Goal: Task Accomplishment & Management: Manage account settings

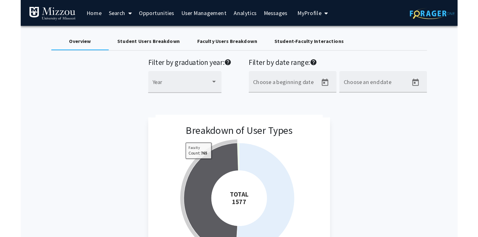
scroll to position [100, 0]
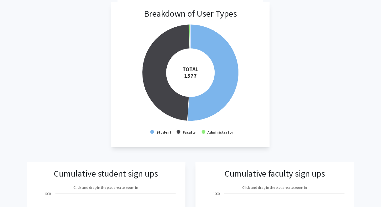
click at [346, 31] on div "Breakdown of User Types Created with Highcharts 9.3.3 TOTAL ​ 1577 Student Facu…" at bounding box center [191, 74] width 328 height 145
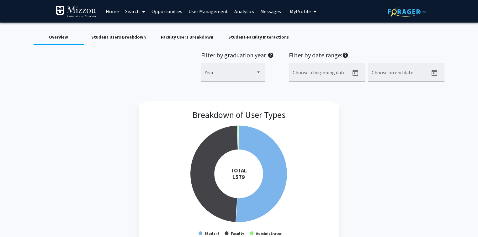
click at [377, 117] on div "Breakdown of User Types Created with Highcharts 9.3.3 TOTAL ​ 1579 Student Facu…" at bounding box center [239, 176] width 411 height 145
click at [183, 37] on div "Faculty Users Breakdown" at bounding box center [187, 37] width 52 height 7
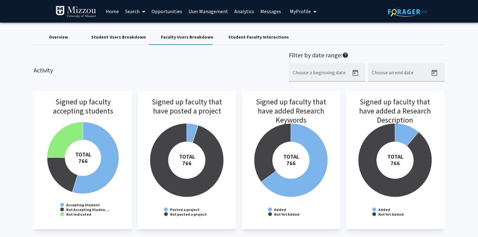
click at [83, 12] on img at bounding box center [76, 12] width 41 height 13
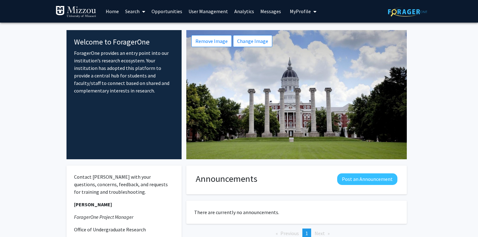
click at [243, 12] on link "Analytics" at bounding box center [244, 11] width 26 height 22
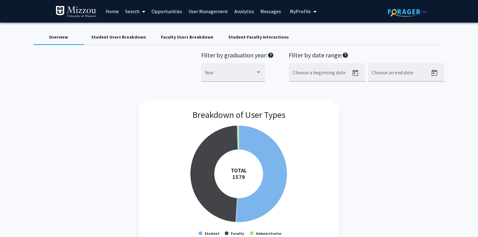
click at [94, 115] on div "Breakdown of User Types Created with Highcharts 9.3.3 TOTAL ​ 1579 Student Facu…" at bounding box center [239, 176] width 411 height 145
click at [65, 124] on div "Breakdown of User Types Created with Highcharts 9.3.3 TOTAL ​ 1579 Student Facu…" at bounding box center [239, 176] width 411 height 145
click at [410, 132] on div "Breakdown of User Types Created with Highcharts 9.3.3 TOTAL ​ 1579 Student Facu…" at bounding box center [239, 176] width 411 height 145
click at [101, 117] on div "Breakdown of User Types Created with Highcharts 9.3.3 TOTAL ​ 1579 Student Facu…" at bounding box center [239, 176] width 411 height 145
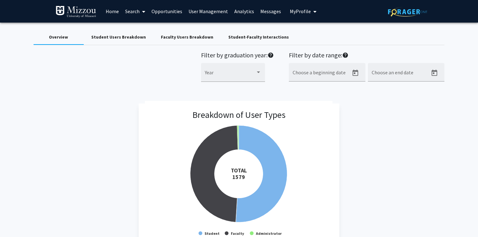
click at [39, 117] on div "Breakdown of User Types Created with Highcharts 9.3.3 TOTAL ​ 1579 Student Facu…" at bounding box center [239, 176] width 411 height 145
click at [79, 113] on div "Breakdown of User Types Created with Highcharts 9.3.3 TOTAL ​ 1579 Student Facu…" at bounding box center [239, 176] width 411 height 145
click at [109, 138] on div "Breakdown of User Types Created with Highcharts 9.3.3 TOTAL ​ 1579 Student Facu…" at bounding box center [239, 176] width 411 height 145
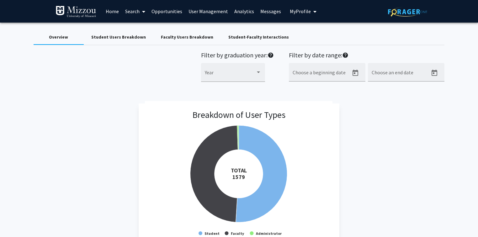
click at [290, 13] on span "My Profile" at bounding box center [300, 11] width 21 height 6
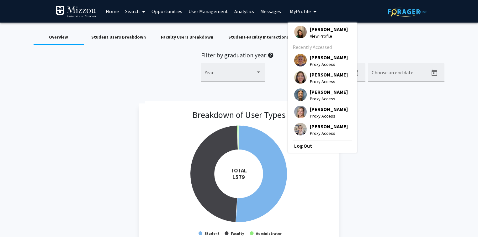
click at [207, 11] on link "User Management" at bounding box center [208, 11] width 46 height 22
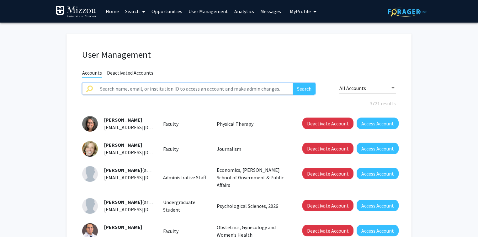
click at [132, 88] on input "text" at bounding box center [194, 89] width 197 height 12
paste input "Pffeiferf"
type input "Pffeiferf"
click at [293, 83] on button "Search" at bounding box center [304, 89] width 23 height 12
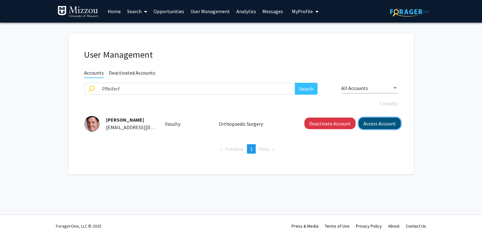
click at [365, 126] on button "Access Account" at bounding box center [380, 124] width 42 height 12
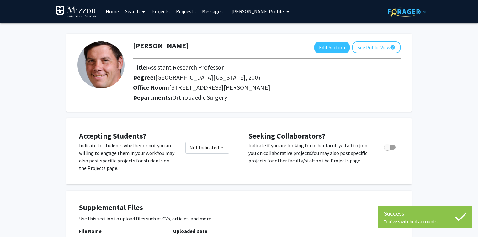
click at [263, 11] on span "Ferris Pfeiffer's Profile" at bounding box center [257, 11] width 52 height 6
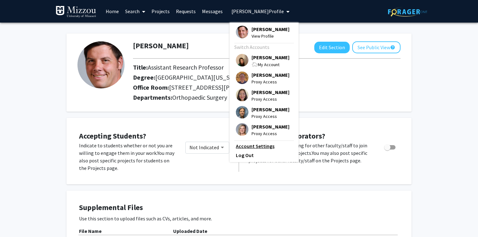
click at [251, 150] on link "Account Settings" at bounding box center [264, 146] width 56 height 8
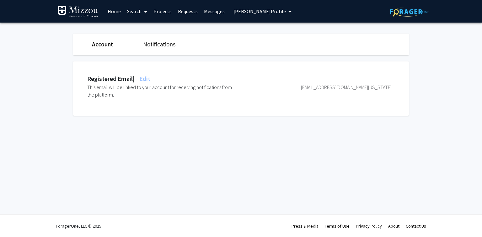
click at [150, 78] on span "Edit" at bounding box center [144, 79] width 12 height 8
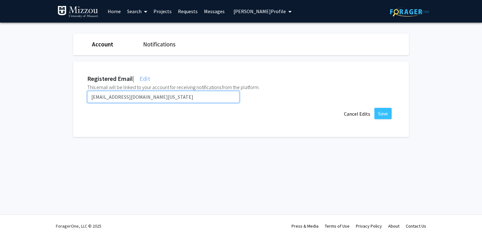
click at [161, 98] on input "Pffeiferf@health.missouri.edu" at bounding box center [163, 97] width 152 height 12
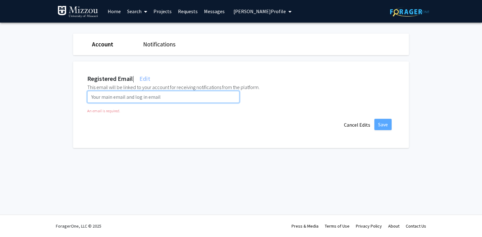
paste input "pfeifferf@mailmissouri.onmicrosoft.com"
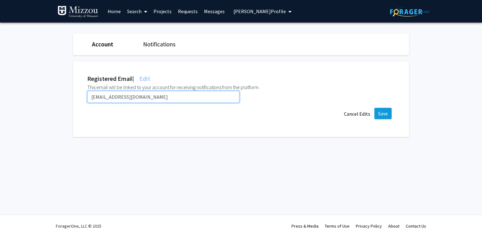
type input "pfeifferf@mailmissouri.onmicrosoft.com"
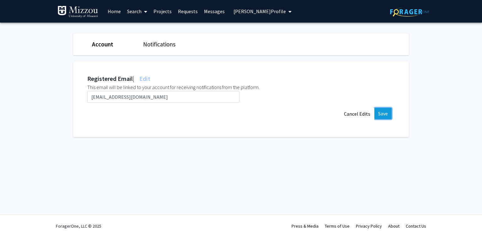
click at [384, 114] on button "Save" at bounding box center [382, 113] width 17 height 11
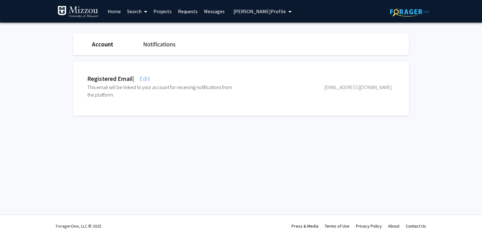
click at [243, 11] on span "Ferris Pfeiffer's Profile" at bounding box center [259, 11] width 52 height 6
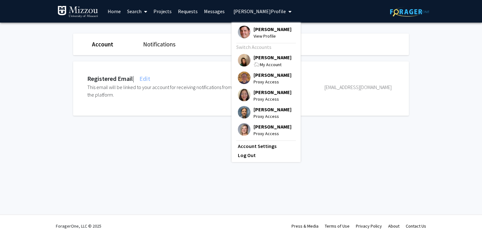
click at [256, 59] on span "[PERSON_NAME]" at bounding box center [272, 57] width 38 height 7
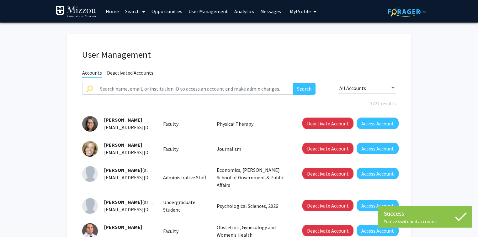
click at [211, 11] on link "User Management" at bounding box center [208, 11] width 46 height 22
paste input "huangh1"
type input "huangh1"
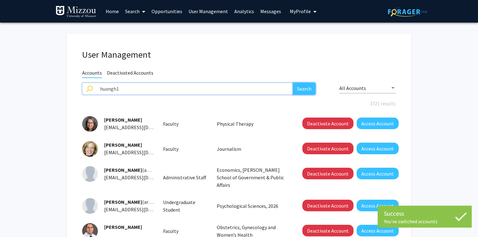
click at [306, 85] on button "Search" at bounding box center [304, 89] width 23 height 12
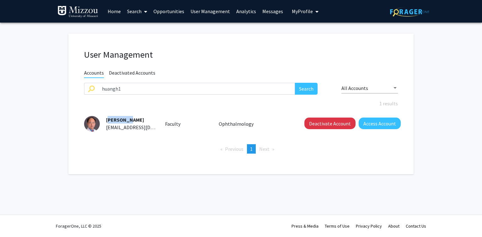
drag, startPoint x: 128, startPoint y: 118, endPoint x: 104, endPoint y: 119, distance: 23.5
click at [104, 119] on div "Hu Huang huangh1@umsystem.edu" at bounding box center [128, 123] width 56 height 15
copy span "Hu Huang"
click at [316, 123] on button "Deactivate Account" at bounding box center [329, 124] width 51 height 12
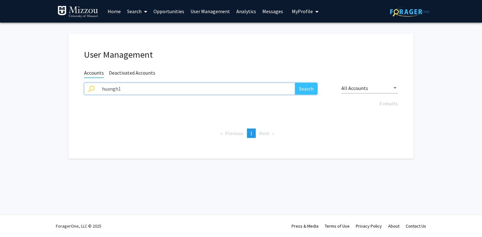
click at [130, 87] on input "huangh1" at bounding box center [196, 89] width 197 height 12
paste input "rlgch"
type input "rlgch"
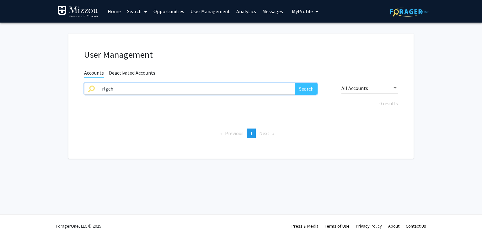
click at [295, 83] on button "Search" at bounding box center [306, 89] width 23 height 12
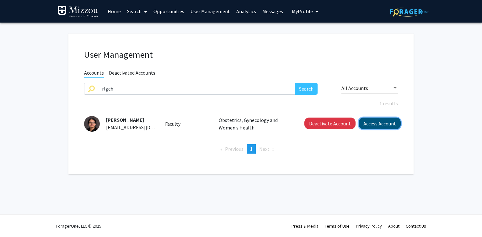
click at [372, 121] on button "Access Account" at bounding box center [380, 124] width 42 height 12
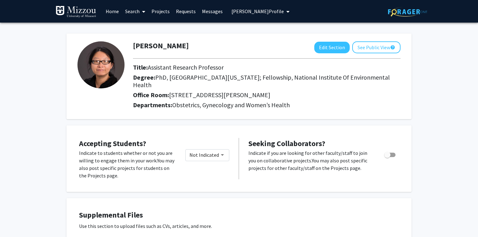
click at [250, 11] on span "Rong Li's Profile" at bounding box center [257, 11] width 52 height 6
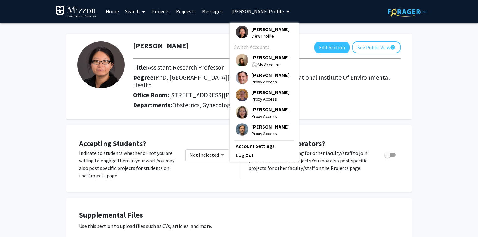
click at [255, 58] on span "[PERSON_NAME]" at bounding box center [271, 57] width 38 height 7
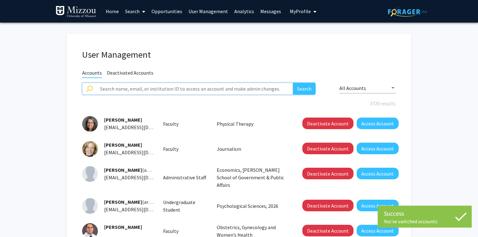
paste input "rlgch"
type input "rlgch"
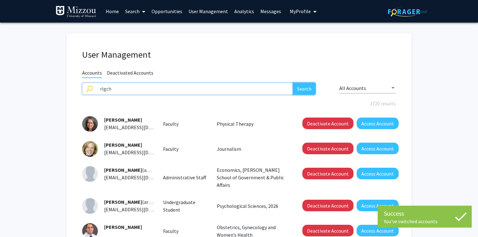
click at [301, 90] on button "Search" at bounding box center [304, 89] width 23 height 12
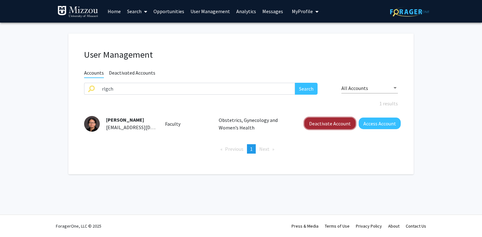
click at [312, 124] on button "Deactivate Account" at bounding box center [329, 124] width 51 height 12
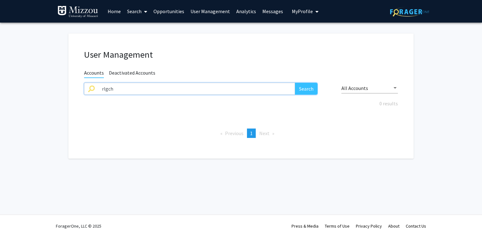
click at [132, 90] on input "rlgch" at bounding box center [196, 89] width 197 height 12
click at [154, 88] on input "text" at bounding box center [196, 89] width 197 height 12
paste input "andrew.kelleher"
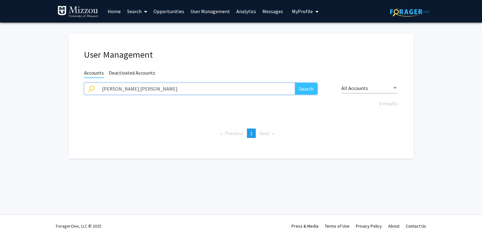
type input "andrew.kelleher"
click at [295, 83] on button "Search" at bounding box center [306, 89] width 23 height 12
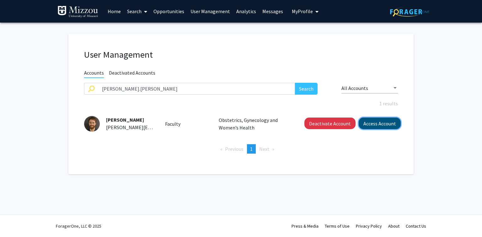
click at [368, 126] on button "Access Account" at bounding box center [380, 124] width 42 height 12
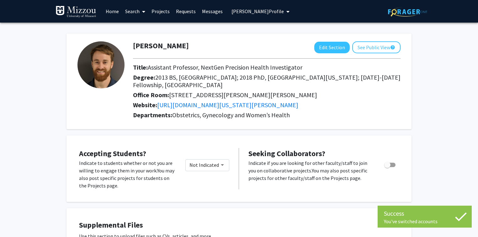
click at [273, 12] on span "Andrew Kelleher's Profile" at bounding box center [257, 11] width 52 height 6
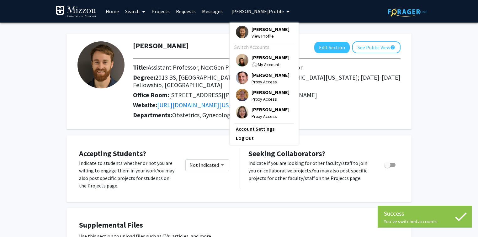
click at [262, 132] on link "Account Settings" at bounding box center [264, 129] width 56 height 8
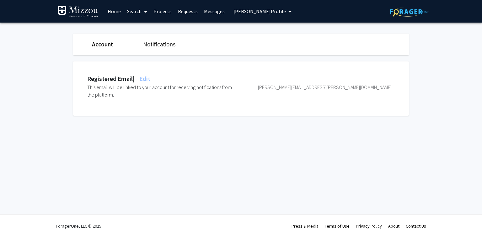
click at [150, 79] on span "Edit" at bounding box center [144, 79] width 12 height 8
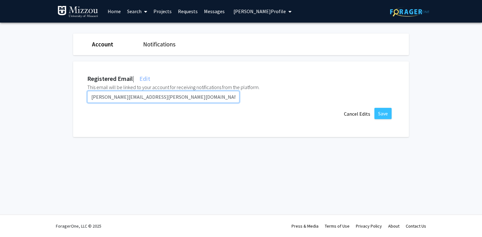
click at [162, 97] on input "andrew.kelleher@umsystem.edu" at bounding box center [163, 97] width 152 height 12
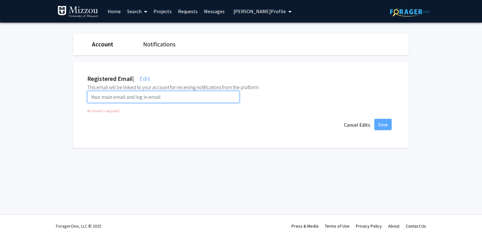
paste input "amkmv4@umsystem.edu"
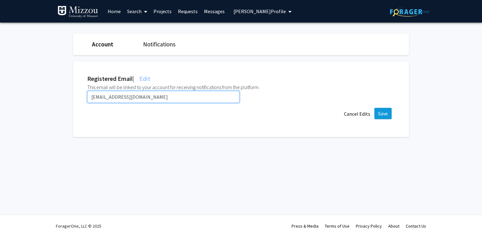
type input "amkmv4@umsystem.edu"
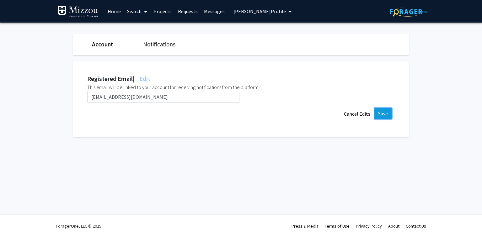
click at [384, 112] on button "Save" at bounding box center [382, 113] width 17 height 11
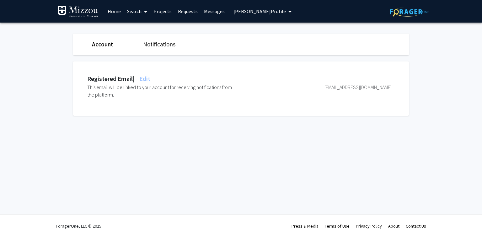
click at [277, 13] on span "Andrew Kelleher's Profile" at bounding box center [259, 11] width 52 height 6
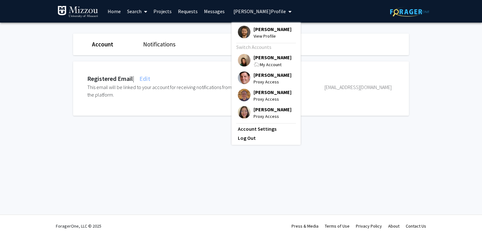
click at [272, 58] on span "[PERSON_NAME]" at bounding box center [272, 57] width 38 height 7
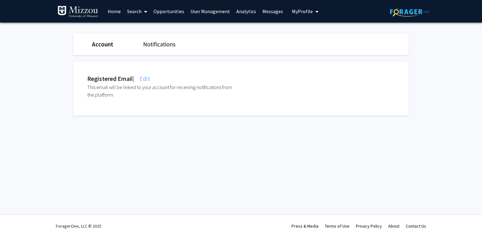
click at [211, 13] on link "User Management" at bounding box center [210, 11] width 46 height 22
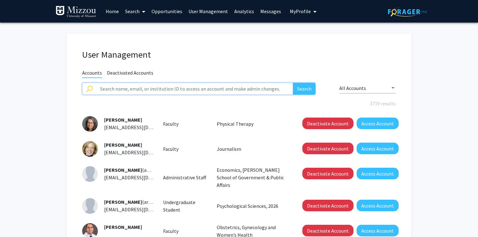
click at [202, 88] on input "text" at bounding box center [194, 89] width 197 height 12
paste input "[EMAIL_ADDRESS][DOMAIN_NAME]"
type input "[EMAIL_ADDRESS][DOMAIN_NAME]"
click at [293, 83] on button "Search" at bounding box center [304, 89] width 23 height 12
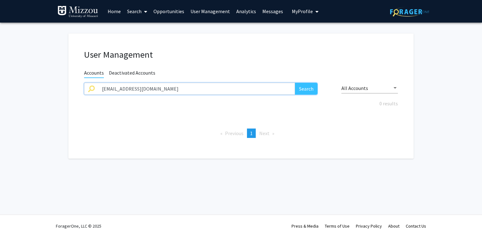
click at [295, 83] on button "Search" at bounding box center [306, 89] width 23 height 12
click at [170, 87] on input "[EMAIL_ADDRESS][DOMAIN_NAME]" at bounding box center [196, 89] width 197 height 12
paste input "IMCEAEX"
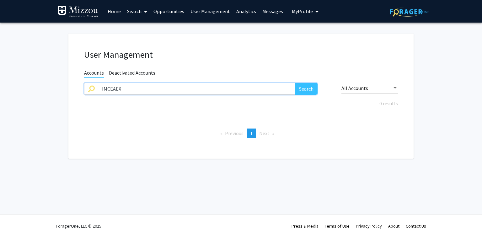
type input "IMCEAEX"
click at [295, 83] on button "Search" at bounding box center [306, 89] width 23 height 12
click at [170, 87] on input "IMCEAEX" at bounding box center [196, 89] width 197 height 12
click at [157, 88] on input "IMCEAEX" at bounding box center [196, 89] width 197 height 12
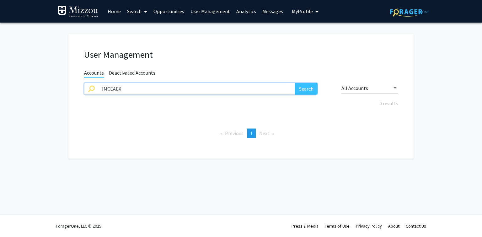
click at [157, 88] on input "IMCEAEX" at bounding box center [196, 89] width 197 height 12
type input "sjzrk"
click at [295, 83] on button "Search" at bounding box center [306, 89] width 23 height 12
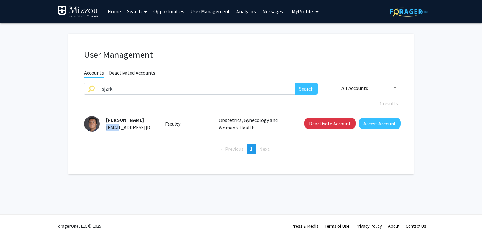
drag, startPoint x: 116, startPoint y: 127, endPoint x: 104, endPoint y: 128, distance: 11.6
click at [104, 128] on div "Shiying Jin sjzrk@health.missouri.edu" at bounding box center [128, 123] width 56 height 15
copy span "sjzrk"
drag, startPoint x: 132, startPoint y: 119, endPoint x: 104, endPoint y: 120, distance: 28.3
click at [104, 120] on div "Shiying Jin sjzrk@health.missouri.edu" at bounding box center [128, 123] width 56 height 15
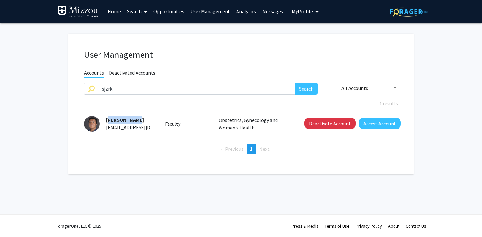
copy span "Shiying Jin"
click at [384, 122] on button "Access Account" at bounding box center [380, 124] width 42 height 12
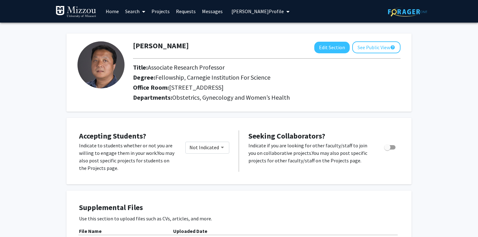
click at [236, 9] on span "Shiying Jin's Profile" at bounding box center [257, 11] width 52 height 6
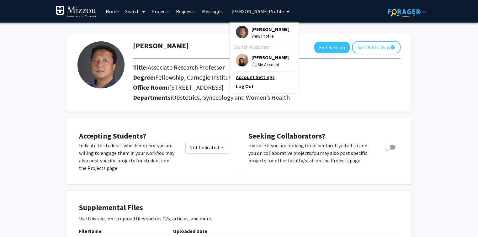
click at [255, 78] on link "Account Settings" at bounding box center [264, 77] width 56 height 8
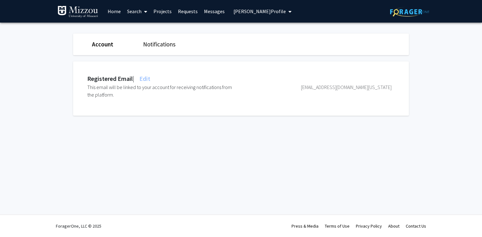
click at [261, 10] on span "Shiying Jin's Profile" at bounding box center [259, 11] width 52 height 6
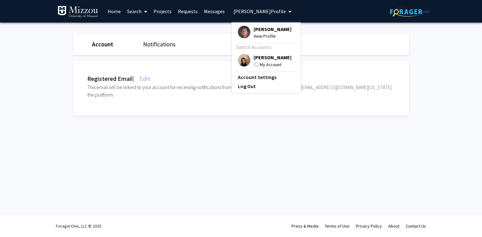
click at [255, 57] on span "[PERSON_NAME]" at bounding box center [272, 57] width 38 height 7
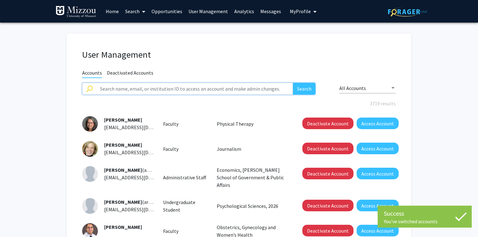
paste input "Buck Institute for Research"
click at [272, 89] on input "Buck Institute for Research" at bounding box center [194, 89] width 197 height 12
click at [273, 89] on input "Buck Institute for Research" at bounding box center [194, 89] width 197 height 12
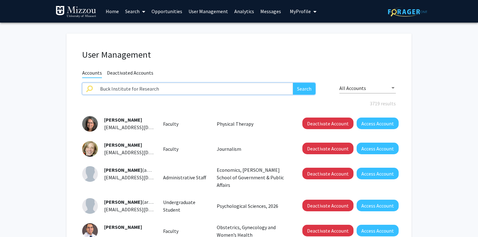
type input "y"
type input "j"
type input "yin"
click at [293, 83] on button "Search" at bounding box center [304, 89] width 23 height 12
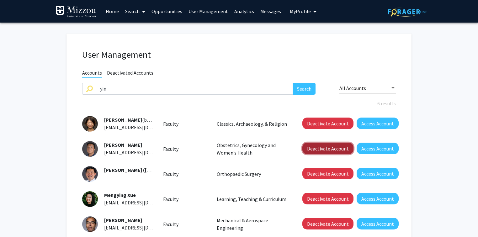
click at [319, 151] on button "Deactivate Account" at bounding box center [327, 149] width 51 height 12
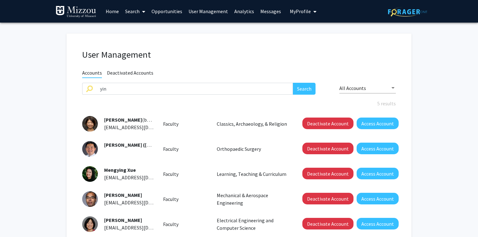
click at [113, 72] on span "Deactivated Accounts" at bounding box center [130, 74] width 46 height 8
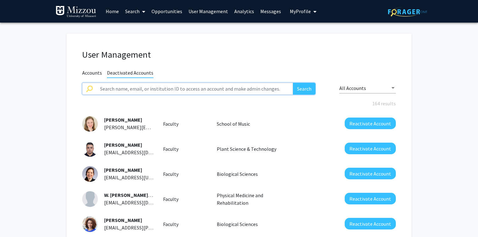
click at [112, 89] on input "text" at bounding box center [194, 89] width 197 height 12
type input "jin"
click at [293, 83] on button "Search" at bounding box center [304, 89] width 23 height 12
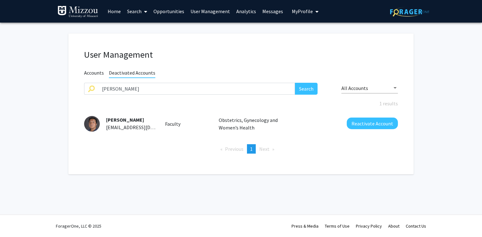
click at [280, 40] on div "User Management Accounts Deactivated Accounts jin Search All Accounts 1 results…" at bounding box center [240, 104] width 345 height 141
click at [292, 9] on span "My Profile" at bounding box center [302, 11] width 21 height 6
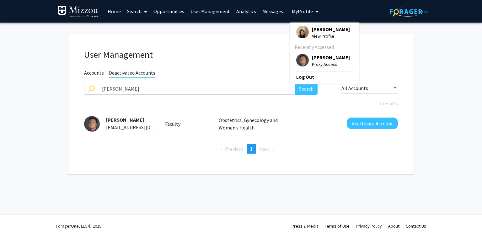
click at [315, 28] on span "Katie Palmer" at bounding box center [331, 29] width 38 height 7
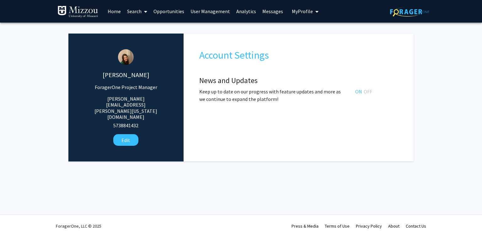
click at [207, 13] on link "User Management" at bounding box center [210, 11] width 46 height 22
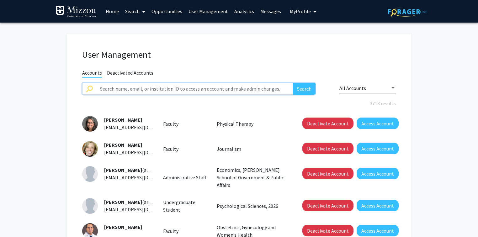
click at [123, 87] on input "text" at bounding box center [194, 89] width 197 height 12
paste input "jeongjw"
type input "jeongjw"
click at [293, 83] on button "Search" at bounding box center [304, 89] width 23 height 12
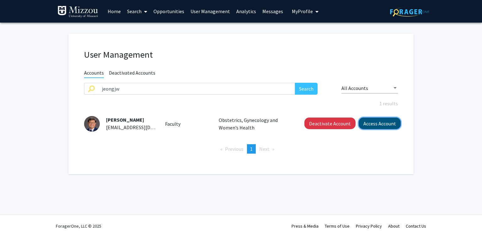
click at [383, 124] on button "Access Account" at bounding box center [380, 124] width 42 height 12
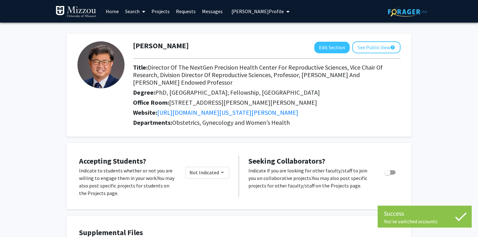
click at [271, 12] on span "Jae-Wook Jeong's Profile" at bounding box center [257, 11] width 52 height 6
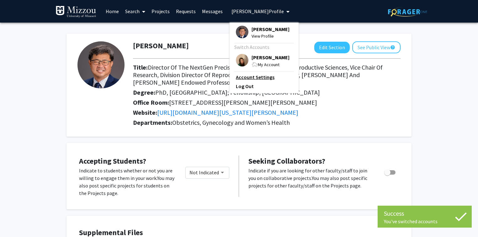
click at [260, 80] on link "Account Settings" at bounding box center [264, 77] width 56 height 8
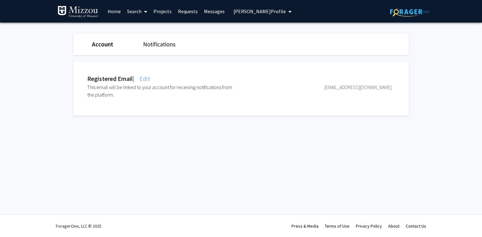
click at [149, 79] on span "Edit" at bounding box center [144, 79] width 12 height 8
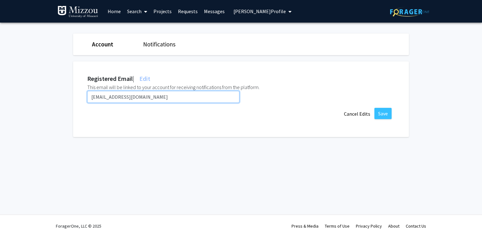
click at [145, 98] on input "jeongjw@umsystem.edu" at bounding box center [163, 97] width 152 height 12
paste input "wjd58"
type input "jwjd58@umsystem.edu"
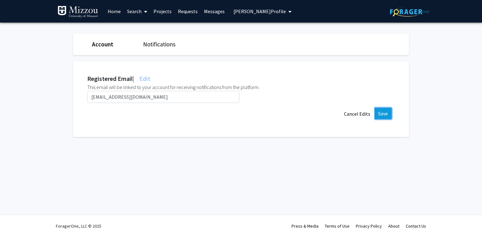
click at [383, 113] on button "Save" at bounding box center [382, 113] width 17 height 11
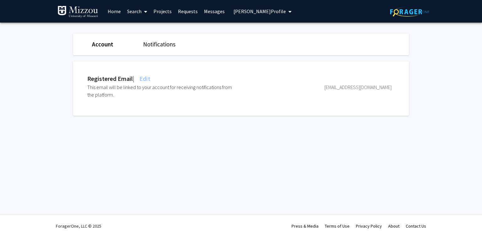
click at [241, 14] on span "Jae-Wook Jeong's Profile" at bounding box center [259, 11] width 52 height 6
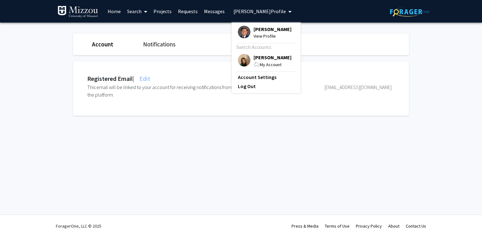
click at [255, 56] on span "Katie Palmer" at bounding box center [272, 57] width 38 height 7
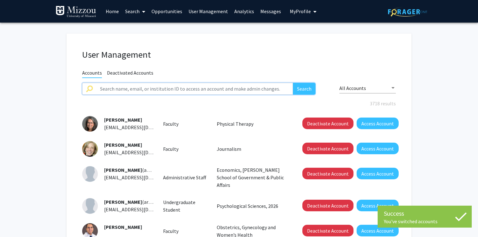
click at [196, 86] on input "text" at bounding box center [194, 89] width 197 height 12
paste input "zaheers"
type input "zaheers"
click at [293, 83] on button "Search" at bounding box center [304, 89] width 23 height 12
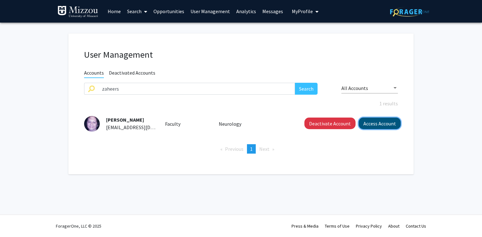
click at [378, 122] on button "Access Account" at bounding box center [380, 124] width 42 height 12
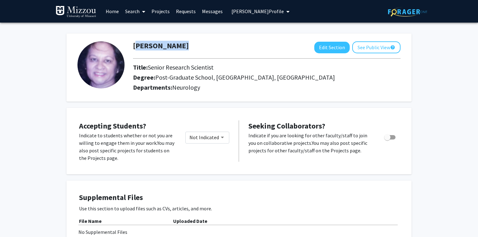
click at [176, 46] on div "Smita Zaheer Edit Section See Public View help" at bounding box center [266, 47] width 277 height 12
copy h1 "Smita Zaheer"
click at [235, 10] on span "Smita Zaheer's Profile" at bounding box center [257, 11] width 52 height 6
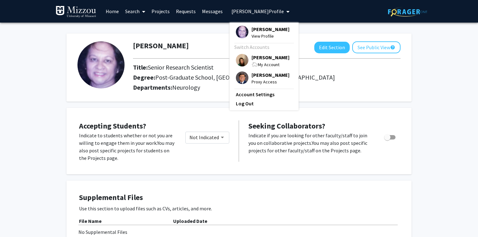
click at [255, 58] on span "[PERSON_NAME]" at bounding box center [271, 57] width 38 height 7
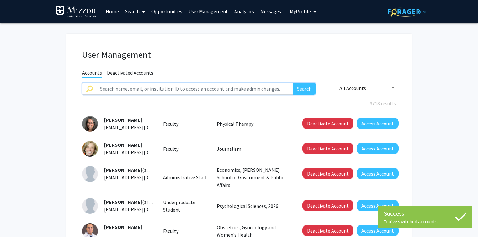
click at [230, 88] on input "text" at bounding box center [194, 89] width 197 height 12
paste input "Smita Zaheer"
type input "Smita Zaheer"
click at [301, 89] on button "Search" at bounding box center [304, 89] width 23 height 12
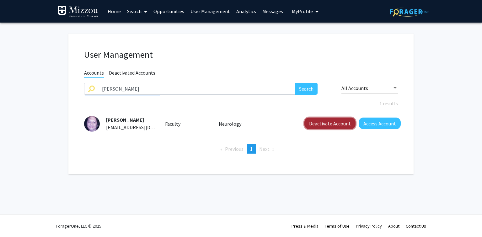
click at [322, 124] on button "Deactivate Account" at bounding box center [329, 124] width 51 height 12
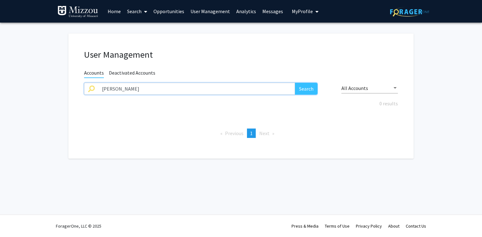
click at [170, 91] on input "Smita Zaheer" at bounding box center [196, 89] width 197 height 12
paste input "thangavelr"
type input "thangavelr"
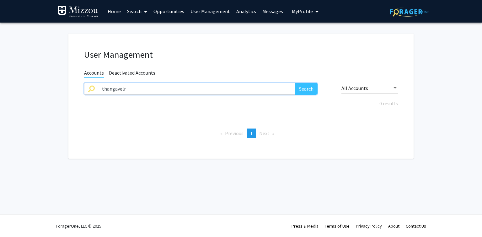
click at [295, 83] on button "Search" at bounding box center [306, 89] width 23 height 12
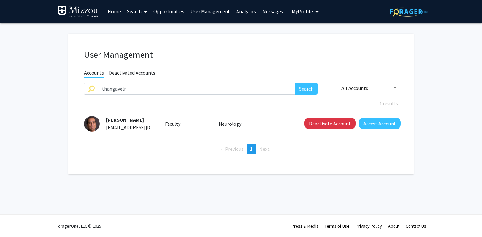
drag, startPoint x: 155, startPoint y: 117, endPoint x: 106, endPoint y: 121, distance: 49.4
click at [106, 121] on div "Ramasamy Thangavel thangavelr@health.missouri.edu" at bounding box center [128, 123] width 56 height 15
copy span "Ramasamy Thangavel"
click at [336, 127] on button "Deactivate Account" at bounding box center [329, 124] width 51 height 12
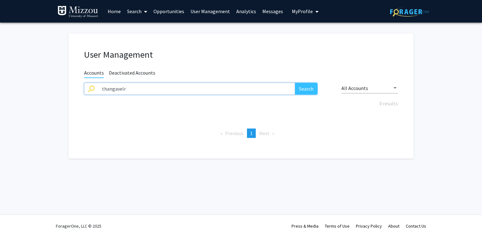
click at [133, 86] on input "thangavelr" at bounding box center [196, 89] width 197 height 12
paste input "govindhasamys"
type input "govindhasamys"
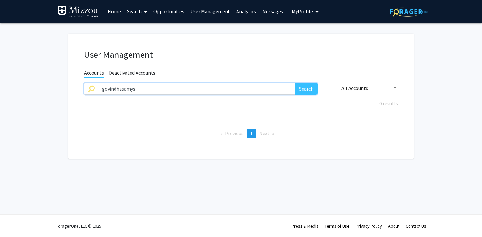
click at [295, 83] on button "Search" at bounding box center [306, 89] width 23 height 12
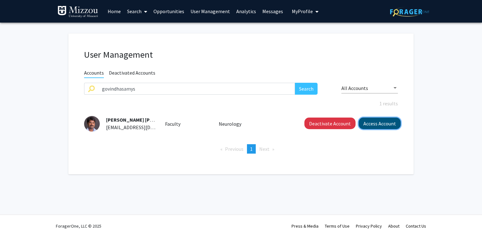
click at [374, 127] on button "Access Account" at bounding box center [380, 124] width 42 height 12
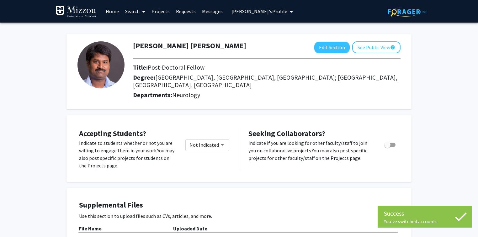
drag, startPoint x: 268, startPoint y: 44, endPoint x: 266, endPoint y: 48, distance: 4.4
click at [266, 48] on div "Selvakumar Govindhasamy Pushpavathi Edit Section See Public View help" at bounding box center [266, 47] width 277 height 12
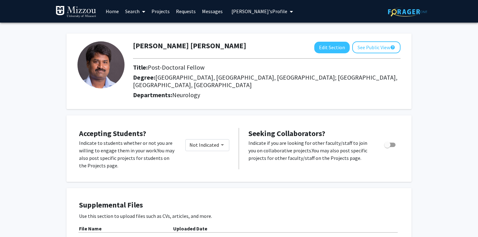
copy h1 "Selvakumar Govindhasamy Pushpavathi"
click at [235, 13] on span "Selvakumar Govindhasamy Pushpavathi's Profile" at bounding box center [259, 11] width 56 height 6
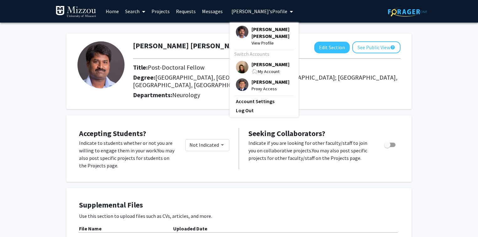
click at [256, 68] on span "[PERSON_NAME]" at bounding box center [271, 64] width 38 height 7
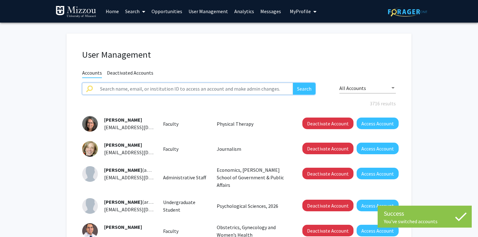
click at [223, 89] on input "text" at bounding box center [194, 89] width 197 height 12
paste input "govindhasamys@health.missouri.edu"
type input "govindhasamys@health.missouri.edu"
click at [293, 83] on button "Search" at bounding box center [304, 89] width 23 height 12
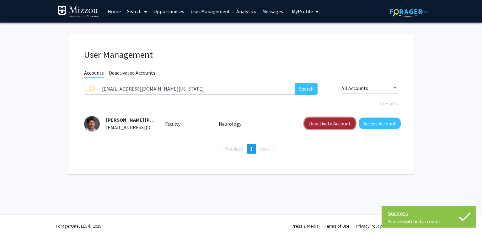
click at [312, 124] on button "Deactivate Account" at bounding box center [329, 124] width 51 height 12
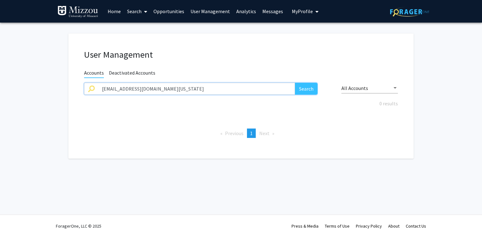
click at [190, 89] on input "govindhasamys@health.missouri.edu" at bounding box center [196, 89] width 197 height 12
paste input "duraisamyk"
type input "duraisamyk"
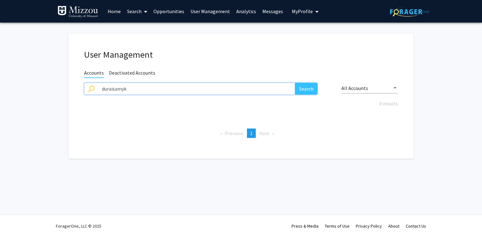
click at [295, 83] on button "Search" at bounding box center [306, 89] width 23 height 12
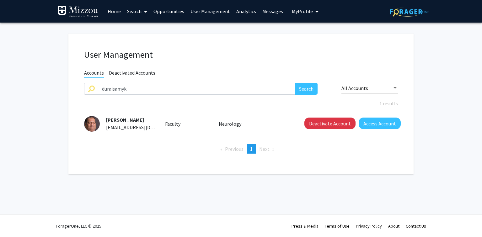
drag, startPoint x: 153, startPoint y: 118, endPoint x: 106, endPoint y: 122, distance: 46.6
click at [106, 122] on div "Kempuraj Duraisamy duraisamyk@health.missouri.edu" at bounding box center [128, 123] width 56 height 15
copy span "Kempuraj Duraisamy"
click at [321, 125] on button "Deactivate Account" at bounding box center [329, 124] width 51 height 12
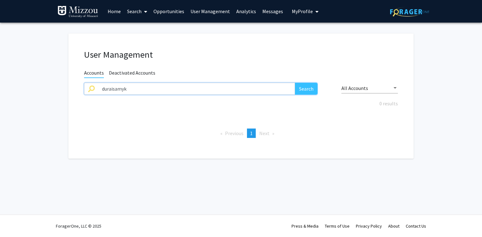
click at [139, 87] on input "duraisamyk" at bounding box center [196, 89] width 197 height 12
paste input "ahmedmo"
type input "ahmedmo"
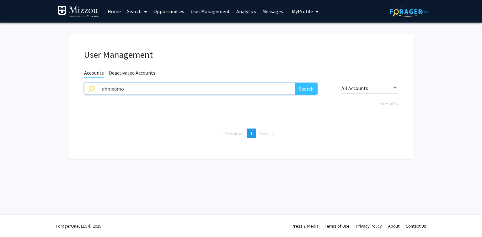
click at [295, 83] on button "Search" at bounding box center [306, 89] width 23 height 12
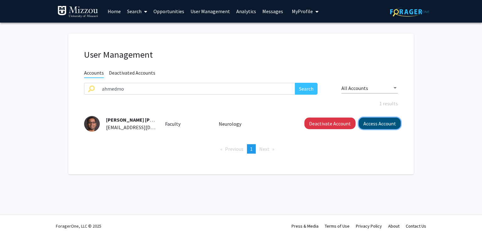
click at [384, 127] on button "Access Account" at bounding box center [380, 124] width 42 height 12
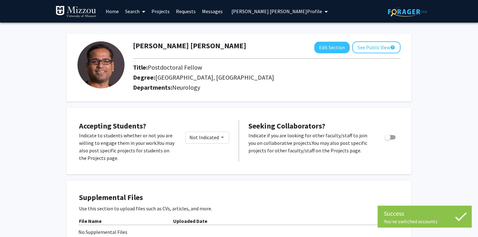
click at [197, 45] on h1 "Mohammad Ejaz Ahmed" at bounding box center [189, 45] width 113 height 9
copy h1 "Mohammad Ejaz Ahmed"
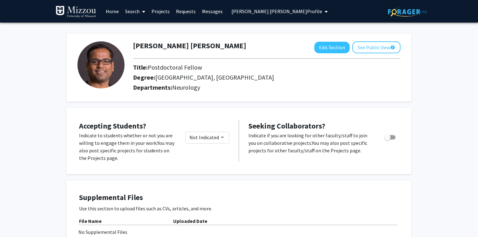
click at [209, 45] on h1 "Mohammad Ejaz Ahmed" at bounding box center [189, 45] width 113 height 9
copy h1 "Mohammad Ejaz Ahmed"
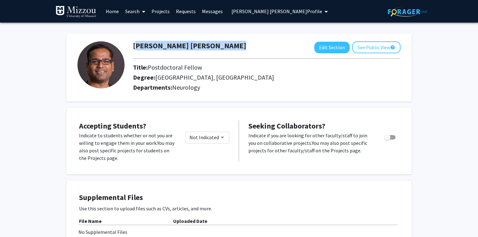
copy h1 "Mohammad Ejaz Ahmed"
click at [247, 11] on span "Mohammad Ejaz Ahmed's Profile" at bounding box center [276, 11] width 91 height 6
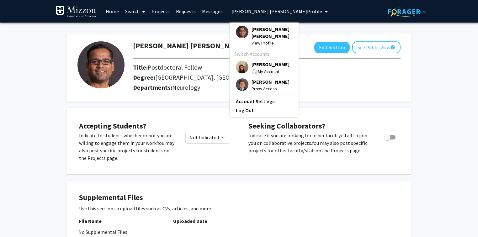
click at [260, 66] on span "[PERSON_NAME]" at bounding box center [271, 64] width 38 height 7
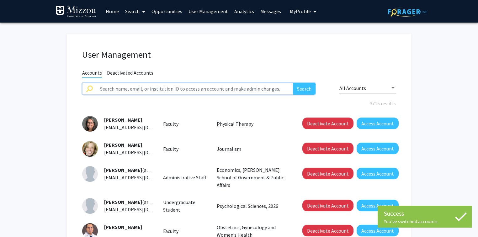
paste input "Mohammad Ejaz Ahmed"
type input "Mohammad Ejaz Ahmed"
click at [306, 89] on button "Search" at bounding box center [304, 89] width 23 height 12
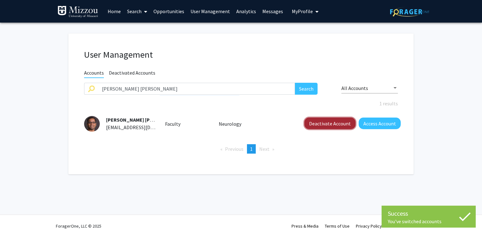
click at [314, 124] on button "Deactivate Account" at bounding box center [329, 124] width 51 height 12
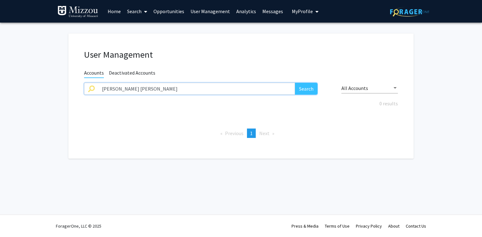
click at [166, 88] on input "Mohammad Ejaz Ahmed" at bounding box center [196, 89] width 197 height 12
paste input "paullifescience"
type input "paullifescience"
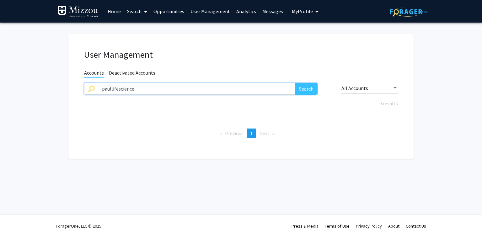
click at [295, 83] on button "Search" at bounding box center [306, 89] width 23 height 12
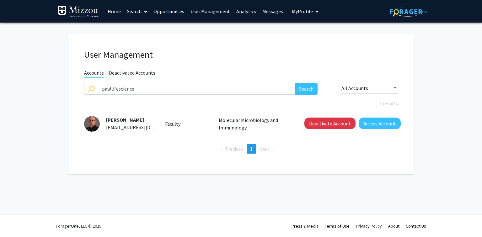
drag, startPoint x: 148, startPoint y: 119, endPoint x: 106, endPoint y: 119, distance: 41.4
click at [106, 119] on div "Paul de Figueiredo paullifescience@umsystem.edu" at bounding box center [128, 123] width 56 height 15
click at [373, 125] on button "Access Account" at bounding box center [380, 124] width 42 height 12
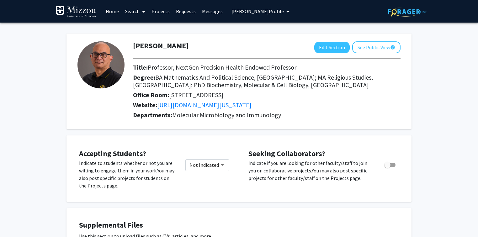
click at [260, 11] on span "Paul de Figueiredo's Profile" at bounding box center [257, 11] width 52 height 6
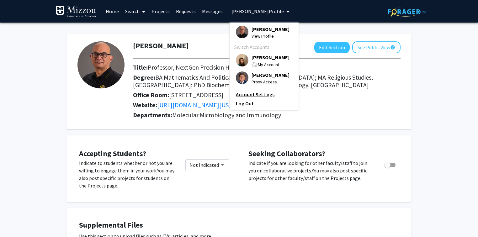
click at [259, 98] on link "Account Settings" at bounding box center [264, 95] width 56 height 8
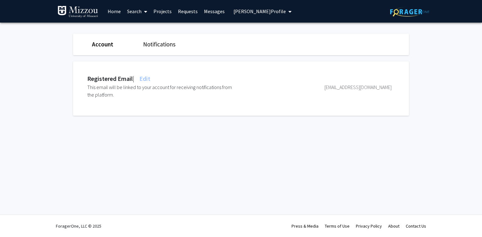
click at [149, 78] on span "Edit" at bounding box center [144, 79] width 12 height 8
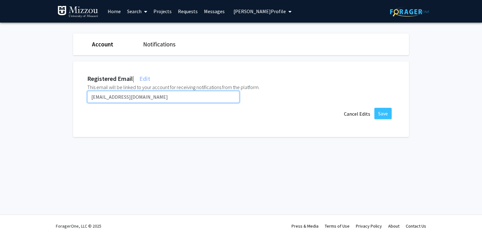
click at [162, 99] on input "paullifescience@umsystem.edu" at bounding box center [163, 97] width 152 height 12
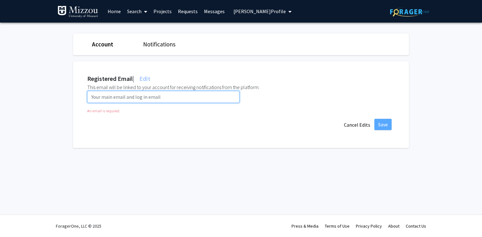
paste input "paullifescience@health.missouri.edu"
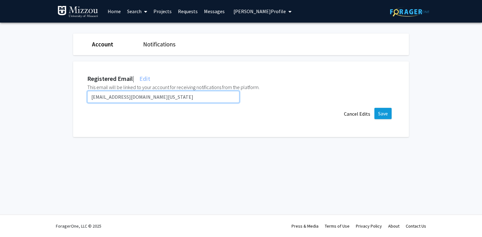
type input "paullifescience@health.missouri.edu"
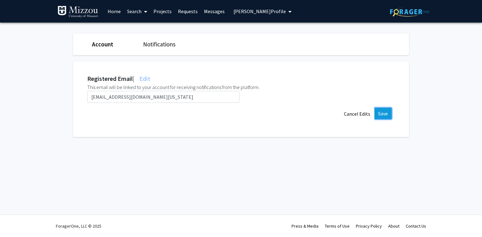
click at [382, 114] on button "Save" at bounding box center [382, 113] width 17 height 11
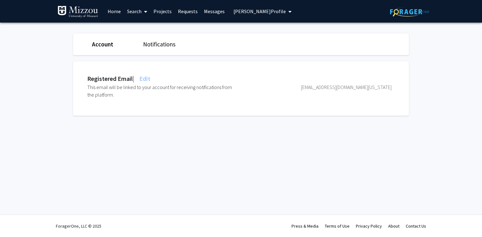
click at [375, 85] on div "paullifescience@health.missouri.edu" at bounding box center [315, 90] width 152 height 15
click at [255, 10] on span "Paul de Figueiredo's Profile" at bounding box center [259, 11] width 52 height 6
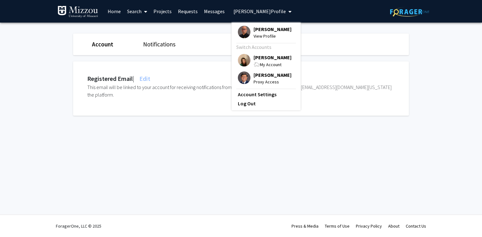
click at [257, 61] on span "[PERSON_NAME]" at bounding box center [272, 57] width 38 height 7
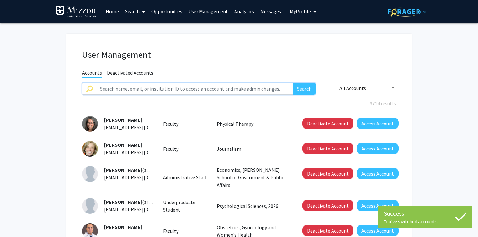
click at [216, 88] on input "text" at bounding box center [194, 89] width 197 height 12
paste input "wma"
click at [293, 83] on button "Search" at bounding box center [304, 89] width 23 height 12
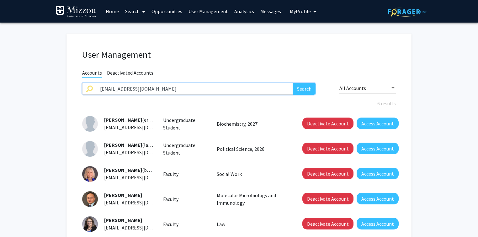
type input "wma@umsystem.edu"
click at [293, 83] on button "Search" at bounding box center [304, 89] width 23 height 12
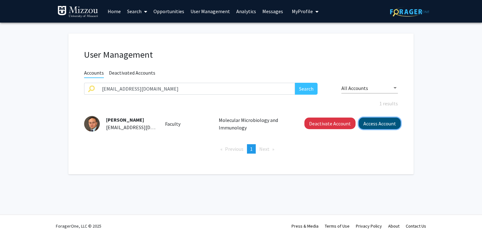
click at [365, 126] on button "Access Account" at bounding box center [380, 124] width 42 height 12
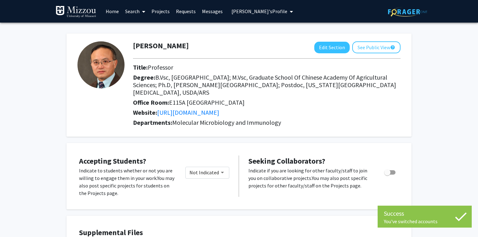
click at [265, 13] on span "Wenjun Ma's Profile" at bounding box center [259, 11] width 56 height 6
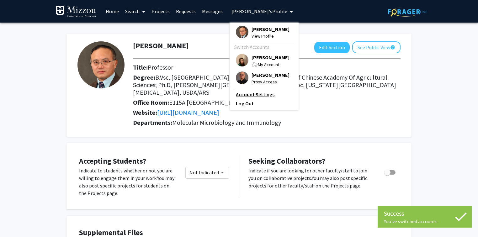
click at [263, 98] on link "Account Settings" at bounding box center [264, 95] width 56 height 8
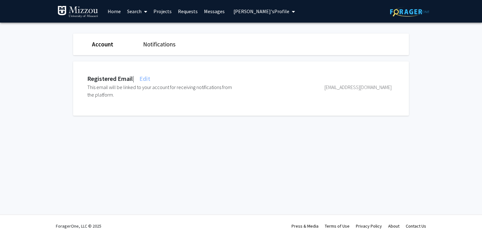
click at [149, 78] on span "Edit" at bounding box center [144, 79] width 12 height 8
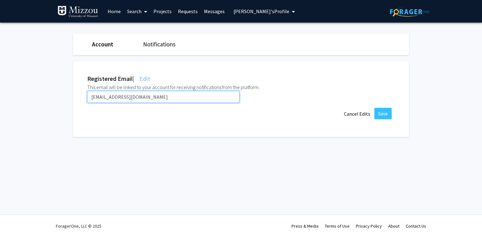
click at [149, 96] on input "wma@umsystem.edu" at bounding box center [163, 97] width 152 height 12
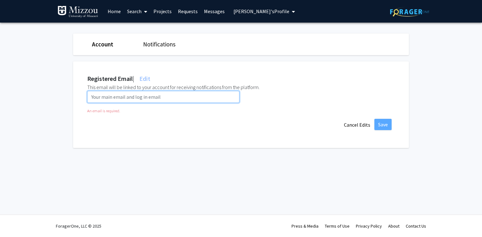
paste input "wmz3z@umsystem.edu"
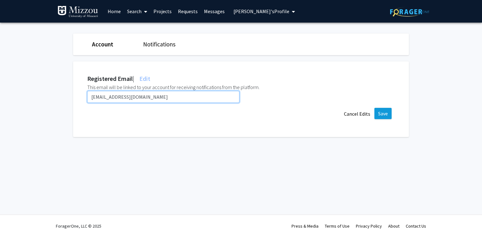
type input "wmz3z@umsystem.edu"
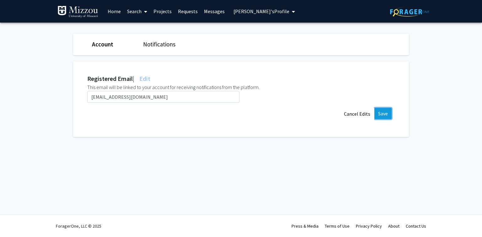
click at [384, 113] on button "Save" at bounding box center [382, 113] width 17 height 11
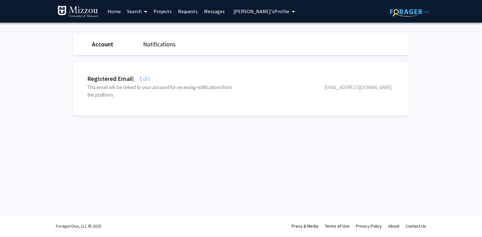
click at [236, 11] on span "Wenjun Ma's Profile" at bounding box center [261, 11] width 56 height 6
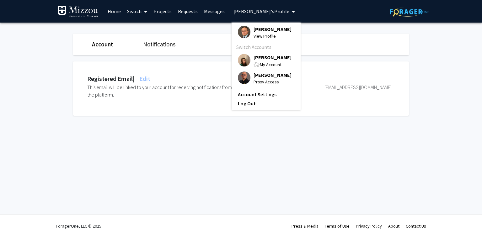
click at [261, 58] on span "[PERSON_NAME]" at bounding box center [272, 57] width 38 height 7
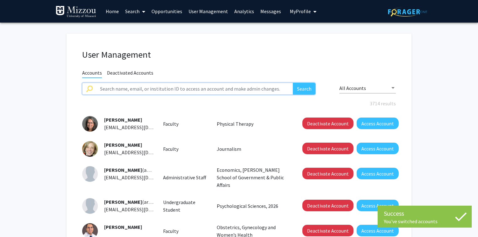
click at [201, 90] on input "text" at bounding box center [194, 89] width 197 height 12
paste input "agriffiths"
type input "agriffiths"
click at [293, 83] on button "Search" at bounding box center [304, 89] width 23 height 12
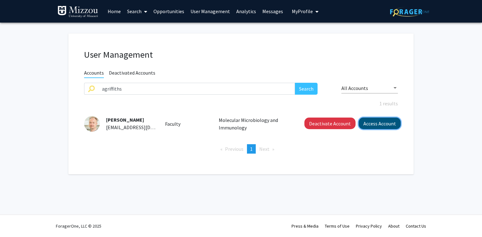
click at [368, 124] on button "Access Account" at bounding box center [380, 124] width 42 height 12
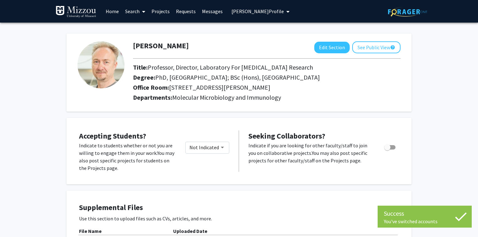
click at [265, 13] on span "Anthony Griffiths's Profile" at bounding box center [257, 11] width 52 height 6
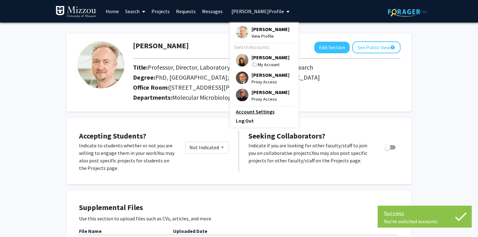
click at [260, 115] on link "Account Settings" at bounding box center [264, 112] width 56 height 8
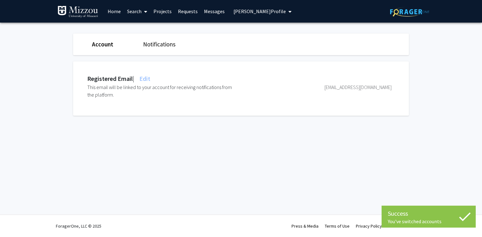
click at [149, 77] on span "Edit" at bounding box center [144, 79] width 12 height 8
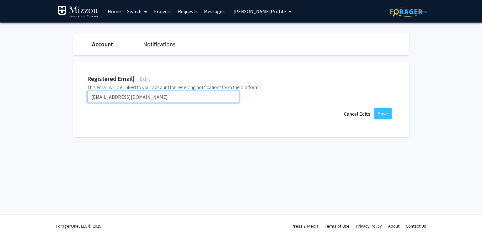
click at [148, 97] on input "agriffiths@umsystem.edu" at bounding box center [163, 97] width 152 height 12
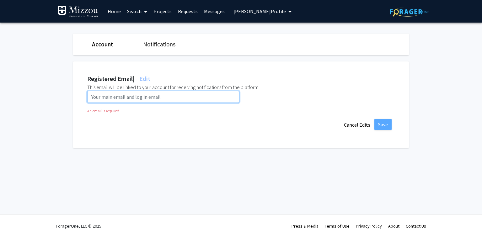
paste input "agtqb@umsystem.edu"
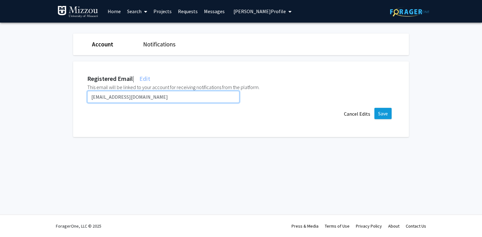
type input "agtqb@umsystem.edu"
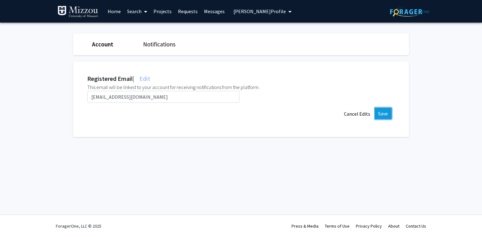
click at [385, 115] on button "Save" at bounding box center [382, 113] width 17 height 11
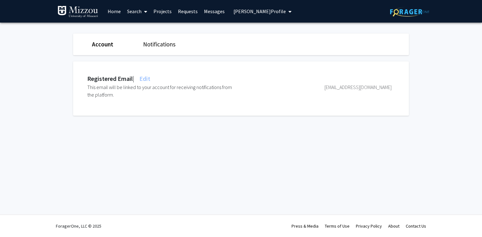
drag, startPoint x: 211, startPoint y: 167, endPoint x: 210, endPoint y: 163, distance: 4.0
click at [210, 167] on div "Skip navigation Home Search Projects Requests Messages Anthony Griffiths's Prof…" at bounding box center [241, 118] width 482 height 237
click at [269, 9] on span "Anthony Griffiths's Profile" at bounding box center [259, 11] width 52 height 6
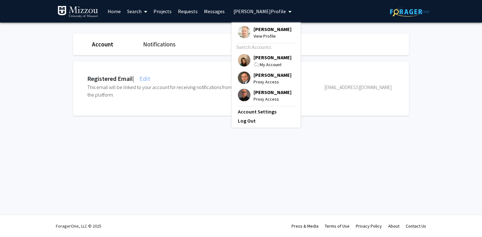
click at [266, 58] on span "[PERSON_NAME]" at bounding box center [272, 57] width 38 height 7
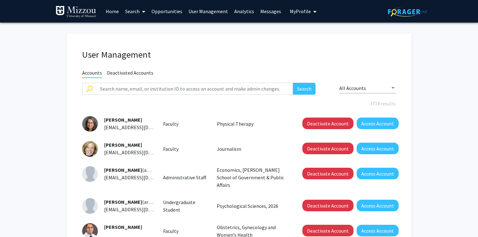
click at [363, 34] on div "User Management Accounts Deactivated Accounts Search All Accounts 3714 results …" at bounding box center [239, 221] width 345 height 374
click at [165, 89] on input "text" at bounding box center [194, 89] width 197 height 12
paste input "zhangqio"
type input "zhangqio"
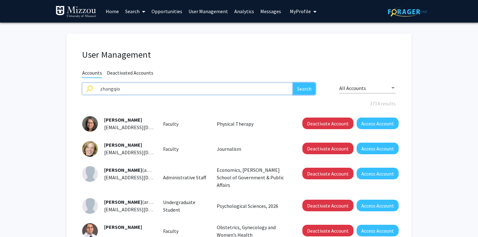
click at [300, 92] on button "Search" at bounding box center [304, 89] width 23 height 12
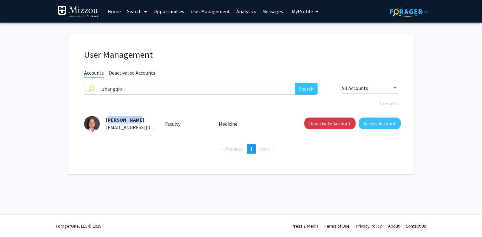
drag, startPoint x: 136, startPoint y: 118, endPoint x: 105, endPoint y: 120, distance: 31.2
click at [105, 120] on div "Qiong Zhang zhangqio@health.missouri.edu" at bounding box center [128, 123] width 56 height 15
click at [375, 123] on button "Access Account" at bounding box center [380, 124] width 42 height 12
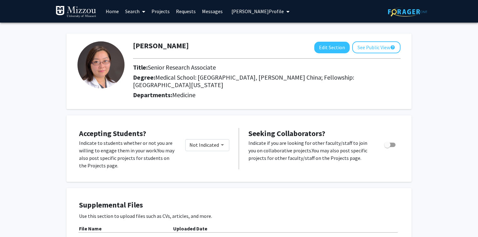
click at [264, 11] on span "Qiong Zhang's Profile" at bounding box center [257, 11] width 52 height 6
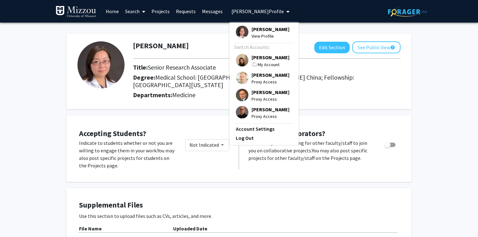
click at [263, 57] on span "[PERSON_NAME]" at bounding box center [271, 57] width 38 height 7
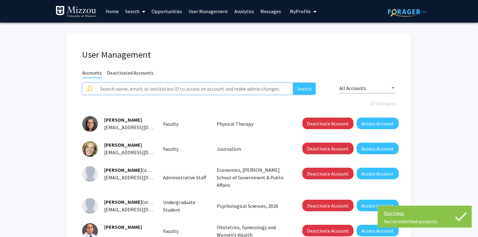
paste input "Qiong Zhang"
type input "Qiong Zhang"
click at [299, 92] on button "Search" at bounding box center [304, 89] width 23 height 12
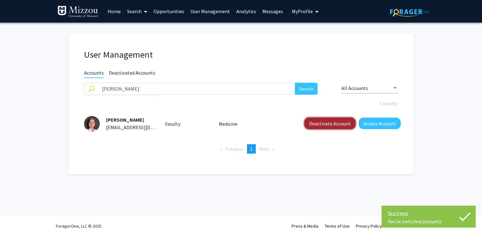
click at [316, 123] on button "Deactivate Account" at bounding box center [329, 124] width 51 height 12
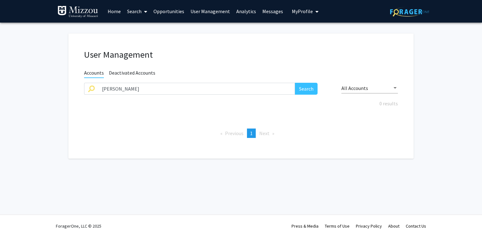
click at [53, 125] on fg-user-management "User Management Accounts Deactivated Accounts Qiong Zhang Search All Accounts 0…" at bounding box center [241, 98] width 482 height 150
click at [133, 86] on input "Qiong Zhang" at bounding box center [196, 89] width 197 height 12
click at [142, 88] on input "text" at bounding box center [196, 89] width 197 height 12
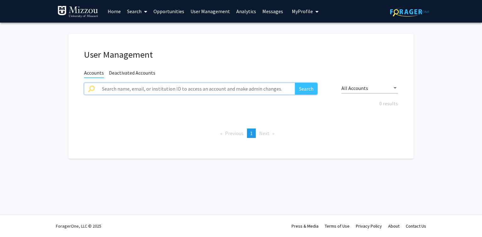
paste input "vsubramanian"
type input "vsubramanian"
click at [452, 63] on fg-user-management "User Management Accounts Deactivated Accounts vsubramanian Search All Accounts …" at bounding box center [241, 98] width 482 height 150
click at [145, 89] on input "vsubramanian" at bounding box center [196, 89] width 197 height 12
click at [295, 83] on button "Search" at bounding box center [306, 89] width 23 height 12
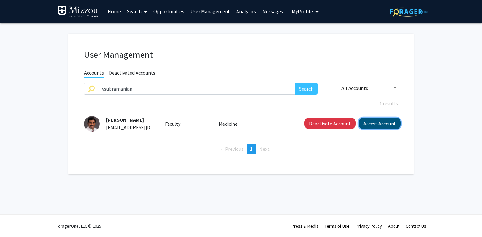
click at [380, 122] on button "Access Account" at bounding box center [380, 124] width 42 height 12
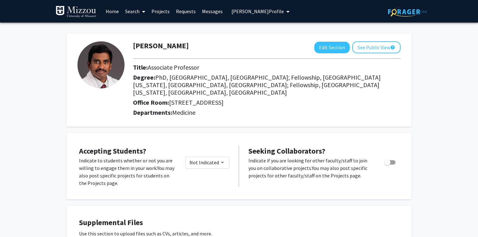
click at [231, 45] on div "Venkateswaran Subramanian Edit Section See Public View help" at bounding box center [266, 47] width 277 height 12
click at [189, 46] on h1 "Venkateswaran Subramanian" at bounding box center [161, 45] width 56 height 9
click at [282, 31] on div "Venkateswaran Subramanian Edit Section See Public View help Title: Associate Pr…" at bounding box center [239, 76] width 345 height 99
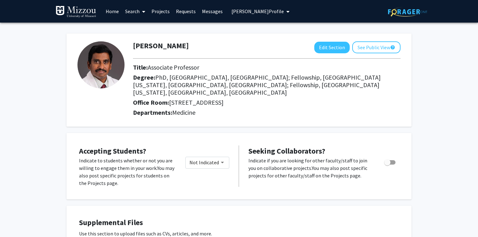
drag, startPoint x: 134, startPoint y: 46, endPoint x: 228, endPoint y: 47, distance: 94.1
click at [189, 47] on h1 "Venkateswaran Subramanian" at bounding box center [161, 45] width 56 height 9
click at [284, 11] on span "Venkateswaran Subramanian's Profile" at bounding box center [257, 11] width 52 height 6
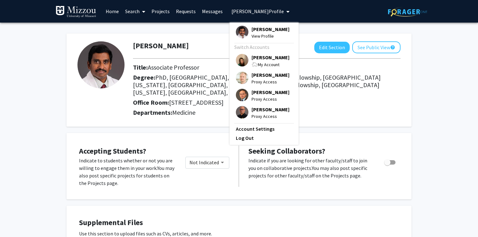
click at [274, 61] on span "[PERSON_NAME]" at bounding box center [271, 57] width 38 height 7
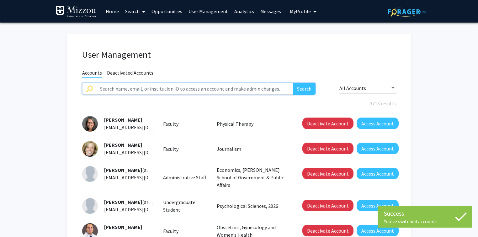
click at [258, 90] on input "text" at bounding box center [194, 89] width 197 height 12
drag, startPoint x: 258, startPoint y: 90, endPoint x: 258, endPoint y: 60, distance: 29.5
click at [258, 60] on div "User Management" at bounding box center [238, 55] width 323 height 13
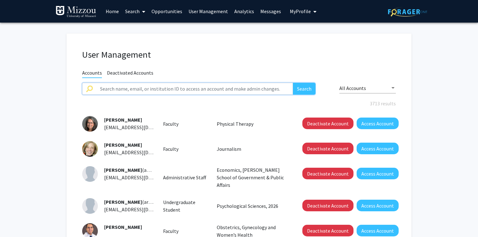
click at [247, 87] on input "text" at bounding box center [194, 89] width 197 height 12
paste input "vsubramanian@umsystem.edu"
type input "vsubramanian@umsystem.edu"
click at [293, 83] on button "Search" at bounding box center [304, 89] width 23 height 12
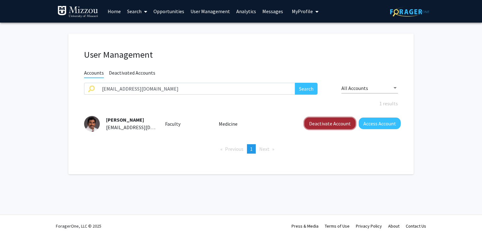
click at [322, 124] on button "Deactivate Account" at bounding box center [329, 124] width 51 height 12
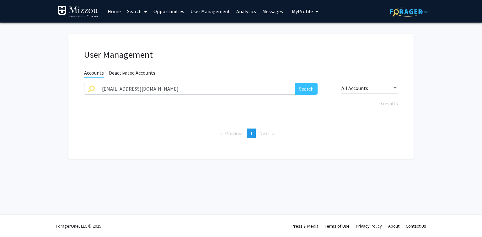
click at [292, 51] on h1 "User Management" at bounding box center [241, 54] width 314 height 11
click at [196, 88] on input "vsubramanian@umsystem.edu" at bounding box center [196, 89] width 197 height 12
click at [257, 52] on h1 "User Management" at bounding box center [241, 54] width 314 height 11
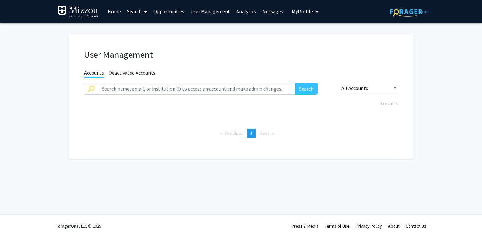
click at [257, 52] on h1 "User Management" at bounding box center [241, 54] width 314 height 11
click at [105, 179] on div "Skip navigation Home Search Opportunities User Management Analytics Messages My…" at bounding box center [241, 118] width 482 height 237
click at [301, 11] on span "My Profile" at bounding box center [302, 11] width 21 height 6
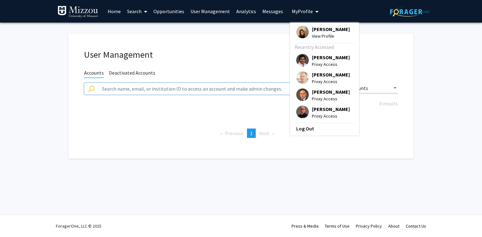
click at [248, 88] on input "text" at bounding box center [196, 89] width 197 height 12
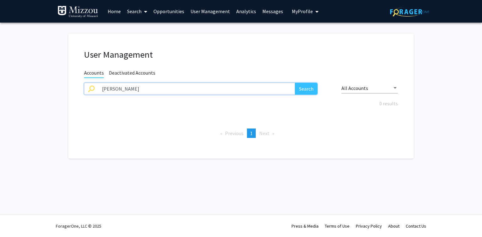
type input "truman"
click at [295, 83] on button "Search" at bounding box center [306, 89] width 23 height 12
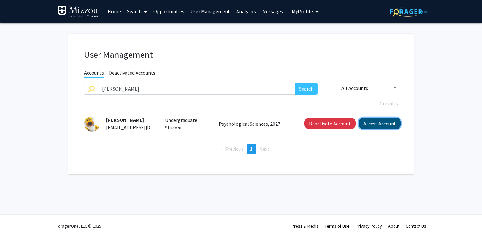
click at [375, 124] on button "Access Account" at bounding box center [380, 124] width 42 height 12
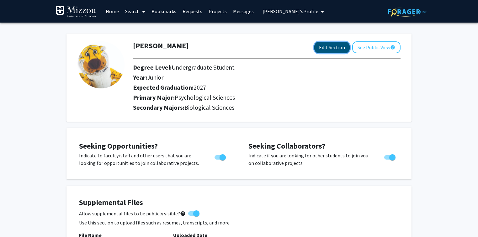
click at [327, 45] on button "Edit Section" at bounding box center [331, 48] width 35 height 12
select select "junior"
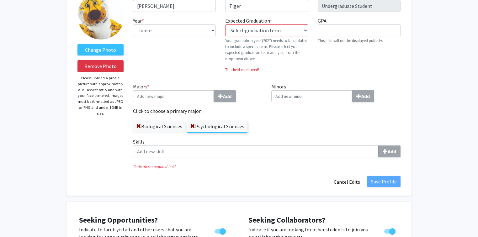
scroll to position [50, 0]
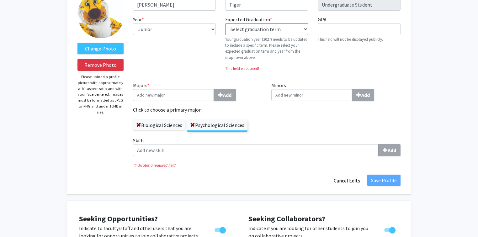
drag, startPoint x: 144, startPoint y: 139, endPoint x: 122, endPoint y: 137, distance: 22.0
click at [122, 138] on form "Change Photo Remove Photo Please upload a profile picture with approximately a …" at bounding box center [239, 88] width 333 height 195
drag, startPoint x: 133, startPoint y: 140, endPoint x: 137, endPoint y: 139, distance: 4.4
click at [133, 140] on label "Skills Add" at bounding box center [267, 146] width 268 height 19
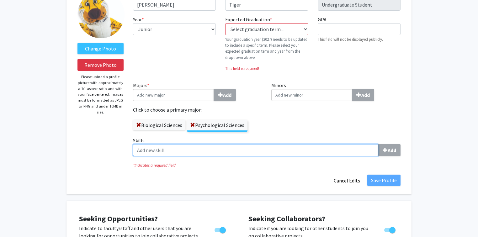
click at [133, 144] on input "Skills Add" at bounding box center [256, 150] width 246 height 12
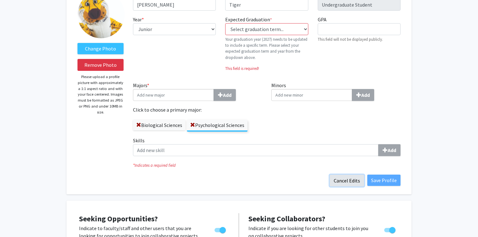
click at [350, 178] on button "Cancel Edits" at bounding box center [347, 181] width 35 height 12
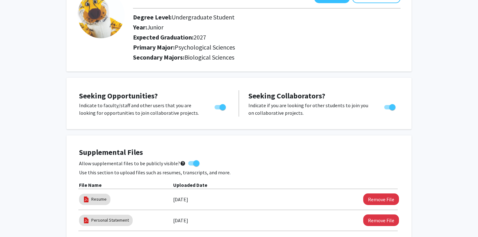
click at [368, 214] on div "Personal Statement 06/23/2025 Remove File" at bounding box center [239, 220] width 320 height 14
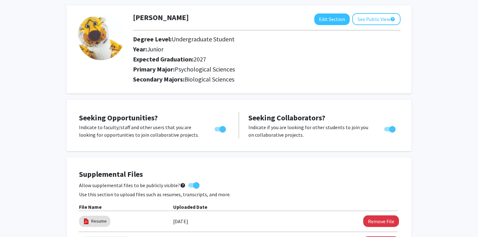
scroll to position [0, 0]
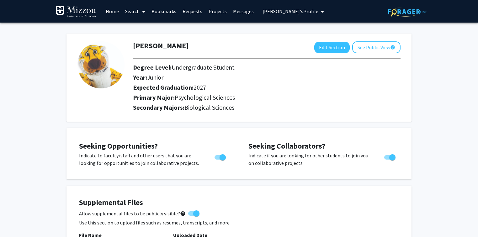
click at [299, 11] on span "Truman Tiger's Profile" at bounding box center [291, 11] width 56 height 6
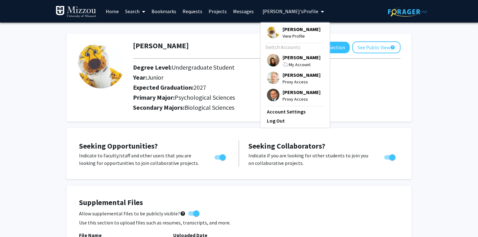
click at [295, 59] on span "[PERSON_NAME]" at bounding box center [302, 57] width 38 height 7
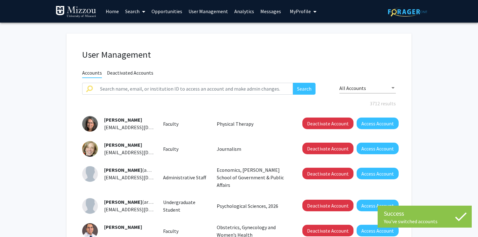
click at [448, 47] on fg-user-management "User Management Accounts Deactivated Accounts Search All Accounts 3712 results …" at bounding box center [239, 222] width 478 height 399
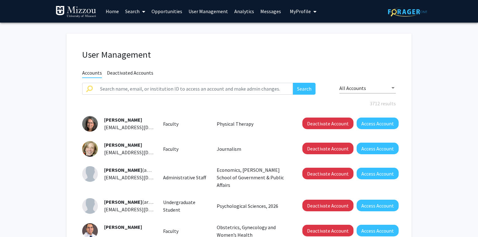
click at [453, 49] on fg-user-management "User Management Accounts Deactivated Accounts Search All Accounts 3712 results …" at bounding box center [239, 222] width 478 height 399
click at [270, 88] on input "text" at bounding box center [194, 89] width 197 height 12
click at [272, 59] on h1 "User Management" at bounding box center [239, 54] width 314 height 11
click at [262, 88] on input "text" at bounding box center [194, 89] width 197 height 12
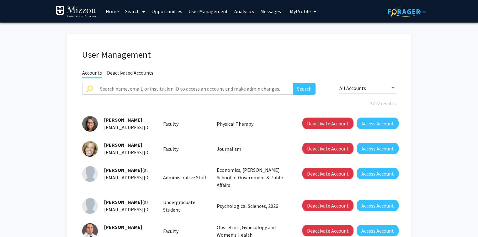
click at [268, 57] on h1 "User Management" at bounding box center [239, 54] width 314 height 11
click at [264, 91] on input "text" at bounding box center [194, 89] width 197 height 12
click at [265, 91] on input "text" at bounding box center [194, 89] width 197 height 12
click at [266, 61] on div "User Management" at bounding box center [238, 55] width 323 height 13
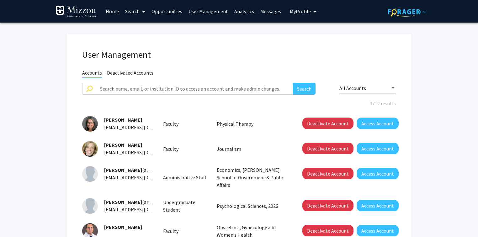
click at [39, 90] on fg-user-management "User Management Accounts Deactivated Accounts Search All Accounts 3712 results …" at bounding box center [239, 222] width 478 height 399
click at [175, 90] on input "text" at bounding box center [194, 89] width 197 height 12
click at [15, 76] on fg-user-management "User Management Accounts Deactivated Accounts Search All Accounts 3712 results …" at bounding box center [239, 222] width 478 height 399
click at [452, 65] on fg-user-management "User Management Accounts Deactivated Accounts Search All Accounts 3712 results …" at bounding box center [239, 222] width 478 height 399
paste input "sph@umsystem.edu"
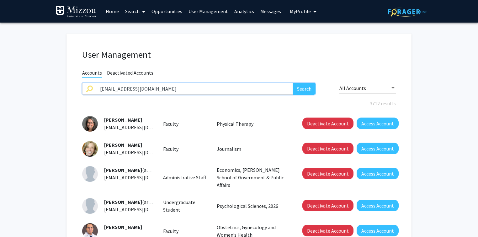
type input "sph@umsystem.edu"
click at [301, 88] on button "Search" at bounding box center [304, 89] width 23 height 12
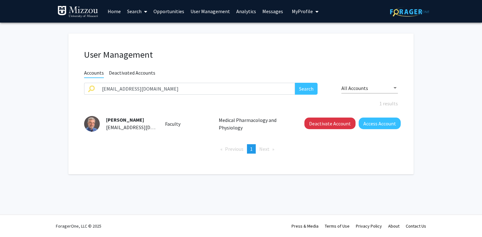
drag, startPoint x: 147, startPoint y: 119, endPoint x: 107, endPoint y: 120, distance: 39.8
click at [107, 120] on div "Stephen Halenda sph@umsystem.edu" at bounding box center [128, 123] width 56 height 15
click at [382, 125] on button "Access Account" at bounding box center [380, 124] width 42 height 12
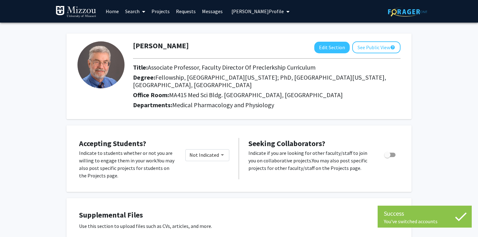
click at [267, 11] on span "Stephen Halenda's Profile" at bounding box center [257, 11] width 52 height 6
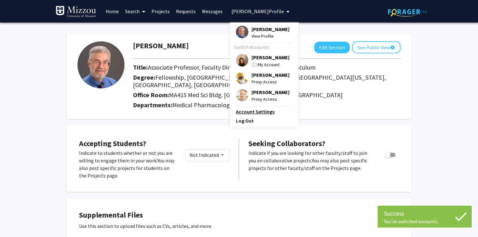
click at [256, 112] on link "Account Settings" at bounding box center [264, 112] width 56 height 8
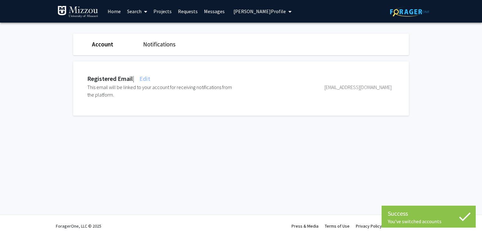
click at [149, 77] on span "Edit" at bounding box center [144, 79] width 12 height 8
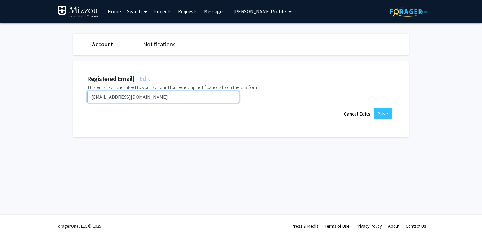
click at [147, 94] on input "sph@umsystem.edu" at bounding box center [163, 97] width 152 height 12
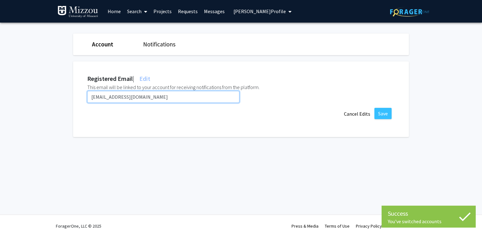
click at [147, 94] on input "sph@umsystem.edu" at bounding box center [163, 97] width 152 height 12
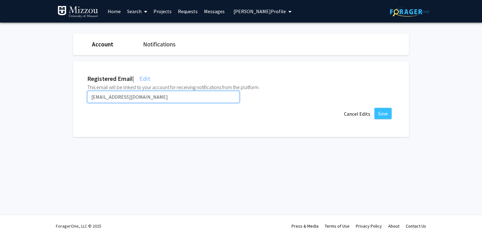
click at [147, 94] on input "sph@umsystem.edu" at bounding box center [163, 97] width 152 height 12
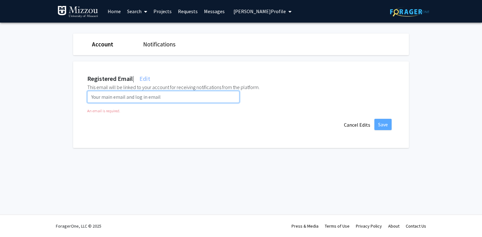
paste input "halendas@umsystem.edu"
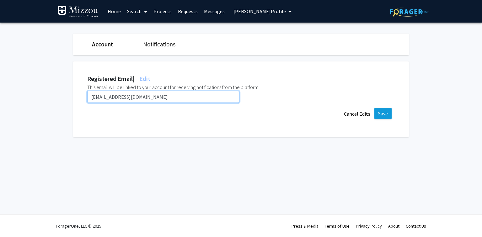
type input "halendas@umsystem.edu"
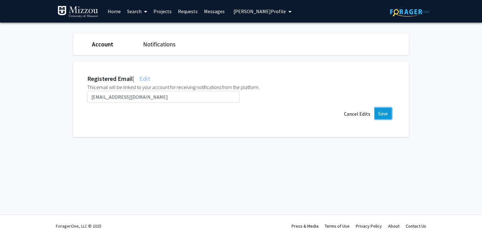
click at [383, 114] on button "Save" at bounding box center [382, 113] width 17 height 11
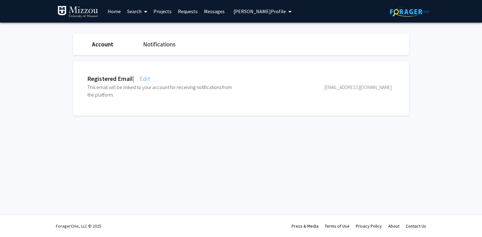
click at [295, 127] on div "Account Notifications Registered Email | Edit This email will be linked to your…" at bounding box center [241, 76] width 336 height 107
click at [272, 10] on span "Stephen Halenda's Profile" at bounding box center [259, 11] width 52 height 6
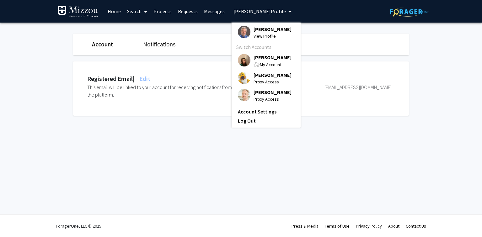
click at [271, 60] on span "[PERSON_NAME]" at bounding box center [272, 57] width 38 height 7
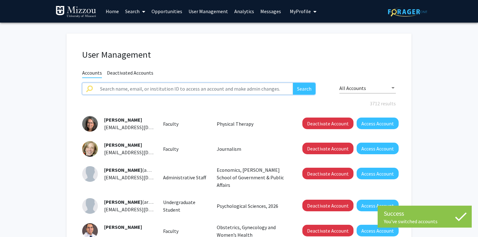
click at [245, 90] on input "text" at bounding box center [194, 89] width 197 height 12
paste input "alejandro.chade"
type input "alejandro.chade"
click at [293, 83] on button "Search" at bounding box center [304, 89] width 23 height 12
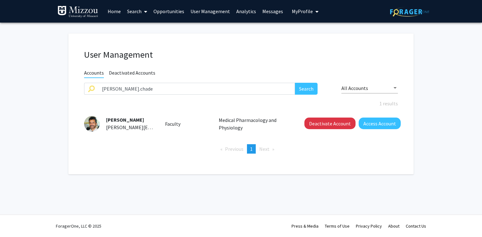
drag, startPoint x: 143, startPoint y: 119, endPoint x: 107, endPoint y: 119, distance: 36.1
click at [107, 119] on div "Alejandro Chade alejandro.chade@umsystem.edu" at bounding box center [128, 123] width 56 height 15
click at [373, 163] on div "User Management Accounts Deactivated Accounts alejandro.chade Search All Accoun…" at bounding box center [240, 104] width 345 height 141
click at [370, 126] on button "Access Account" at bounding box center [380, 124] width 42 height 12
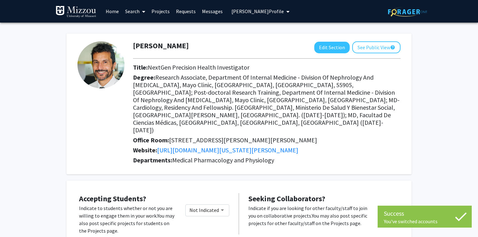
click at [271, 13] on span "Alejandro Chade's Profile" at bounding box center [257, 11] width 52 height 6
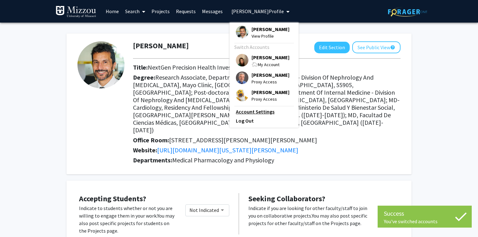
click at [256, 111] on link "Account Settings" at bounding box center [264, 112] width 56 height 8
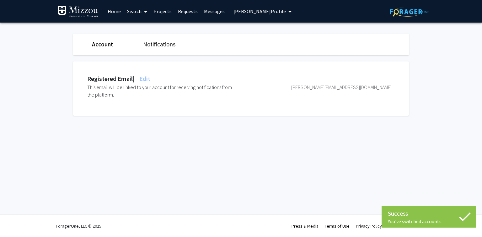
click at [150, 79] on span "Edit" at bounding box center [144, 79] width 12 height 8
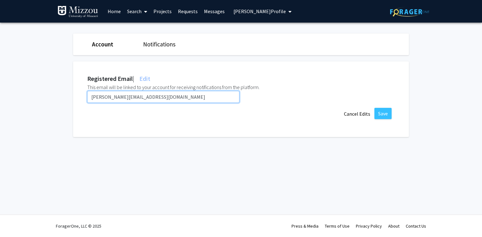
click at [164, 97] on input "alejandro.chade@umsystem.edu" at bounding box center [163, 97] width 152 height 12
click at [163, 97] on input "alejandro.chade@umsystem.edu" at bounding box center [163, 97] width 152 height 12
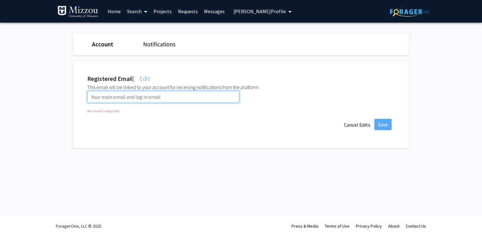
paste input "ac776@umsystem.edu"
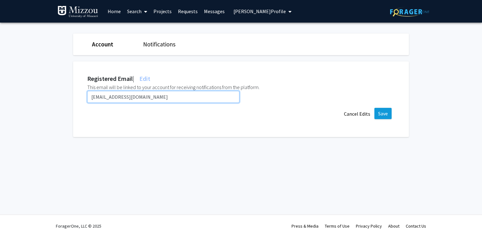
type input "ac776@umsystem.edu"
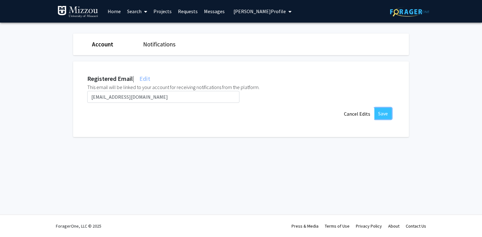
click at [383, 111] on button "Save" at bounding box center [382, 113] width 17 height 11
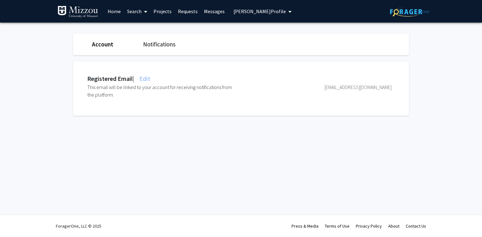
click at [237, 13] on span "Alejandro Chade's Profile" at bounding box center [259, 11] width 52 height 6
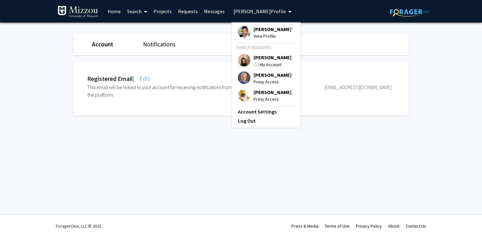
click at [262, 59] on span "[PERSON_NAME]" at bounding box center [272, 57] width 38 height 7
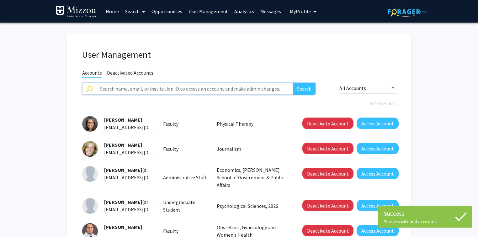
paste input "bainesc"
type input "bainesc"
click at [293, 83] on button "Search" at bounding box center [304, 89] width 23 height 12
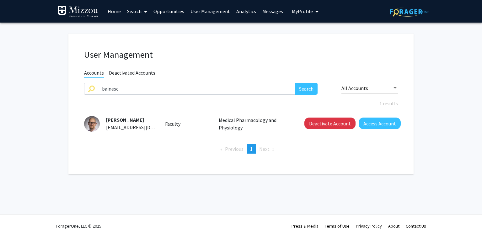
drag, startPoint x: 149, startPoint y: 120, endPoint x: 106, endPoint y: 119, distance: 43.6
click at [106, 119] on div "Christopher Baines bainesc@umsystem.edu" at bounding box center [128, 123] width 56 height 15
click at [336, 123] on button "Deactivate Account" at bounding box center [329, 124] width 51 height 12
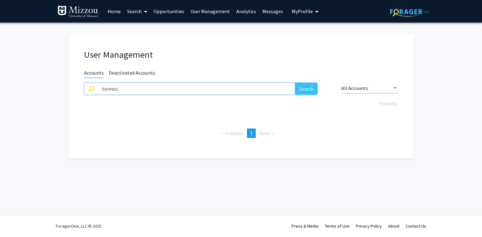
click at [121, 90] on input "bainesc" at bounding box center [196, 89] width 197 height 12
click at [106, 90] on input "text" at bounding box center [196, 89] width 197 height 12
paste input "mtripp"
type input "mtripp"
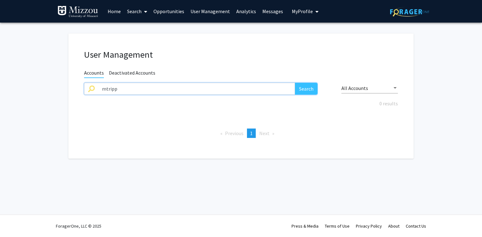
click at [295, 83] on button "Search" at bounding box center [306, 89] width 23 height 12
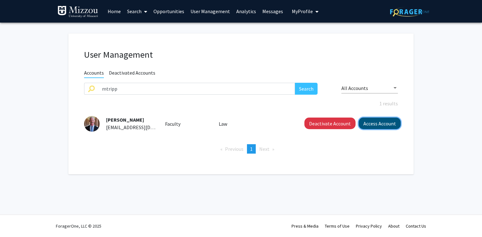
click at [391, 124] on button "Access Account" at bounding box center [380, 124] width 42 height 12
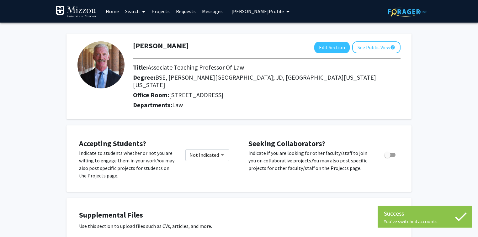
click at [265, 9] on span "Michael Tripp's Profile" at bounding box center [257, 11] width 52 height 6
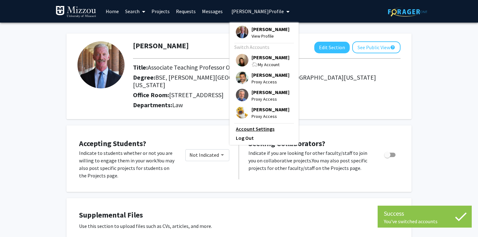
click at [261, 129] on link "Account Settings" at bounding box center [264, 129] width 56 height 8
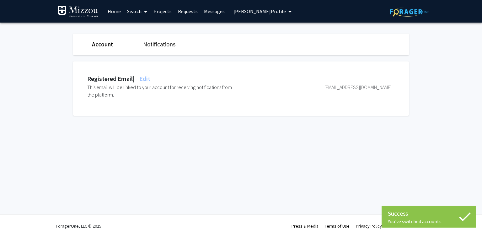
click at [147, 79] on span "Edit" at bounding box center [144, 79] width 12 height 8
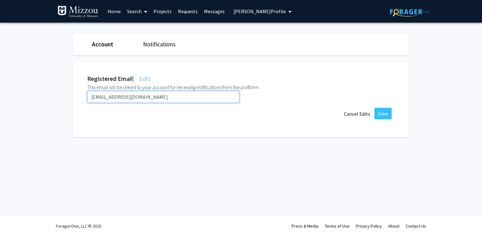
click at [148, 99] on input "mtripp@umsystem.edu" at bounding box center [163, 97] width 152 height 12
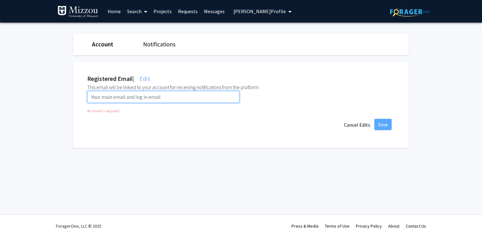
paste input "mrthkk@umsystem.edu"
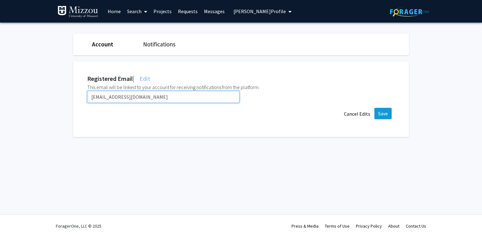
type input "mrthkk@umsystem.edu"
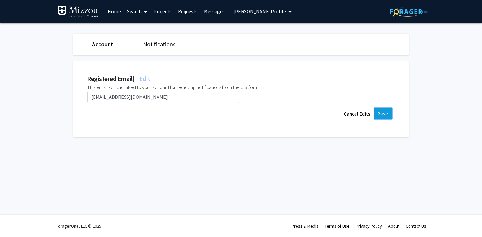
click at [384, 115] on button "Save" at bounding box center [382, 113] width 17 height 11
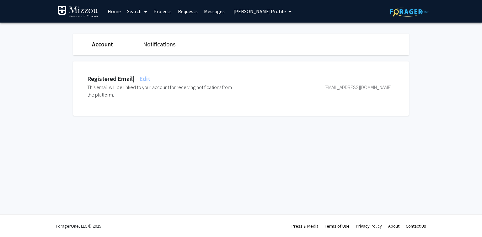
click at [130, 148] on div "Skip navigation Home Search Projects Requests Messages Michael Tripp's Profile …" at bounding box center [241, 118] width 482 height 237
click at [236, 12] on span "Michael Tripp's Profile" at bounding box center [259, 11] width 52 height 6
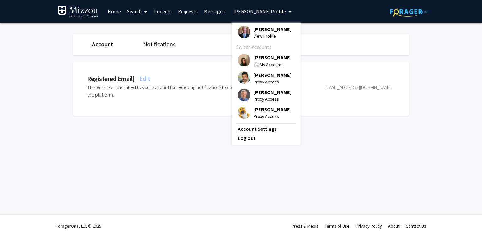
click at [209, 58] on div "Registered Email | Edit This email will be linked to your account for receiving…" at bounding box center [240, 85] width 345 height 61
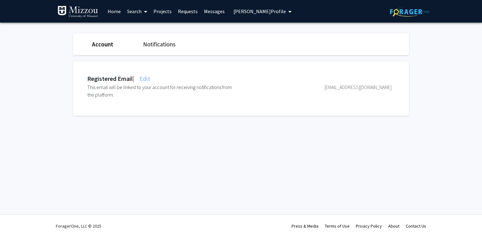
click at [237, 11] on span "Michael Tripp's Profile" at bounding box center [259, 11] width 52 height 6
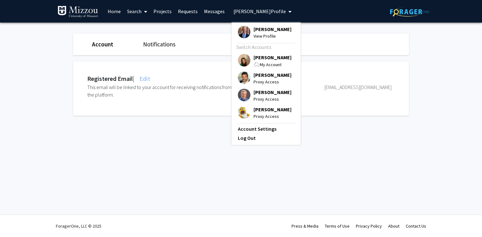
click at [258, 58] on span "[PERSON_NAME]" at bounding box center [272, 57] width 38 height 7
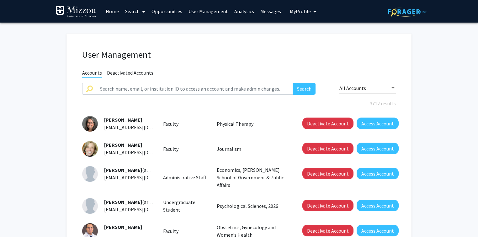
click at [26, 54] on fg-user-management "User Management Accounts Deactivated Accounts Search All Accounts 3712 results …" at bounding box center [239, 222] width 478 height 399
click at [107, 89] on input "text" at bounding box center [194, 89] width 197 height 12
paste input "mtripp@umsystem.edu"
type input "mtripp@umsystem.edu"
click at [170, 90] on input "mtripp@umsystem.edu" at bounding box center [194, 89] width 197 height 12
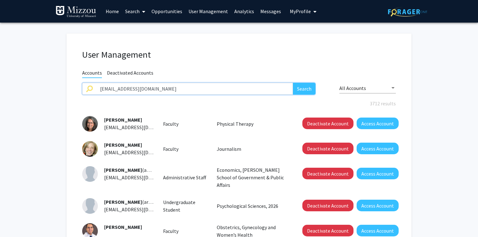
click at [170, 90] on input "mtripp@umsystem.edu" at bounding box center [194, 89] width 197 height 12
click at [110, 90] on input "text" at bounding box center [194, 89] width 197 height 12
type input "srana"
click at [293, 83] on button "Search" at bounding box center [304, 89] width 23 height 12
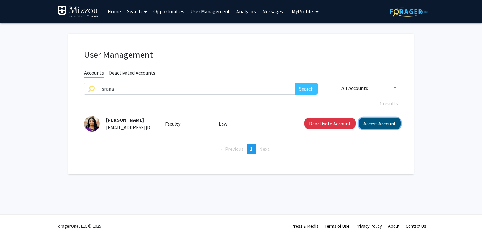
click at [369, 123] on button "Access Account" at bounding box center [380, 124] width 42 height 12
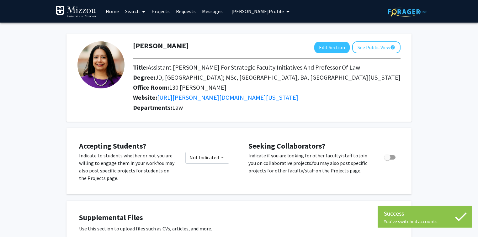
click at [259, 10] on span "Shruti Rana's Profile" at bounding box center [257, 11] width 52 height 6
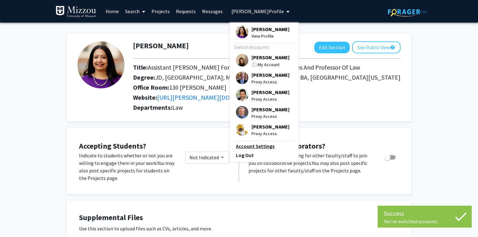
click at [258, 148] on link "Account Settings" at bounding box center [264, 146] width 56 height 8
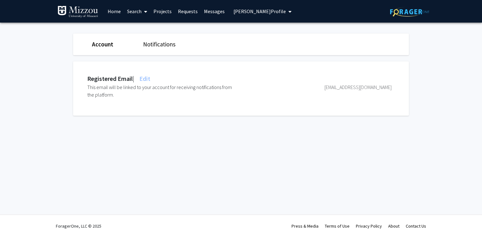
click at [149, 79] on span "Edit" at bounding box center [144, 79] width 12 height 8
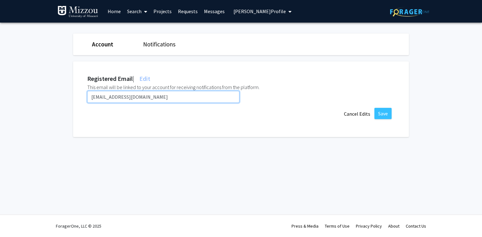
click at [148, 96] on input "srana@umsystem.edu" at bounding box center [163, 97] width 152 height 12
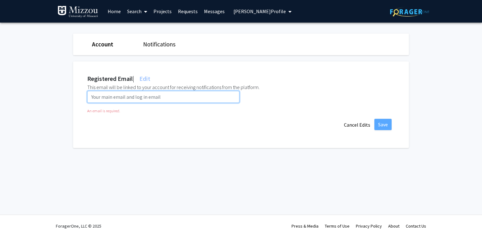
paste input "sr542@umsystem.edu"
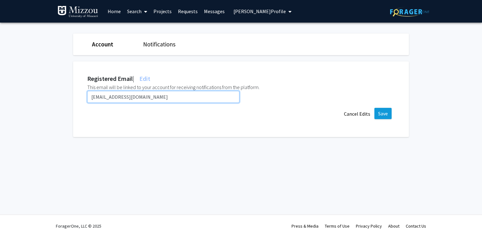
type input "sr542@umsystem.edu"
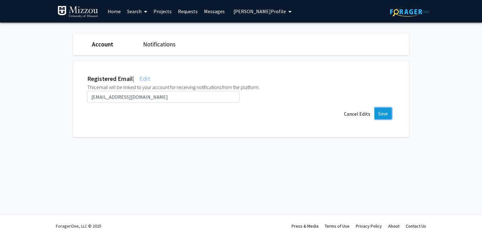
click at [381, 115] on button "Save" at bounding box center [382, 113] width 17 height 11
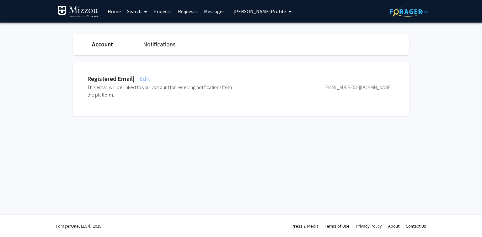
click at [43, 68] on fg-settings "Account Notifications Registered Email | Edit This email will be linked to your…" at bounding box center [241, 76] width 482 height 107
click at [193, 160] on div "Skip navigation Home Search Projects Requests Messages Shruti Rana's Profile Sh…" at bounding box center [241, 118] width 482 height 237
click at [271, 12] on span "Shruti Rana's Profile" at bounding box center [259, 11] width 52 height 6
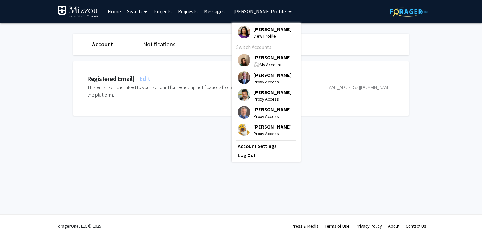
click at [270, 27] on span "Shruti Rana" at bounding box center [272, 29] width 38 height 7
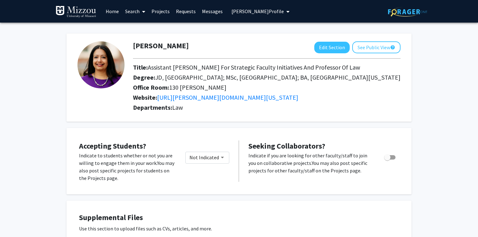
click at [261, 13] on span "Shruti Rana's Profile" at bounding box center [257, 11] width 52 height 6
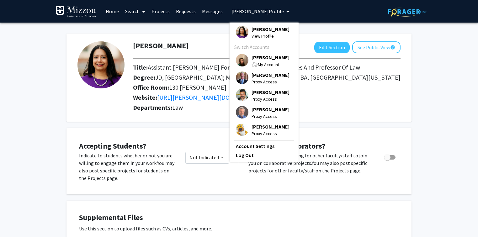
click at [266, 58] on span "[PERSON_NAME]" at bounding box center [271, 57] width 38 height 7
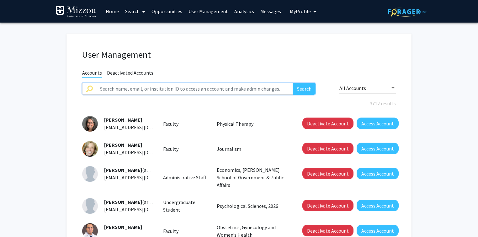
click at [156, 86] on input "text" at bounding box center [194, 89] width 197 height 12
paste input "myers@umsystem.edu"
type input "myers@umsystem.edu"
click at [293, 83] on button "Search" at bounding box center [304, 89] width 23 height 12
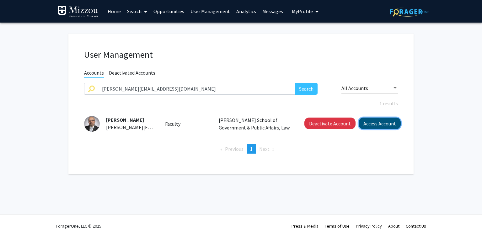
click at [367, 123] on button "Access Account" at bounding box center [380, 124] width 42 height 12
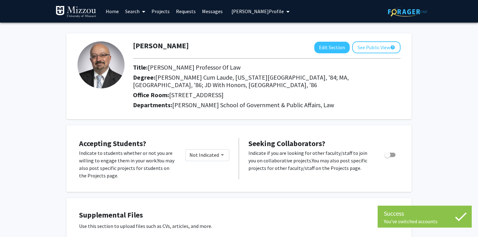
click at [255, 13] on span "Gary Myers's Profile" at bounding box center [257, 11] width 52 height 6
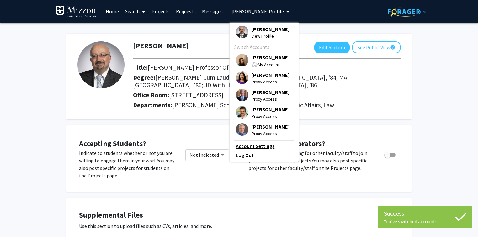
click at [262, 147] on link "Account Settings" at bounding box center [264, 146] width 56 height 8
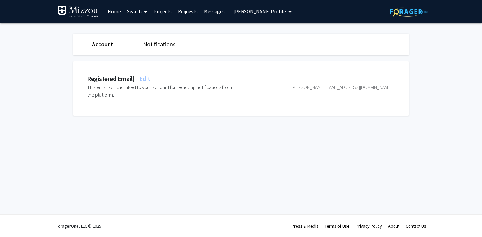
click at [150, 78] on span "Edit" at bounding box center [144, 79] width 12 height 8
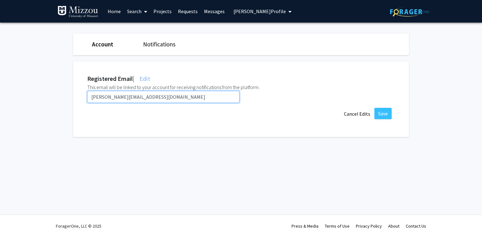
click at [151, 98] on input "myers@umsystem.edu" at bounding box center [163, 97] width 152 height 12
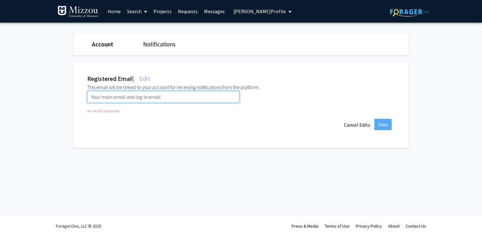
paste input "myersga@umsystem.edu"
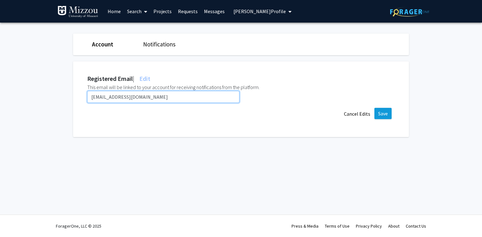
type input "myersga@umsystem.edu"
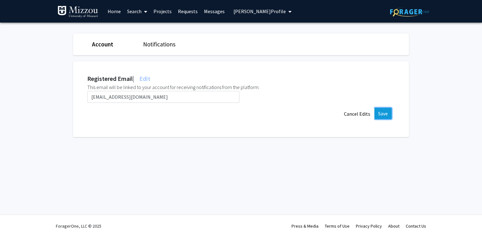
click at [385, 113] on button "Save" at bounding box center [382, 113] width 17 height 11
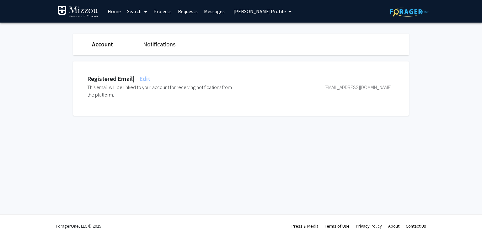
click at [244, 9] on span "Gary Myers's Profile" at bounding box center [259, 11] width 52 height 6
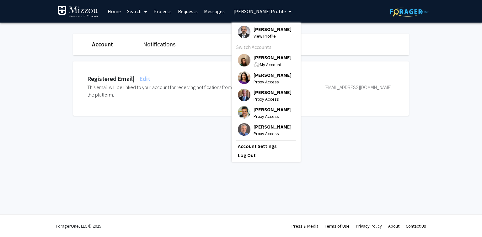
click at [256, 59] on span "[PERSON_NAME]" at bounding box center [272, 57] width 38 height 7
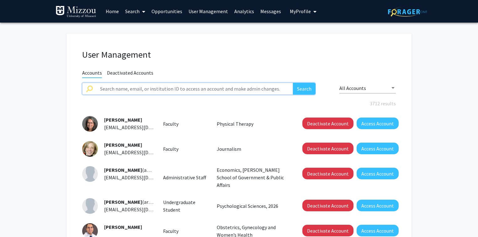
click at [123, 88] on input "text" at bounding box center [194, 89] width 197 height 12
paste input "cehintz"
type input "cehintz"
click at [293, 83] on button "Search" at bounding box center [304, 89] width 23 height 12
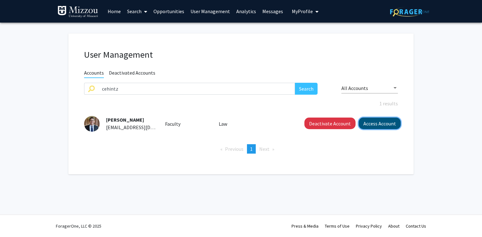
click at [377, 122] on button "Access Account" at bounding box center [380, 124] width 42 height 12
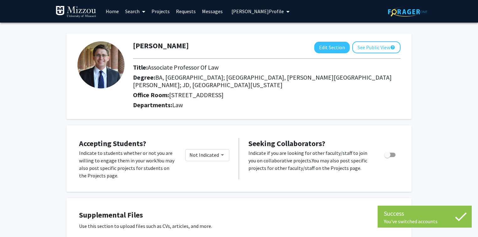
click at [247, 13] on span "Charles Eric Hintz's Profile" at bounding box center [257, 11] width 52 height 6
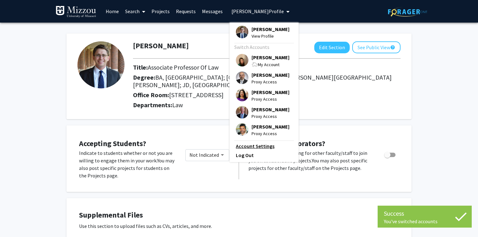
click at [253, 147] on link "Account Settings" at bounding box center [264, 146] width 56 height 8
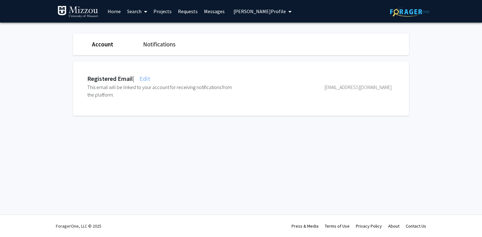
click at [149, 78] on span "Edit" at bounding box center [144, 79] width 12 height 8
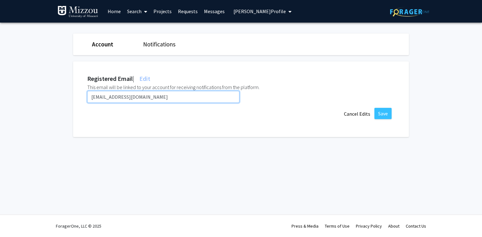
click at [155, 97] on input "cehintz@umsystem.edu" at bounding box center [163, 97] width 152 height 12
click at [156, 97] on input "cehintz@umsystem.edu" at bounding box center [163, 97] width 152 height 12
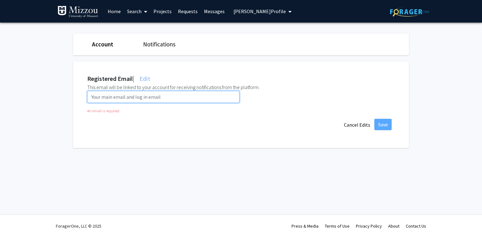
paste input "chgqf@umsystem.edu"
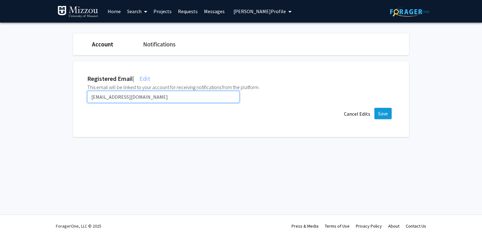
type input "chgqf@umsystem.edu"
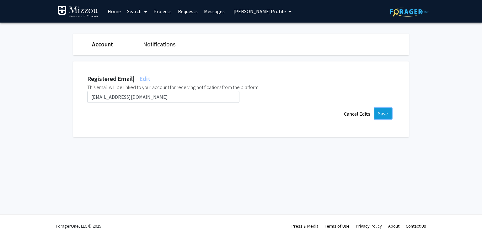
drag, startPoint x: 376, startPoint y: 114, endPoint x: 380, endPoint y: 113, distance: 4.0
click at [380, 113] on button "Save" at bounding box center [382, 113] width 17 height 11
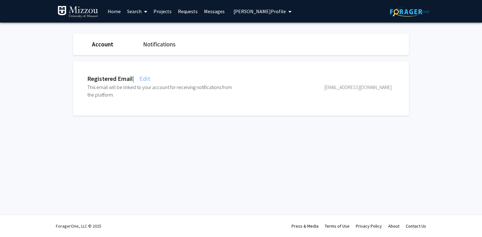
click at [236, 13] on span "Charles Eric Hintz's Profile" at bounding box center [259, 11] width 52 height 6
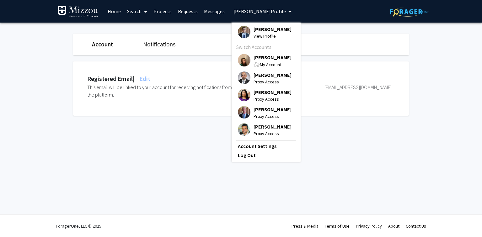
click at [257, 57] on span "[PERSON_NAME]" at bounding box center [272, 57] width 38 height 7
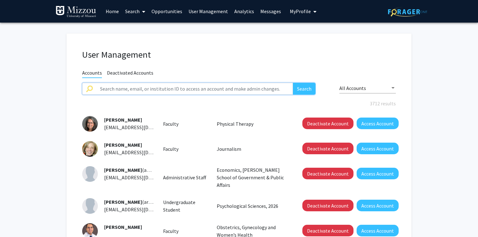
click at [131, 84] on input "text" at bounding box center [194, 89] width 197 height 12
paste input "aboyack"
type input "aboyack"
click at [293, 83] on button "Search" at bounding box center [304, 89] width 23 height 12
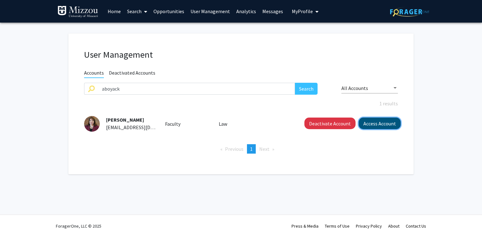
click at [373, 124] on button "Access Account" at bounding box center [380, 124] width 42 height 12
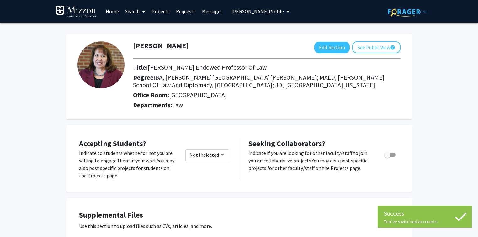
click at [273, 13] on span "Andrea Boyack's Profile" at bounding box center [257, 11] width 52 height 6
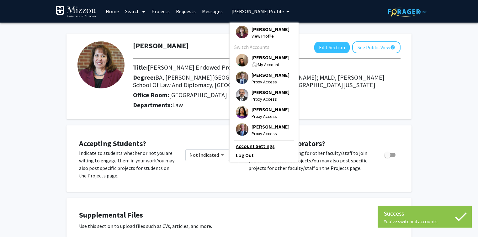
click at [255, 146] on link "Account Settings" at bounding box center [264, 146] width 56 height 8
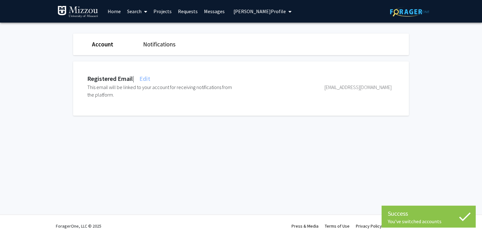
click at [150, 77] on span "Edit" at bounding box center [144, 79] width 12 height 8
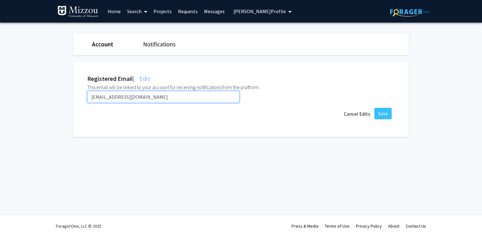
click at [151, 96] on input "aboyack@umsystem.edu" at bounding box center [163, 97] width 152 height 12
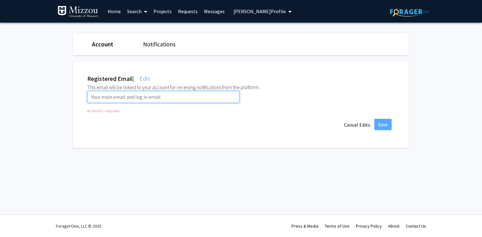
paste input "ab84y@umsystem.edu"
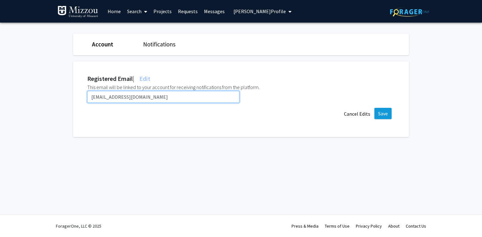
type input "ab84y@umsystem.edu"
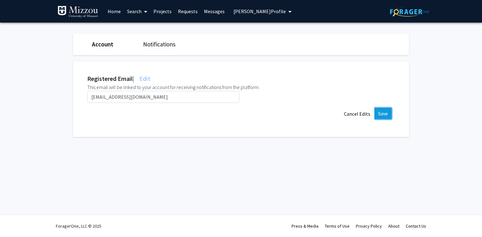
click at [381, 113] on button "Save" at bounding box center [382, 113] width 17 height 11
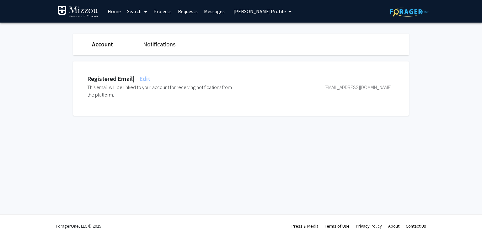
click at [202, 176] on div "Skip navigation Home Search Projects Requests Messages Andrea Boyack's Profile …" at bounding box center [241, 118] width 482 height 237
click at [272, 12] on span "Andrea Boyack's Profile" at bounding box center [259, 11] width 52 height 6
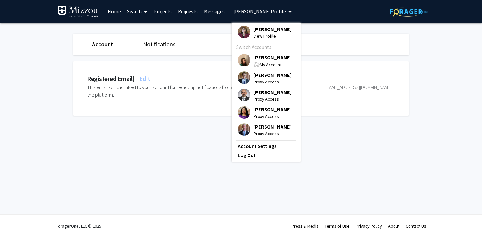
click at [275, 56] on span "[PERSON_NAME]" at bounding box center [272, 57] width 38 height 7
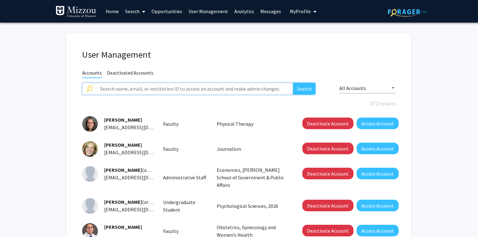
click at [212, 90] on input "text" at bounding box center [194, 89] width 197 height 12
type input "V"
paste input "kovachb"
type input "kovachb"
click at [293, 83] on button "Search" at bounding box center [304, 89] width 23 height 12
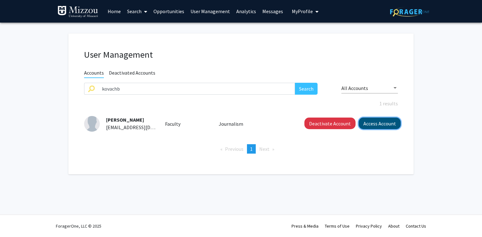
click at [366, 123] on button "Access Account" at bounding box center [380, 124] width 42 height 12
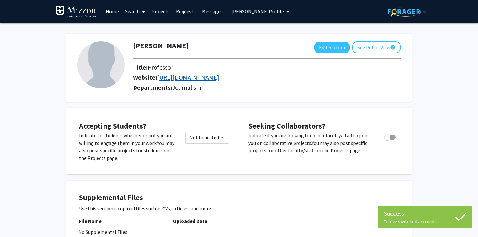
click at [194, 78] on link "https://deltasys.com/" at bounding box center [188, 77] width 62 height 8
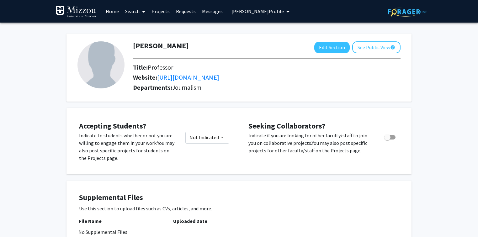
click at [256, 10] on span "Bill Kovach's Profile" at bounding box center [257, 11] width 52 height 6
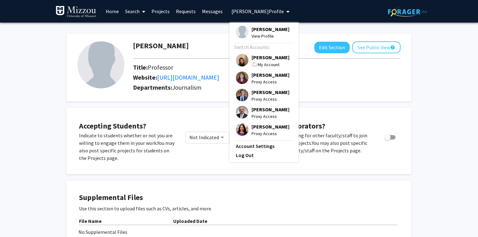
click at [263, 59] on span "[PERSON_NAME]" at bounding box center [271, 57] width 38 height 7
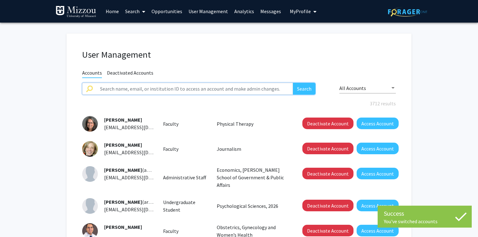
click at [229, 86] on input "text" at bounding box center [194, 89] width 197 height 12
type input "bill kovach"
click at [293, 83] on button "Search" at bounding box center [304, 89] width 23 height 12
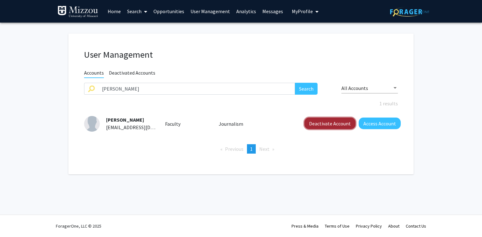
click at [314, 128] on button "Deactivate Account" at bounding box center [329, 124] width 51 height 12
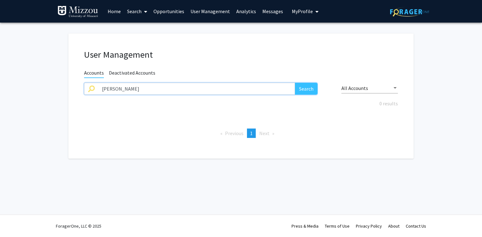
click at [132, 90] on input "bill kovach" at bounding box center [196, 89] width 197 height 12
paste input "isherwoodh"
type input "isherwoodh"
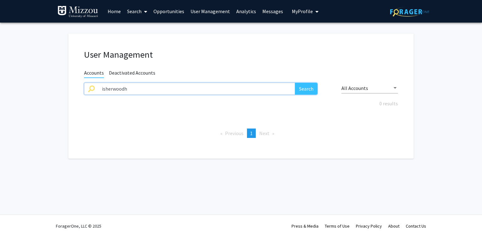
click at [295, 83] on button "Search" at bounding box center [306, 89] width 23 height 12
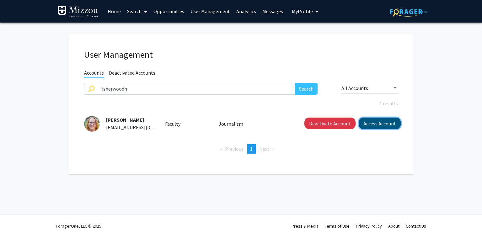
click at [368, 125] on button "Access Account" at bounding box center [380, 124] width 42 height 12
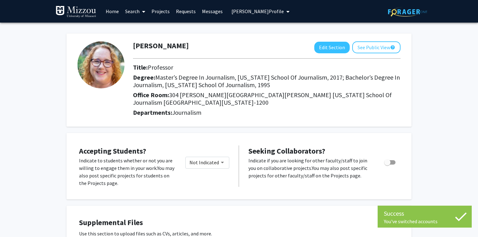
click at [262, 13] on span "Heather Isherwood's Profile" at bounding box center [257, 11] width 52 height 6
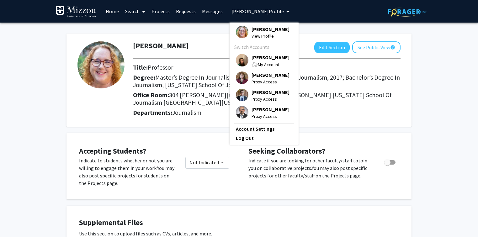
click at [246, 133] on link "Account Settings" at bounding box center [264, 129] width 56 height 8
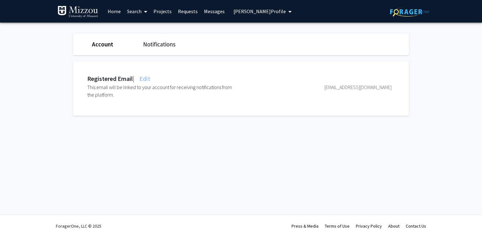
click at [149, 80] on span "Edit" at bounding box center [144, 79] width 12 height 8
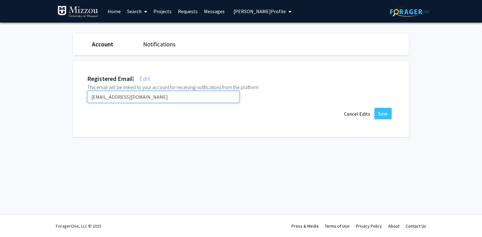
click at [153, 95] on input "isherwoodh@umsystem.edu" at bounding box center [163, 97] width 152 height 12
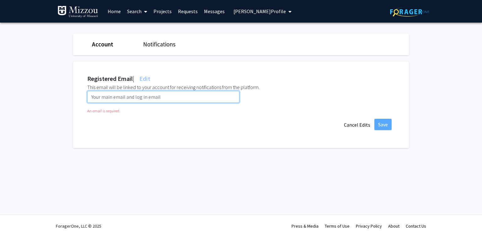
paste input "isherwoodh@missouri.edu"
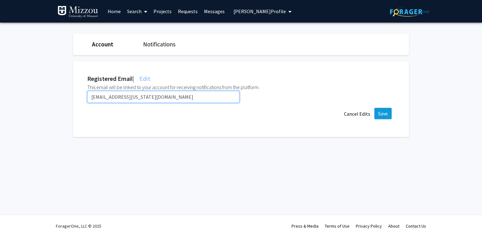
type input "isherwoodh@missouri.edu"
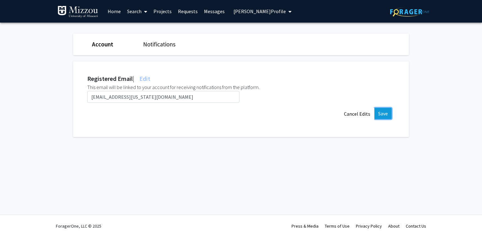
click at [387, 115] on button "Save" at bounding box center [382, 113] width 17 height 11
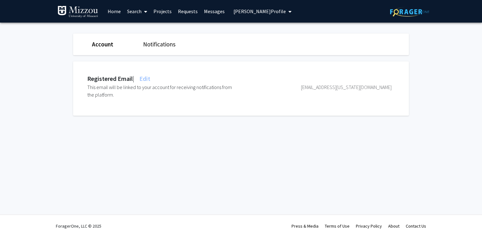
click at [266, 13] on span "Heather Isherwood's Profile" at bounding box center [259, 11] width 52 height 6
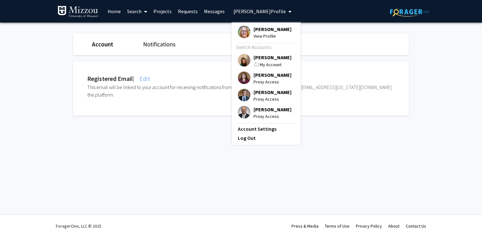
click at [271, 61] on span "[PERSON_NAME]" at bounding box center [272, 57] width 38 height 7
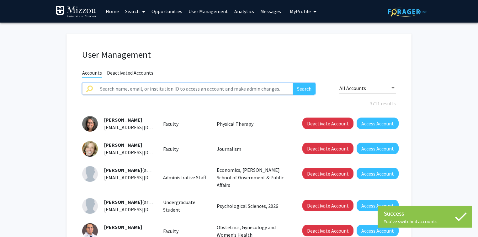
click at [243, 91] on input "text" at bounding box center [194, 89] width 197 height 12
type input "jgemming"
click at [293, 83] on button "Search" at bounding box center [304, 89] width 23 height 12
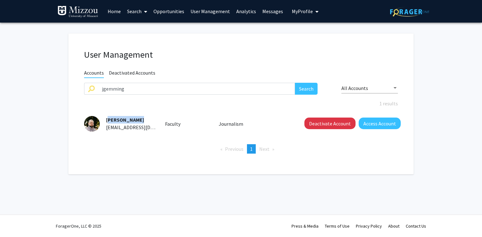
drag, startPoint x: 139, startPoint y: 118, endPoint x: 108, endPoint y: 118, distance: 30.7
click at [105, 119] on div "Jeff Gemming jgemming@umsystem.edu" at bounding box center [128, 123] width 56 height 15
click at [371, 124] on button "Access Account" at bounding box center [380, 124] width 42 height 12
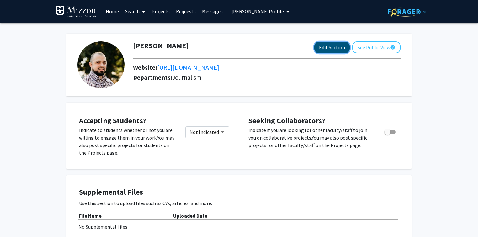
click at [321, 47] on button "Edit Section" at bounding box center [331, 48] width 35 height 12
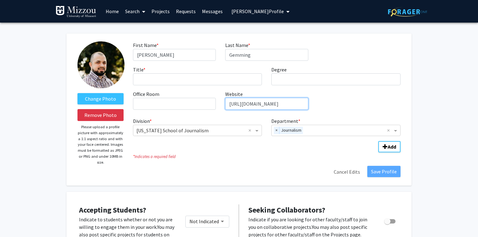
click at [285, 103] on input "https://deltasys.com/" at bounding box center [266, 104] width 83 height 12
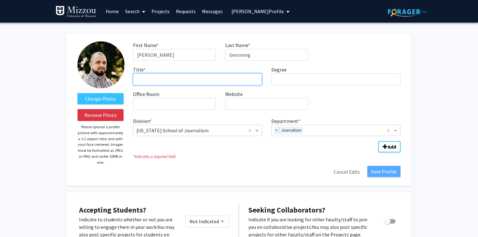
click at [199, 76] on input "Title * required" at bounding box center [197, 79] width 129 height 12
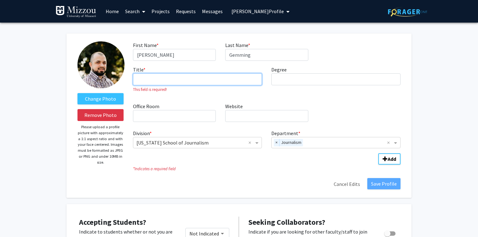
click at [171, 80] on input "Title * required" at bounding box center [197, 79] width 129 height 12
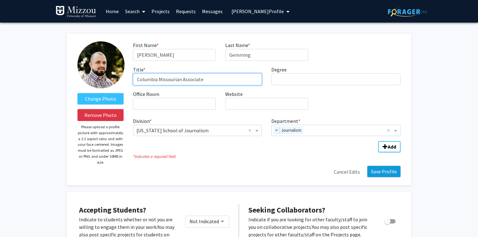
type input "Columbia Missourian Associate"
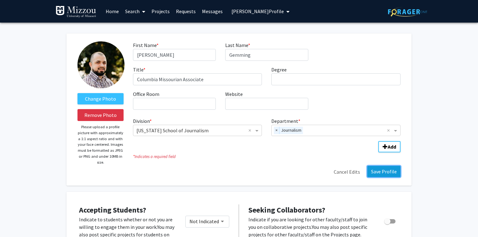
click at [375, 172] on button "Save Profile" at bounding box center [383, 171] width 33 height 11
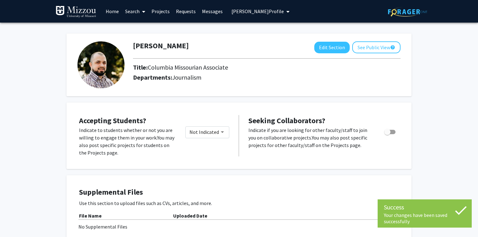
click at [246, 13] on span "Jeff Gemming's Profile" at bounding box center [257, 11] width 52 height 6
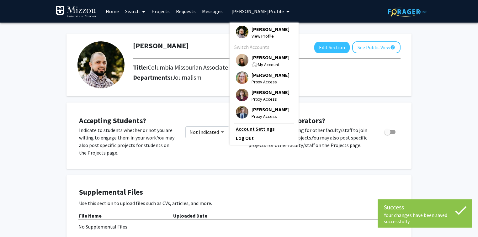
click at [255, 133] on link "Account Settings" at bounding box center [264, 129] width 56 height 8
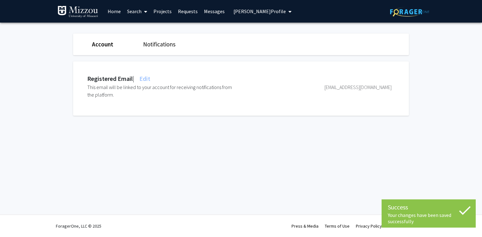
click at [146, 77] on span "Edit" at bounding box center [144, 79] width 12 height 8
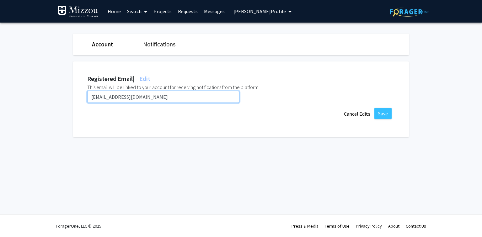
click at [153, 94] on input "jgemming@umsystem.edu" at bounding box center [163, 97] width 152 height 12
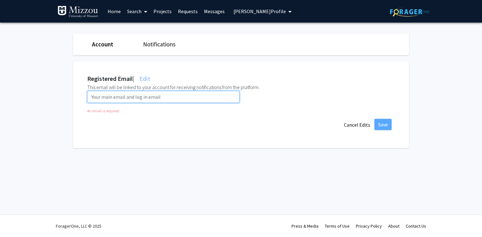
paste input "jagvg9@umsystem.edu"
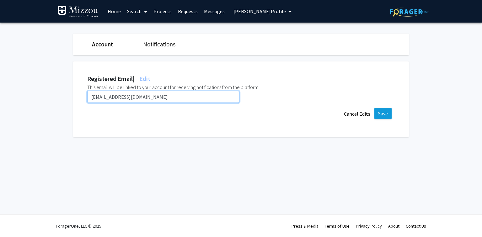
type input "jagvg9@umsystem.edu"
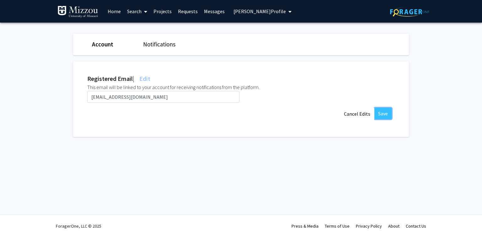
click at [380, 112] on button "Save" at bounding box center [382, 113] width 17 height 11
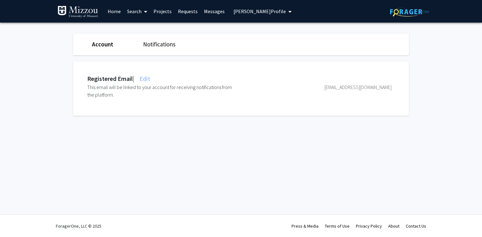
click at [242, 11] on span "Jeff Gemming's Profile" at bounding box center [259, 11] width 52 height 6
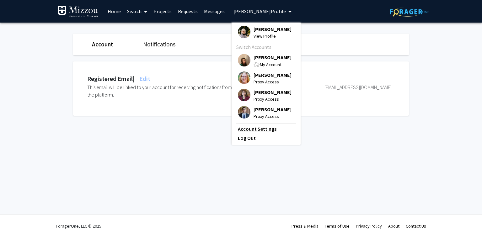
click at [262, 133] on link "Account Settings" at bounding box center [266, 129] width 56 height 8
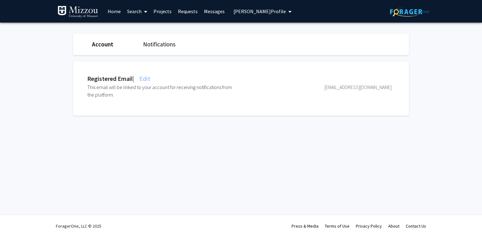
click at [238, 11] on span "Jeff Gemming's Profile" at bounding box center [259, 11] width 52 height 6
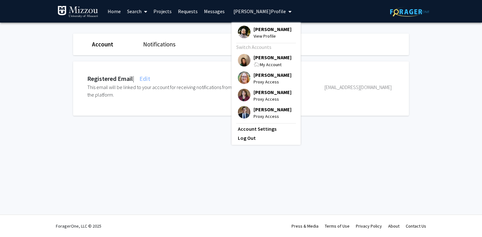
click at [254, 58] on span "[PERSON_NAME]" at bounding box center [272, 57] width 38 height 7
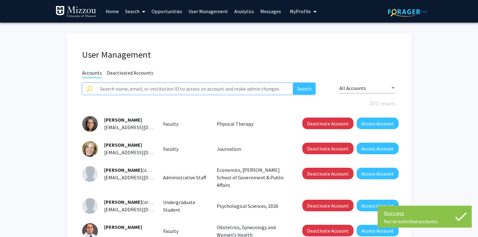
click at [222, 88] on input "text" at bounding box center [194, 89] width 197 height 12
type input "gemming"
click at [293, 83] on button "Search" at bounding box center [304, 89] width 23 height 12
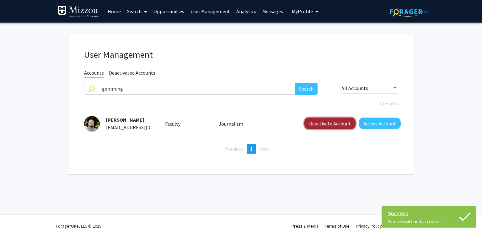
click at [310, 123] on button "Deactivate Account" at bounding box center [329, 124] width 51 height 12
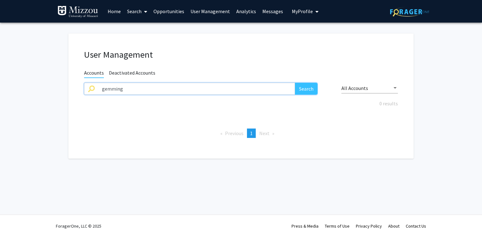
click at [147, 88] on input "gemming" at bounding box center [196, 89] width 197 height 12
paste input "anklamf"
type input "anklamf"
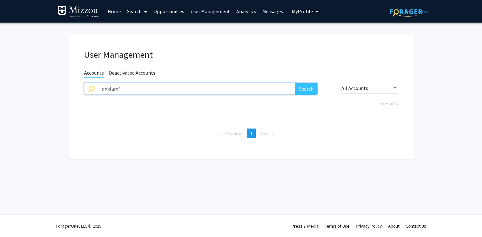
click at [295, 83] on button "Search" at bounding box center [306, 89] width 23 height 12
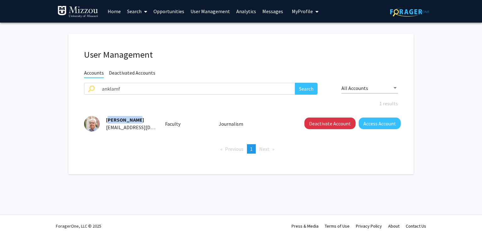
drag, startPoint x: 133, startPoint y: 119, endPoint x: 107, endPoint y: 119, distance: 26.0
click at [107, 119] on span "Fred Anklam" at bounding box center [125, 120] width 38 height 6
click at [370, 123] on button "Access Account" at bounding box center [380, 124] width 42 height 12
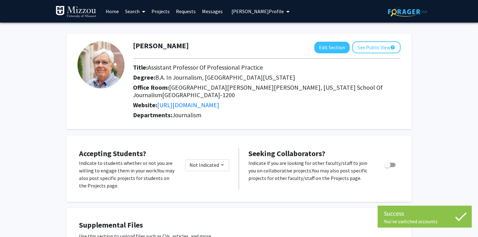
click at [252, 12] on span "Fred Anklam's Profile" at bounding box center [257, 11] width 52 height 6
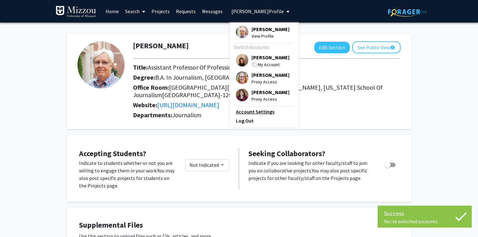
click at [258, 115] on link "Account Settings" at bounding box center [264, 112] width 56 height 8
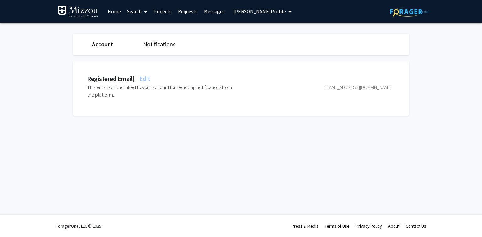
click at [149, 79] on span "Edit" at bounding box center [144, 79] width 12 height 8
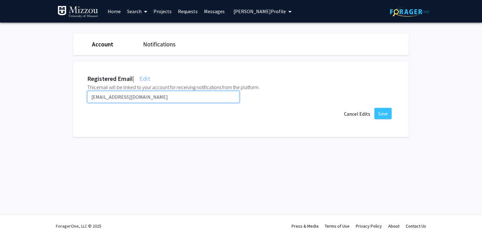
click at [154, 97] on input "anklamf@umsystem.edu" at bounding box center [163, 97] width 152 height 12
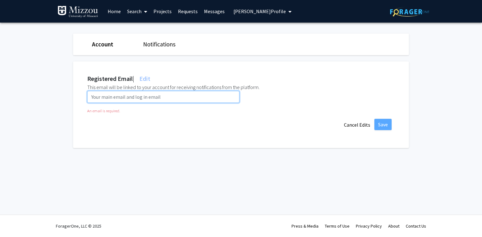
paste input "fmam5q@umsystem.edu"
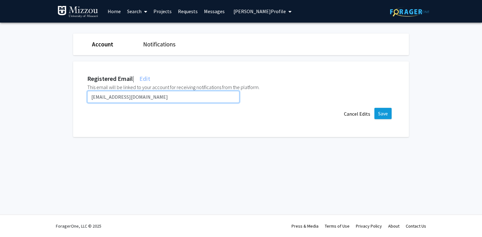
type input "fmam5q@umsystem.edu"
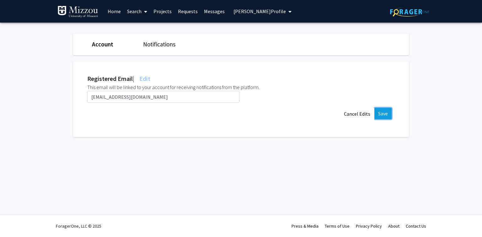
click at [384, 112] on button "Save" at bounding box center [382, 113] width 17 height 11
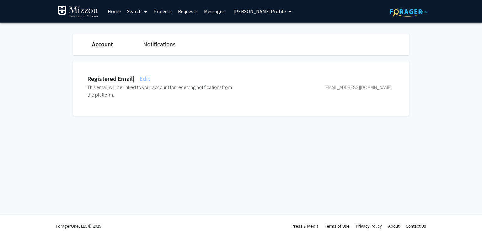
click at [379, 85] on div "fmam5q@umsystem.edu" at bounding box center [315, 90] width 152 height 15
click at [244, 10] on span "Fred Anklam's Profile" at bounding box center [259, 11] width 52 height 6
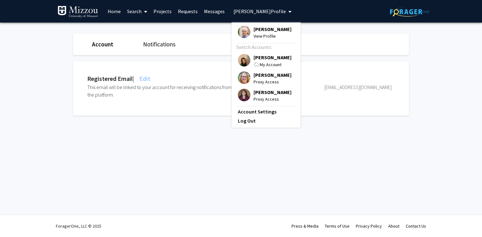
click at [264, 57] on span "[PERSON_NAME]" at bounding box center [272, 57] width 38 height 7
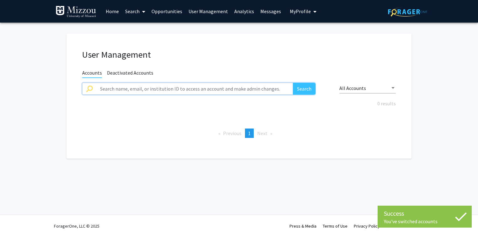
click at [199, 86] on input "text" at bounding box center [194, 89] width 197 height 12
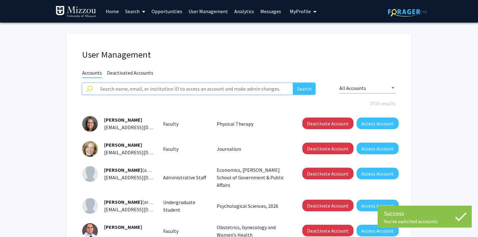
paste input "bfarran"
click at [293, 83] on button "Search" at bounding box center [304, 89] width 23 height 12
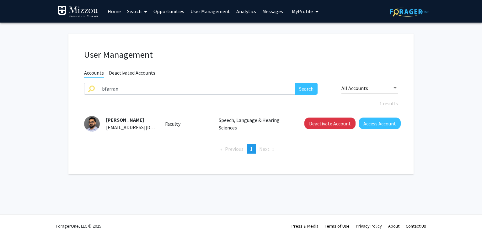
drag, startPoint x: 136, startPoint y: 118, endPoint x: 104, endPoint y: 120, distance: 32.7
click at [104, 120] on div "Bashar Farran bfarran@health.missouri.edu" at bounding box center [128, 123] width 56 height 15
click at [317, 126] on button "Deactivate Account" at bounding box center [329, 124] width 51 height 12
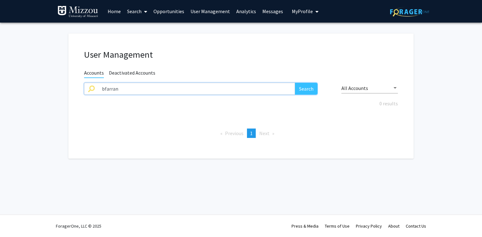
click at [130, 90] on input "bfarran" at bounding box center [196, 89] width 197 height 12
type input "yoond"
click at [295, 83] on button "Search" at bounding box center [306, 89] width 23 height 12
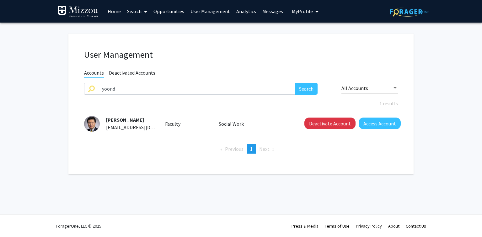
drag, startPoint x: 140, startPoint y: 120, endPoint x: 105, endPoint y: 120, distance: 34.8
click at [105, 120] on div "Dong Pil Yoon yoond@umsystem.edu" at bounding box center [128, 123] width 56 height 15
click at [328, 122] on button "Deactivate Account" at bounding box center [329, 124] width 51 height 12
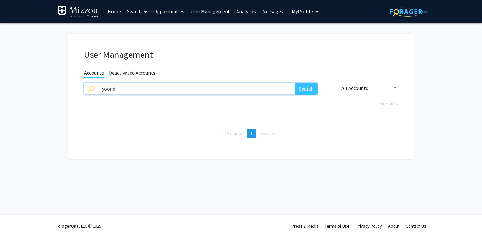
click at [139, 87] on input "yoond" at bounding box center [196, 89] width 197 height 12
paste input "amymayes"
type input "amymayes"
click at [295, 83] on button "Search" at bounding box center [306, 89] width 23 height 12
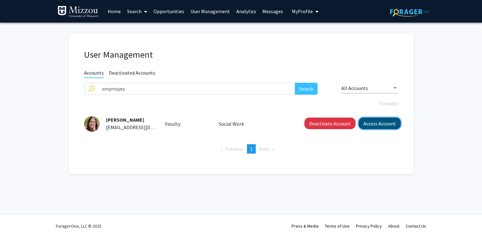
click at [388, 125] on button "Access Account" at bounding box center [380, 124] width 42 height 12
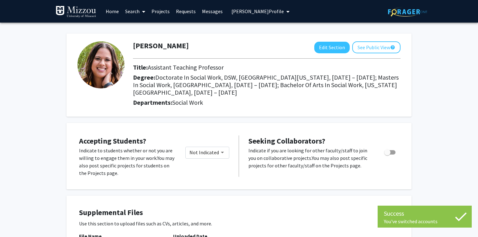
click at [245, 13] on span "Amy Mayes's Profile" at bounding box center [257, 11] width 52 height 6
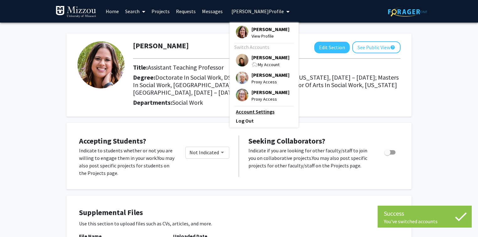
click at [244, 115] on link "Account Settings" at bounding box center [264, 112] width 56 height 8
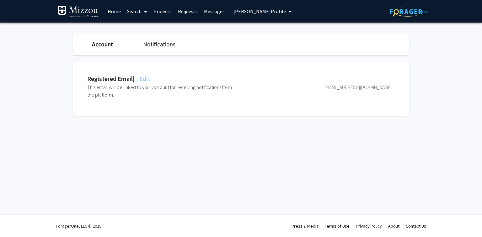
click at [148, 79] on span "Edit" at bounding box center [144, 79] width 12 height 8
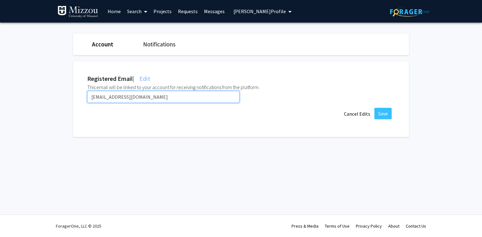
click at [150, 98] on input "amymayes@umsystem.edu" at bounding box center [163, 97] width 152 height 12
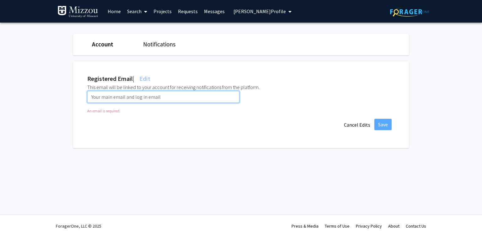
paste input "amfdg@umsystem.edu"
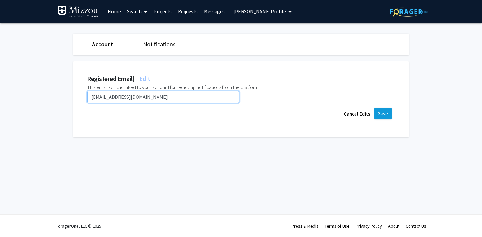
type input "amfdg@umsystem.edu"
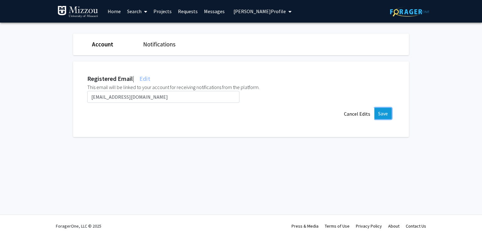
click at [382, 115] on button "Save" at bounding box center [382, 113] width 17 height 11
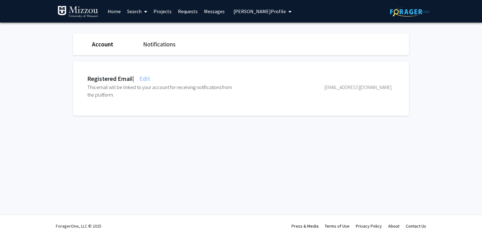
click at [261, 12] on span "Amy Mayes's Profile" at bounding box center [259, 11] width 52 height 6
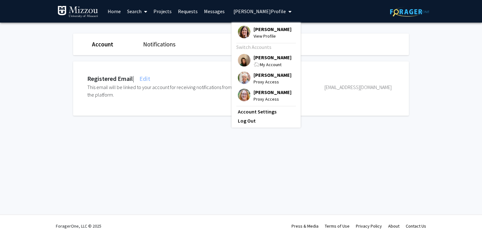
click at [261, 28] on span "Amy Mayes" at bounding box center [272, 29] width 38 height 7
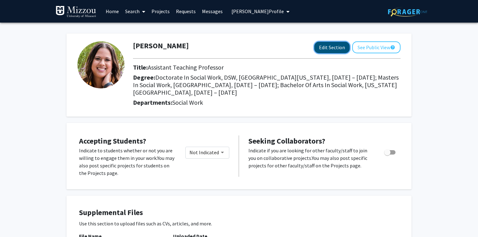
click at [327, 45] on button "Edit Section" at bounding box center [331, 48] width 35 height 12
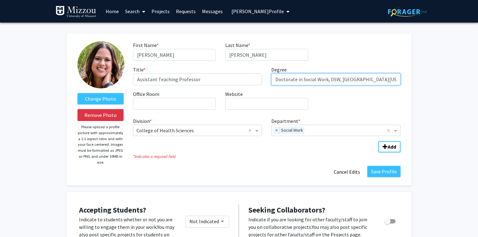
click at [358, 80] on input "Doctorate in Social Work, DSW, University of Southern California, 2017 – 2019; …" at bounding box center [335, 79] width 129 height 12
click at [384, 81] on input "Doctorate in Social Work, DSW, University of Southern California, 2017 – 2019; …" at bounding box center [335, 79] width 129 height 12
type input "Doctorate in Social Work, DSW, University of Southern California; Masters in So…"
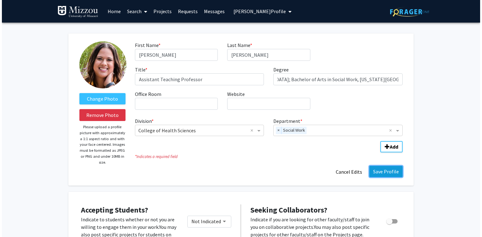
scroll to position [0, 0]
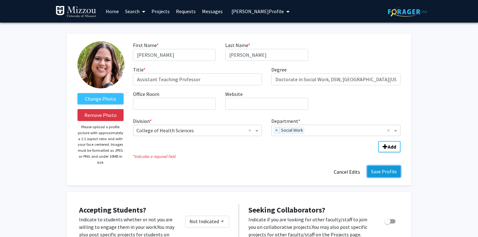
click at [381, 171] on button "Save Profile" at bounding box center [383, 171] width 33 height 11
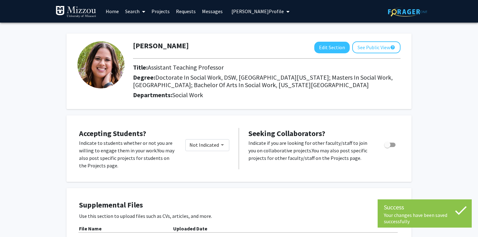
click at [241, 11] on span "Amy Mayes's Profile" at bounding box center [257, 11] width 52 height 6
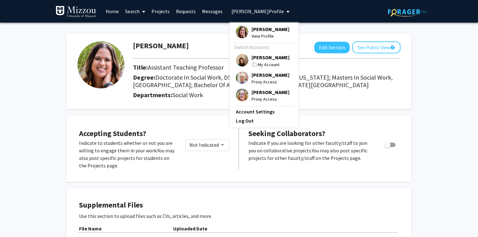
click at [263, 58] on span "[PERSON_NAME]" at bounding box center [271, 57] width 38 height 7
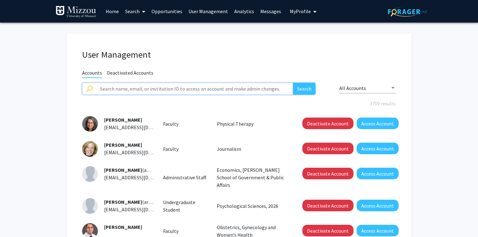
click at [181, 91] on input "text" at bounding box center [194, 89] width 197 height 12
paste input "chris.conner"
type input "chris.conner"
click at [293, 83] on button "Search" at bounding box center [304, 89] width 23 height 12
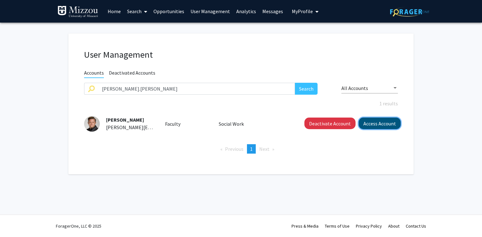
click at [366, 122] on button "Access Account" at bounding box center [380, 124] width 42 height 12
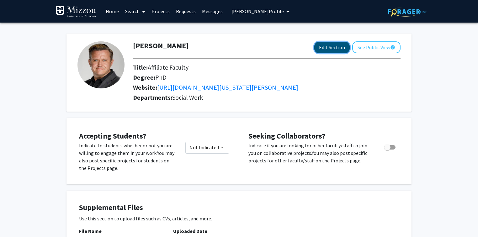
click at [340, 46] on button "Edit Section" at bounding box center [331, 48] width 35 height 12
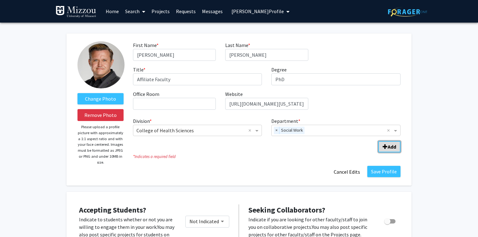
click at [386, 146] on span "Add Division/Department" at bounding box center [385, 146] width 5 height 5
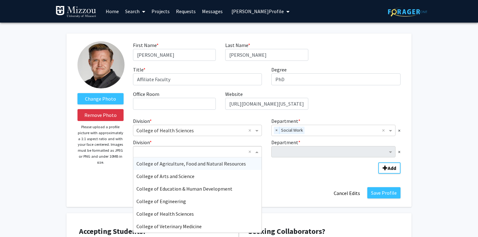
click at [256, 152] on span "Division" at bounding box center [258, 152] width 8 height 8
click at [177, 177] on span "College of Arts and Science" at bounding box center [165, 176] width 58 height 6
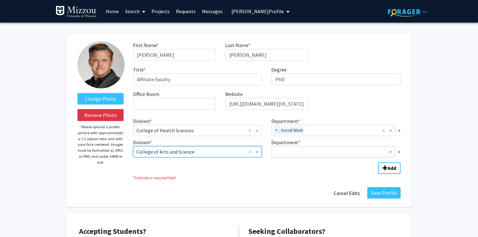
click at [279, 153] on input "Department" at bounding box center [331, 152] width 113 height 8
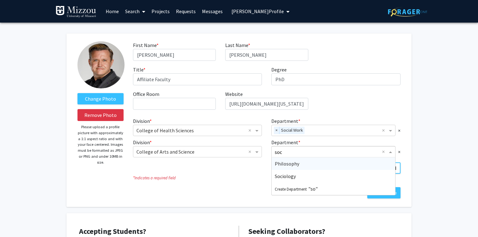
type input "soci"
click at [279, 162] on span "Sociology" at bounding box center [285, 164] width 21 height 6
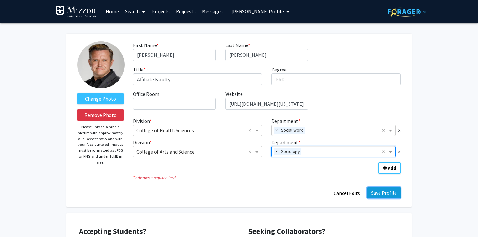
click at [381, 194] on button "Save Profile" at bounding box center [383, 192] width 33 height 11
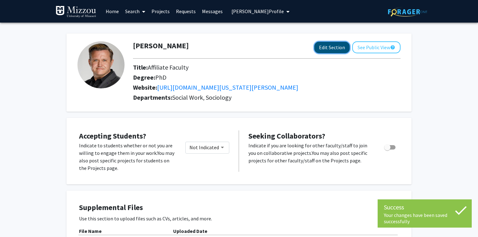
click at [336, 50] on button "Edit Section" at bounding box center [331, 48] width 35 height 12
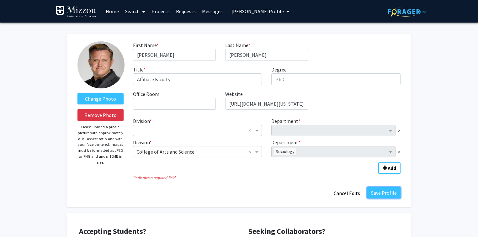
click at [385, 194] on button "Save Profile" at bounding box center [383, 192] width 33 height 11
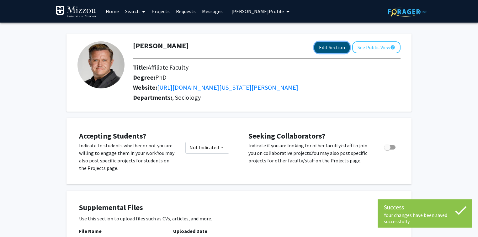
click at [338, 49] on button "Edit Section" at bounding box center [331, 48] width 35 height 12
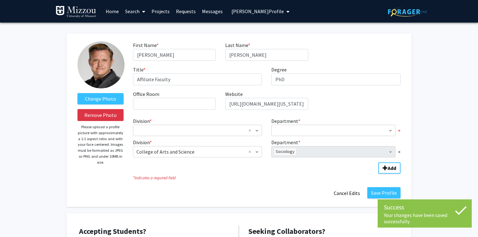
click at [399, 131] on span "×" at bounding box center [399, 131] width 3 height 8
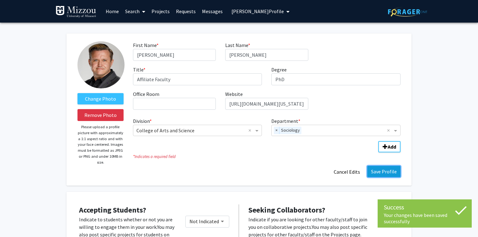
click at [391, 173] on button "Save Profile" at bounding box center [383, 171] width 33 height 11
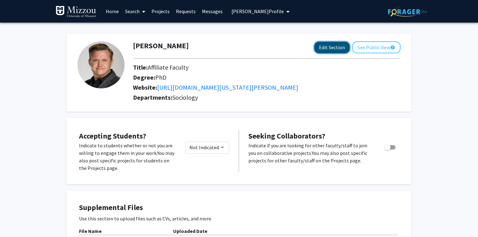
click at [336, 50] on button "Edit Section" at bounding box center [331, 48] width 35 height 12
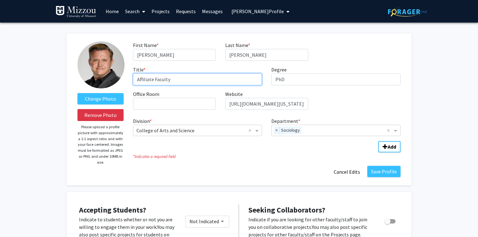
click at [183, 79] on input "Affiliate Faculty" at bounding box center [197, 79] width 129 height 12
type input "Assistant Professor"
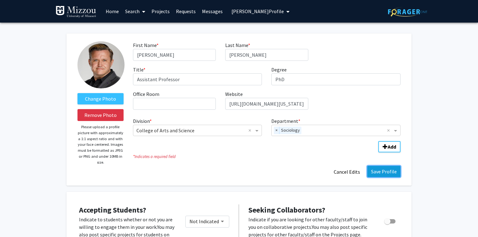
click at [378, 172] on button "Save Profile" at bounding box center [383, 171] width 33 height 11
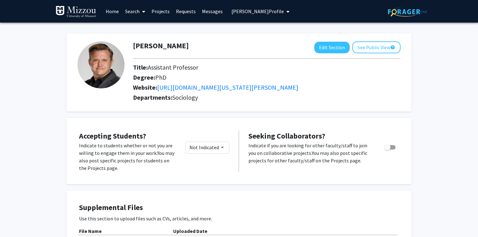
click at [242, 12] on span "Christopher Conner's Profile" at bounding box center [257, 11] width 52 height 6
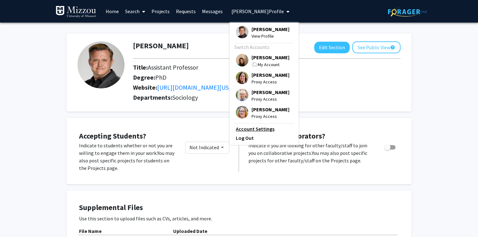
click at [257, 133] on link "Account Settings" at bounding box center [264, 129] width 56 height 8
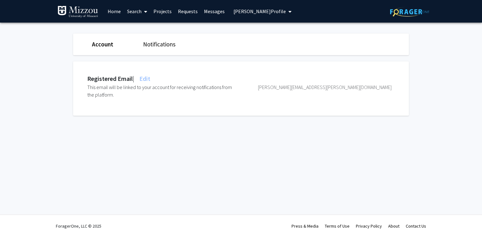
click at [148, 79] on span "Edit" at bounding box center [144, 79] width 12 height 8
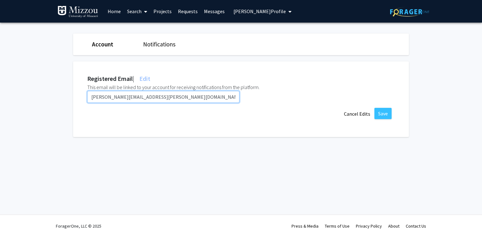
click at [143, 95] on input "chris.conner@umsystem.edu" at bounding box center [163, 97] width 152 height 12
type input "chris.conner@missouri.edu"
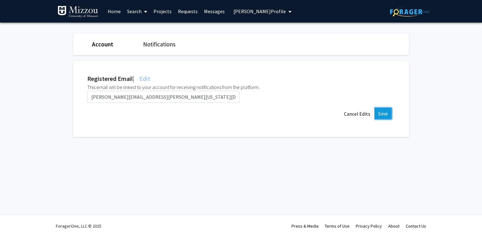
click at [383, 111] on button "Save" at bounding box center [382, 113] width 17 height 11
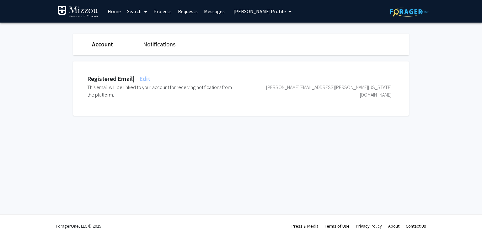
click at [242, 14] on span "Christopher Conner's Profile" at bounding box center [259, 11] width 52 height 6
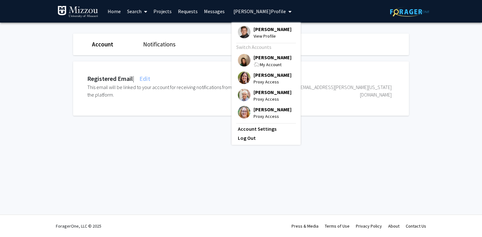
click at [260, 61] on span "[PERSON_NAME]" at bounding box center [272, 57] width 38 height 7
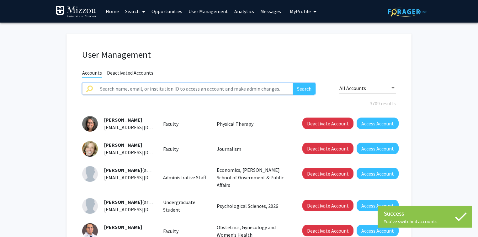
click at [229, 85] on input "text" at bounding box center [194, 89] width 197 height 12
type input "saffran"
click at [293, 83] on button "Search" at bounding box center [304, 89] width 23 height 12
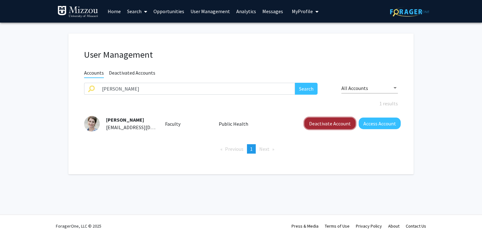
click at [315, 123] on button "Deactivate Account" at bounding box center [329, 124] width 51 height 12
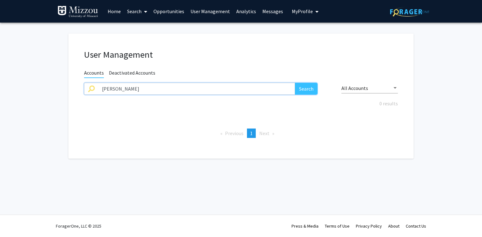
click at [125, 88] on input "saffran" at bounding box center [196, 89] width 197 height 12
click at [124, 87] on input "saffran" at bounding box center [196, 89] width 197 height 12
paste input "RaghavanRK"
type input "RaghavanRK"
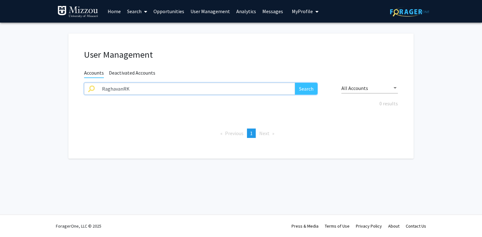
click at [295, 83] on button "Search" at bounding box center [306, 89] width 23 height 12
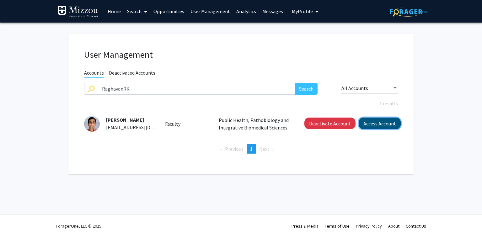
click at [386, 125] on button "Access Account" at bounding box center [380, 124] width 42 height 12
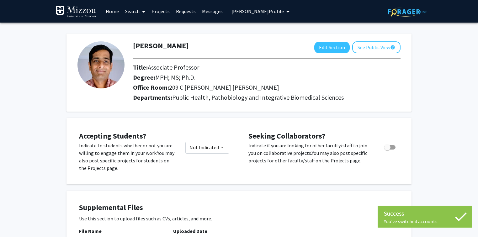
click at [273, 10] on span "Ram Raghavan's Profile" at bounding box center [257, 11] width 52 height 6
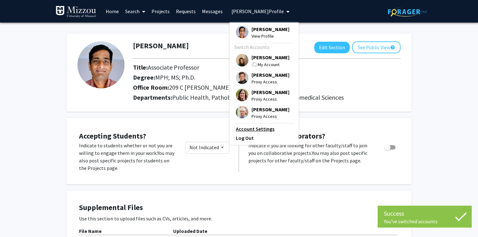
click at [247, 133] on link "Account Settings" at bounding box center [264, 129] width 56 height 8
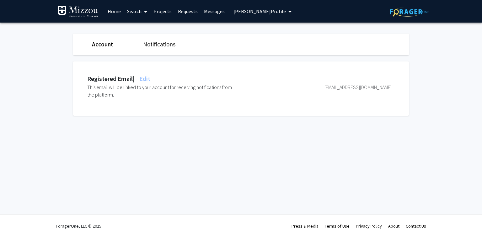
click at [146, 78] on span "Edit" at bounding box center [144, 79] width 12 height 8
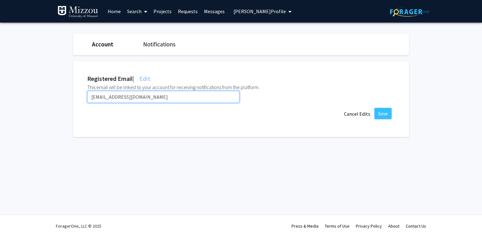
click at [153, 96] on input "RaghavanRK@umsystem.edu" at bounding box center [163, 97] width 152 height 12
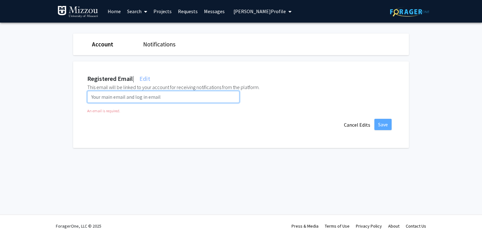
paste input "rkr94v@umsystem.edu"
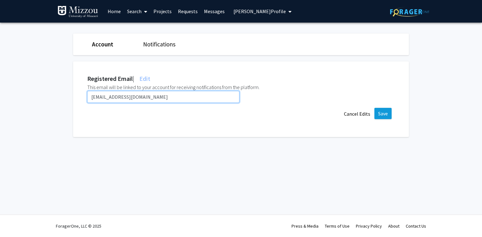
type input "rkr94v@umsystem.edu"
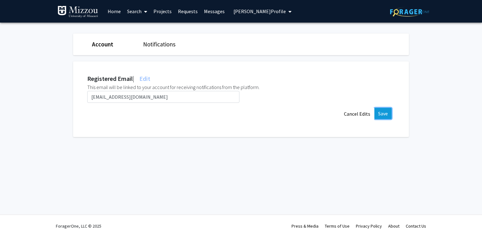
click at [384, 113] on button "Save" at bounding box center [382, 113] width 17 height 11
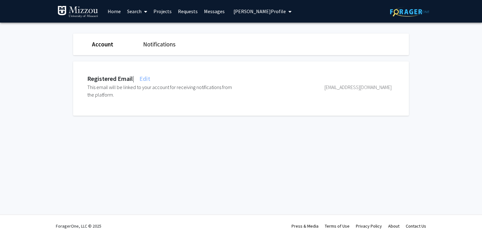
click at [245, 11] on span "Ram Raghavan's Profile" at bounding box center [259, 11] width 52 height 6
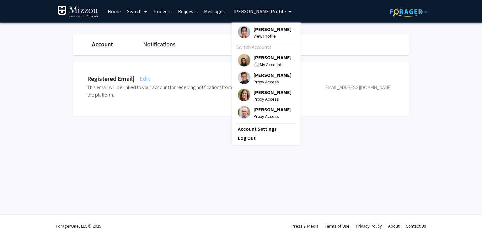
click at [262, 57] on span "[PERSON_NAME]" at bounding box center [272, 57] width 38 height 7
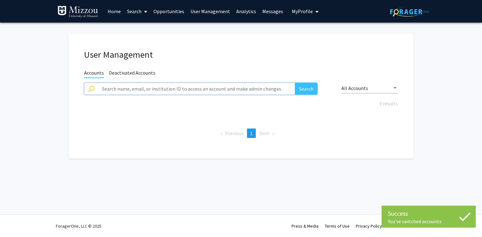
click at [226, 90] on input "text" at bounding box center [196, 89] width 197 height 12
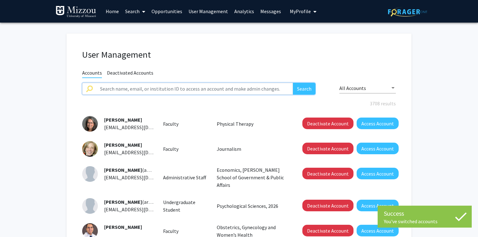
paste input "tmpgz"
type input "tmpgz"
click at [293, 83] on button "Search" at bounding box center [304, 89] width 23 height 12
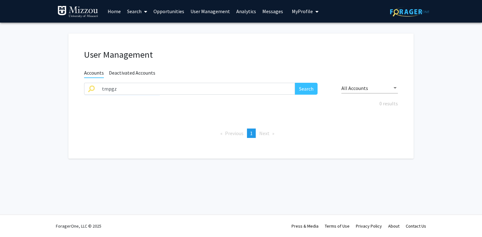
click at [148, 74] on span "Deactivated Accounts" at bounding box center [132, 74] width 46 height 8
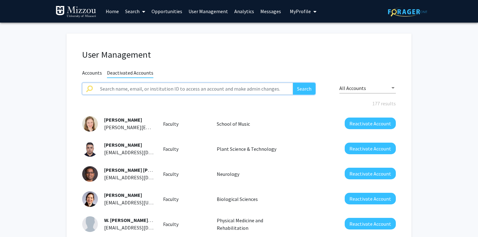
click at [148, 88] on input "text" at bounding box center [194, 89] width 197 height 12
paste input "tmpgz"
type input "tmpgz"
click at [293, 83] on button "Search" at bounding box center [304, 89] width 23 height 12
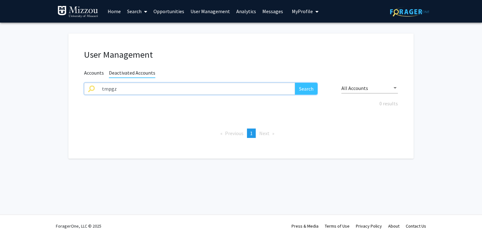
click at [147, 88] on input "tmpgz" at bounding box center [196, 89] width 197 height 12
click at [94, 72] on span "Accounts" at bounding box center [94, 74] width 20 height 8
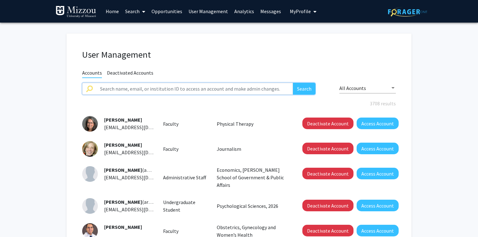
click at [121, 92] on input "text" at bounding box center [194, 89] width 197 height 12
paste input "tmpgz"
type input "tmpgz@prod.exchangelabs.com"
click at [293, 83] on button "Search" at bounding box center [304, 89] width 23 height 12
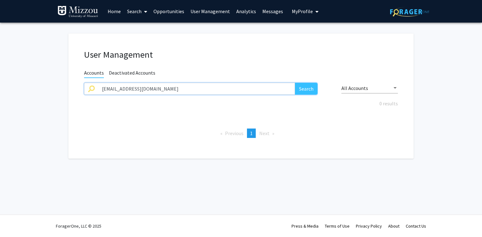
click at [120, 91] on input "tmpgz@prod.exchangelabs.com" at bounding box center [196, 89] width 197 height 12
type input "tmpgz"
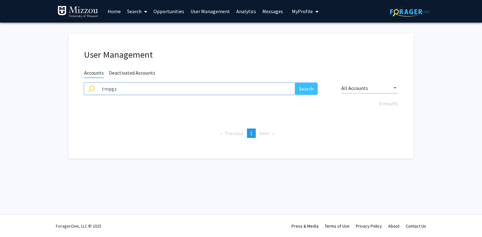
click at [295, 83] on button "Search" at bounding box center [306, 89] width 23 height 12
click at [117, 89] on input "tmpgz" at bounding box center [196, 89] width 197 height 12
click at [116, 88] on input "tmpgz" at bounding box center [196, 89] width 197 height 12
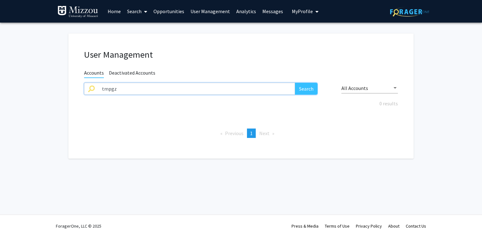
click at [116, 88] on input "tmpgz" at bounding box center [196, 89] width 197 height 12
paste input "shtx3"
type input "shtx3"
click at [295, 83] on button "Search" at bounding box center [306, 89] width 23 height 12
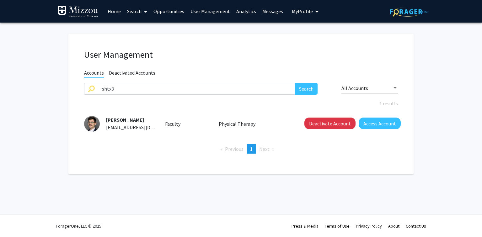
click at [33, 159] on fg-user-management "User Management Accounts Deactivated Accounts shtx3 Search All Accounts 1 resul…" at bounding box center [241, 106] width 482 height 166
click at [327, 124] on button "Deactivate Account" at bounding box center [329, 124] width 51 height 12
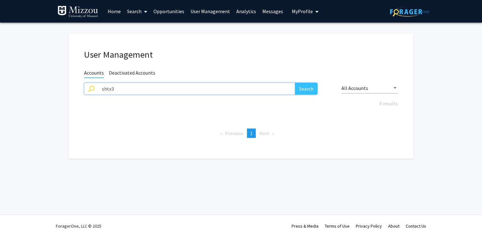
click at [117, 87] on input "shtx3" at bounding box center [196, 89] width 197 height 12
paste input "khatrin"
type input "khatrin"
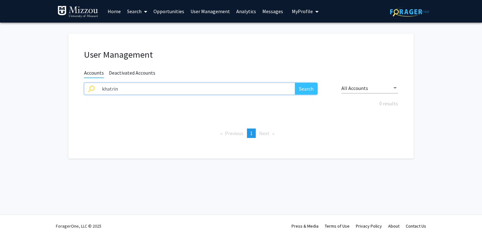
click at [295, 83] on button "Search" at bounding box center [306, 89] width 23 height 12
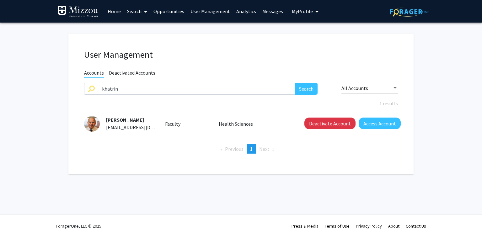
drag, startPoint x: 138, startPoint y: 118, endPoint x: 105, endPoint y: 119, distance: 32.9
click at [105, 119] on div "Naresh Khatri khatrin@health.missouri.edu" at bounding box center [128, 123] width 56 height 15
click at [317, 127] on button "Deactivate Account" at bounding box center [329, 124] width 51 height 12
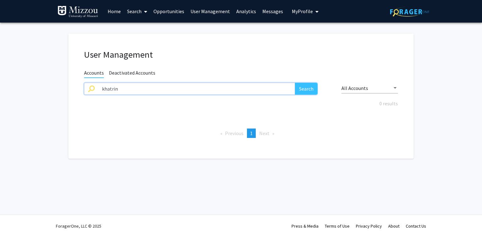
click at [178, 92] on input "khatrin" at bounding box center [196, 89] width 197 height 12
paste input "yingchao.yang"
type input "yingchao.yang"
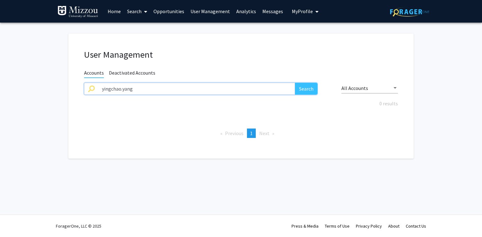
click at [295, 83] on button "Search" at bounding box center [306, 89] width 23 height 12
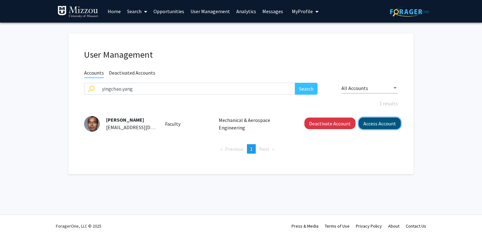
click at [374, 123] on button "Access Account" at bounding box center [380, 124] width 42 height 12
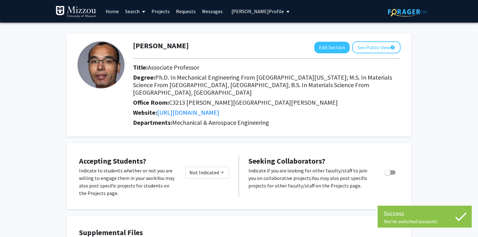
click at [267, 13] on span "Yingchao Yang's Profile" at bounding box center [257, 11] width 52 height 6
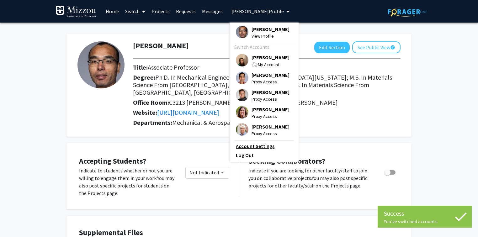
click at [258, 150] on link "Account Settings" at bounding box center [264, 146] width 56 height 8
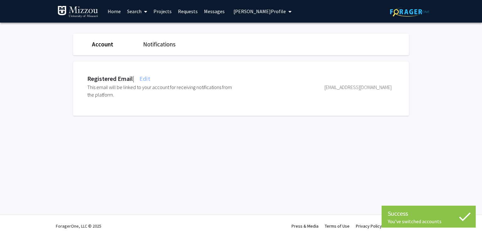
click at [148, 79] on span "Edit" at bounding box center [144, 79] width 12 height 8
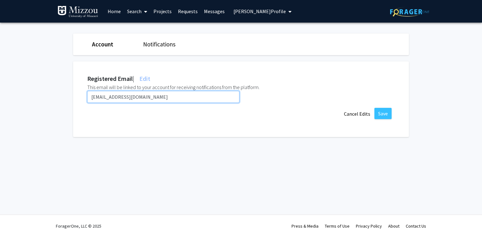
click at [161, 97] on input "yingchao.yang@umsystem.edu" at bounding box center [163, 97] width 152 height 12
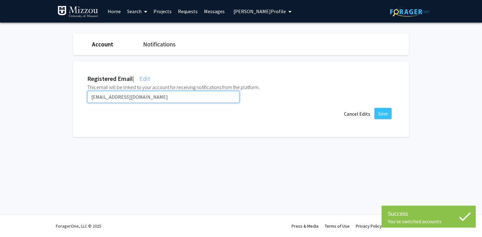
click at [161, 97] on input "yingchao.yang@umsystem.edu" at bounding box center [163, 97] width 152 height 12
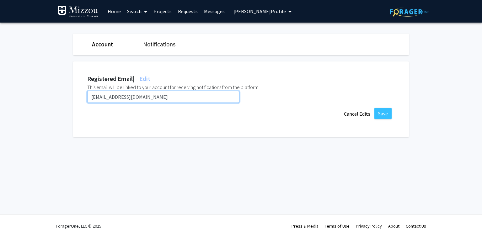
click at [161, 97] on input "yingchao.yang@umsystem.edu" at bounding box center [163, 97] width 152 height 12
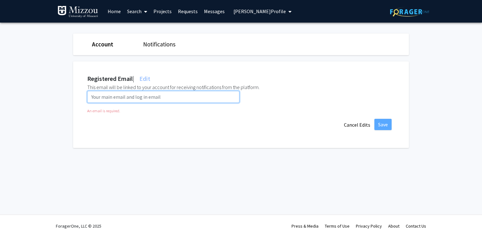
paste input "yybx3@umsystem.edu"
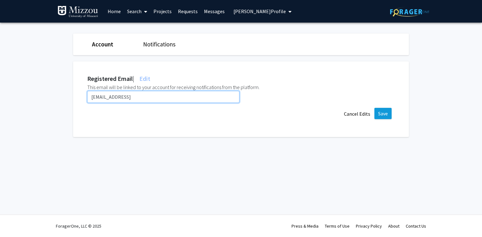
type input "yybx3@umsystem.ed"
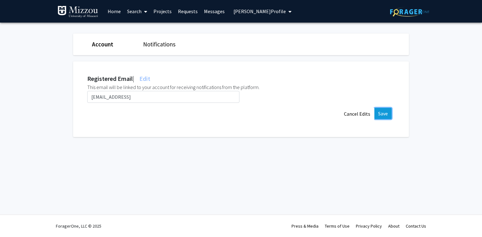
click at [382, 112] on button "Save" at bounding box center [382, 113] width 17 height 11
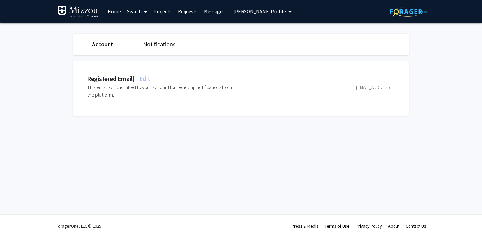
click at [240, 9] on span "Yingchao Yang's Profile" at bounding box center [259, 11] width 52 height 6
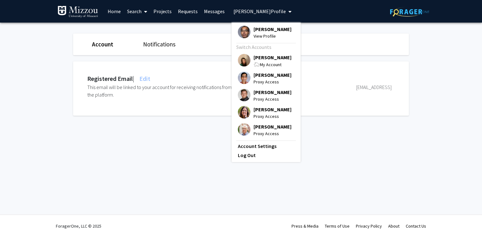
click at [255, 56] on span "[PERSON_NAME]" at bounding box center [272, 57] width 38 height 7
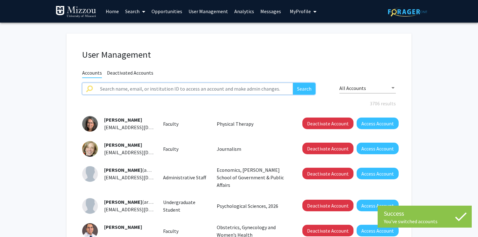
click at [217, 89] on input "text" at bounding box center [194, 89] width 197 height 12
paste input "winholtz"
type input "winholtz"
click at [293, 83] on button "Search" at bounding box center [304, 89] width 23 height 12
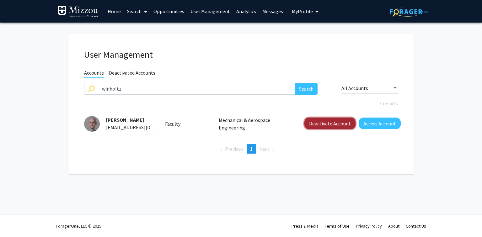
click at [312, 123] on button "Deactivate Account" at bounding box center [329, 124] width 51 height 12
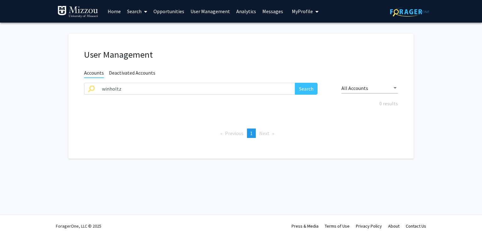
click at [260, 63] on div "User Management Accounts Deactivated Accounts winholtz Search All Accounts 0 re…" at bounding box center [240, 96] width 345 height 125
click at [129, 89] on input "winholtz" at bounding box center [196, 89] width 197 height 12
click at [295, 83] on button "Search" at bounding box center [306, 89] width 23 height 12
click at [146, 72] on span "Deactivated Accounts" at bounding box center [132, 74] width 46 height 8
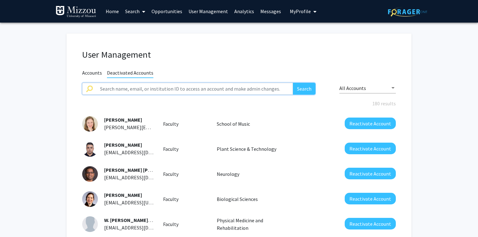
click at [145, 90] on input "text" at bounding box center [194, 89] width 197 height 12
paste input "winholtz@umsystem.edu"
type input "winholtz@umsystem.edu"
click at [293, 83] on button "Search" at bounding box center [304, 89] width 23 height 12
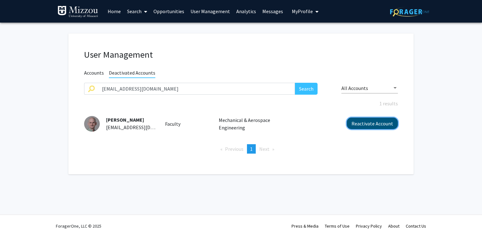
click at [368, 123] on button "Reactivate Account" at bounding box center [372, 124] width 51 height 12
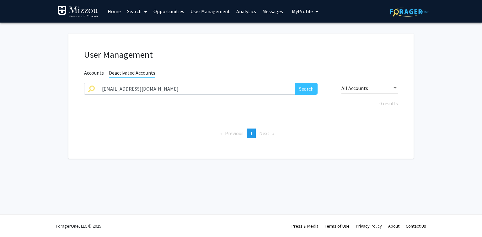
click at [88, 70] on span "Accounts" at bounding box center [94, 74] width 20 height 8
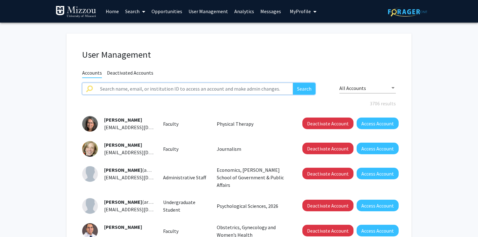
click at [105, 89] on input "text" at bounding box center [194, 89] width 197 height 12
paste input "winholtz@umsystem.edu"
type input "winholtz@umsystem.edu"
click at [293, 83] on button "Search" at bounding box center [304, 89] width 23 height 12
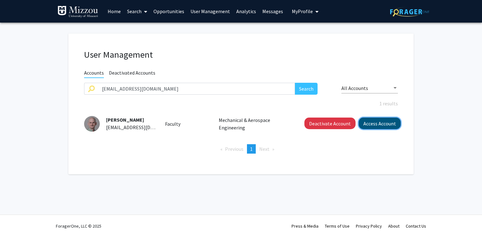
click at [387, 123] on button "Access Account" at bounding box center [380, 124] width 42 height 12
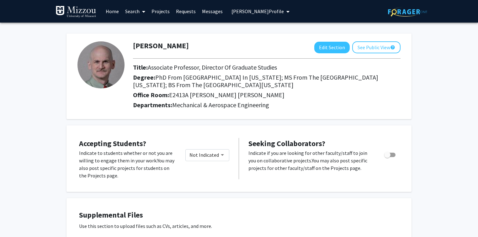
click at [256, 14] on span "Robert Winholtz's Profile" at bounding box center [257, 11] width 52 height 6
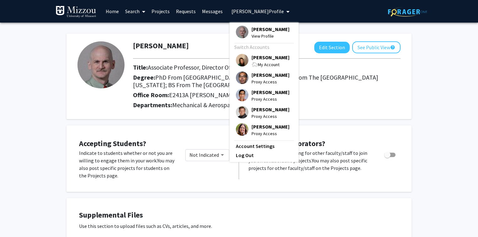
click at [256, 150] on link "Account Settings" at bounding box center [264, 146] width 56 height 8
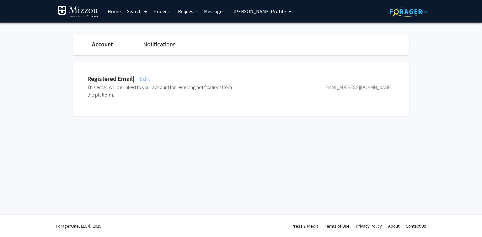
click at [148, 78] on span "Edit" at bounding box center [144, 79] width 12 height 8
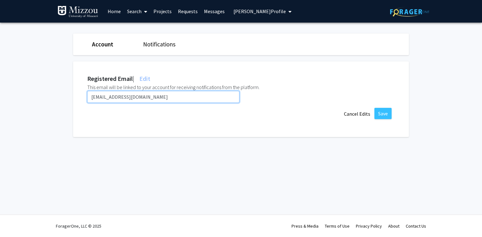
click at [152, 98] on input "winholtz@umsystem.edu" at bounding box center [163, 97] width 152 height 12
click at [152, 97] on input "winholtz@umsystem.edu" at bounding box center [163, 97] width 152 height 12
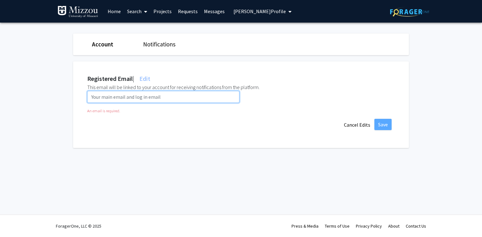
click at [94, 97] on input "email" at bounding box center [163, 97] width 152 height 12
paste input "winholtzr@umsystem.edu"
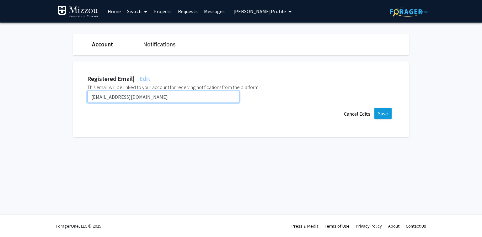
type input "winholtzr@umsystem.edu"
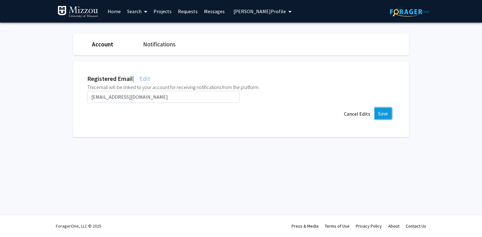
click at [379, 114] on button "Save" at bounding box center [382, 113] width 17 height 11
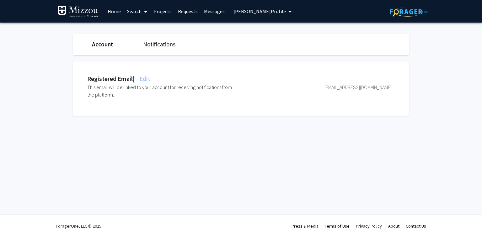
click at [245, 12] on span "Robert Winholtz's Profile" at bounding box center [259, 11] width 52 height 6
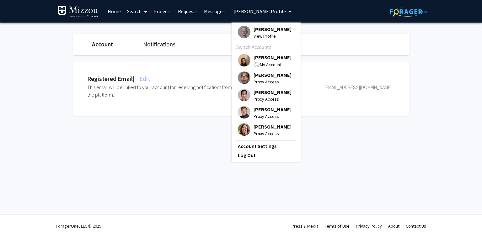
click at [256, 29] on span "Robert Winholtz" at bounding box center [272, 29] width 38 height 7
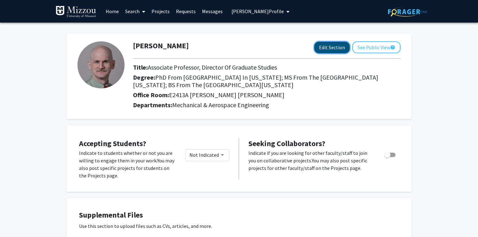
click at [340, 48] on button "Edit Section" at bounding box center [331, 48] width 35 height 12
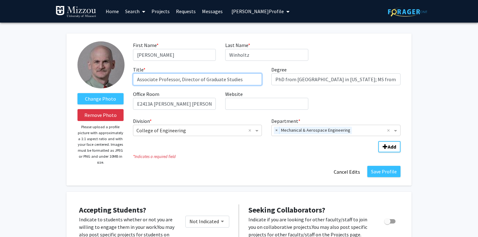
click at [250, 79] on input "Associate Professor, Director of Graduate Studies" at bounding box center [197, 79] width 129 height 12
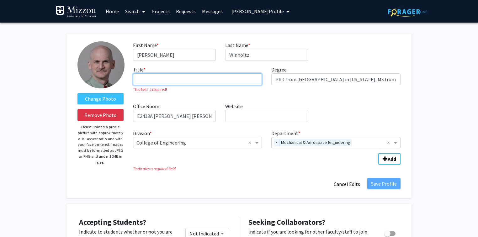
paste input "Associate Professor Emeritus"
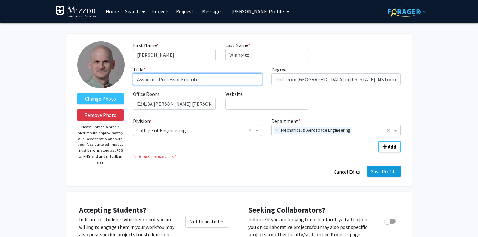
type input "Associate Professor Emeritus"
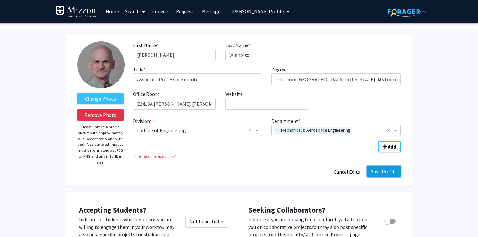
click at [375, 170] on button "Save Profile" at bounding box center [383, 171] width 33 height 11
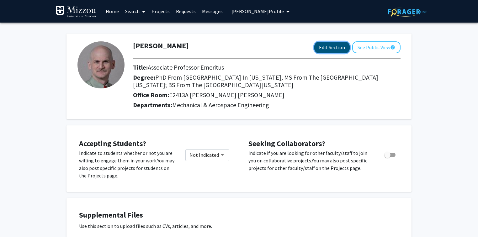
click at [337, 48] on button "Edit Section" at bounding box center [331, 48] width 35 height 12
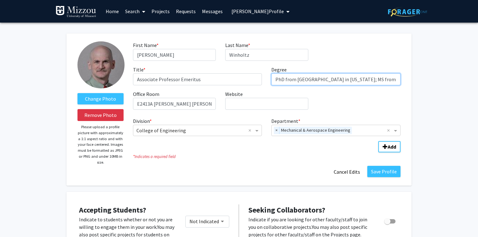
click at [367, 77] on input "PhD from Northwestern University in Illinois; MS from the University of Nebrask…" at bounding box center [335, 79] width 129 height 12
type input "PhD from Northwestern University; MS from the University of Nebraska; BS from t…"
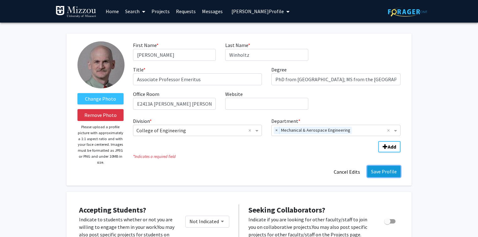
click at [381, 173] on button "Save Profile" at bounding box center [383, 171] width 33 height 11
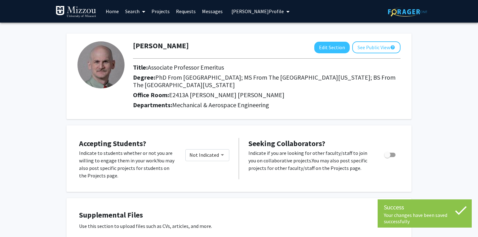
click at [260, 11] on span "Robert Winholtz's Profile" at bounding box center [257, 11] width 52 height 6
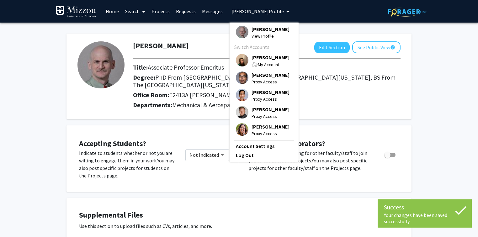
click at [260, 58] on span "[PERSON_NAME]" at bounding box center [271, 57] width 38 height 7
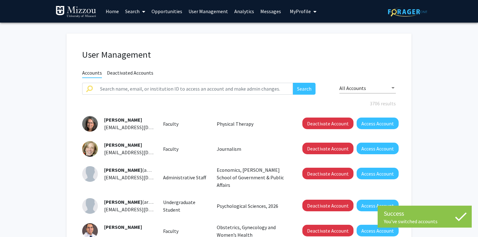
click at [256, 55] on h1 "User Management" at bounding box center [239, 54] width 314 height 11
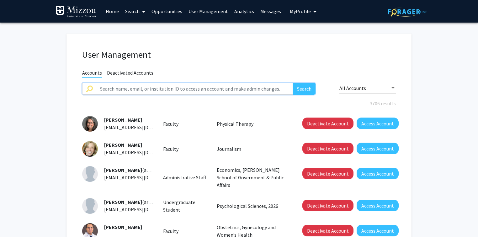
click at [148, 87] on input "text" at bounding box center [194, 89] width 197 height 12
type input "winholtz"
click at [293, 83] on button "Search" at bounding box center [304, 89] width 23 height 12
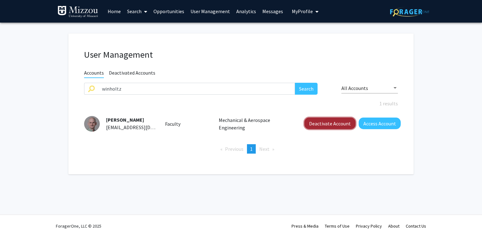
click at [340, 124] on button "Deactivate Account" at bounding box center [329, 124] width 51 height 12
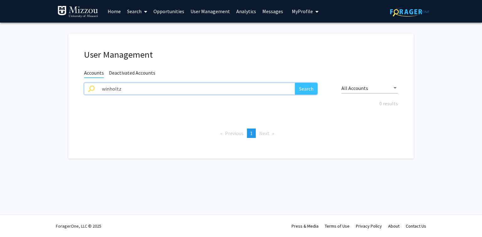
click at [130, 89] on input "winholtz" at bounding box center [196, 89] width 197 height 12
paste input "smthompson"
type input "smthompson"
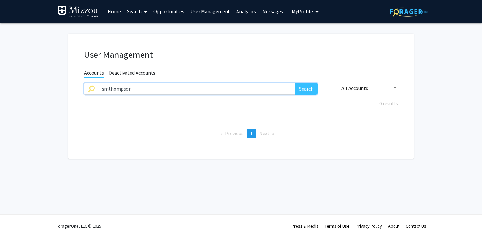
click at [295, 83] on button "Search" at bounding box center [306, 89] width 23 height 12
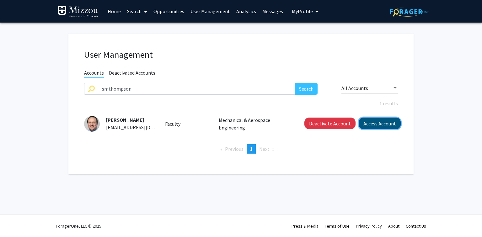
click at [366, 124] on button "Access Account" at bounding box center [380, 124] width 42 height 12
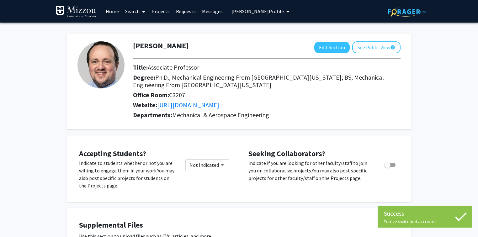
click at [273, 13] on span "Scott Thompson's Profile" at bounding box center [257, 11] width 52 height 6
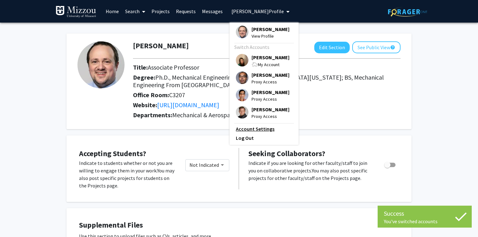
click at [263, 133] on link "Account Settings" at bounding box center [264, 129] width 56 height 8
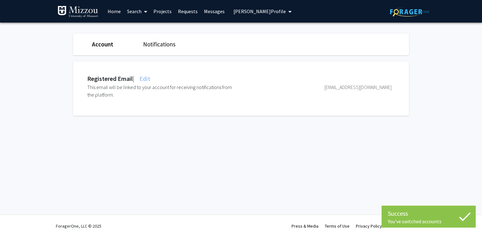
click at [149, 77] on span "Edit" at bounding box center [144, 79] width 12 height 8
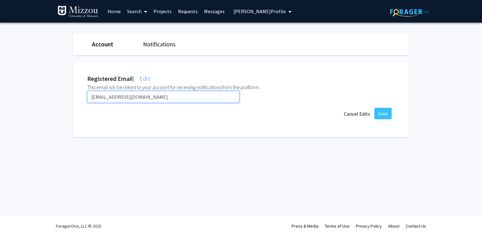
click at [157, 95] on input "smthompson@umsystem.edu" at bounding box center [163, 97] width 152 height 12
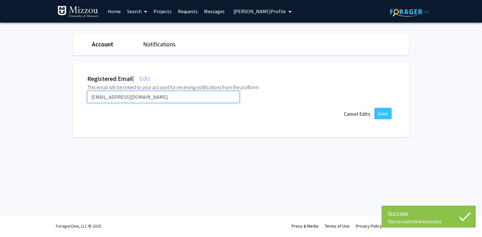
click at [157, 95] on input "smthompson@umsystem.edu" at bounding box center [163, 97] width 152 height 12
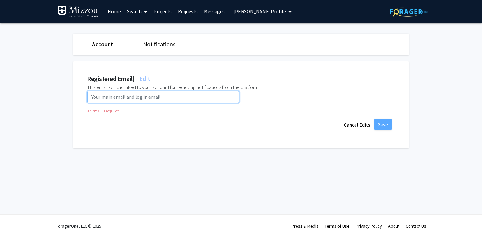
paste input "smtb65@umsystem.edu"
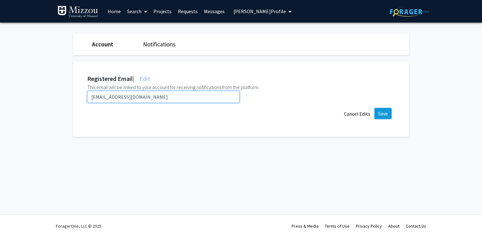
type input "smtb65@umsystem.edu"
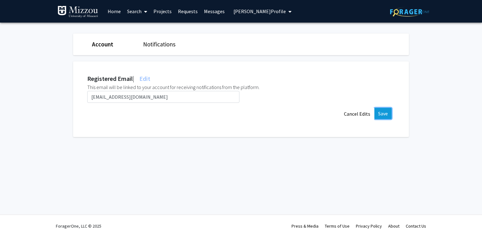
click at [381, 114] on button "Save" at bounding box center [382, 113] width 17 height 11
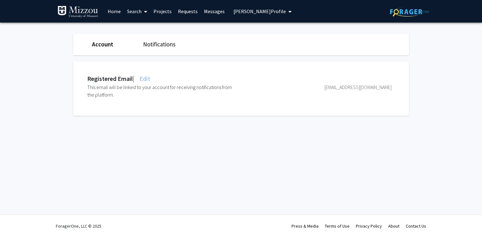
click at [234, 14] on span "Scott Thompson's Profile" at bounding box center [259, 11] width 52 height 6
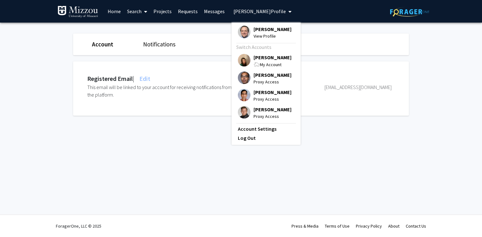
click at [257, 56] on span "[PERSON_NAME]" at bounding box center [272, 57] width 38 height 7
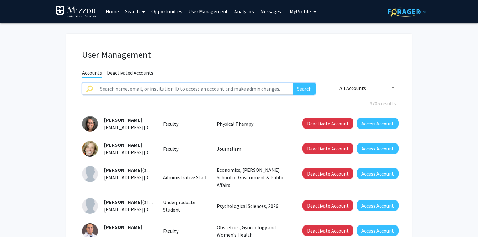
click at [109, 88] on input "text" at bounding box center [194, 89] width 197 height 12
paste input "tsippel"
type input "tsippel"
click at [293, 83] on button "Search" at bounding box center [304, 89] width 23 height 12
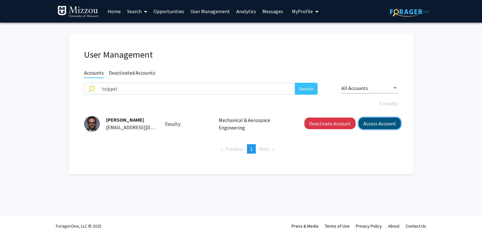
click at [371, 125] on button "Access Account" at bounding box center [380, 124] width 42 height 12
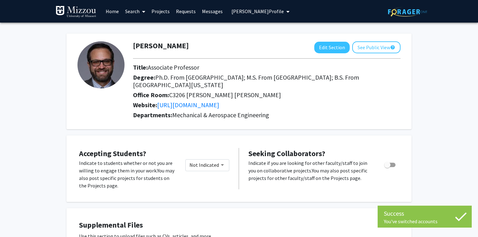
click at [253, 12] on span "Travis Sippel's Profile" at bounding box center [257, 11] width 52 height 6
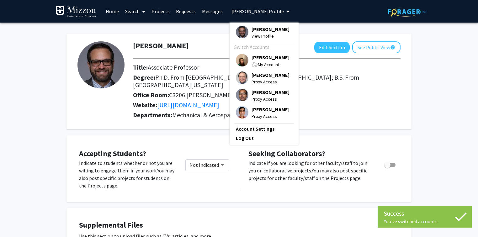
click at [260, 132] on link "Account Settings" at bounding box center [264, 129] width 56 height 8
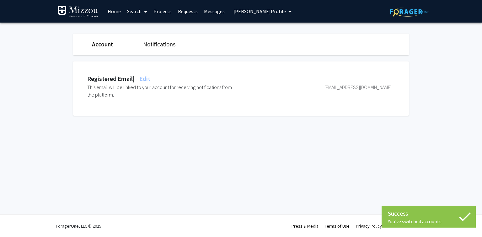
click at [148, 78] on span "Edit" at bounding box center [144, 79] width 12 height 8
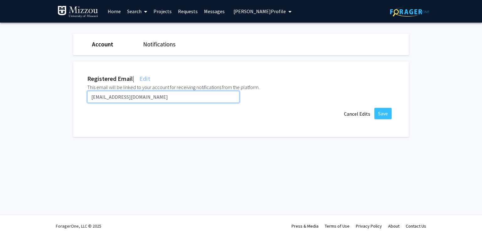
click at [150, 95] on input "tsippel@umsystem.edu" at bounding box center [163, 97] width 152 height 12
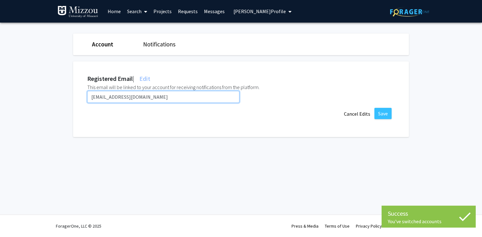
click at [150, 95] on input "tsippel@umsystem.edu" at bounding box center [163, 97] width 152 height 12
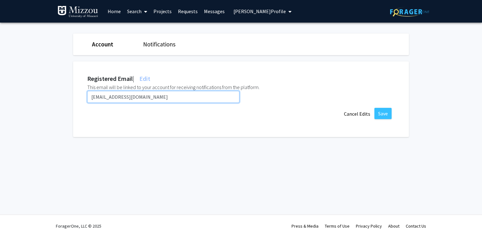
click at [150, 95] on input "tsippel@umsystem.edu" at bounding box center [163, 97] width 152 height 12
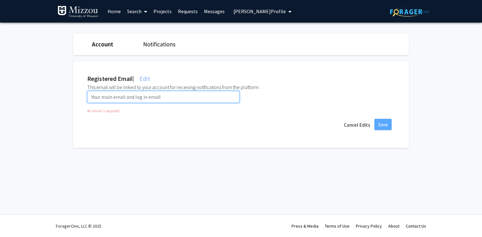
paste input "tskf5@umsystem.edu"
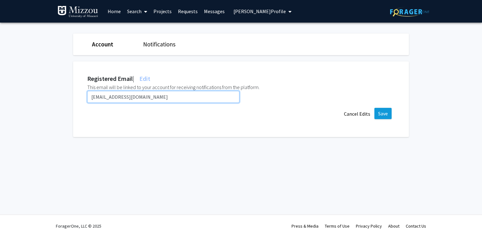
type input "tskf5@umsystem.edu"
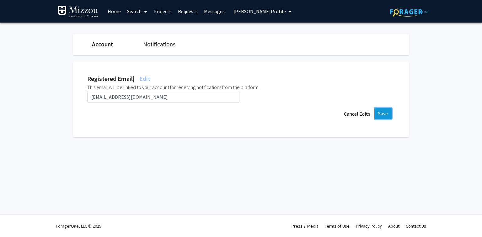
click at [382, 113] on button "Save" at bounding box center [382, 113] width 17 height 11
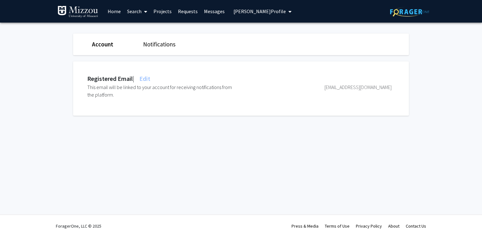
click at [247, 11] on span "Travis Sippel's Profile" at bounding box center [259, 11] width 52 height 6
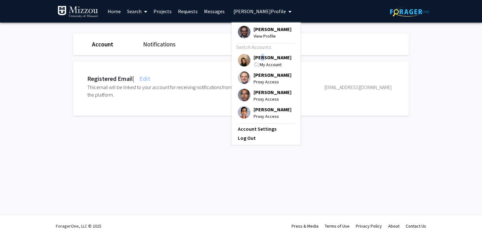
click at [259, 58] on span "[PERSON_NAME]" at bounding box center [272, 57] width 38 height 7
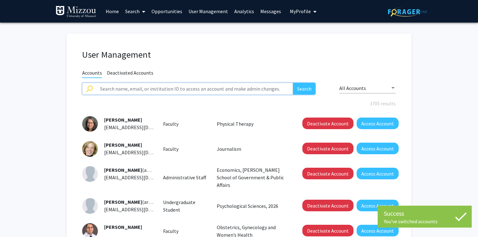
click at [202, 88] on input "text" at bounding box center [194, 89] width 197 height 12
paste input "tahmidrupam"
type input "tahmidrupam"
click at [293, 83] on button "Search" at bounding box center [304, 89] width 23 height 12
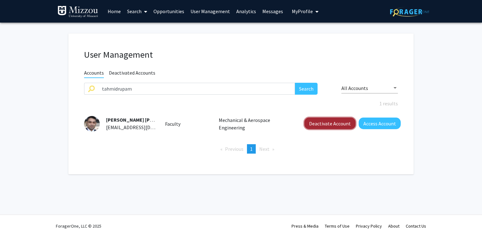
click at [316, 126] on button "Deactivate Account" at bounding box center [329, 124] width 51 height 12
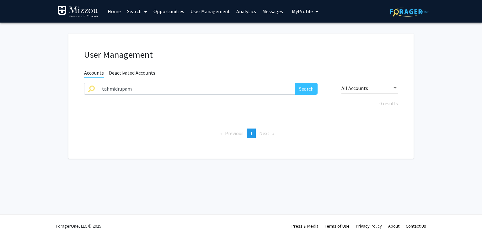
click at [135, 72] on span "Deactivated Accounts" at bounding box center [132, 74] width 46 height 8
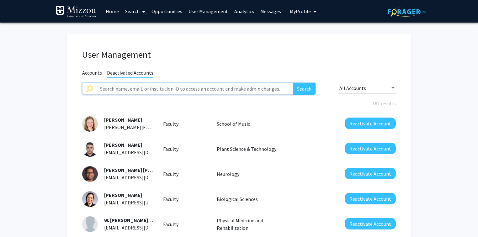
click at [138, 88] on input "text" at bounding box center [194, 89] width 197 height 12
paste input "tahmidrupam"
type input "tahmidrupam"
click at [293, 83] on button "Search" at bounding box center [304, 89] width 23 height 12
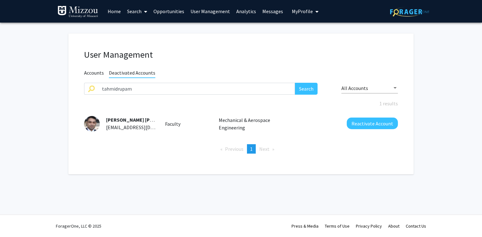
click at [256, 45] on div "User Management Accounts Deactivated Accounts tahmidrupam Search All Accounts 1…" at bounding box center [240, 104] width 345 height 141
click at [292, 12] on span "My Profile" at bounding box center [302, 11] width 21 height 6
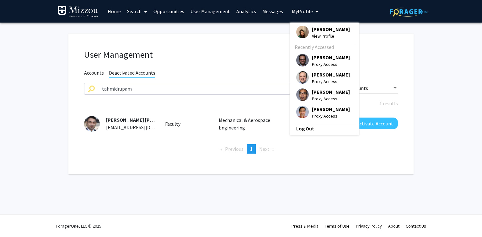
click at [312, 29] on span "[PERSON_NAME]" at bounding box center [331, 29] width 38 height 7
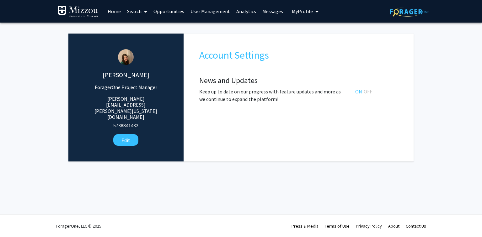
click at [293, 12] on span "My Profile" at bounding box center [302, 11] width 21 height 6
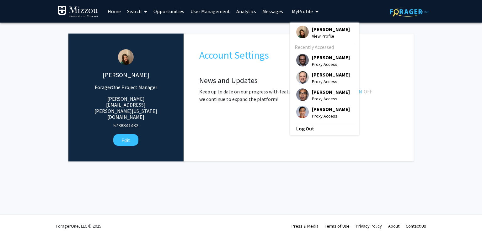
click at [203, 10] on link "User Management" at bounding box center [210, 11] width 46 height 22
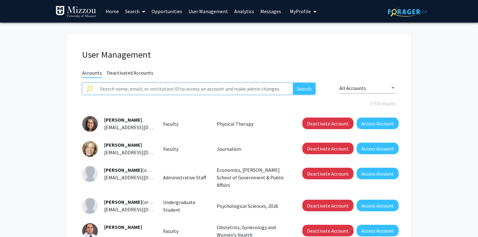
click at [193, 87] on input "text" at bounding box center [194, 89] width 197 height 12
paste input "csobryan"
type input "csobryan"
click at [293, 83] on button "Search" at bounding box center [304, 89] width 23 height 12
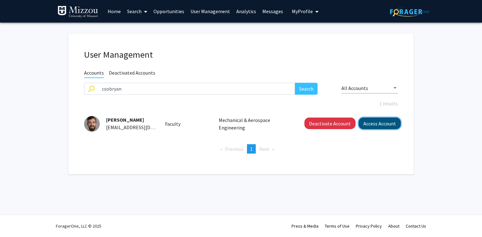
click at [370, 122] on button "Access Account" at bounding box center [380, 124] width 42 height 12
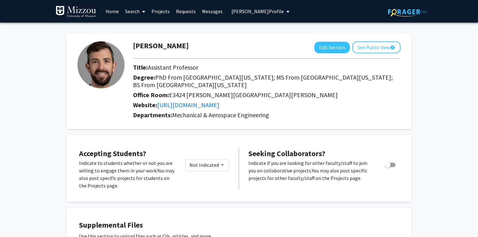
click at [274, 12] on span "Christopher O’Bryan's Profile" at bounding box center [257, 11] width 52 height 6
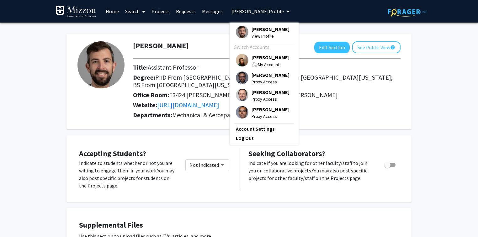
click at [265, 133] on link "Account Settings" at bounding box center [264, 129] width 56 height 8
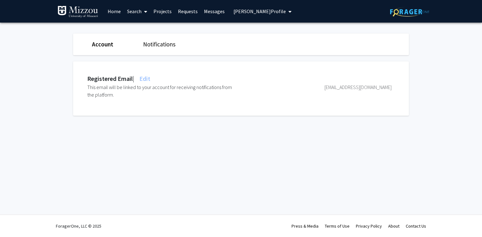
click at [147, 79] on span "Edit" at bounding box center [144, 79] width 12 height 8
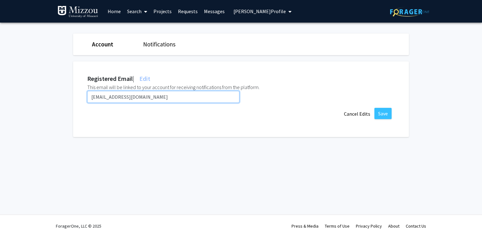
click at [148, 95] on input "csobryan@umsystem.edu" at bounding box center [163, 97] width 152 height 12
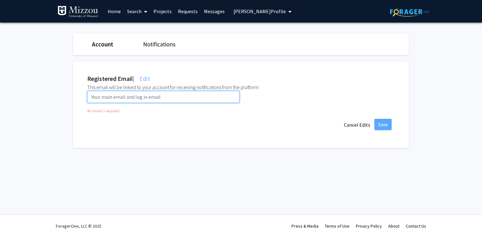
paste input "csowhf@umsystem.edu"
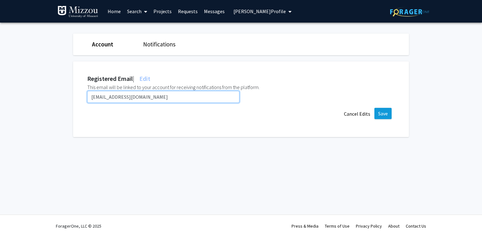
type input "csowhf@umsystem.edu"
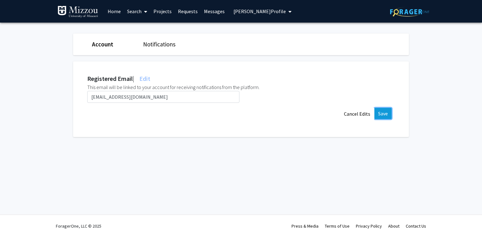
click at [386, 113] on button "Save" at bounding box center [382, 113] width 17 height 11
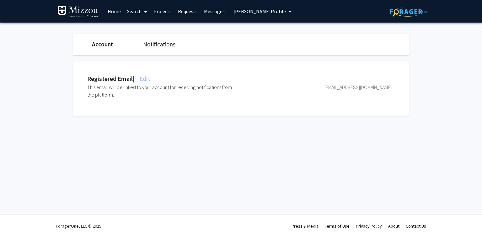
click at [242, 12] on span "Christopher O’Bryan's Profile" at bounding box center [259, 11] width 52 height 6
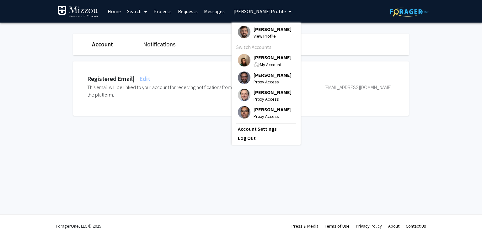
click at [257, 61] on span "[PERSON_NAME]" at bounding box center [272, 57] width 38 height 7
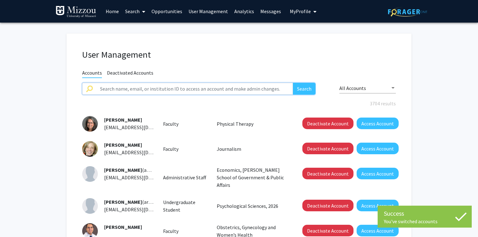
click at [220, 88] on input "text" at bounding box center [194, 89] width 197 height 12
paste input "eloehr"
type input "eloehr"
click at [293, 83] on button "Search" at bounding box center [304, 89] width 23 height 12
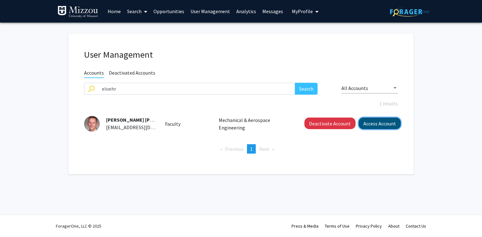
click at [375, 123] on button "Access Account" at bounding box center [380, 124] width 42 height 12
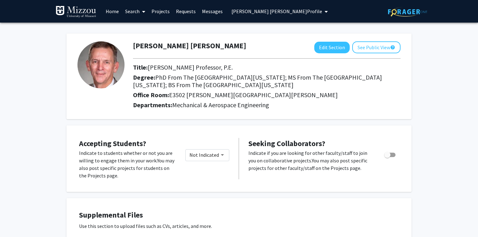
click at [263, 13] on span "J. Erik Loehr's Profile" at bounding box center [276, 11] width 91 height 6
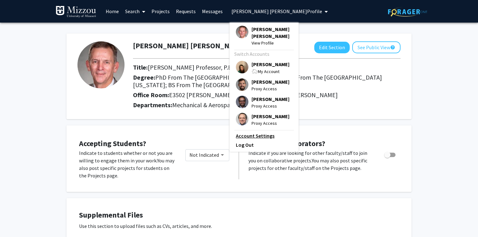
click at [260, 137] on link "Account Settings" at bounding box center [264, 136] width 56 height 8
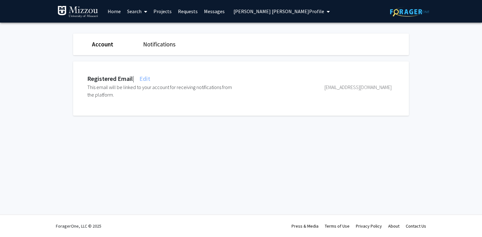
click at [150, 78] on span "Edit" at bounding box center [144, 79] width 12 height 8
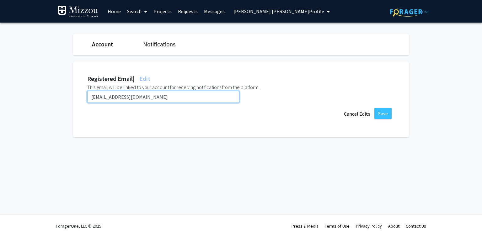
click at [149, 98] on input "eloehr@umsystem.edu" at bounding box center [163, 97] width 152 height 12
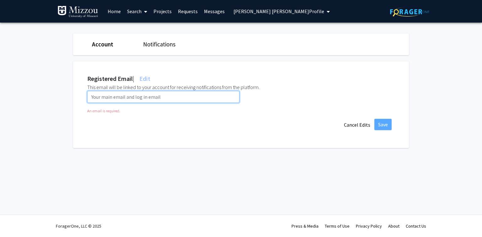
paste input "loehrj@umsystem.edu"
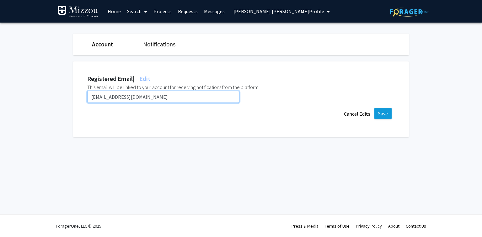
type input "loehrj@umsystem.edu"
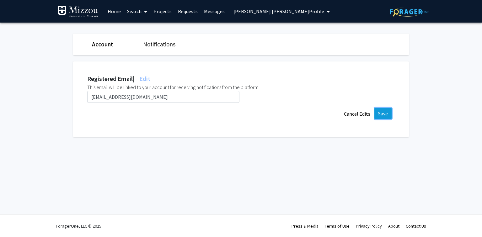
click at [381, 113] on button "Save" at bounding box center [382, 113] width 17 height 11
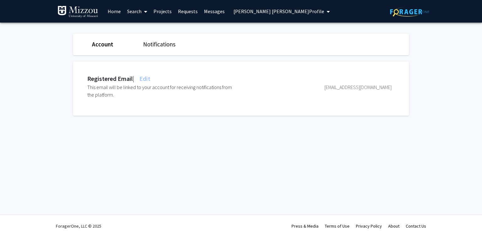
click at [249, 13] on span "J. Erik Loehr's Profile" at bounding box center [278, 11] width 91 height 6
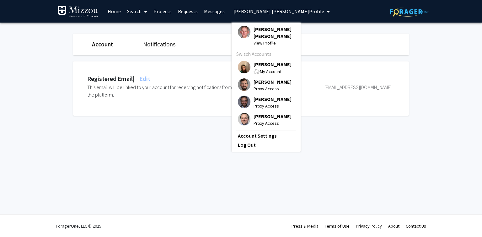
click at [257, 61] on span "[PERSON_NAME]" at bounding box center [272, 64] width 38 height 7
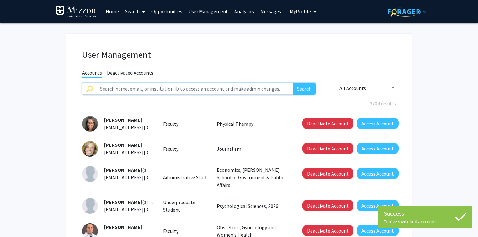
click at [190, 86] on input "text" at bounding box center [194, 89] width 197 height 12
paste input "ml529"
type input "ml529"
click at [293, 83] on button "Search" at bounding box center [304, 89] width 23 height 12
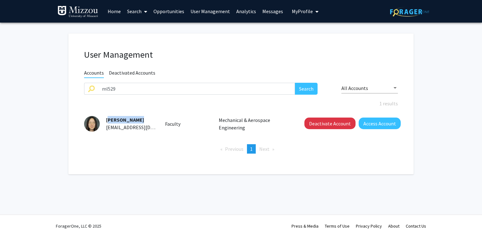
drag, startPoint x: 137, startPoint y: 119, endPoint x: 103, endPoint y: 119, distance: 34.5
click at [103, 119] on div "Mushuang Liu ml529@umsystem.edu" at bounding box center [128, 123] width 56 height 15
drag, startPoint x: 155, startPoint y: 127, endPoint x: 105, endPoint y: 126, distance: 49.6
click at [105, 126] on div "Mushuang Liu ml529@umsystem.edu" at bounding box center [128, 123] width 56 height 15
click at [307, 124] on button "Deactivate Account" at bounding box center [329, 124] width 51 height 12
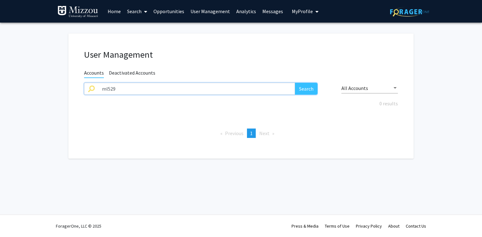
click at [120, 87] on input "ml529" at bounding box center [196, 89] width 197 height 12
paste input "yiwang"
type input "yiwang"
click at [295, 83] on button "Search" at bounding box center [306, 89] width 23 height 12
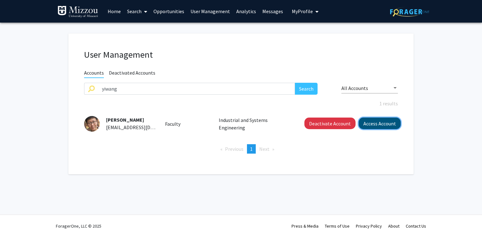
click at [367, 123] on button "Access Account" at bounding box center [380, 124] width 42 height 12
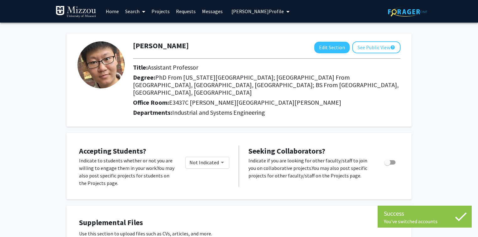
click at [247, 11] on span "Yi Wang's Profile" at bounding box center [257, 11] width 52 height 6
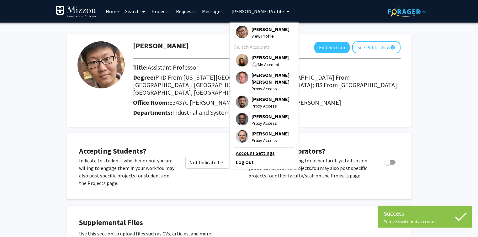
click at [252, 157] on link "Account Settings" at bounding box center [264, 153] width 56 height 8
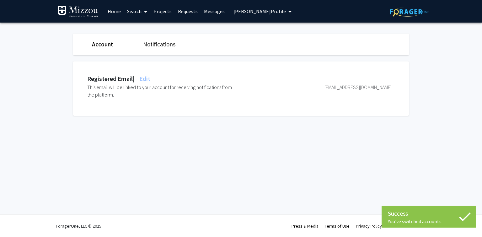
click at [150, 80] on span "Edit" at bounding box center [144, 79] width 12 height 8
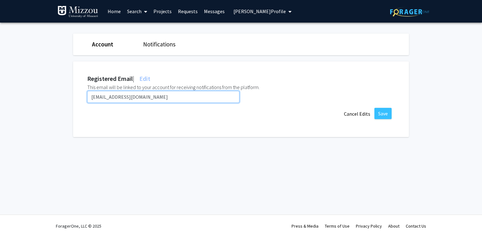
click at [147, 98] on input "yiwang@umsystem.edu" at bounding box center [163, 97] width 152 height 12
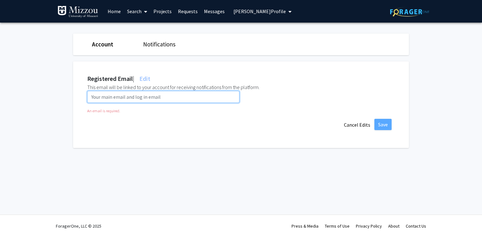
paste input "ywkfc@umsystem.edu"
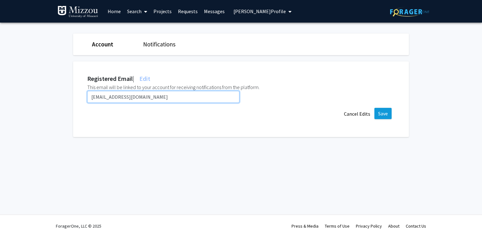
type input "ywkfc@umsystem.edu"
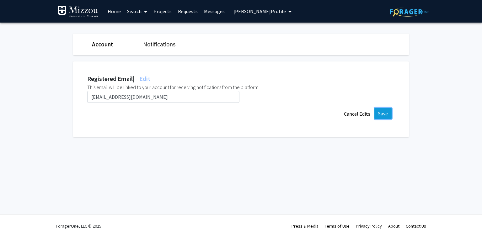
click at [386, 115] on button "Save" at bounding box center [382, 113] width 17 height 11
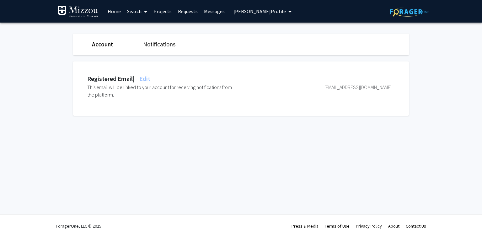
click at [245, 12] on span "Yi Wang's Profile" at bounding box center [259, 11] width 52 height 6
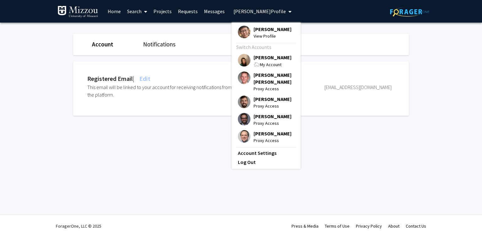
click at [256, 59] on span "[PERSON_NAME]" at bounding box center [272, 57] width 38 height 7
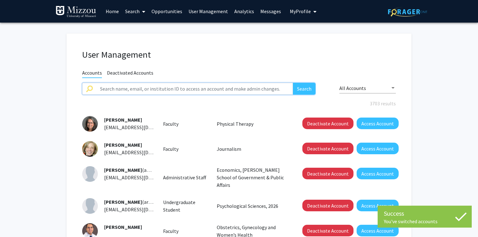
click at [216, 89] on input "text" at bounding box center [194, 89] width 197 height 12
paste input "seoka"
type input "seoka"
click at [293, 83] on button "Search" at bounding box center [304, 89] width 23 height 12
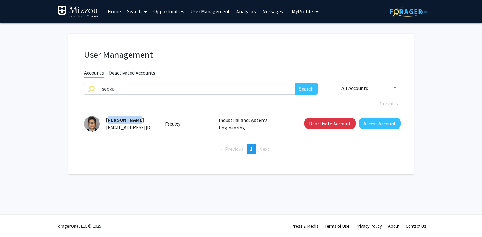
drag, startPoint x: 137, startPoint y: 119, endPoint x: 104, endPoint y: 117, distance: 32.7
click at [104, 117] on div "Kangwon Seo seoka@umsystem.edu" at bounding box center [128, 123] width 56 height 15
click at [331, 125] on button "Deactivate Account" at bounding box center [329, 124] width 51 height 12
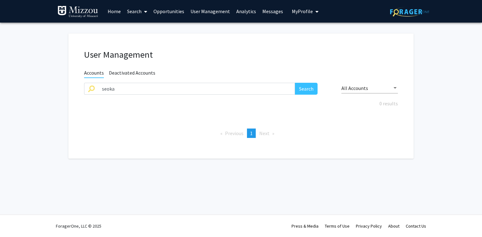
click at [305, 10] on span "My Profile" at bounding box center [302, 11] width 21 height 6
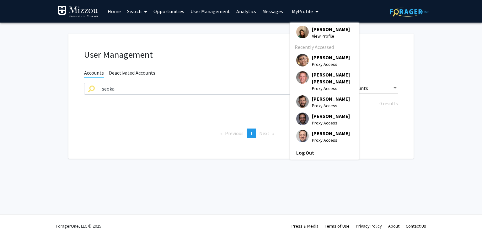
click at [317, 33] on span "View Profile" at bounding box center [331, 36] width 38 height 7
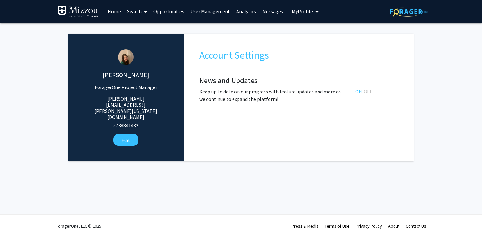
click at [215, 10] on link "User Management" at bounding box center [210, 11] width 46 height 22
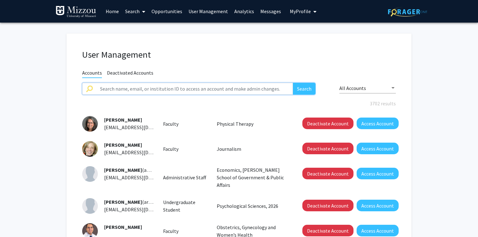
click at [158, 91] on input "text" at bounding box center [194, 89] width 197 height 12
paste input "hyeongsuk.na"
type input "hyeongsuk.na"
click at [293, 83] on button "Search" at bounding box center [304, 89] width 23 height 12
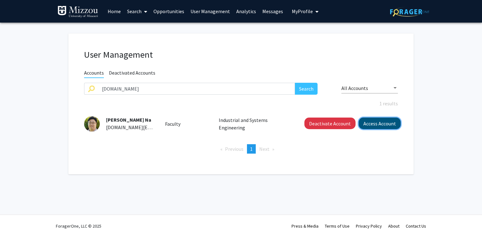
click at [383, 125] on button "Access Account" at bounding box center [380, 124] width 42 height 12
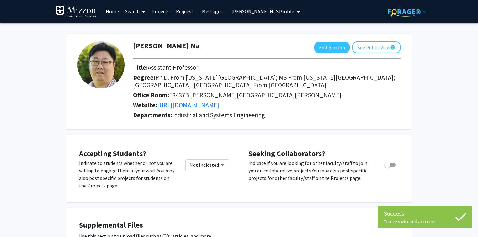
click at [267, 11] on span "Hyeong Suk Na's Profile" at bounding box center [262, 11] width 63 height 6
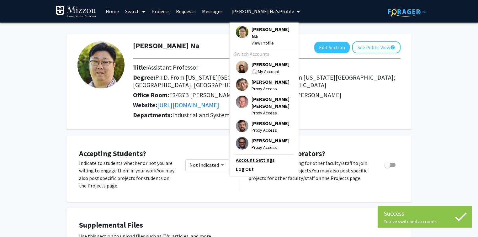
click at [262, 156] on link "Account Settings" at bounding box center [264, 160] width 56 height 8
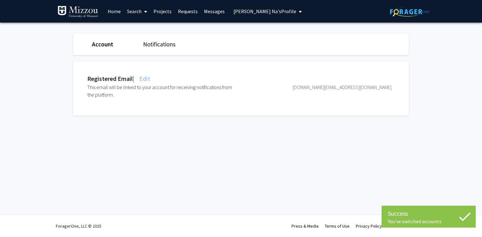
click at [145, 77] on span "Edit" at bounding box center [144, 79] width 12 height 8
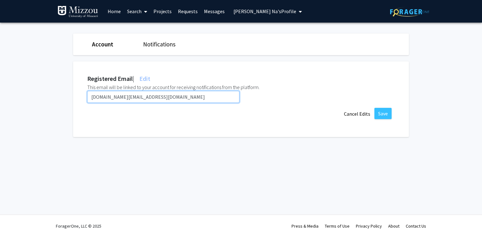
click at [158, 97] on input "hyeongsuk.na@umsystem.edu" at bounding box center [163, 97] width 152 height 12
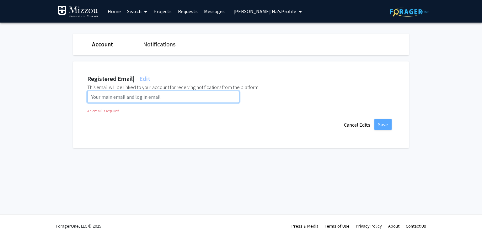
paste input "hnhqc@umsystem.edu"
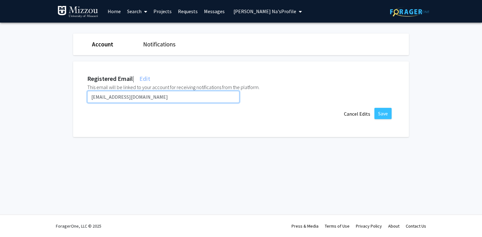
type input "hnhqc@umsystem.edu"
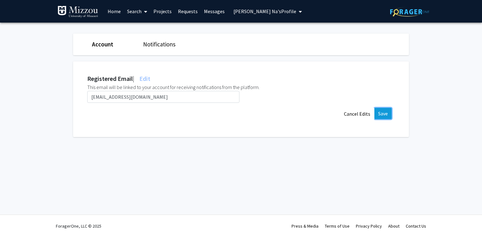
click at [384, 116] on button "Save" at bounding box center [382, 113] width 17 height 11
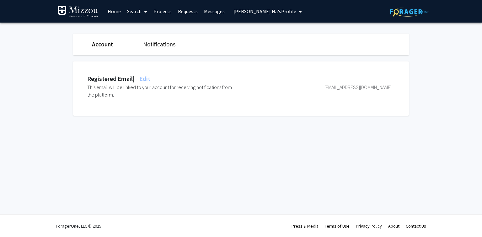
click at [15, 45] on fg-settings "Account Notifications Registered Email | Edit This email will be linked to your…" at bounding box center [241, 76] width 482 height 107
click at [235, 13] on span "Hyeong Suk Na's Profile" at bounding box center [264, 11] width 63 height 6
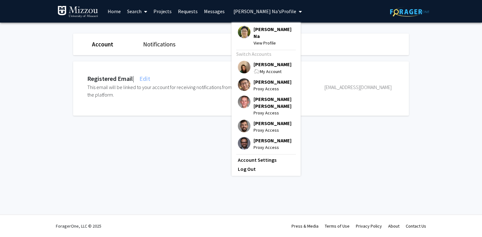
click at [263, 61] on span "[PERSON_NAME]" at bounding box center [272, 64] width 38 height 7
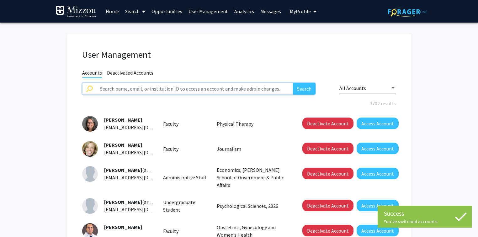
click at [188, 90] on input "text" at bounding box center [194, 89] width 197 height 12
paste input "tompkinsmr"
type input "tompkinsmr"
click at [293, 83] on button "Search" at bounding box center [304, 89] width 23 height 12
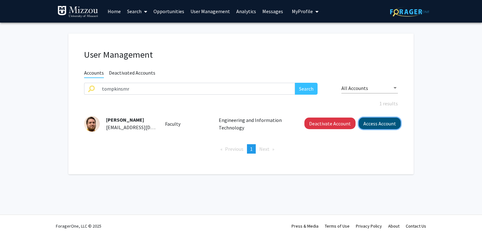
click at [371, 121] on button "Access Account" at bounding box center [380, 124] width 42 height 12
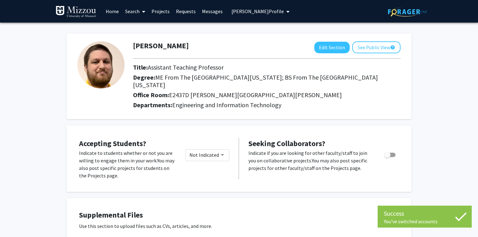
click at [280, 13] on span "Michael Tompkins's Profile" at bounding box center [257, 11] width 52 height 6
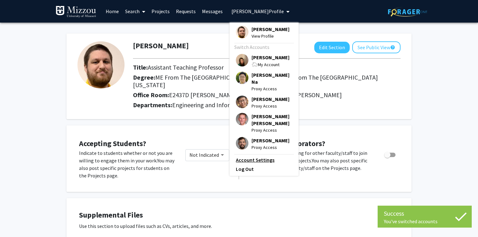
click at [263, 156] on link "Account Settings" at bounding box center [264, 160] width 56 height 8
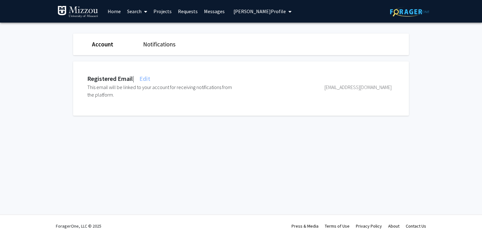
click at [150, 79] on span "Edit" at bounding box center [144, 79] width 12 height 8
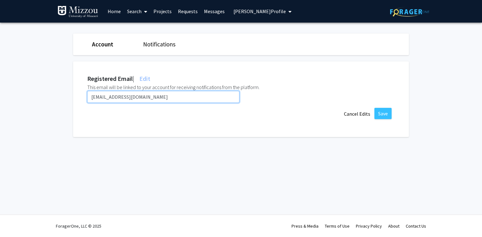
click at [154, 98] on input "tompkinsmr@umsystem.edu" at bounding box center [163, 97] width 152 height 12
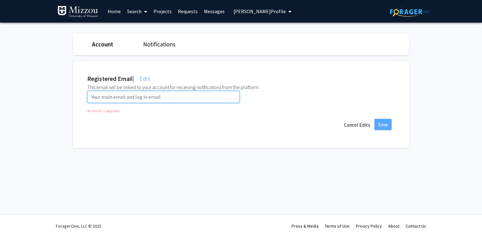
paste input "mrtzrc@umsystem.edu"
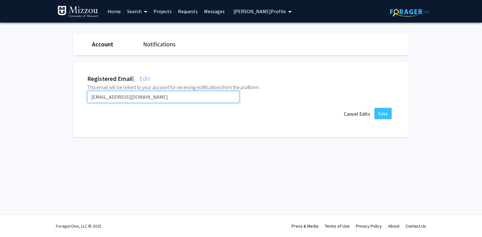
type input "mrtzrc@umsystem.edu"
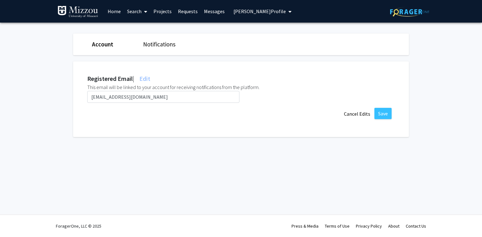
click at [298, 58] on div "Registered Email | Edit This email will be linked to your account for receiving…" at bounding box center [240, 96] width 345 height 82
click at [383, 112] on button "Save" at bounding box center [382, 113] width 17 height 11
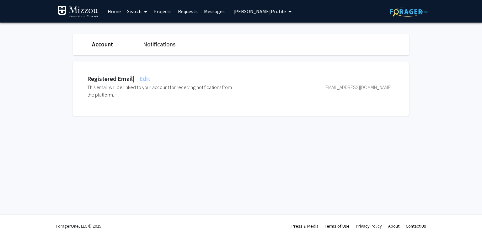
click at [267, 13] on span "Michael Tompkins's Profile" at bounding box center [259, 11] width 52 height 6
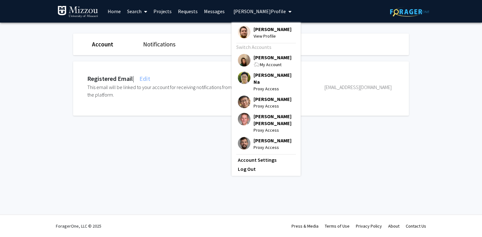
click at [260, 58] on span "[PERSON_NAME]" at bounding box center [272, 57] width 38 height 7
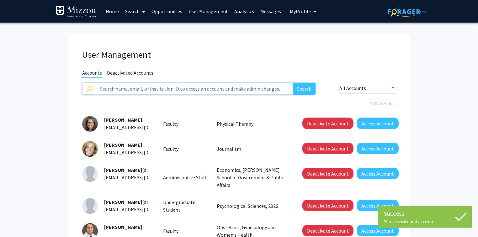
click at [242, 87] on input "text" at bounding box center [194, 89] width 197 height 12
paste input "RiesJ"
type input "RiesJ"
click at [293, 83] on button "Search" at bounding box center [304, 89] width 23 height 12
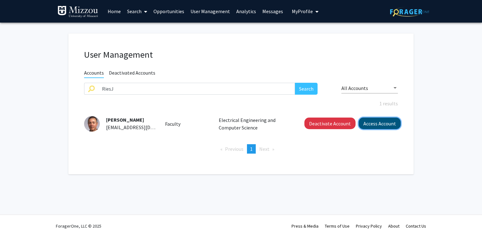
click at [368, 126] on button "Access Account" at bounding box center [380, 124] width 42 height 12
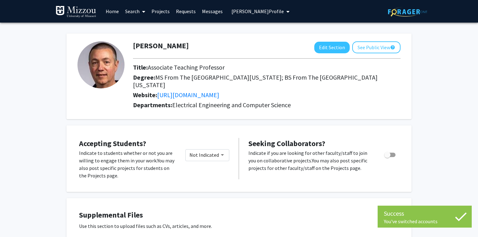
click at [253, 12] on span "Jim Ries's Profile" at bounding box center [257, 11] width 52 height 6
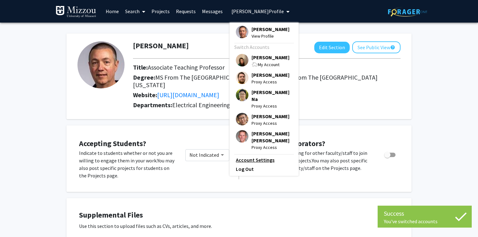
click at [261, 156] on link "Account Settings" at bounding box center [264, 160] width 56 height 8
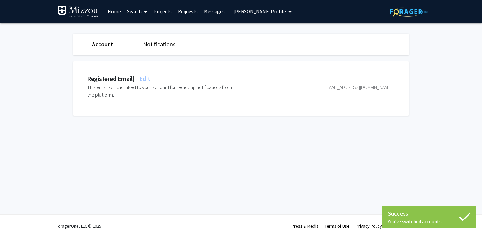
click at [147, 77] on span "Edit" at bounding box center [144, 79] width 12 height 8
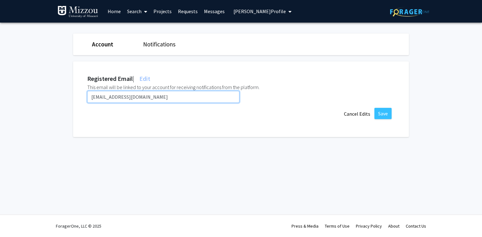
click at [149, 98] on input "RiesJ@umsystem.edu" at bounding box center [163, 97] width 152 height 12
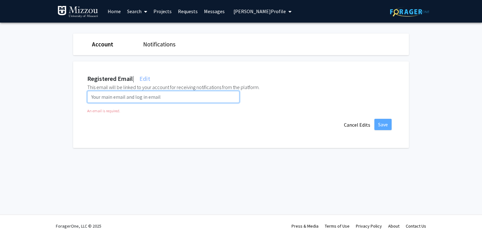
paste input "jer676@umsystem.edu"
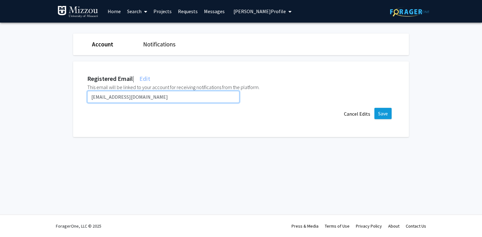
type input "jer676@umsystem.edu"
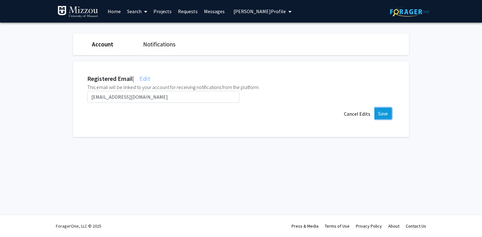
click at [384, 112] on button "Save" at bounding box center [382, 113] width 17 height 11
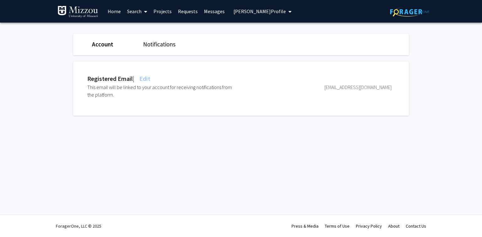
click at [148, 79] on span "Edit" at bounding box center [144, 79] width 12 height 8
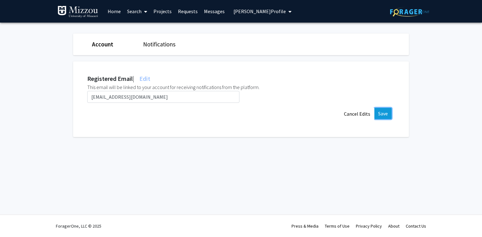
click at [383, 117] on button "Save" at bounding box center [382, 113] width 17 height 11
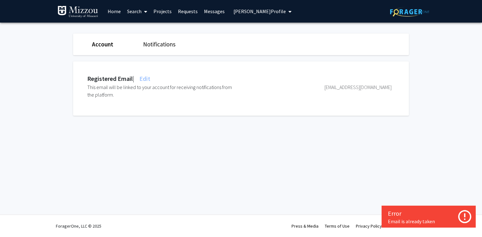
click at [150, 79] on span "Edit" at bounding box center [144, 79] width 12 height 8
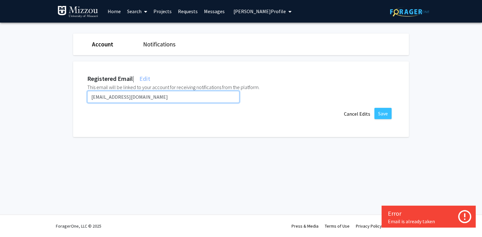
click at [152, 99] on input "jer676@umsystem.edu" at bounding box center [163, 97] width 152 height 12
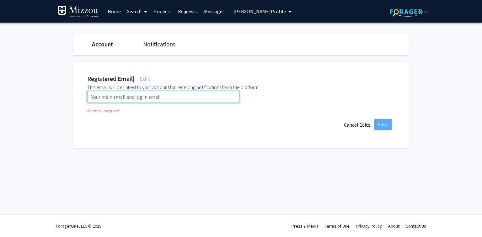
click at [96, 97] on input "email" at bounding box center [163, 97] width 152 height 12
paste input "riesj@missouri.edu"
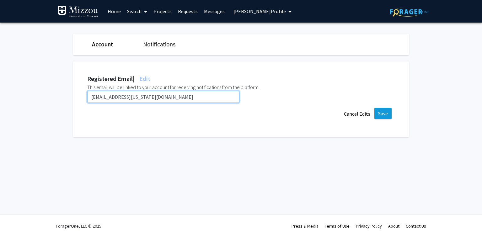
type input "riesj@missouri.edu"
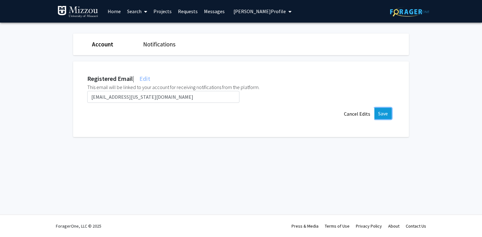
click at [387, 113] on button "Save" at bounding box center [382, 113] width 17 height 11
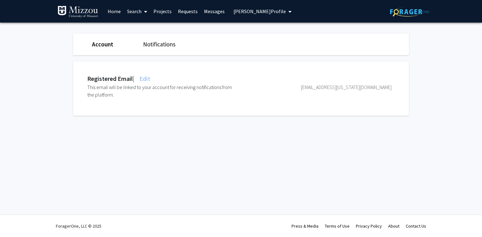
click at [236, 13] on span "Jim Ries's Profile" at bounding box center [259, 11] width 52 height 6
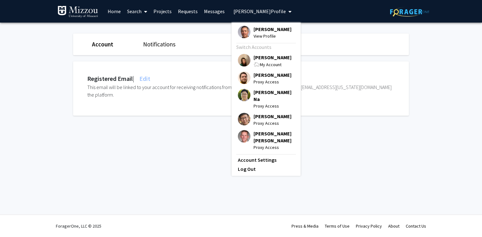
click at [260, 58] on span "[PERSON_NAME]" at bounding box center [272, 57] width 38 height 7
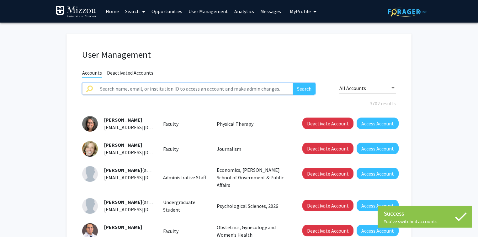
click at [200, 90] on input "text" at bounding box center [194, 89] width 197 height 12
type input "aouda"
click at [293, 83] on button "Search" at bounding box center [304, 89] width 23 height 12
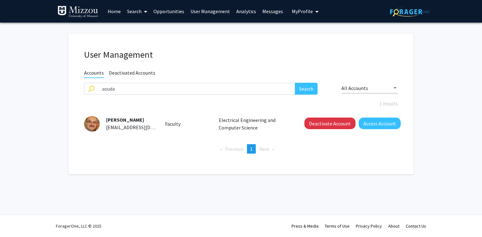
drag, startPoint x: 152, startPoint y: 118, endPoint x: 107, endPoint y: 120, distance: 44.6
click at [107, 120] on div "Abdelnasser Ouda aouda@umsystem.edu" at bounding box center [128, 123] width 56 height 15
click at [385, 124] on button "Access Account" at bounding box center [380, 124] width 42 height 12
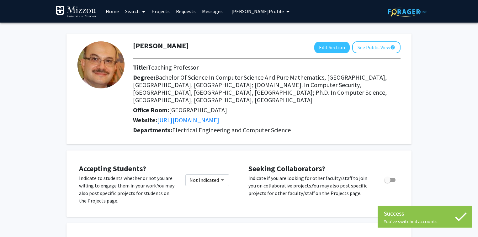
click at [267, 13] on span "Abdelnasser Ouda's Profile" at bounding box center [257, 11] width 52 height 6
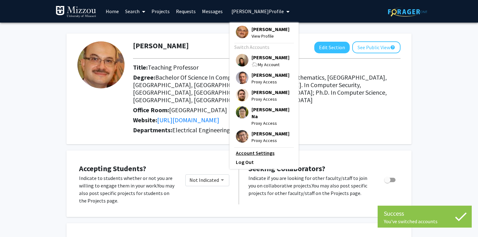
click at [267, 149] on link "Account Settings" at bounding box center [264, 153] width 56 height 8
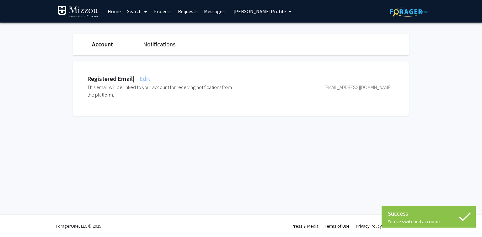
click at [146, 78] on span "Edit" at bounding box center [144, 79] width 12 height 8
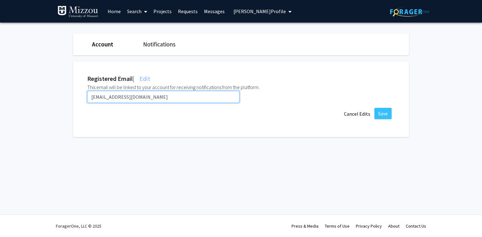
click at [151, 97] on input "aouda@umsystem.edu" at bounding box center [163, 97] width 152 height 12
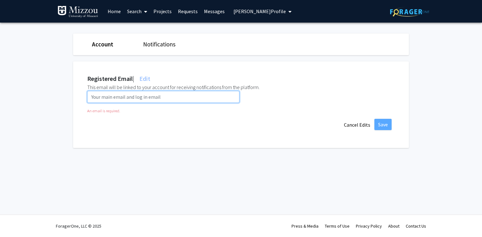
paste input "ao2k2@umsystem.edu"
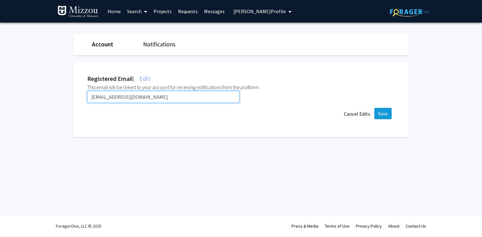
type input "ao2k2@umsystem.edu"
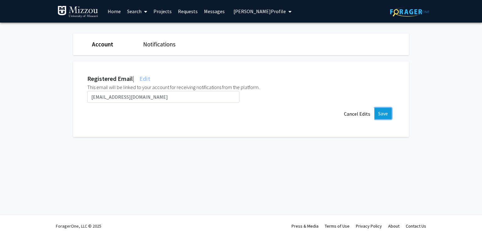
click at [386, 115] on button "Save" at bounding box center [382, 113] width 17 height 11
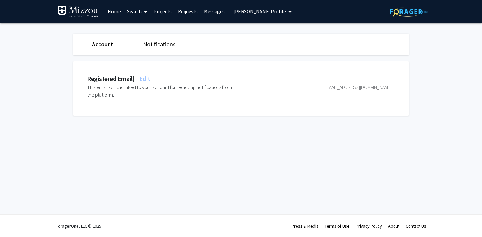
click at [248, 10] on span "Abdelnasser Ouda's Profile" at bounding box center [259, 11] width 52 height 6
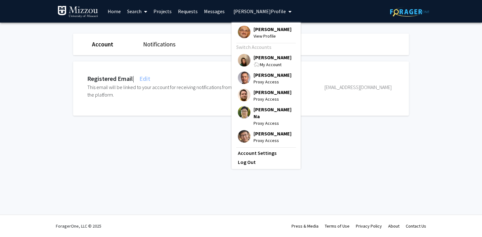
click at [264, 55] on span "[PERSON_NAME]" at bounding box center [272, 57] width 38 height 7
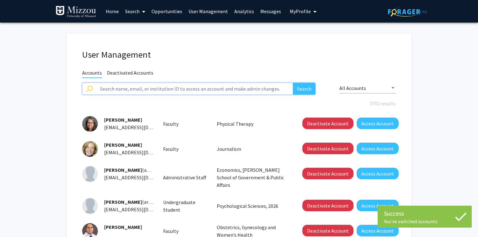
click at [211, 89] on input "text" at bounding box center [194, 89] width 197 height 12
paste input "abtew"
type input "abtew"
click at [293, 83] on button "Search" at bounding box center [304, 89] width 23 height 12
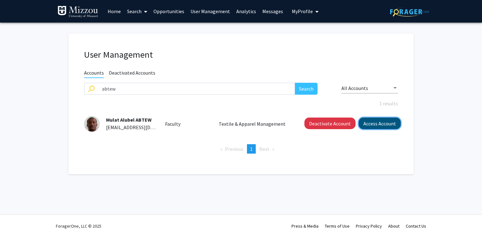
click at [370, 124] on button "Access Account" at bounding box center [380, 124] width 42 height 12
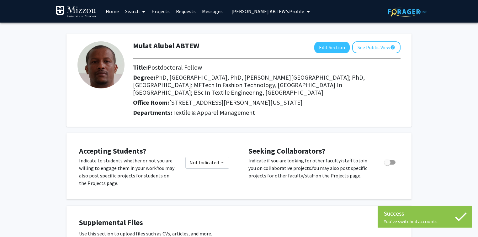
click at [276, 10] on span "Mulat Alubel ABTEW's Profile" at bounding box center [267, 11] width 73 height 6
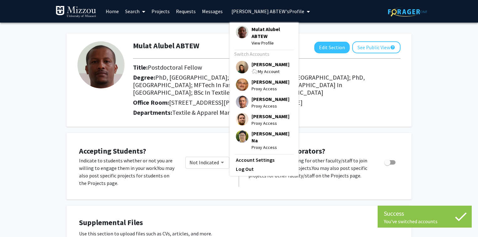
click at [301, 39] on div "Mulat Alubel ABTEW Edit Section See Public View help Title: Postdoctoral Fellow…" at bounding box center [239, 80] width 345 height 93
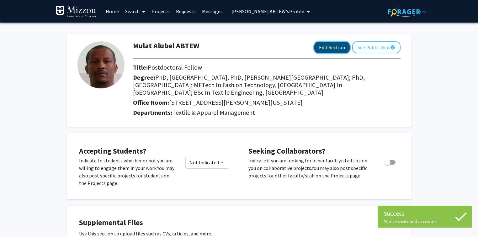
click at [321, 49] on button "Edit Section" at bounding box center [331, 48] width 35 height 12
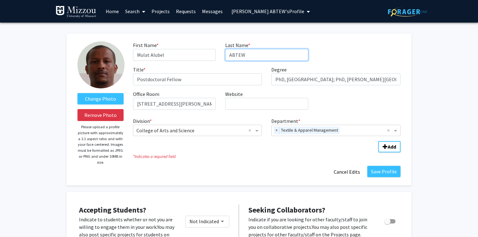
click at [251, 55] on input "ABTEW" at bounding box center [266, 55] width 83 height 12
type input "Abtew"
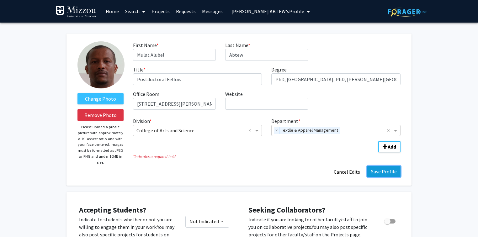
click at [381, 174] on button "Save Profile" at bounding box center [383, 171] width 33 height 11
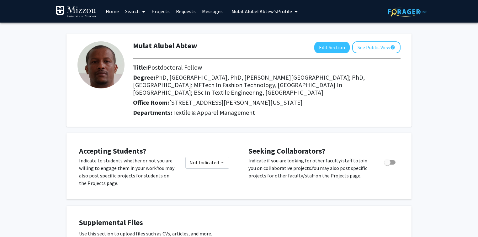
click at [279, 12] on span "Mulat Alubel Abtew's Profile" at bounding box center [261, 11] width 61 height 6
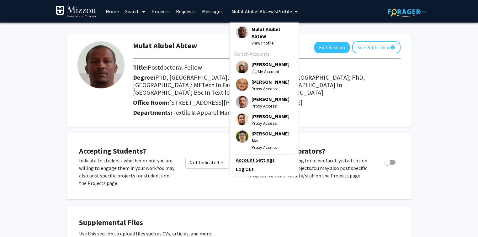
click at [256, 157] on link "Account Settings" at bounding box center [264, 160] width 56 height 8
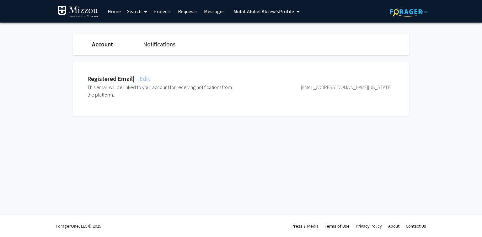
click at [147, 78] on span "Edit" at bounding box center [144, 79] width 12 height 8
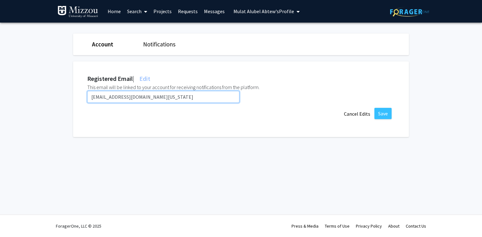
click at [149, 95] on input "abtew@mail.missouri.edu" at bounding box center [163, 97] width 152 height 12
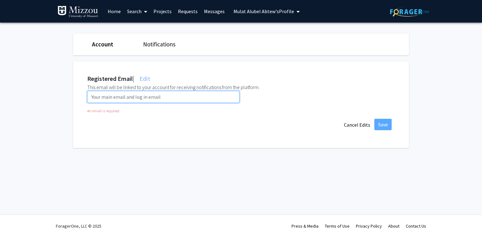
paste input "ma5gf@umsystem.edu"
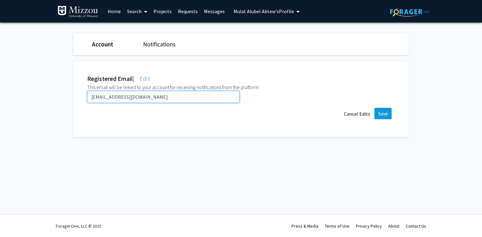
type input "ma5gf@umsystem.edu"
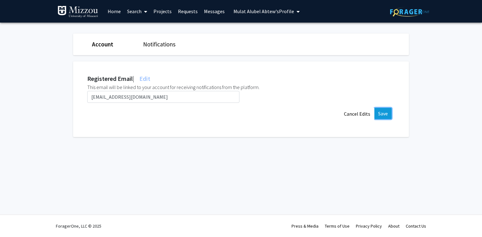
click at [380, 111] on button "Save" at bounding box center [382, 113] width 17 height 11
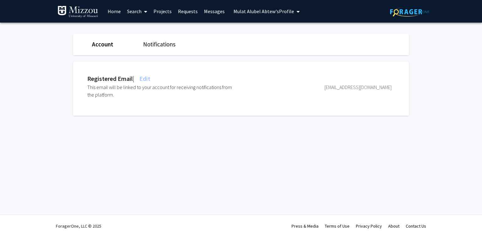
click at [113, 138] on div "Skip navigation Home Search Projects Requests Messages Mulat Alubel Abtew's Pro…" at bounding box center [241, 118] width 482 height 237
click at [241, 11] on span "Mulat Alubel Abtew's Profile" at bounding box center [263, 11] width 61 height 6
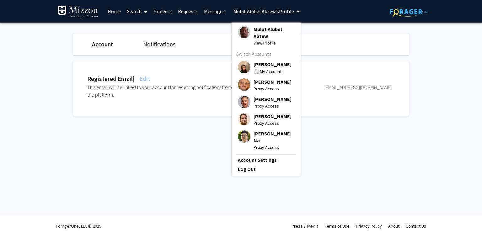
click at [261, 65] on span "[PERSON_NAME]" at bounding box center [272, 64] width 38 height 7
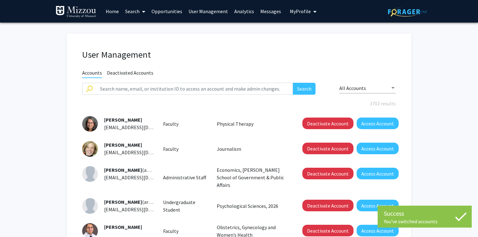
click at [19, 159] on fg-user-management "User Management Accounts Deactivated Accounts Search All Accounts 3702 results …" at bounding box center [239, 222] width 478 height 399
click at [104, 91] on input "text" at bounding box center [194, 89] width 197 height 12
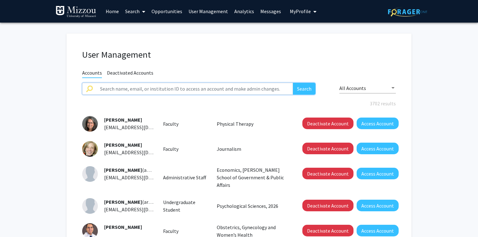
paste input "abtew@mail.missouri.edu"
click at [293, 83] on button "Search" at bounding box center [304, 89] width 23 height 12
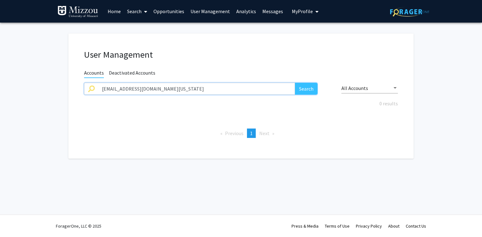
click at [166, 88] on input "abtew@mail.missouri.edu" at bounding box center [196, 89] width 197 height 12
click at [295, 83] on button "Search" at bounding box center [306, 89] width 23 height 12
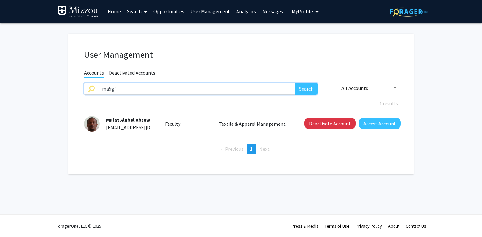
click at [120, 88] on input "ma5gf" at bounding box center [196, 89] width 197 height 12
paste input "nleiby"
type input "nleiby"
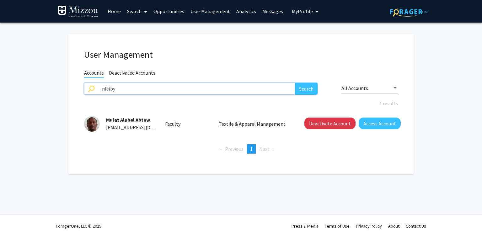
click at [295, 83] on button "Search" at bounding box center [306, 89] width 23 height 12
click at [373, 126] on button "Access Account" at bounding box center [380, 124] width 42 height 12
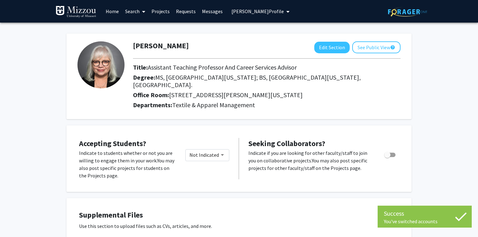
click at [266, 11] on span "Nicolette Leiby's Profile" at bounding box center [257, 11] width 52 height 6
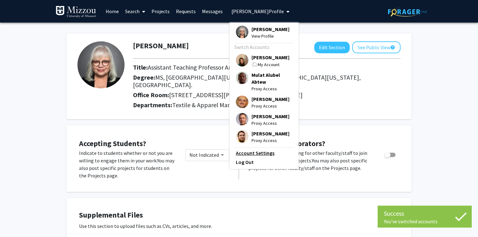
click at [262, 155] on link "Account Settings" at bounding box center [264, 153] width 56 height 8
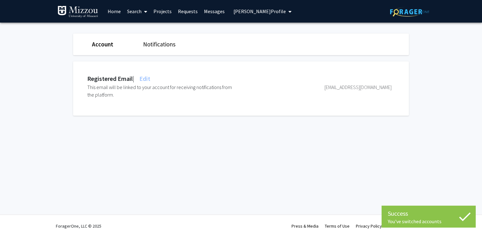
click at [150, 78] on span "Edit" at bounding box center [144, 79] width 12 height 8
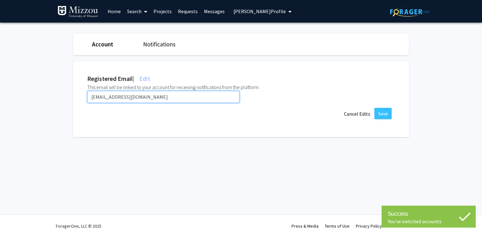
click at [153, 96] on input "nleiby@umsystem.edu" at bounding box center [163, 97] width 152 height 12
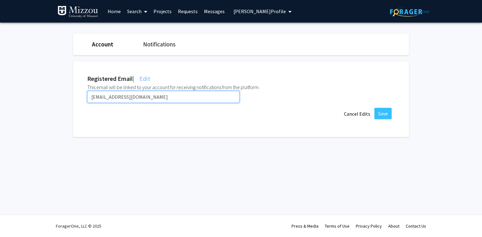
click at [153, 96] on input "nleiby@umsystem.edu" at bounding box center [163, 97] width 152 height 12
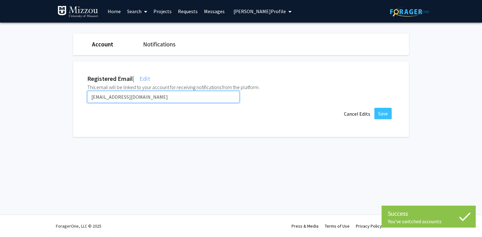
click at [153, 96] on input "nleiby@umsystem.edu" at bounding box center [163, 97] width 152 height 12
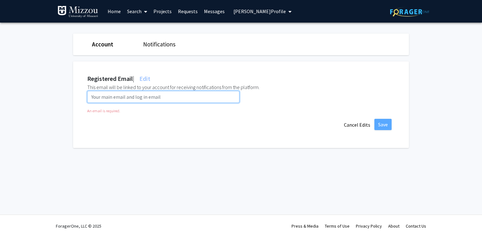
paste input "nrlm7d@umsystem.edu"
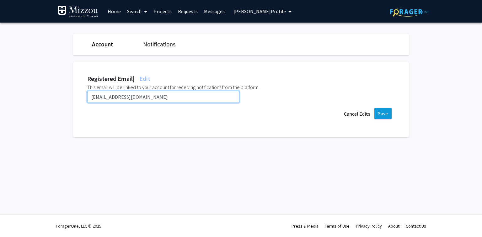
type input "nrlm7d@umsystem.edu"
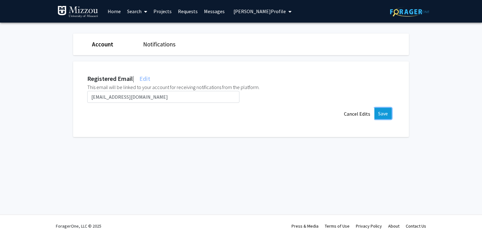
click at [381, 114] on button "Save" at bounding box center [382, 113] width 17 height 11
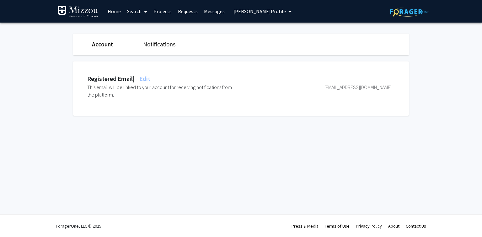
click at [258, 12] on span "Nicolette Leiby's Profile" at bounding box center [259, 11] width 52 height 6
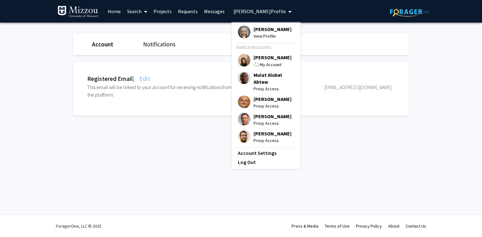
click at [261, 58] on span "[PERSON_NAME]" at bounding box center [272, 57] width 38 height 7
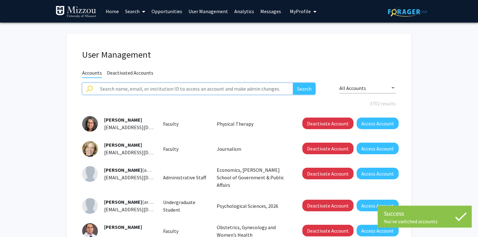
click at [197, 89] on input "text" at bounding box center [194, 89] width 197 height 12
paste input "syoun"
type input "syoun"
click at [293, 83] on button "Search" at bounding box center [304, 89] width 23 height 12
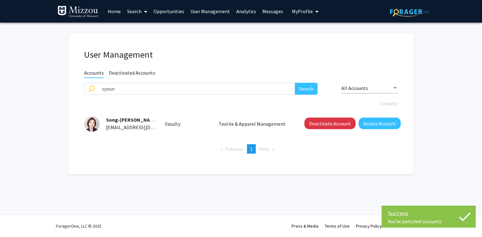
click at [181, 57] on h1 "User Management" at bounding box center [241, 54] width 314 height 11
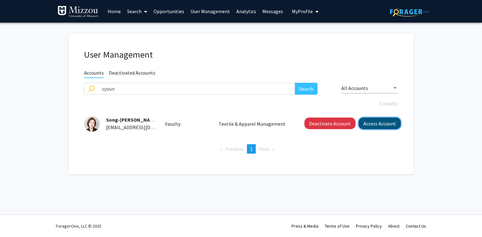
click at [365, 123] on button "Access Account" at bounding box center [380, 124] width 42 height 12
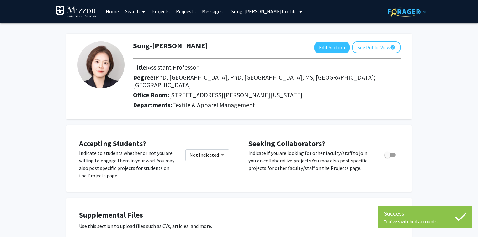
click at [259, 13] on span "Song-yi Youn's Profile" at bounding box center [263, 11] width 65 height 6
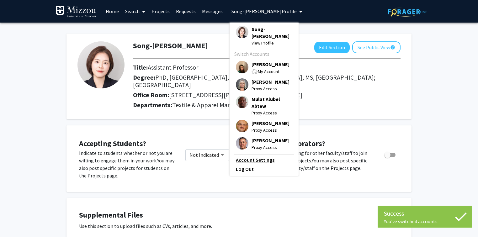
click at [261, 156] on link "Account Settings" at bounding box center [264, 160] width 56 height 8
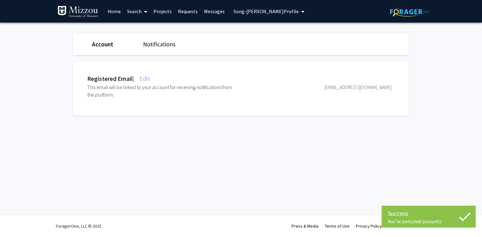
click at [150, 79] on span "Edit" at bounding box center [144, 79] width 12 height 8
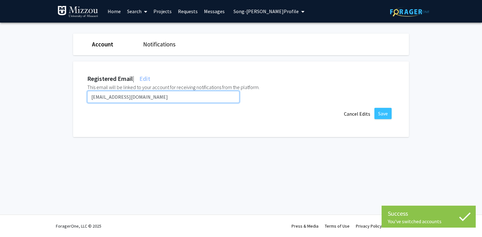
click at [152, 98] on input "syoun@umsystem.edu" at bounding box center [163, 97] width 152 height 12
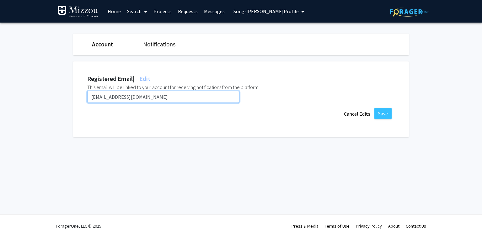
click at [152, 98] on input "syoun@umsystem.edu" at bounding box center [163, 97] width 152 height 12
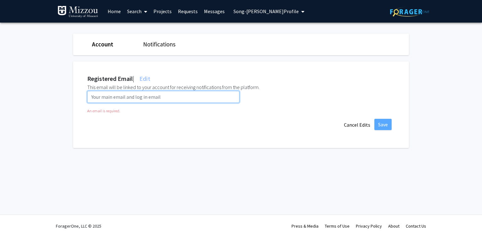
paste input "sypzr@umsystem.edu"
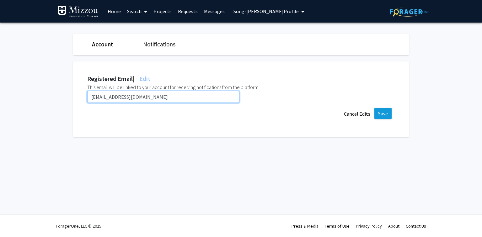
type input "sypzr@umsystem.edu"
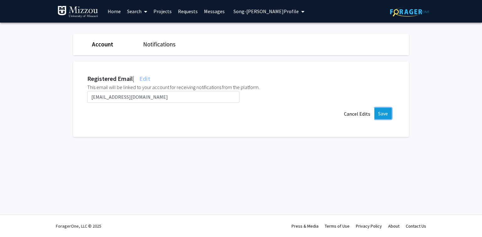
click at [380, 112] on button "Save" at bounding box center [382, 113] width 17 height 11
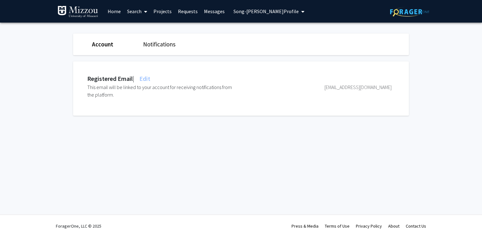
click at [235, 13] on span "Song-yi Youn's Profile" at bounding box center [265, 11] width 65 height 6
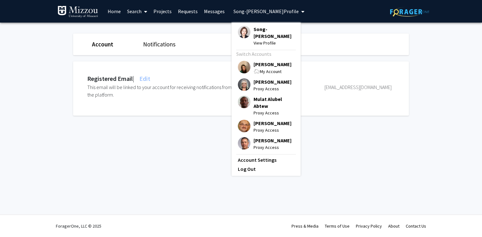
click at [255, 61] on span "[PERSON_NAME]" at bounding box center [272, 64] width 38 height 7
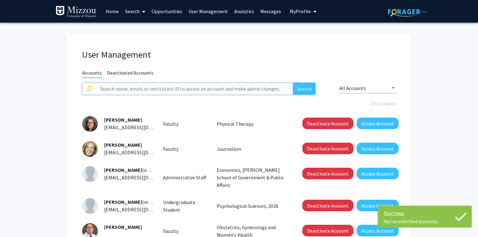
click at [194, 90] on input "text" at bounding box center [194, 89] width 197 height 12
paste input "e.d.ehling"
type input "e.d.ehling"
click at [293, 83] on button "Search" at bounding box center [304, 89] width 23 height 12
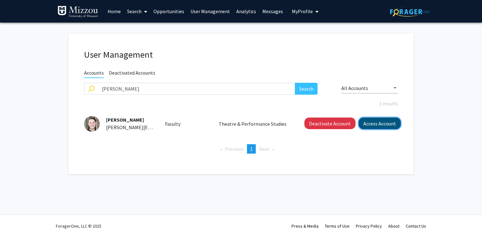
click at [367, 125] on button "Access Account" at bounding box center [380, 124] width 42 height 12
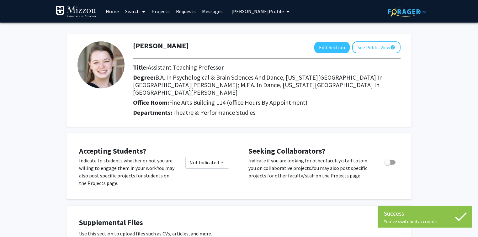
click at [251, 11] on span "Emily Ehling's Profile" at bounding box center [257, 11] width 52 height 6
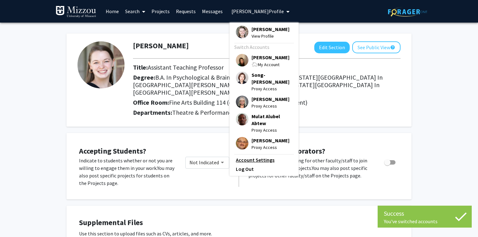
click at [260, 156] on link "Account Settings" at bounding box center [264, 160] width 56 height 8
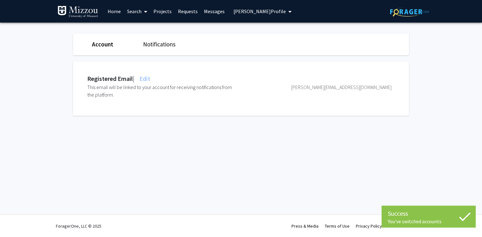
click at [148, 78] on span "Edit" at bounding box center [144, 79] width 12 height 8
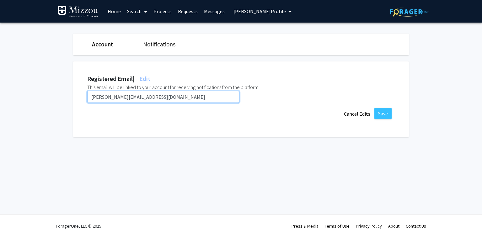
click at [154, 95] on input "e.d.ehling@umsystem.edu" at bounding box center [163, 97] width 152 height 12
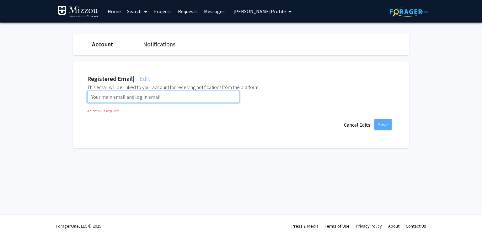
paste input "eem7g@umsystem.edu"
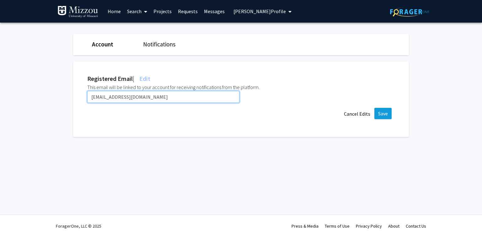
type input "eem7g@umsystem.edu"
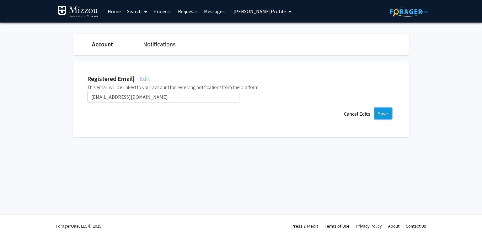
click at [385, 114] on button "Save" at bounding box center [382, 113] width 17 height 11
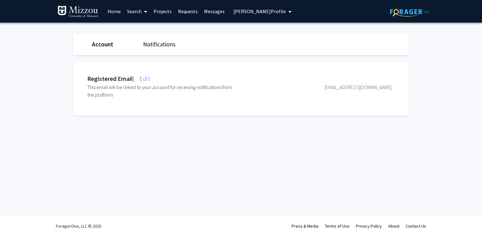
click at [243, 12] on span "Emily Ehling's Profile" at bounding box center [259, 11] width 52 height 6
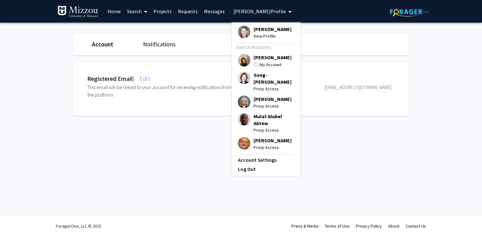
click at [259, 56] on span "[PERSON_NAME]" at bounding box center [272, 57] width 38 height 7
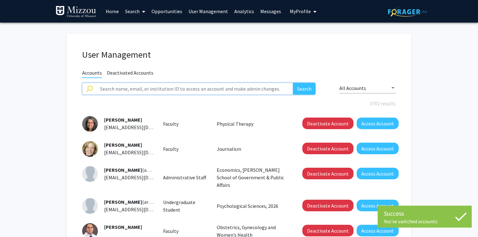
click at [199, 90] on input "text" at bounding box center [194, 89] width 197 height 12
paste input "Ljgray"
type input "Ljgray"
click at [293, 83] on button "Search" at bounding box center [304, 89] width 23 height 12
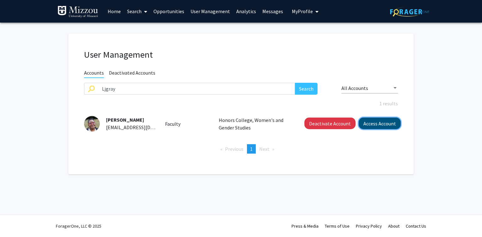
click at [383, 124] on button "Access Account" at bounding box center [380, 124] width 42 height 12
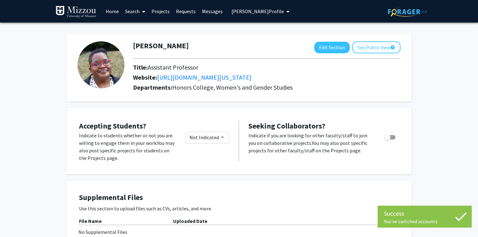
click at [236, 11] on span "Les Gray's Profile" at bounding box center [257, 11] width 52 height 6
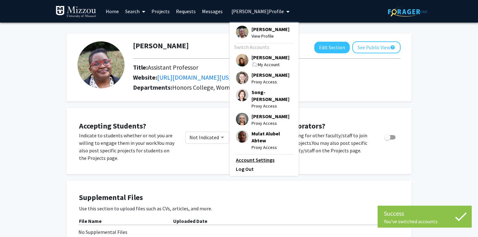
click at [257, 156] on link "Account Settings" at bounding box center [264, 160] width 56 height 8
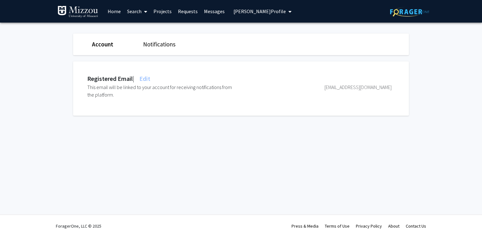
click at [147, 77] on span "Edit" at bounding box center [144, 79] width 12 height 8
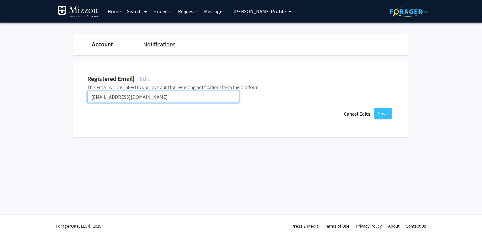
click at [145, 97] on input "Ljgray@umsystem.edu" at bounding box center [163, 97] width 152 height 12
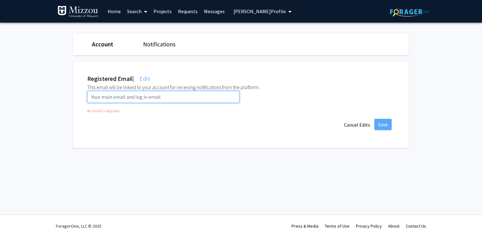
paste input "ljgbkr@umsystem.edu"
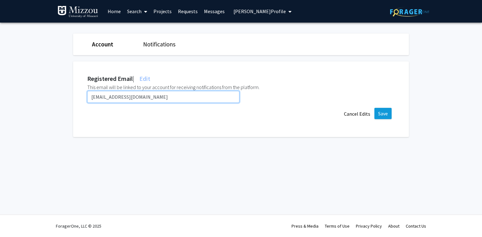
type input "ljgbkr@umsystem.edu"
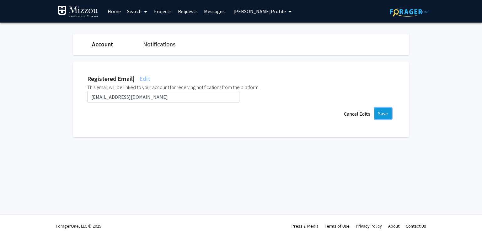
click at [382, 113] on button "Save" at bounding box center [382, 113] width 17 height 11
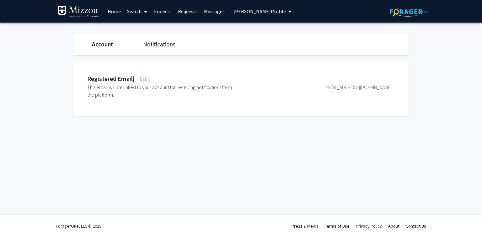
click at [247, 10] on span "Les Gray's Profile" at bounding box center [259, 11] width 52 height 6
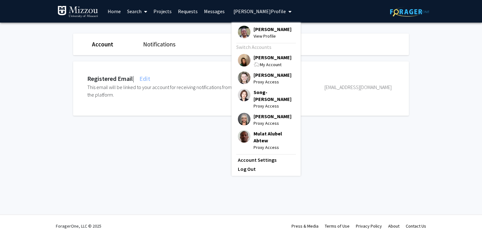
click at [258, 56] on span "[PERSON_NAME]" at bounding box center [272, 57] width 38 height 7
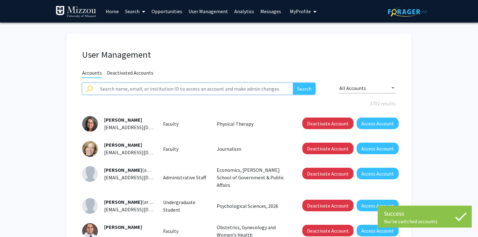
click at [231, 90] on input "text" at bounding box center [194, 89] width 197 height 12
type input "j.rose"
click at [293, 83] on button "Search" at bounding box center [304, 89] width 23 height 12
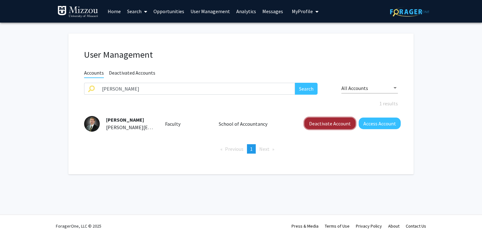
click at [315, 126] on button "Deactivate Account" at bounding box center [329, 124] width 51 height 12
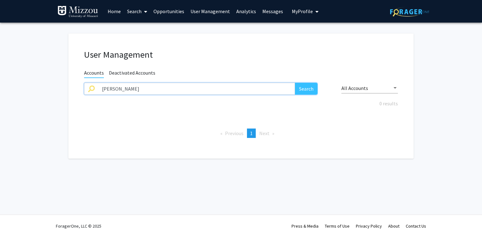
click at [121, 89] on input "j.rose" at bounding box center [196, 89] width 197 height 12
paste input "someranderson"
type input "someranderson"
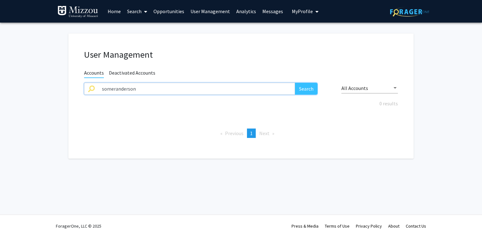
click at [295, 83] on button "Search" at bounding box center [306, 89] width 23 height 12
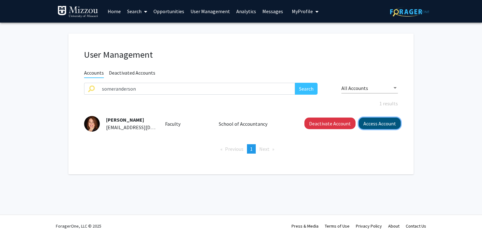
click at [370, 123] on button "Access Account" at bounding box center [380, 124] width 42 height 12
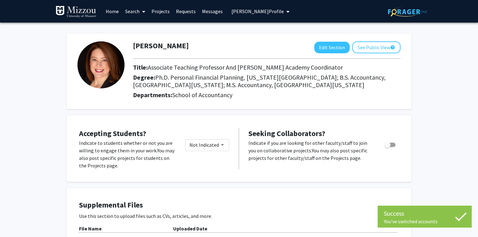
click at [264, 12] on span "Somer Anderson's Profile" at bounding box center [257, 11] width 52 height 6
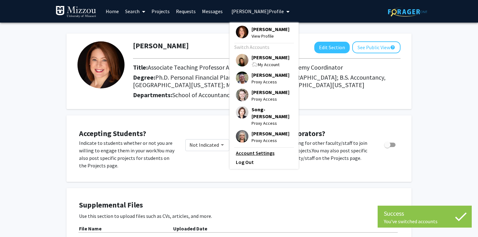
click at [263, 149] on link "Account Settings" at bounding box center [264, 153] width 56 height 8
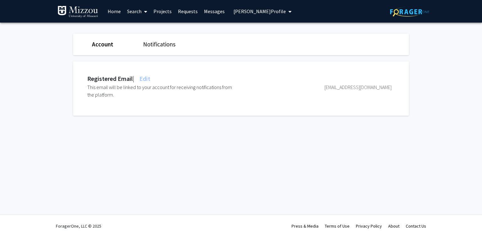
click at [143, 77] on span "Edit" at bounding box center [144, 79] width 12 height 8
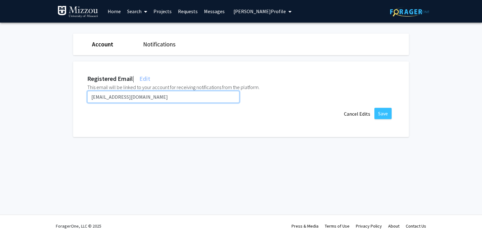
click at [162, 97] on input "someranderson@umsystem.edu" at bounding box center [163, 97] width 152 height 12
click at [161, 96] on input "someranderson@umsystem.edu" at bounding box center [163, 97] width 152 height 12
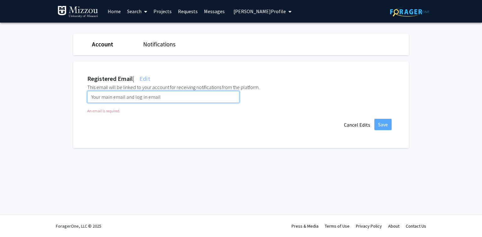
paste input "sgw21e@umsystem.edu"
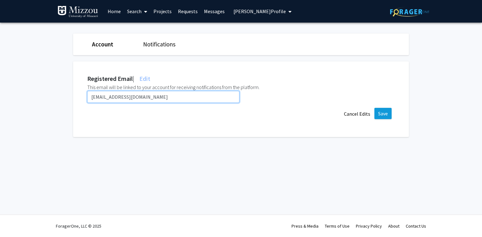
type input "sgw21e@umsystem.edu"
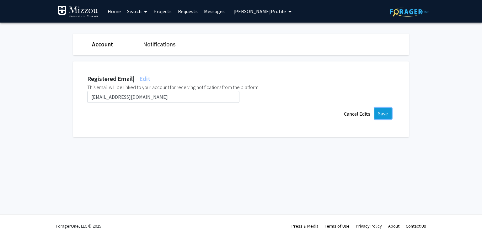
click at [384, 113] on button "Save" at bounding box center [382, 113] width 17 height 11
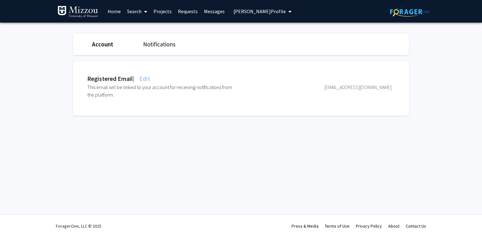
click at [234, 12] on span "Somer Anderson's Profile" at bounding box center [259, 11] width 52 height 6
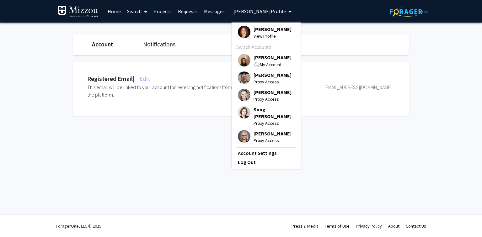
click at [255, 59] on span "[PERSON_NAME]" at bounding box center [272, 57] width 38 height 7
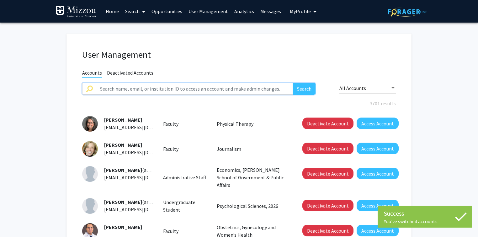
click at [200, 90] on input "text" at bounding box center [194, 89] width 197 height 12
paste input "arunachalam"
type input "arunachalam"
click at [293, 83] on button "Search" at bounding box center [304, 89] width 23 height 12
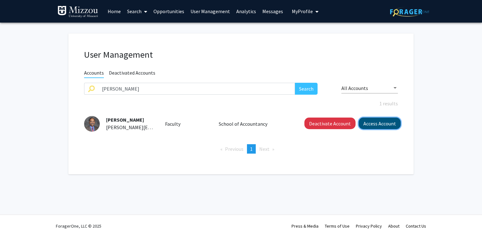
click at [372, 121] on button "Access Account" at bounding box center [380, 124] width 42 height 12
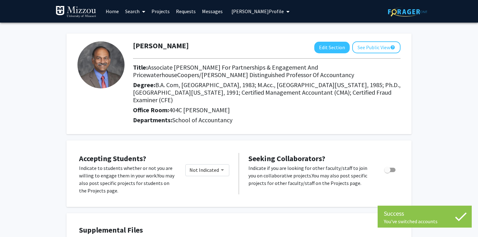
click at [274, 13] on span "Vairam Arunachalam's Profile" at bounding box center [257, 11] width 52 height 6
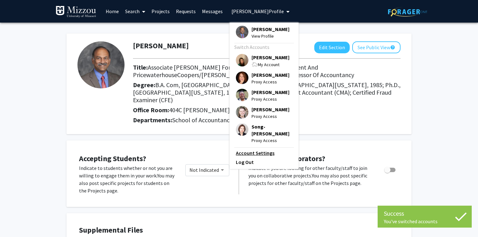
click at [261, 156] on link "Account Settings" at bounding box center [264, 153] width 56 height 8
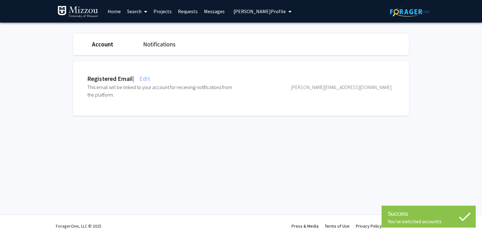
click at [150, 78] on span "Edit" at bounding box center [144, 79] width 12 height 8
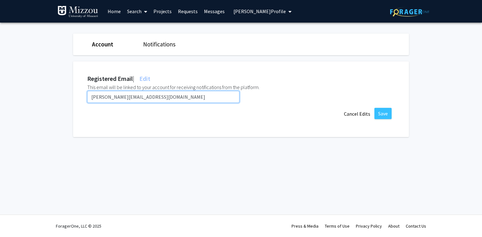
click at [159, 95] on input "arunachalam@umsystem.edu" at bounding box center [163, 97] width 152 height 12
paste input "v"
type input "arunachalamv@umsystem.edu"
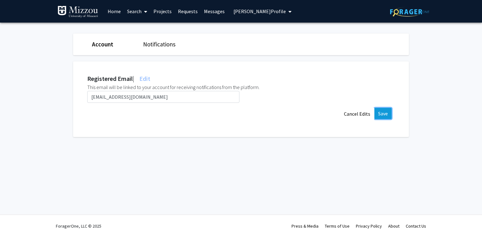
click at [384, 115] on button "Save" at bounding box center [382, 113] width 17 height 11
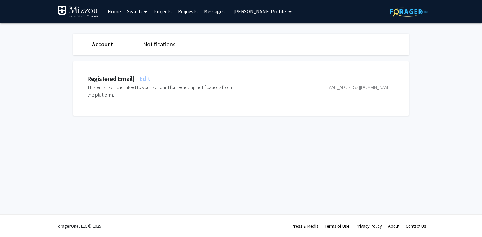
click at [242, 11] on span "Vairam Arunachalam's Profile" at bounding box center [259, 11] width 52 height 6
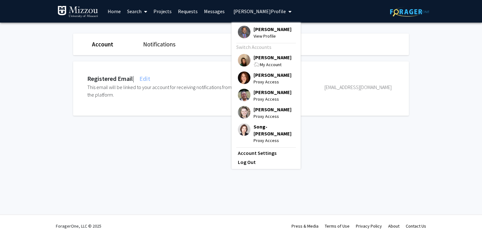
click at [260, 61] on span "[PERSON_NAME]" at bounding box center [272, 57] width 38 height 7
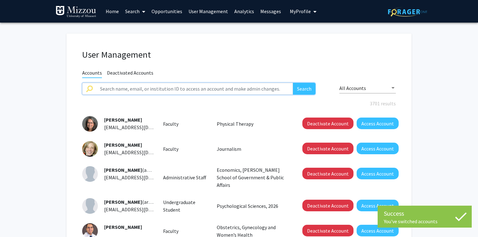
click at [205, 90] on input "text" at bounding box center [194, 89] width 197 height 12
paste input "baerlm"
type input "baerlm"
click at [293, 83] on button "Search" at bounding box center [304, 89] width 23 height 12
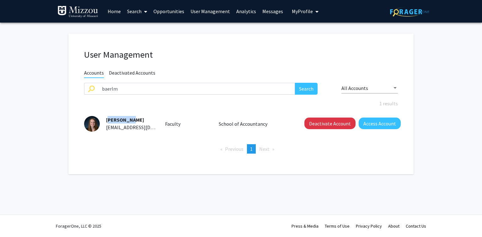
drag, startPoint x: 131, startPoint y: 117, endPoint x: 104, endPoint y: 119, distance: 27.0
click at [104, 119] on div "Leah Baer baerlm@umsystem.edu" at bounding box center [128, 123] width 56 height 15
click at [324, 125] on button "Deactivate Account" at bounding box center [329, 124] width 51 height 12
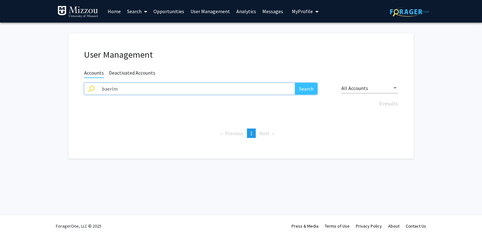
click at [125, 89] on input "baerlm" at bounding box center [196, 89] width 197 height 12
paste
type input "bcourson"
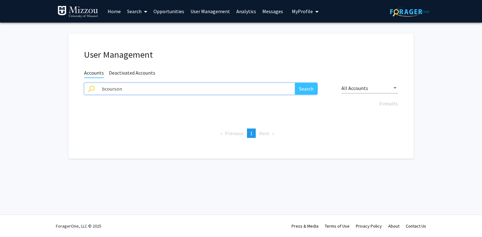
click at [295, 83] on button "Search" at bounding box center [306, 89] width 23 height 12
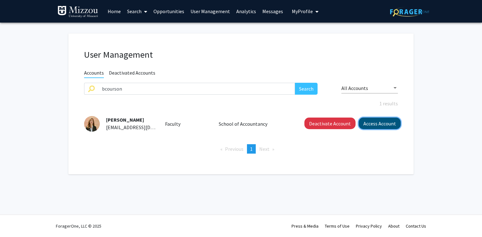
click at [375, 125] on button "Access Account" at bounding box center [380, 124] width 42 height 12
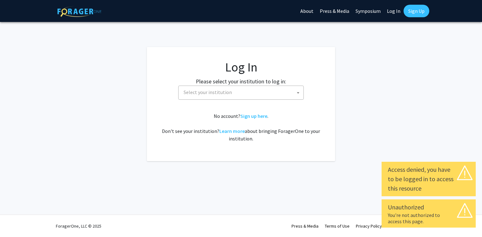
click at [391, 10] on link "Log In" at bounding box center [394, 11] width 20 height 22
select select "34"
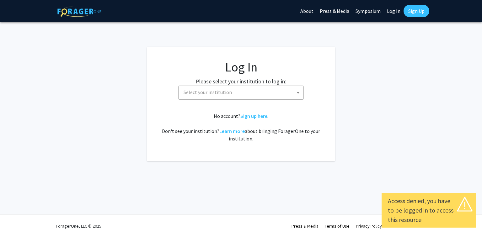
click at [393, 13] on link "Log In" at bounding box center [394, 11] width 20 height 22
select select "34"
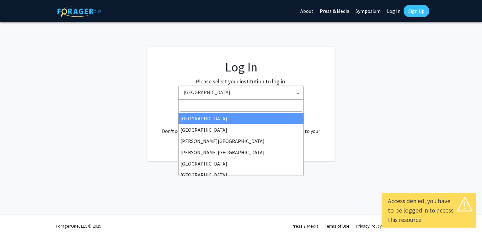
click at [278, 97] on span "[GEOGRAPHIC_DATA]" at bounding box center [242, 92] width 122 height 13
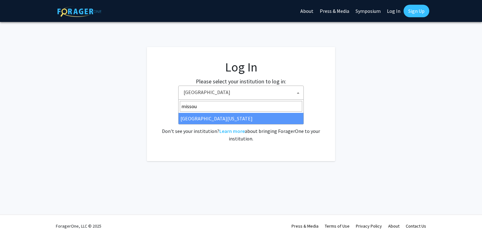
type input "missou"
select select "33"
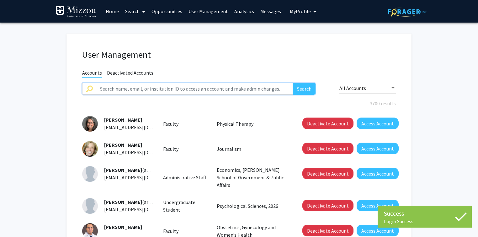
click at [220, 89] on input "text" at bounding box center [194, 89] width 197 height 12
paste input "[EMAIL_ADDRESS][DOMAIN_NAME]"
type input "[EMAIL_ADDRESS][DOMAIN_NAME]"
click at [293, 83] on button "Search" at bounding box center [304, 89] width 23 height 12
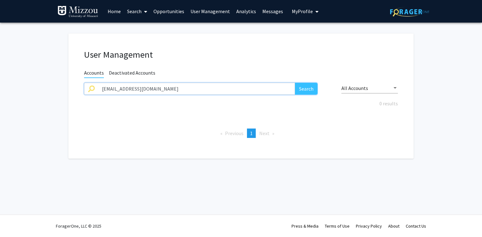
click at [220, 89] on input "[EMAIL_ADDRESS][DOMAIN_NAME]" at bounding box center [196, 89] width 197 height 12
type input "[PERSON_NAME]"
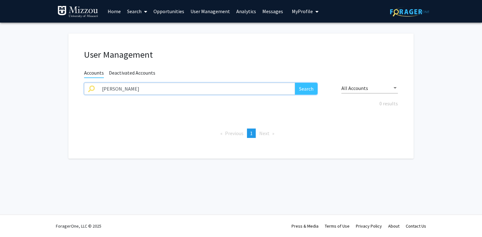
click at [295, 83] on button "Search" at bounding box center [306, 89] width 23 height 12
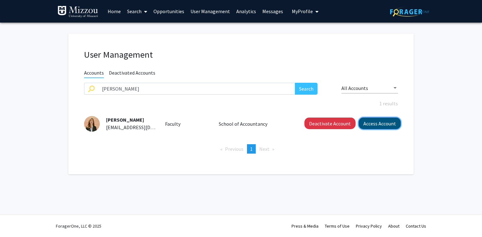
click at [369, 126] on button "Access Account" at bounding box center [380, 124] width 42 height 12
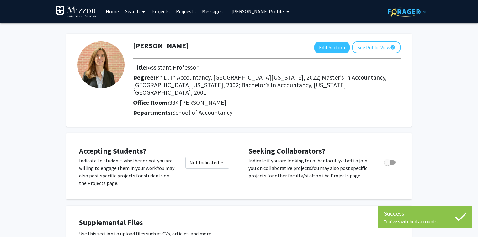
click at [271, 10] on span "[PERSON_NAME] Profile" at bounding box center [257, 11] width 52 height 6
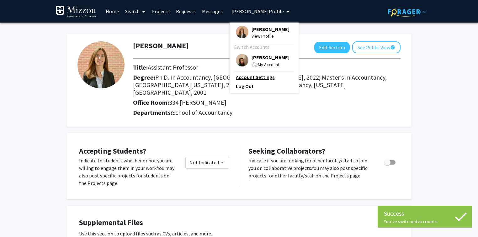
click at [264, 77] on link "Account Settings" at bounding box center [264, 77] width 56 height 8
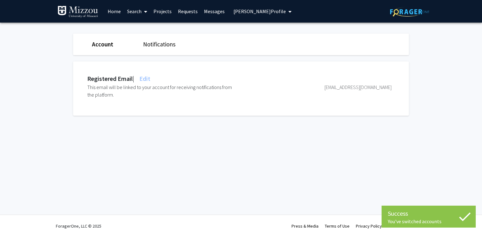
click at [150, 77] on span "Edit" at bounding box center [144, 79] width 12 height 8
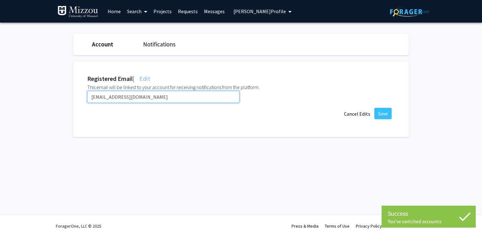
click at [154, 98] on input "[EMAIL_ADDRESS][DOMAIN_NAME]" at bounding box center [163, 97] width 152 height 12
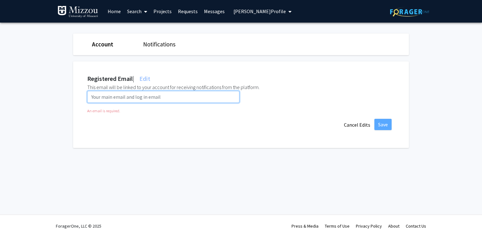
paste input "[EMAIL_ADDRESS][DOMAIN_NAME]"
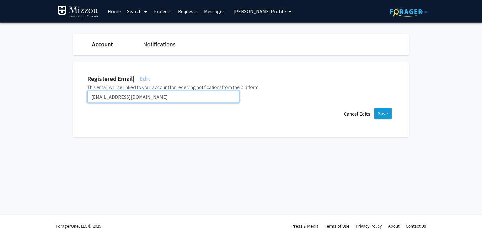
type input "[EMAIL_ADDRESS][DOMAIN_NAME]"
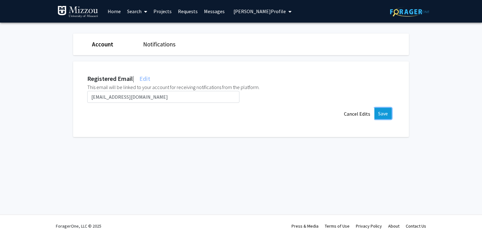
click at [382, 116] on button "Save" at bounding box center [382, 113] width 17 height 11
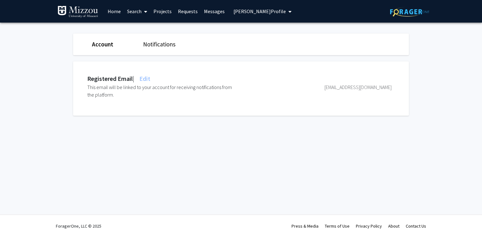
click at [277, 11] on span "[PERSON_NAME] Profile" at bounding box center [259, 11] width 52 height 6
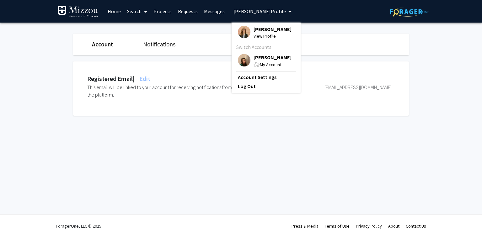
click at [263, 58] on span "[PERSON_NAME]" at bounding box center [272, 57] width 38 height 7
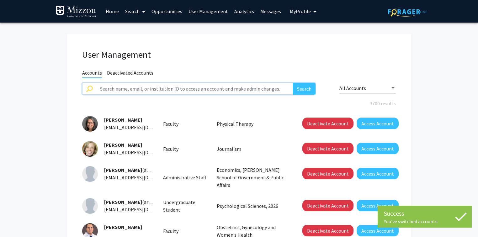
click at [221, 89] on input "text" at bounding box center [194, 89] width 197 height 12
paste input "czerneyk"
click at [293, 83] on button "Search" at bounding box center [304, 89] width 23 height 12
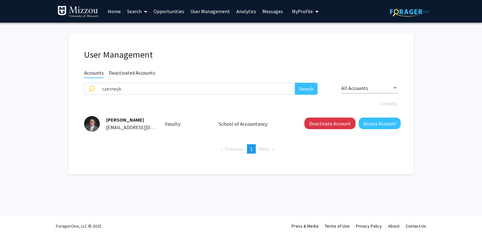
drag, startPoint x: 138, startPoint y: 119, endPoint x: 102, endPoint y: 120, distance: 36.4
click at [102, 120] on div "[PERSON_NAME] [EMAIL_ADDRESS][DOMAIN_NAME]" at bounding box center [128, 123] width 56 height 15
copy span "[PERSON_NAME]"
click at [328, 125] on button "Deactivate Account" at bounding box center [329, 124] width 51 height 12
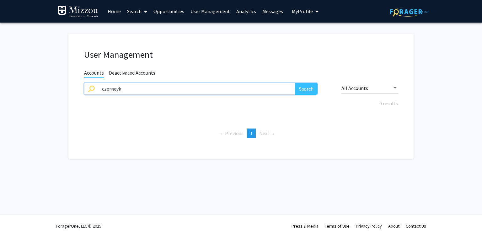
click at [195, 90] on input "czerneyk" at bounding box center [196, 89] width 197 height 12
paste input "khurana"
type input "khurana"
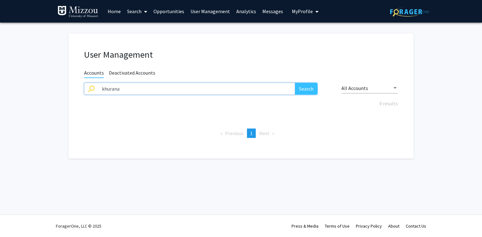
click at [295, 83] on button "Search" at bounding box center [306, 89] width 23 height 12
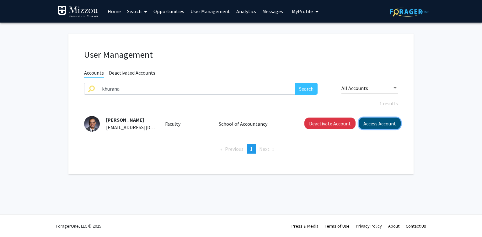
click at [368, 126] on button "Access Account" at bounding box center [380, 124] width 42 height 12
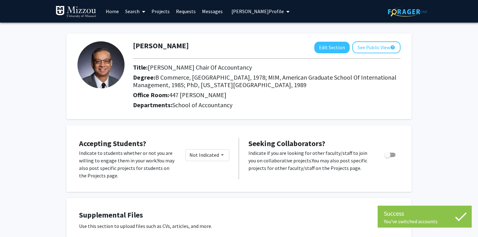
click at [259, 10] on span "[PERSON_NAME] Profile" at bounding box center [257, 11] width 52 height 6
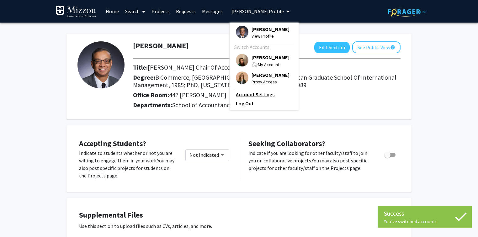
click at [258, 97] on link "Account Settings" at bounding box center [264, 95] width 56 height 8
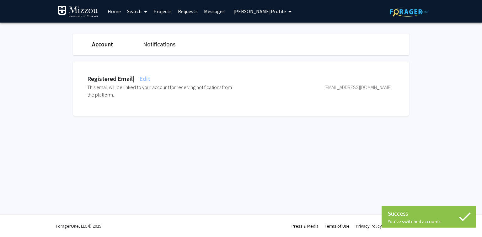
click at [150, 78] on span "Edit" at bounding box center [144, 79] width 12 height 8
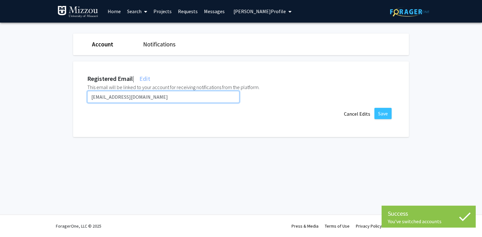
click at [154, 95] on input "[EMAIL_ADDRESS][DOMAIN_NAME]" at bounding box center [163, 97] width 152 height 12
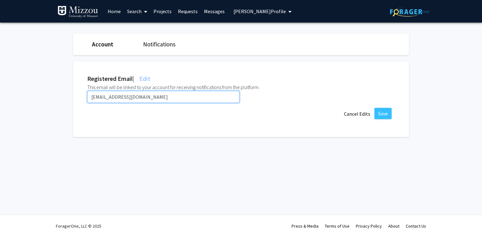
click at [154, 95] on input "[EMAIL_ADDRESS][DOMAIN_NAME]" at bounding box center [163, 97] width 152 height 12
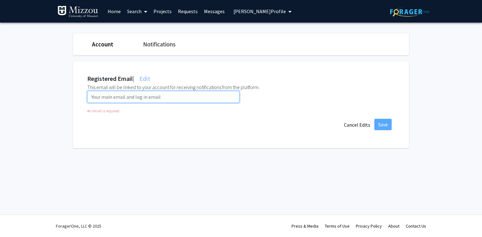
paste input "[EMAIL_ADDRESS][DOMAIN_NAME]"
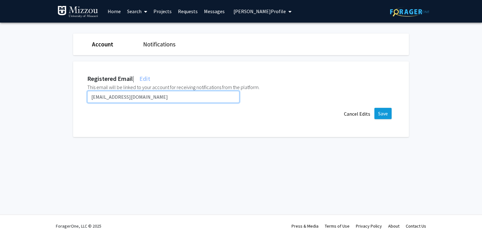
type input "[EMAIL_ADDRESS][DOMAIN_NAME]"
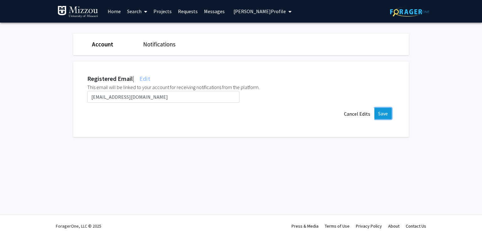
click at [384, 111] on button "Save" at bounding box center [382, 113] width 17 height 11
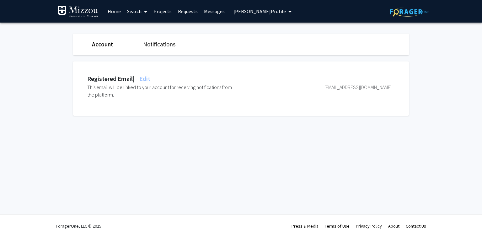
click at [239, 14] on span "[PERSON_NAME] Profile" at bounding box center [259, 11] width 52 height 6
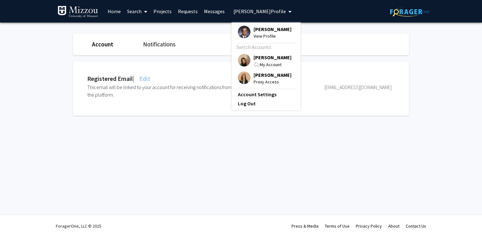
click at [257, 58] on span "[PERSON_NAME]" at bounding box center [272, 57] width 38 height 7
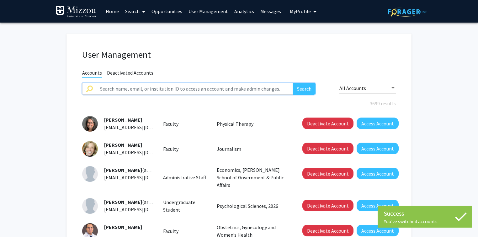
click at [218, 88] on input "text" at bounding box center [194, 89] width 197 height 12
paste input "[PERSON_NAME]"
type input "[PERSON_NAME]"
click at [293, 83] on button "Search" at bounding box center [304, 89] width 23 height 12
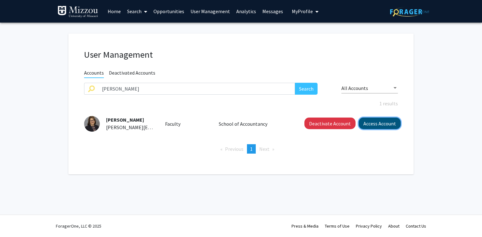
click at [368, 127] on button "Access Account" at bounding box center [380, 124] width 42 height 12
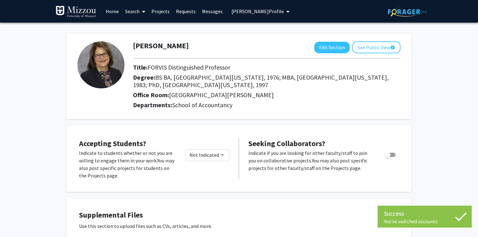
click at [253, 11] on span "[PERSON_NAME] Profile" at bounding box center [257, 11] width 52 height 6
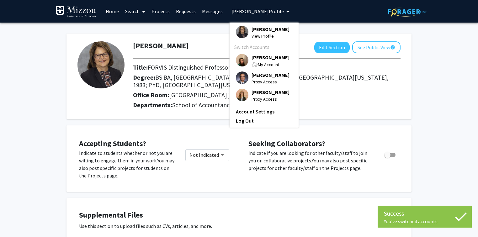
click at [262, 112] on link "Account Settings" at bounding box center [264, 112] width 56 height 8
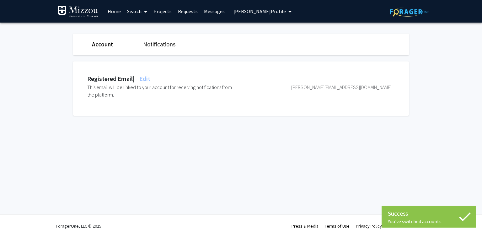
click at [150, 78] on span "Edit" at bounding box center [144, 79] width 12 height 8
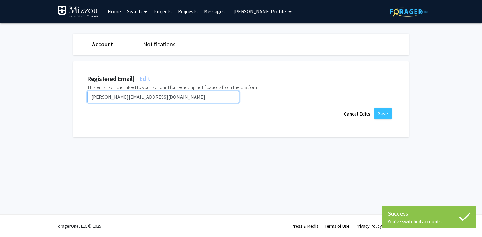
click at [151, 98] on input "[PERSON_NAME][EMAIL_ADDRESS][DOMAIN_NAME]" at bounding box center [163, 97] width 152 height 12
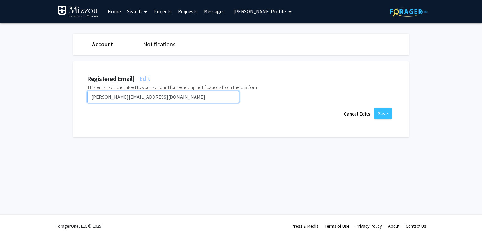
click at [151, 98] on input "[PERSON_NAME][EMAIL_ADDRESS][DOMAIN_NAME]" at bounding box center [163, 97] width 152 height 12
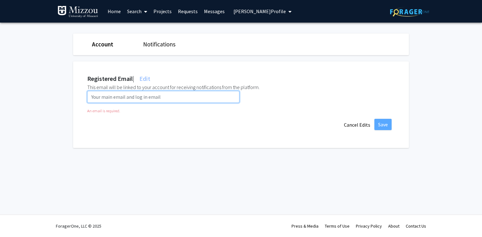
paste input "[EMAIL_ADDRESS][DOMAIN_NAME]"
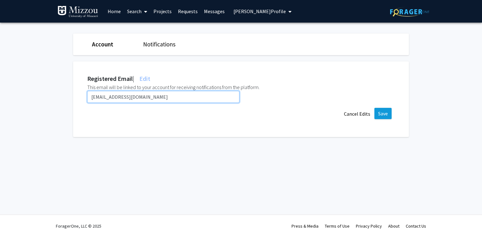
type input "[EMAIL_ADDRESS][DOMAIN_NAME]"
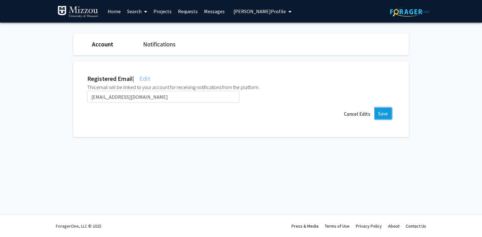
click at [380, 112] on button "Save" at bounding box center [382, 113] width 17 height 11
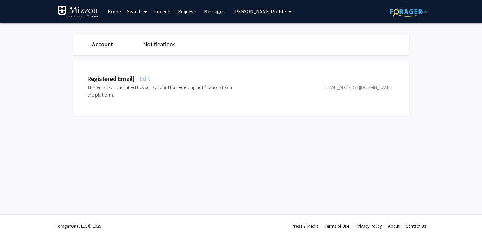
click at [241, 13] on span "[PERSON_NAME] Profile" at bounding box center [259, 11] width 52 height 6
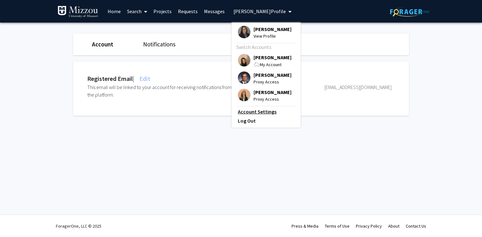
click at [258, 113] on link "Account Settings" at bounding box center [266, 112] width 56 height 8
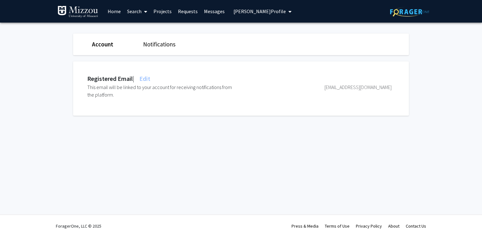
click at [236, 9] on span "[PERSON_NAME] Profile" at bounding box center [259, 11] width 52 height 6
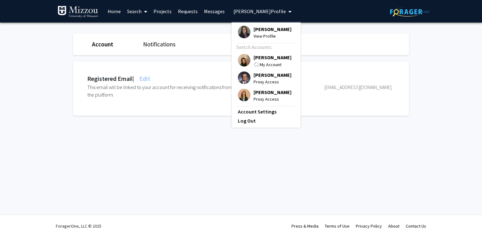
click at [260, 59] on span "[PERSON_NAME]" at bounding box center [272, 57] width 38 height 7
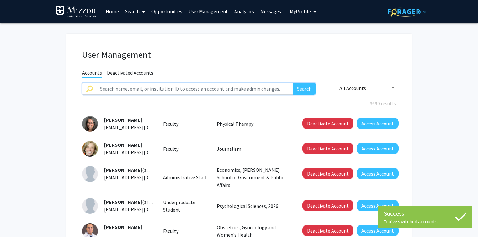
click at [202, 90] on input "text" at bounding box center [194, 89] width 197 height 12
paste input "brunyan"
type input "brunyan"
click at [293, 83] on button "Search" at bounding box center [304, 89] width 23 height 12
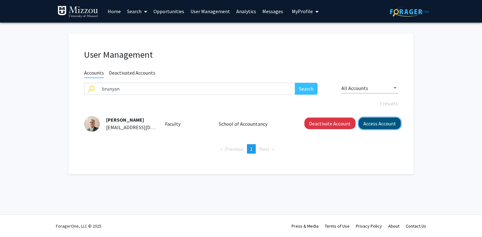
click at [367, 123] on button "Access Account" at bounding box center [380, 124] width 42 height 12
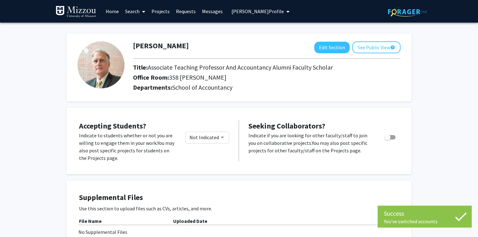
click at [266, 12] on span "[PERSON_NAME] Profile" at bounding box center [257, 11] width 52 height 6
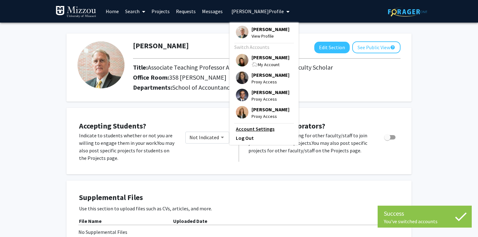
click at [266, 130] on link "Account Settings" at bounding box center [264, 129] width 56 height 8
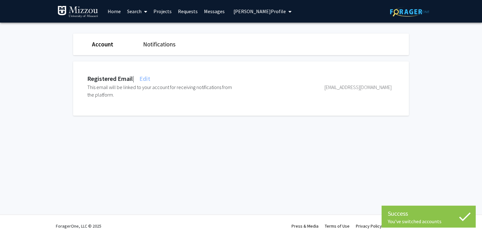
click at [150, 78] on span "Edit" at bounding box center [144, 79] width 12 height 8
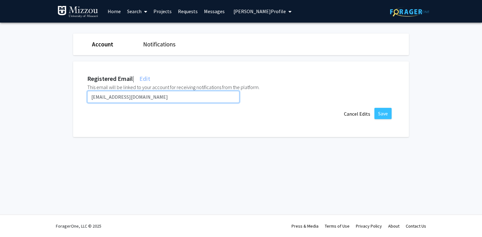
click at [148, 98] on input "[EMAIL_ADDRESS][DOMAIN_NAME]" at bounding box center [163, 97] width 152 height 12
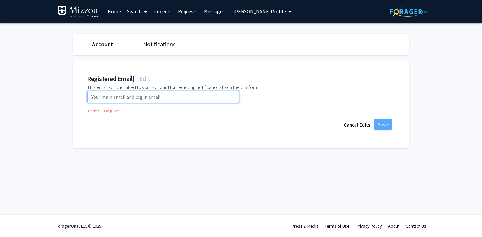
paste input "[EMAIL_ADDRESS][DOMAIN_NAME]"
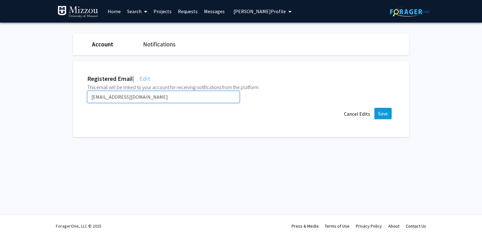
type input "[EMAIL_ADDRESS][DOMAIN_NAME]"
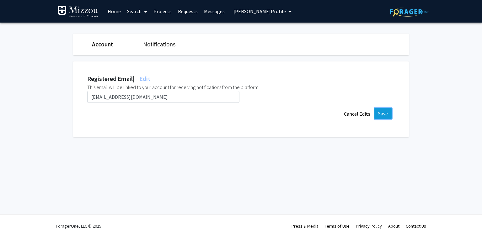
click at [382, 112] on button "Save" at bounding box center [382, 113] width 17 height 11
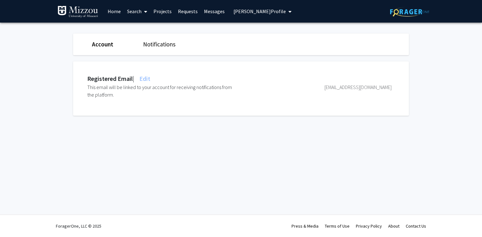
click at [268, 13] on span "[PERSON_NAME] Profile" at bounding box center [259, 11] width 52 height 6
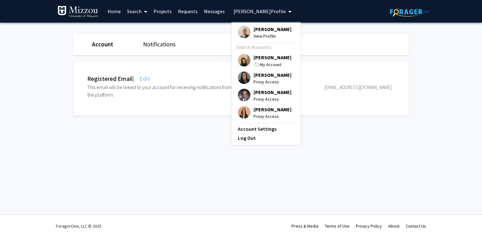
click at [265, 59] on span "[PERSON_NAME]" at bounding box center [272, 57] width 38 height 7
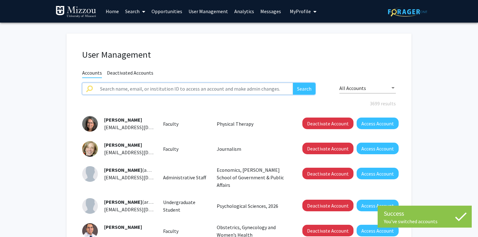
click at [234, 91] on input "text" at bounding box center [194, 89] width 197 height 12
paste input "bastosgurgelsilvf"
type input "bastosgurgelsilvf"
click at [293, 83] on button "Search" at bounding box center [304, 89] width 23 height 12
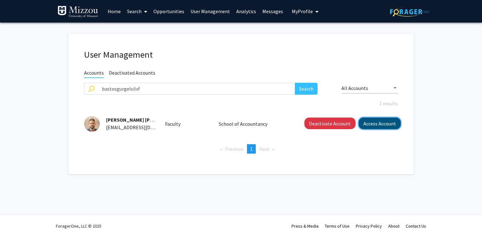
click at [381, 126] on button "Access Account" at bounding box center [380, 124] width 42 height 12
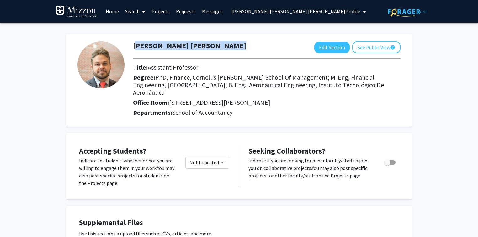
drag, startPoint x: 220, startPoint y: 44, endPoint x: 217, endPoint y: 48, distance: 5.0
click at [217, 48] on div "[PERSON_NAME] [PERSON_NAME] Edit Section See Public View help" at bounding box center [266, 47] width 277 height 12
copy h1 "[PERSON_NAME] [PERSON_NAME]"
click at [286, 12] on span "[PERSON_NAME] [PERSON_NAME] [PERSON_NAME] Profile" at bounding box center [295, 11] width 129 height 6
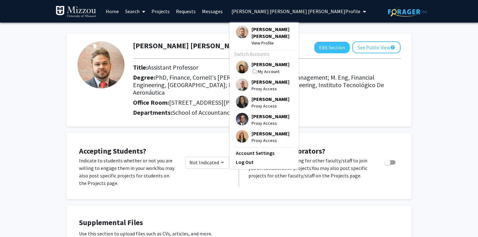
click at [257, 66] on span "[PERSON_NAME]" at bounding box center [271, 64] width 38 height 7
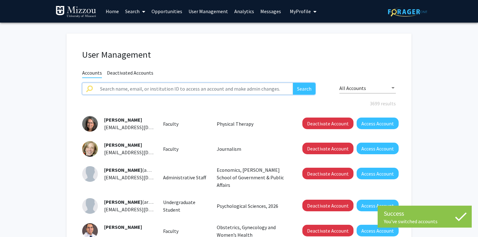
click at [268, 87] on input "text" at bounding box center [194, 89] width 197 height 12
paste input "[PERSON_NAME] [PERSON_NAME]"
click at [293, 83] on button "Search" at bounding box center [304, 89] width 23 height 12
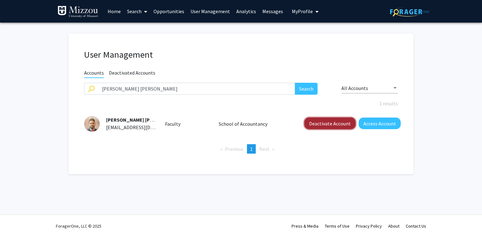
click at [314, 121] on button "Deactivate Account" at bounding box center [329, 124] width 51 height 12
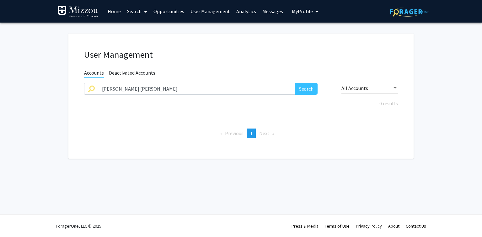
click at [19, 61] on fg-user-management "User Management Accounts Deactivated Accounts [PERSON_NAME] [PERSON_NAME] Searc…" at bounding box center [241, 98] width 482 height 150
click at [164, 90] on input "[PERSON_NAME] [PERSON_NAME]" at bounding box center [196, 89] width 197 height 12
type input "[PERSON_NAME][DOMAIN_NAME]"
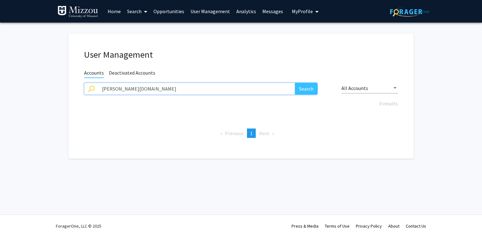
click at [295, 83] on button "Search" at bounding box center [306, 89] width 23 height 12
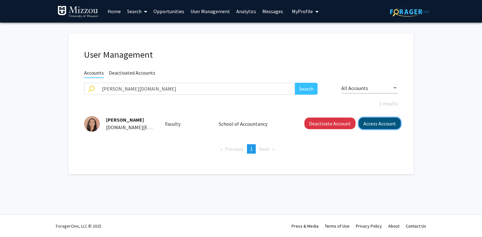
click at [369, 125] on button "Access Account" at bounding box center [380, 124] width 42 height 12
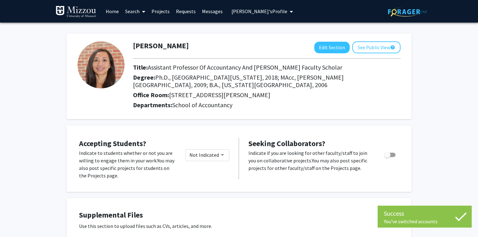
click at [243, 13] on span "[PERSON_NAME]'s Profile" at bounding box center [259, 11] width 56 height 6
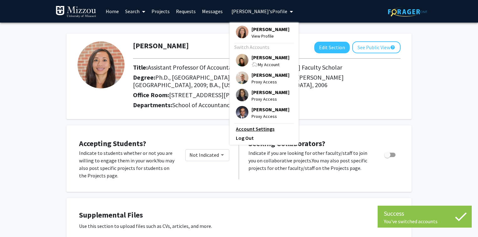
click at [253, 132] on link "Account Settings" at bounding box center [264, 129] width 56 height 8
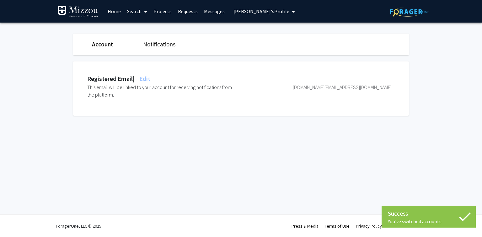
click at [146, 79] on span "Edit" at bounding box center [144, 79] width 12 height 8
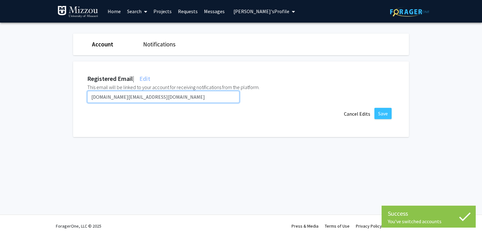
click at [157, 94] on input "[DOMAIN_NAME][EMAIL_ADDRESS][DOMAIN_NAME]" at bounding box center [163, 97] width 152 height 12
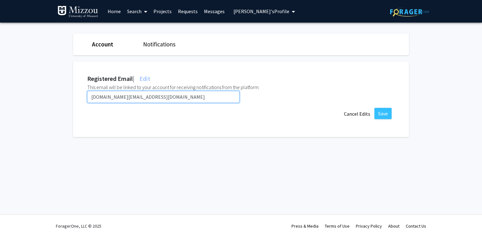
click at [157, 94] on input "[DOMAIN_NAME][EMAIL_ADDRESS][DOMAIN_NAME]" at bounding box center [163, 97] width 152 height 12
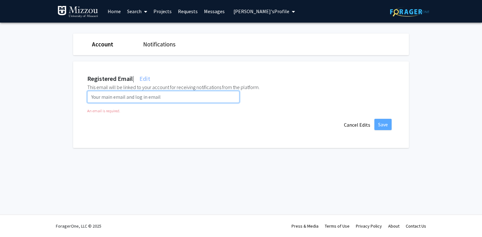
paste input "[EMAIL_ADDRESS][DOMAIN_NAME]"
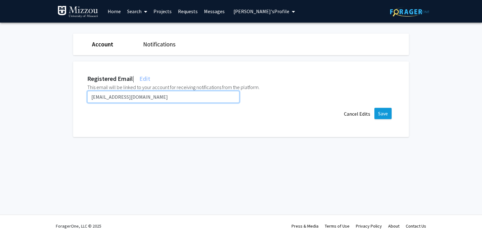
type input "[EMAIL_ADDRESS][DOMAIN_NAME]"
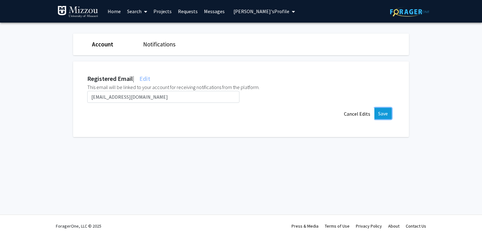
click at [388, 111] on button "Save" at bounding box center [382, 113] width 17 height 11
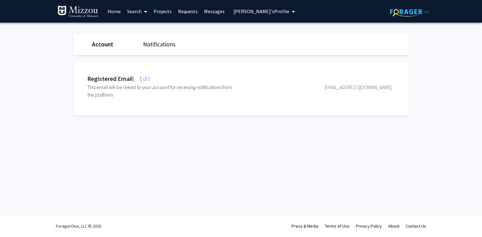
click at [238, 13] on span "[PERSON_NAME]'s Profile" at bounding box center [261, 11] width 56 height 6
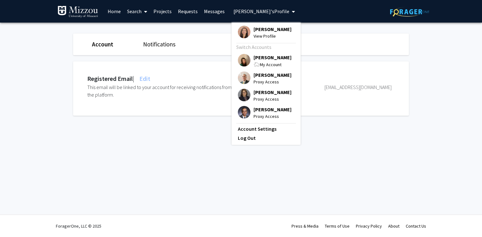
click at [260, 59] on span "[PERSON_NAME]" at bounding box center [272, 57] width 38 height 7
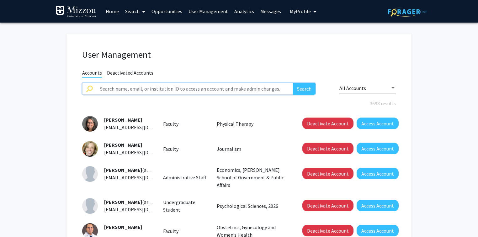
click at [166, 89] on input "text" at bounding box center [194, 89] width 197 height 12
type input "sdatta"
click at [293, 83] on button "Search" at bounding box center [304, 89] width 23 height 12
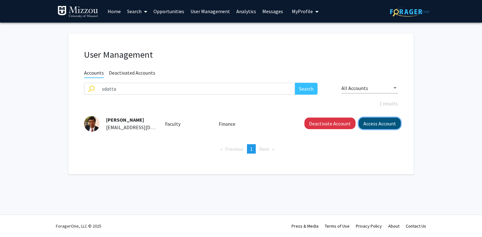
click at [377, 123] on button "Access Account" at bounding box center [380, 124] width 42 height 12
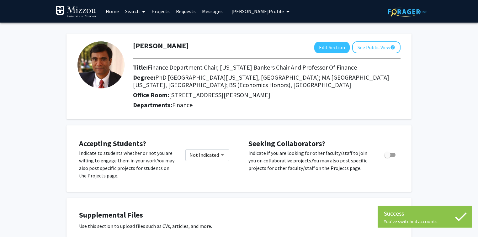
click at [266, 14] on span "[PERSON_NAME] Profile" at bounding box center [257, 11] width 52 height 6
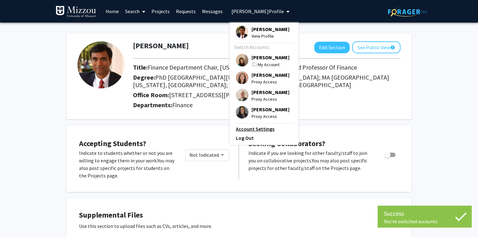
click at [261, 130] on link "Account Settings" at bounding box center [264, 129] width 56 height 8
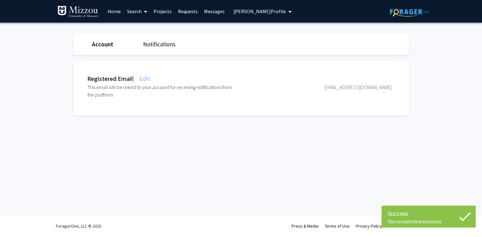
click at [149, 77] on span "Edit" at bounding box center [144, 79] width 12 height 8
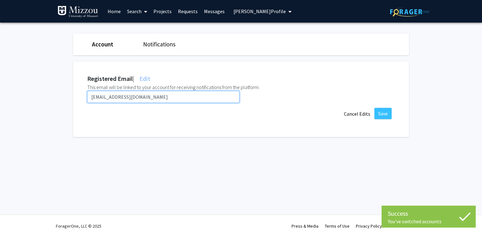
click at [151, 98] on input "[EMAIL_ADDRESS][DOMAIN_NAME]" at bounding box center [163, 97] width 152 height 12
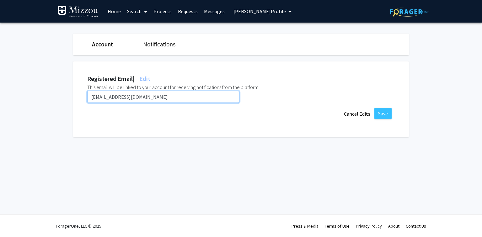
click at [151, 98] on input "[EMAIL_ADDRESS][DOMAIN_NAME]" at bounding box center [163, 97] width 152 height 12
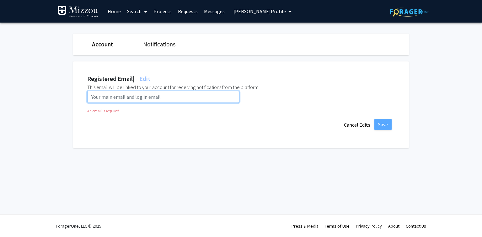
paste input "[EMAIL_ADDRESS][DOMAIN_NAME]"
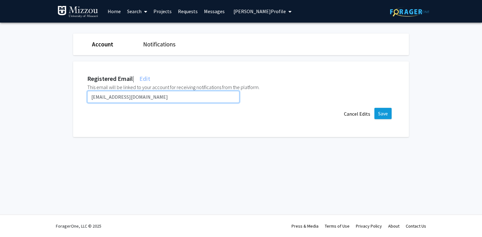
type input "[EMAIL_ADDRESS][DOMAIN_NAME]"
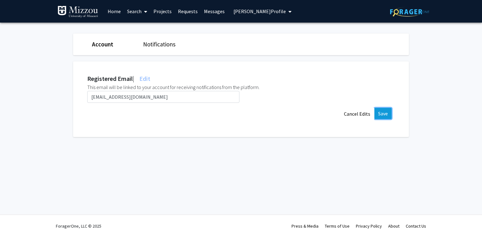
click at [384, 115] on button "Save" at bounding box center [382, 113] width 17 height 11
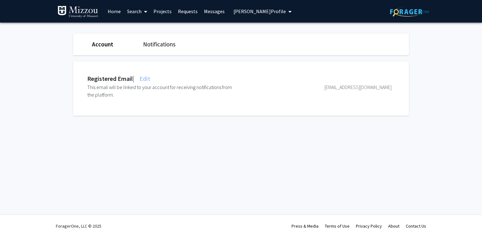
click at [240, 14] on span "[PERSON_NAME] Profile" at bounding box center [259, 11] width 52 height 6
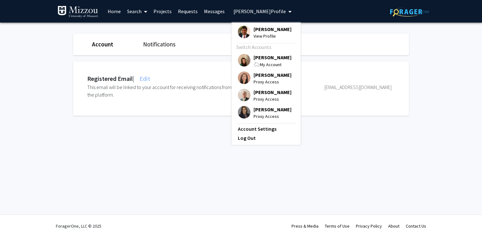
click at [257, 56] on span "[PERSON_NAME]" at bounding box center [272, 57] width 38 height 7
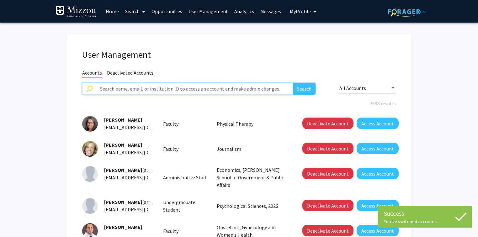
click at [211, 88] on input "text" at bounding box center [194, 89] width 197 height 12
type input "tanu"
click at [293, 83] on button "Search" at bounding box center [304, 89] width 23 height 12
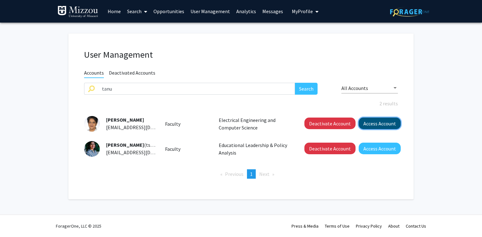
click at [369, 124] on button "Access Account" at bounding box center [380, 124] width 42 height 12
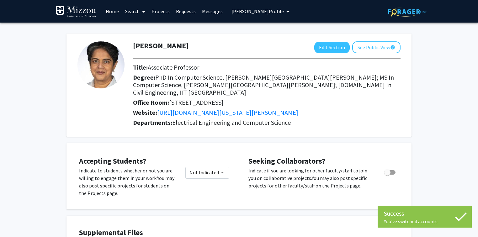
click at [252, 12] on span "[PERSON_NAME] Profile" at bounding box center [257, 11] width 52 height 6
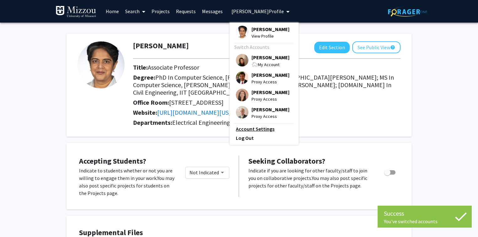
click at [260, 130] on link "Account Settings" at bounding box center [264, 129] width 56 height 8
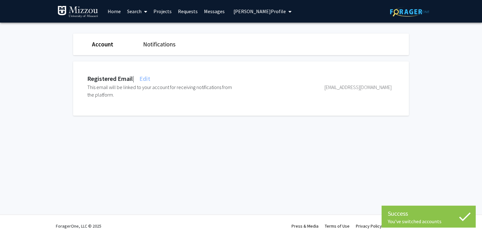
click at [148, 79] on span "Edit" at bounding box center [144, 79] width 12 height 8
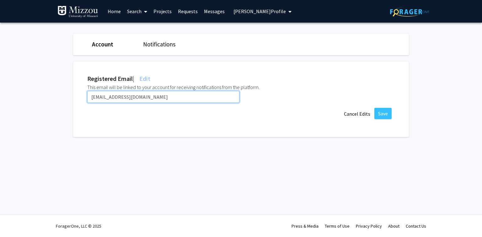
drag, startPoint x: 139, startPoint y: 96, endPoint x: 60, endPoint y: 94, distance: 78.5
click at [60, 94] on fg-settings "Account Notifications Registered Email | Edit This email will be linked to your…" at bounding box center [241, 87] width 482 height 129
click at [227, 97] on input "[EMAIL_ADDRESS][DOMAIN_NAME]" at bounding box center [163, 97] width 152 height 12
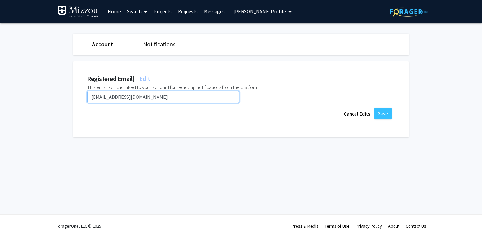
click at [227, 97] on input "[EMAIL_ADDRESS][DOMAIN_NAME]" at bounding box center [163, 97] width 152 height 12
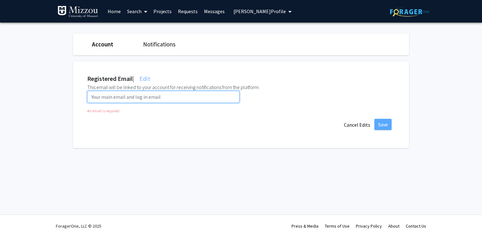
paste input "[EMAIL_ADDRESS][DOMAIN_NAME]"
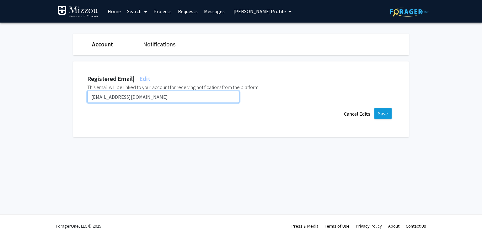
type input "[EMAIL_ADDRESS][DOMAIN_NAME]"
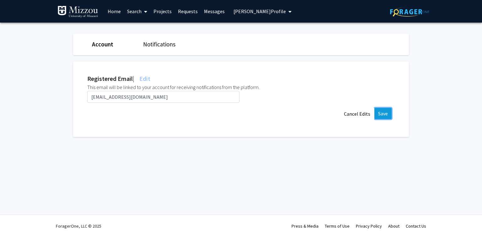
click at [384, 115] on button "Save" at bounding box center [382, 113] width 17 height 11
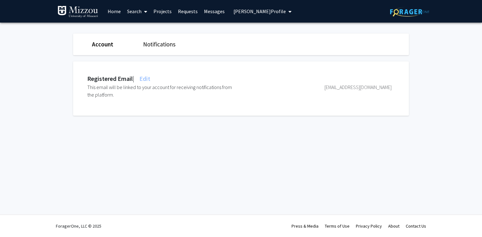
click at [234, 9] on span "[PERSON_NAME] Profile" at bounding box center [259, 11] width 52 height 6
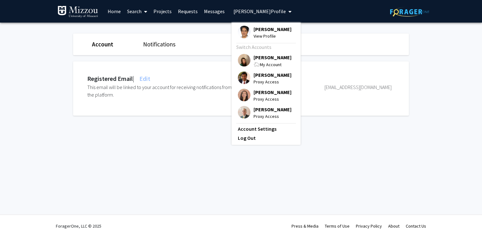
click at [256, 58] on span "[PERSON_NAME]" at bounding box center [272, 57] width 38 height 7
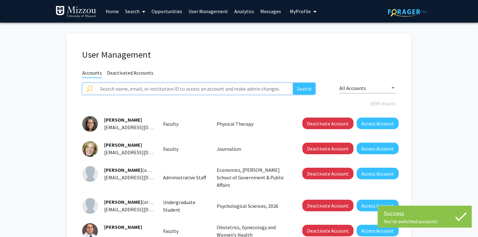
click at [192, 87] on input "text" at bounding box center [194, 89] width 197 height 12
paste input "[DEMOGRAPHIC_DATA]"
type input "[DEMOGRAPHIC_DATA]"
click at [293, 83] on button "Search" at bounding box center [304, 89] width 23 height 12
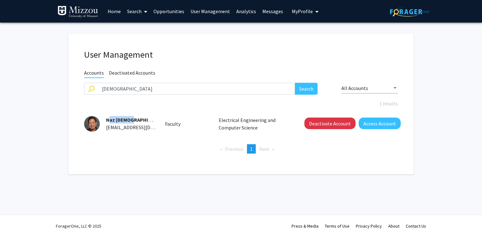
drag, startPoint x: 129, startPoint y: 119, endPoint x: 104, endPoint y: 118, distance: 25.1
click at [104, 118] on div "Naz [DEMOGRAPHIC_DATA] [EMAIL_ADDRESS][DOMAIN_NAME]" at bounding box center [128, 123] width 56 height 15
copy span "Naz [DEMOGRAPHIC_DATA]"
click at [377, 123] on button "Access Account" at bounding box center [380, 124] width 42 height 12
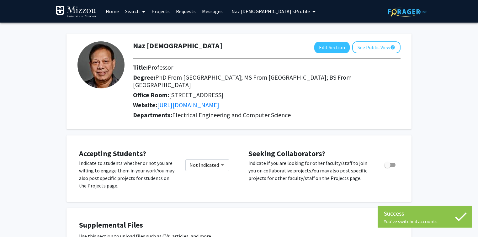
click at [261, 13] on span "Naz [DEMOGRAPHIC_DATA]'s Profile" at bounding box center [270, 11] width 78 height 6
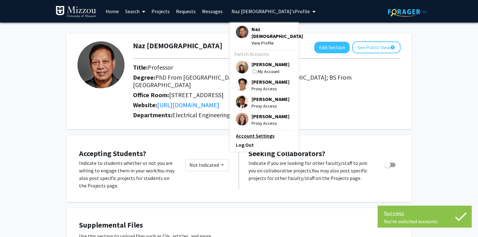
click at [263, 132] on link "Account Settings" at bounding box center [264, 136] width 56 height 8
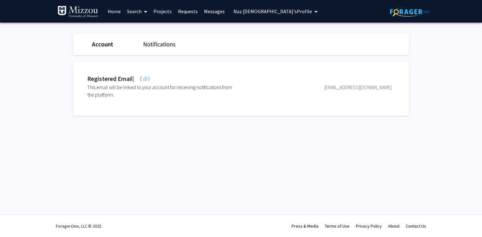
click at [147, 79] on span "Edit" at bounding box center [144, 79] width 12 height 8
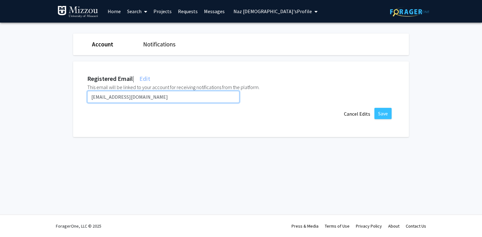
click at [150, 96] on input "[EMAIL_ADDRESS][DOMAIN_NAME]" at bounding box center [163, 97] width 152 height 12
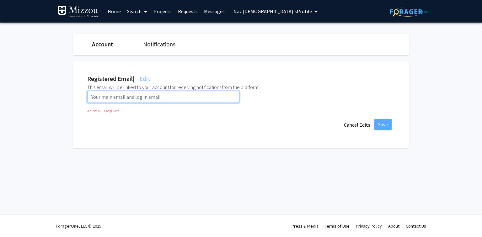
paste input "[EMAIL_ADDRESS][DOMAIN_NAME]"
type input "[EMAIL_ADDRESS][DOMAIN_NAME]"
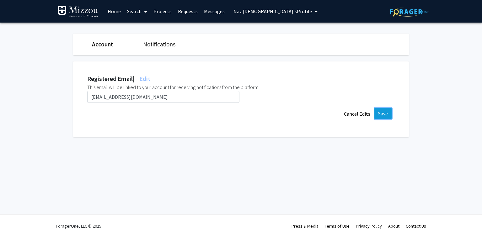
click at [384, 114] on button "Save" at bounding box center [382, 113] width 17 height 11
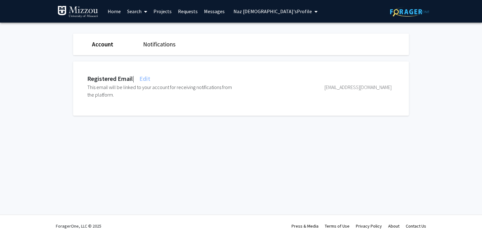
click at [148, 75] on span "Edit" at bounding box center [144, 79] width 12 height 8
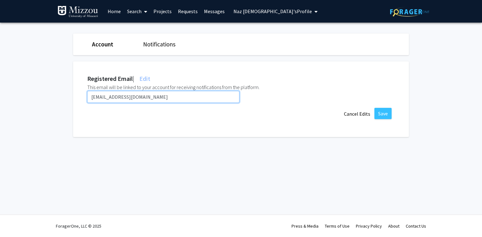
click at [150, 98] on input "[EMAIL_ADDRESS][DOMAIN_NAME]" at bounding box center [163, 97] width 152 height 12
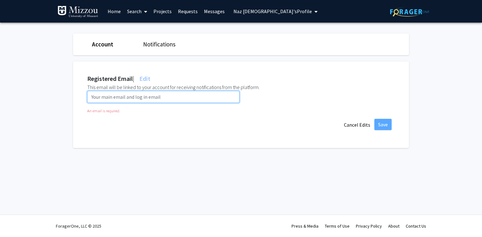
paste input "[EMAIL_ADDRESS][US_STATE][DOMAIN_NAME]"
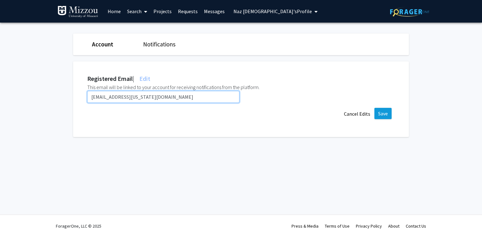
type input "[EMAIL_ADDRESS][US_STATE][DOMAIN_NAME]"
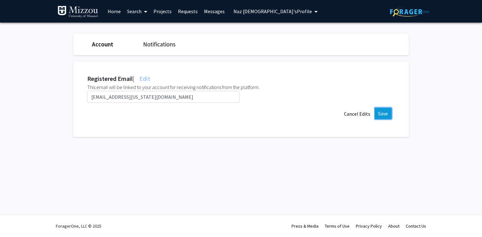
click at [381, 114] on button "Save" at bounding box center [382, 113] width 17 height 11
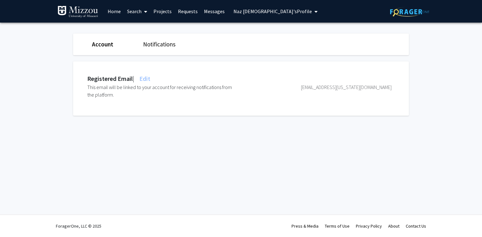
click at [240, 11] on span "Naz [DEMOGRAPHIC_DATA]'s Profile" at bounding box center [272, 11] width 78 height 6
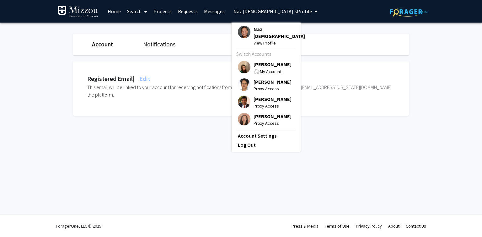
click at [186, 63] on div "Registered Email | Edit This email will be linked to your account for receiving…" at bounding box center [245, 88] width 345 height 54
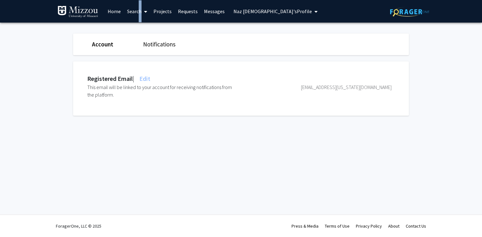
click at [137, 12] on link "Search" at bounding box center [137, 11] width 26 height 22
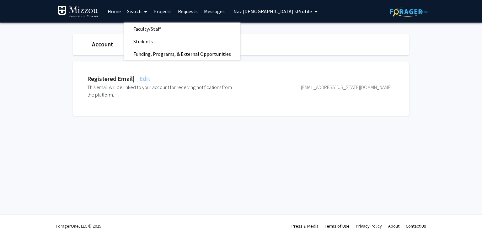
click at [44, 45] on fg-settings "Account Notifications Registered Email | Edit This email will be linked to your…" at bounding box center [241, 76] width 482 height 107
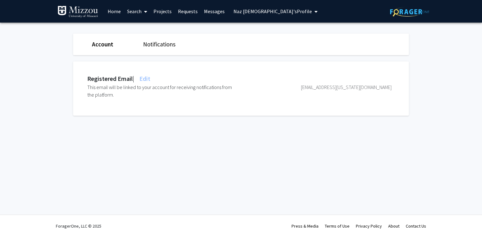
click at [245, 11] on span "Naz [DEMOGRAPHIC_DATA]'s Profile" at bounding box center [272, 11] width 78 height 6
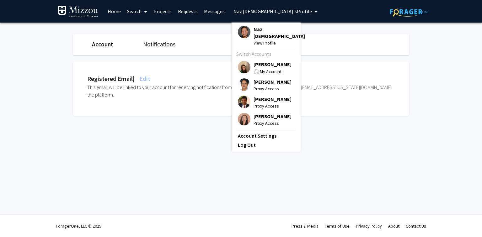
click at [266, 61] on span "[PERSON_NAME]" at bounding box center [272, 64] width 38 height 7
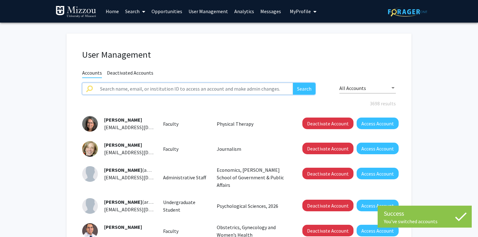
click at [186, 90] on input "text" at bounding box center [194, 89] width 197 height 12
paste input "[EMAIL_ADDRESS][US_STATE][DOMAIN_NAME]"
click at [293, 83] on button "Search" at bounding box center [304, 89] width 23 height 12
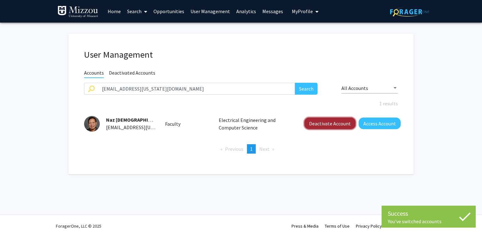
click at [336, 123] on button "Deactivate Account" at bounding box center [329, 124] width 51 height 12
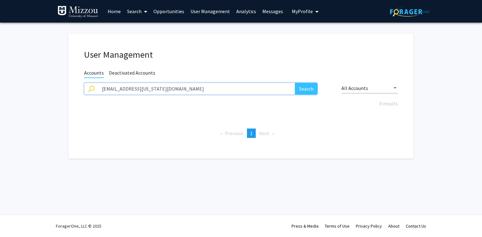
click at [148, 90] on input "[EMAIL_ADDRESS][US_STATE][DOMAIN_NAME]" at bounding box center [196, 89] width 197 height 12
type input "jhurt"
click at [295, 83] on button "Search" at bounding box center [306, 89] width 23 height 12
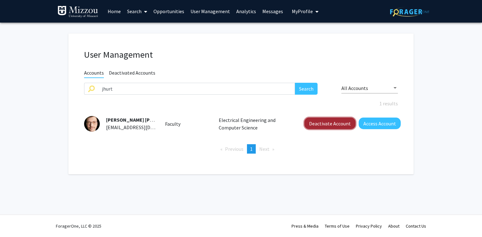
click at [320, 125] on button "Deactivate Account" at bounding box center [329, 124] width 51 height 12
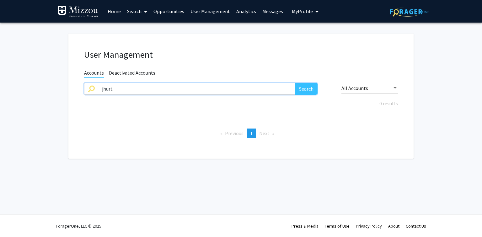
click at [115, 89] on input "jhurt" at bounding box center [196, 89] width 197 height 12
paste input "mhaider"
type input "mhaider"
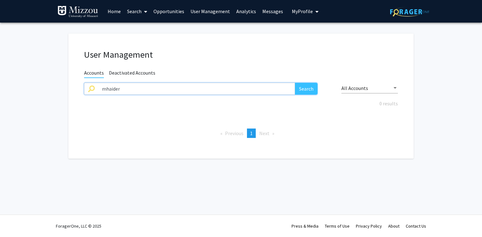
click at [295, 83] on button "Search" at bounding box center [306, 89] width 23 height 12
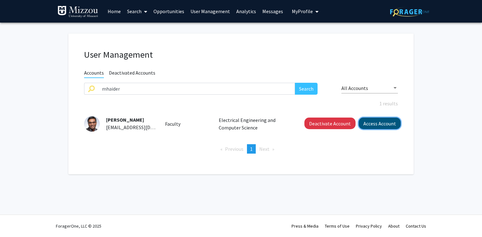
click at [366, 125] on button "Access Account" at bounding box center [380, 124] width 42 height 12
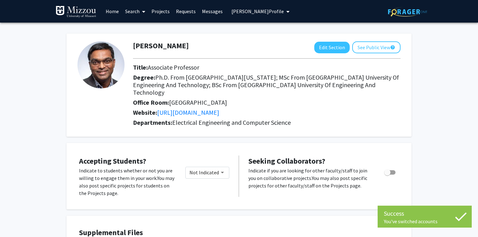
click at [279, 12] on span "[PERSON_NAME] Profile" at bounding box center [257, 11] width 52 height 6
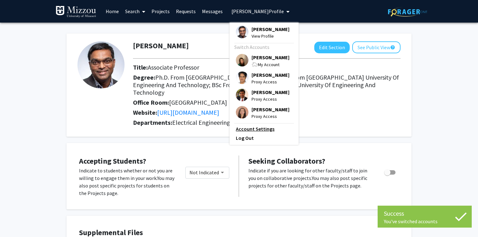
click at [267, 133] on link "Account Settings" at bounding box center [264, 129] width 56 height 8
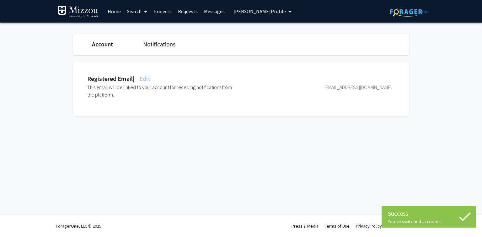
click at [150, 79] on span "Edit" at bounding box center [144, 79] width 12 height 8
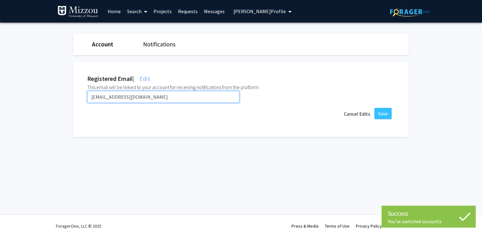
click at [148, 98] on input "[EMAIL_ADDRESS][DOMAIN_NAME]" at bounding box center [163, 97] width 152 height 12
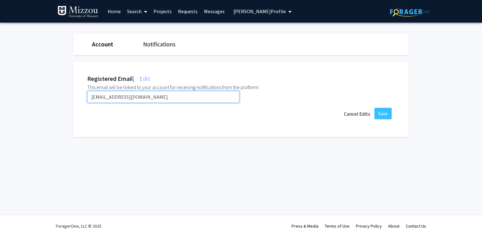
click at [148, 98] on input "[EMAIL_ADDRESS][DOMAIN_NAME]" at bounding box center [163, 97] width 152 height 12
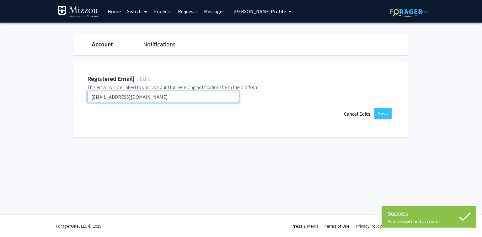
click at [148, 98] on input "[EMAIL_ADDRESS][DOMAIN_NAME]" at bounding box center [163, 97] width 152 height 12
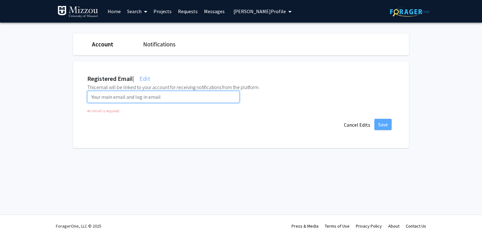
paste input "[EMAIL_ADDRESS][DOMAIN_NAME]"
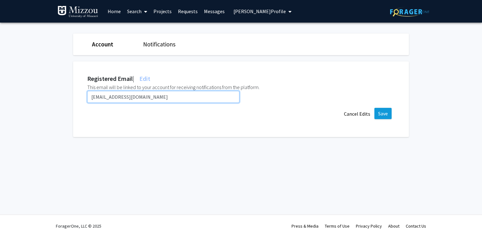
type input "[EMAIL_ADDRESS][DOMAIN_NAME]"
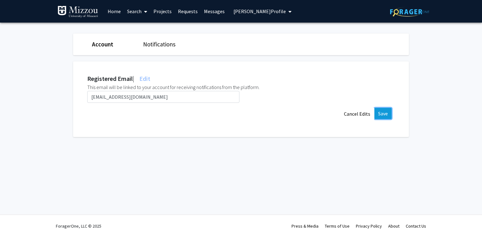
click at [385, 112] on button "Save" at bounding box center [382, 113] width 17 height 11
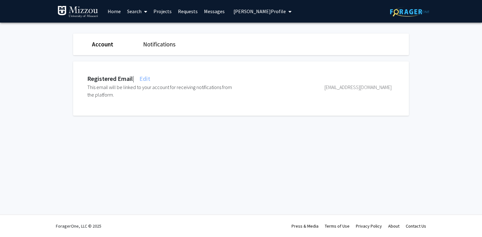
click at [247, 10] on span "[PERSON_NAME] Profile" at bounding box center [259, 11] width 52 height 6
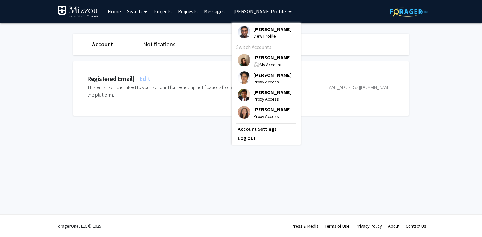
click at [262, 61] on span "[PERSON_NAME]" at bounding box center [272, 57] width 38 height 7
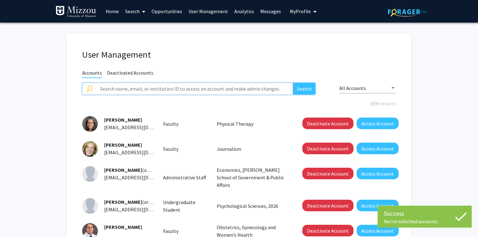
click at [216, 91] on input "text" at bounding box center [194, 89] width 197 height 12
paste input "buckar"
type input "buckar"
click at [293, 83] on button "Search" at bounding box center [304, 89] width 23 height 12
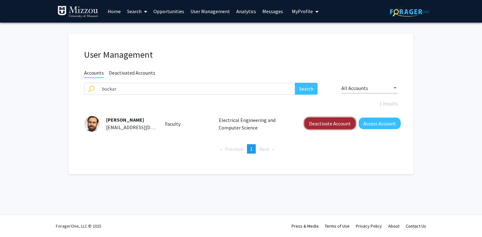
click at [320, 126] on button "Deactivate Account" at bounding box center [329, 124] width 51 height 12
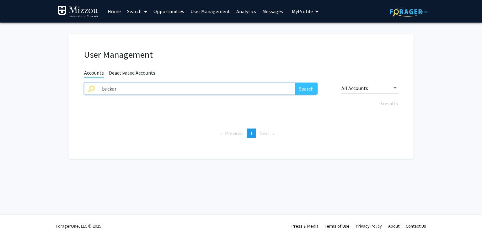
click at [234, 86] on input "buckar" at bounding box center [196, 89] width 197 height 12
paste input "hyazdani"
type input "hyazdani"
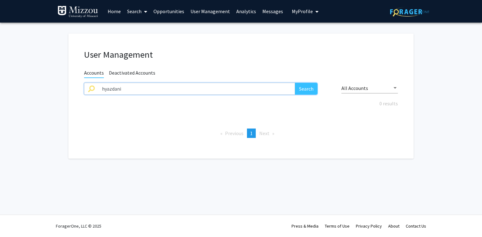
click at [295, 83] on button "Search" at bounding box center [306, 89] width 23 height 12
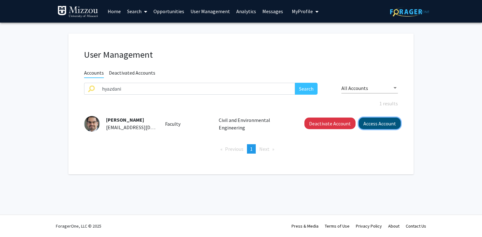
click at [390, 124] on button "Access Account" at bounding box center [380, 124] width 42 height 12
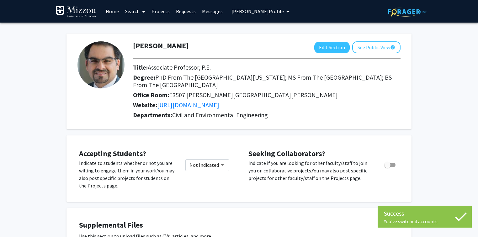
click at [268, 11] on span "[PERSON_NAME] Profile" at bounding box center [257, 11] width 52 height 6
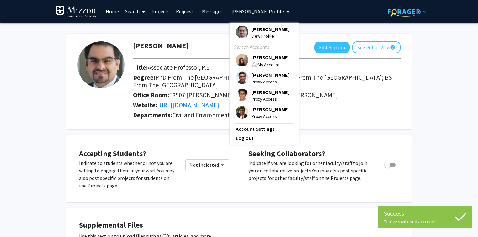
click at [252, 133] on link "Account Settings" at bounding box center [264, 129] width 56 height 8
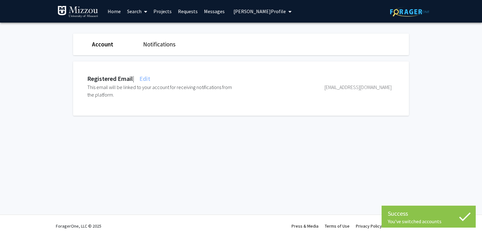
click at [146, 80] on span "Edit" at bounding box center [144, 79] width 12 height 8
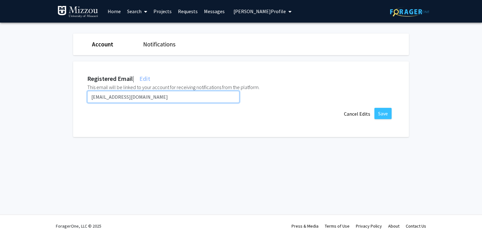
click at [153, 96] on input "[EMAIL_ADDRESS][DOMAIN_NAME]" at bounding box center [163, 97] width 152 height 12
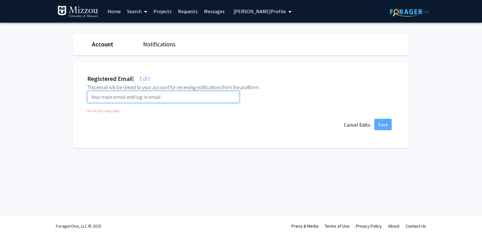
paste input "[EMAIL_ADDRESS][DOMAIN_NAME]"
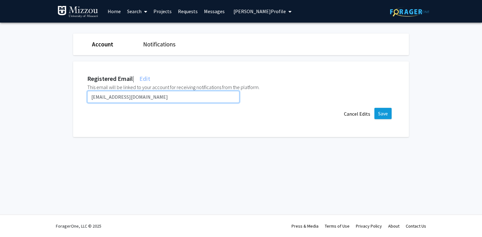
type input "[EMAIL_ADDRESS][DOMAIN_NAME]"
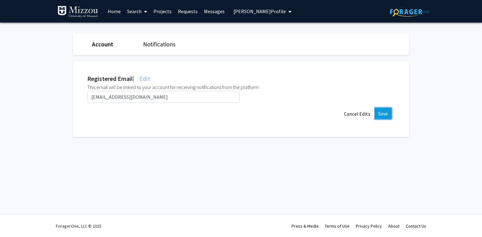
click at [383, 115] on button "Save" at bounding box center [382, 113] width 17 height 11
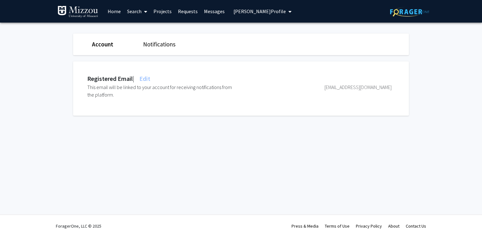
click at [245, 12] on span "[PERSON_NAME] Profile" at bounding box center [259, 11] width 52 height 6
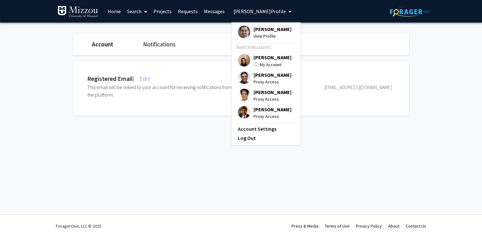
click at [257, 57] on span "[PERSON_NAME]" at bounding box center [272, 57] width 38 height 7
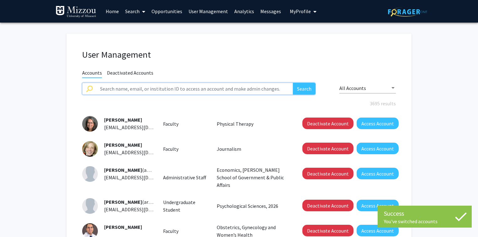
click at [195, 90] on input "text" at bounding box center [194, 89] width 197 height 12
paste input "feng.xiao"
type input "feng.xiao"
click at [293, 83] on button "Search" at bounding box center [304, 89] width 23 height 12
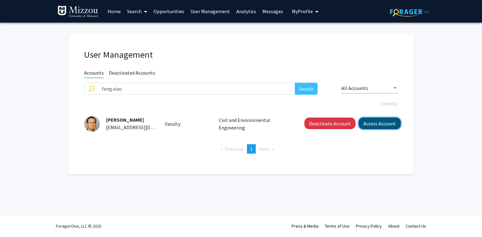
click at [369, 122] on button "Access Account" at bounding box center [380, 124] width 42 height 12
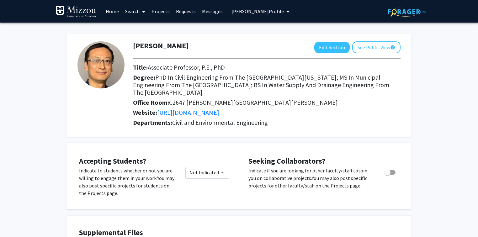
click at [236, 14] on span "[PERSON_NAME] Profile" at bounding box center [257, 11] width 52 height 6
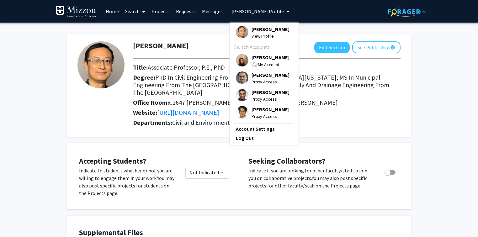
click at [246, 133] on link "Account Settings" at bounding box center [264, 129] width 56 height 8
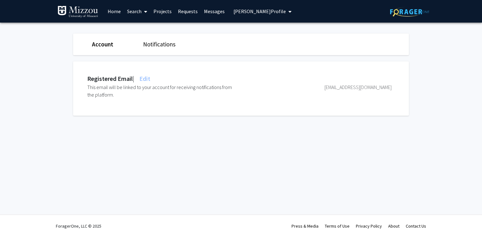
click at [150, 79] on span "Edit" at bounding box center [144, 79] width 12 height 8
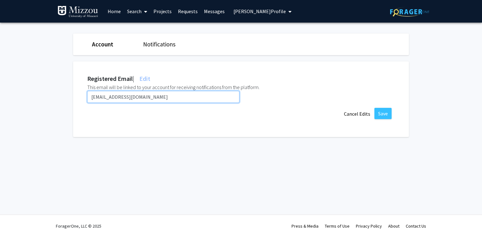
click at [161, 99] on input "[EMAIL_ADDRESS][DOMAIN_NAME]" at bounding box center [163, 97] width 152 height 12
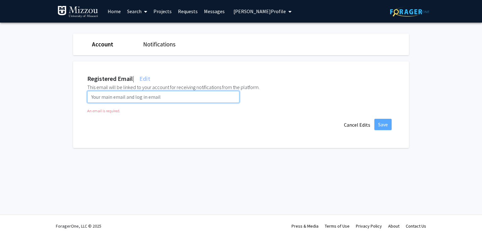
paste input "[EMAIL_ADDRESS][DOMAIN_NAME]"
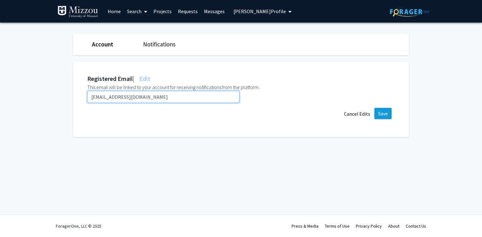
type input "[EMAIL_ADDRESS][DOMAIN_NAME]"
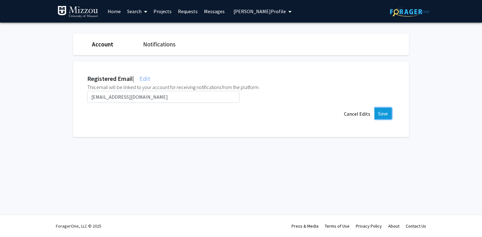
click at [385, 113] on button "Save" at bounding box center [382, 113] width 17 height 11
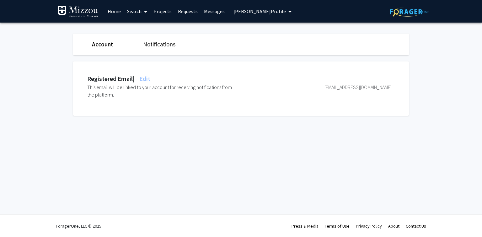
click at [238, 10] on span "[PERSON_NAME] Profile" at bounding box center [259, 11] width 52 height 6
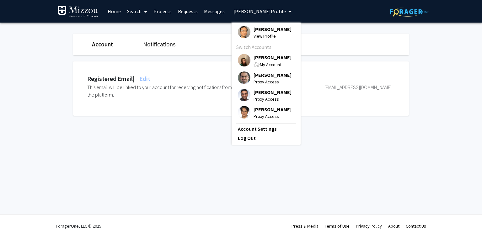
click at [256, 56] on span "[PERSON_NAME]" at bounding box center [272, 57] width 38 height 7
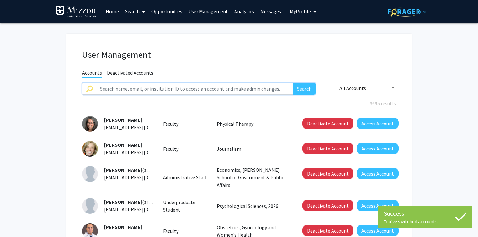
click at [180, 90] on input "text" at bounding box center [194, 89] width 197 height 12
type input "csun"
click at [293, 83] on button "Search" at bounding box center [304, 89] width 23 height 12
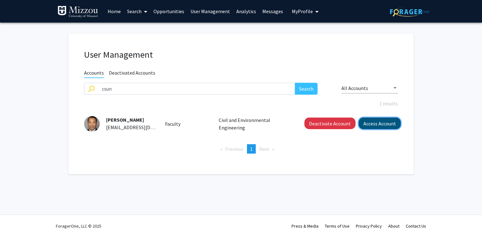
click at [370, 123] on button "Access Account" at bounding box center [380, 124] width 42 height 12
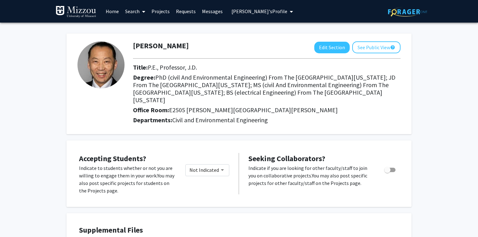
click at [243, 14] on span "[PERSON_NAME]'s Profile" at bounding box center [259, 11] width 56 height 6
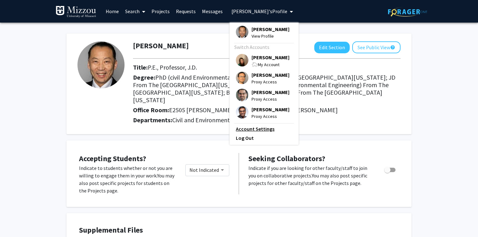
click at [261, 133] on link "Account Settings" at bounding box center [264, 129] width 56 height 8
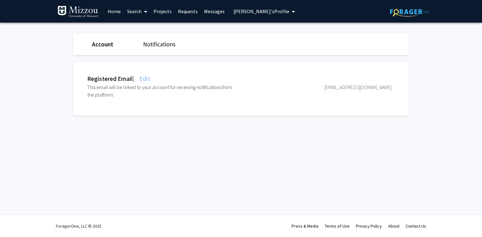
click at [150, 77] on span "Edit" at bounding box center [144, 79] width 12 height 8
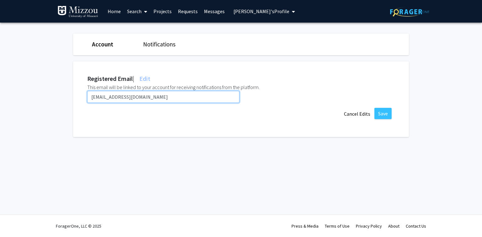
click at [146, 94] on input "[EMAIL_ADDRESS][DOMAIN_NAME]" at bounding box center [163, 97] width 152 height 12
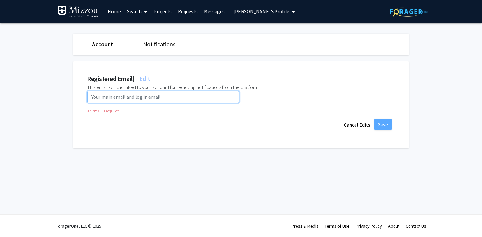
paste input "[EMAIL_ADDRESS][DOMAIN_NAME]"
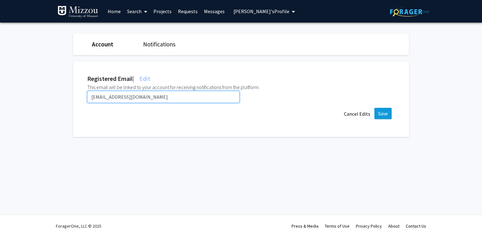
type input "[EMAIL_ADDRESS][DOMAIN_NAME]"
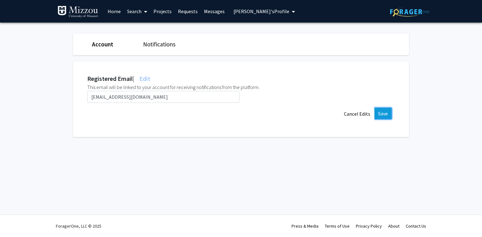
click at [384, 109] on button "Save" at bounding box center [382, 113] width 17 height 11
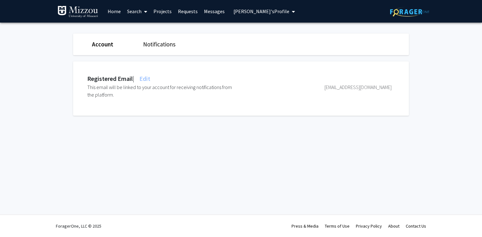
click at [47, 86] on fg-settings "Account Notifications Registered Email | Edit This email will be linked to your…" at bounding box center [241, 76] width 482 height 107
click at [256, 13] on span "[PERSON_NAME]'s Profile" at bounding box center [261, 11] width 56 height 6
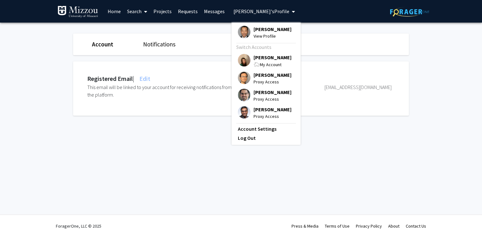
click at [259, 56] on span "[PERSON_NAME]" at bounding box center [272, 57] width 38 height 7
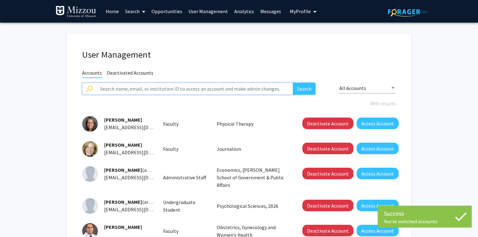
click at [213, 91] on input "text" at bounding box center [194, 89] width 197 height 12
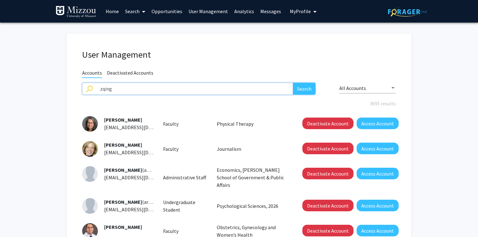
type input "zqing"
click at [293, 83] on button "Search" at bounding box center [304, 89] width 23 height 12
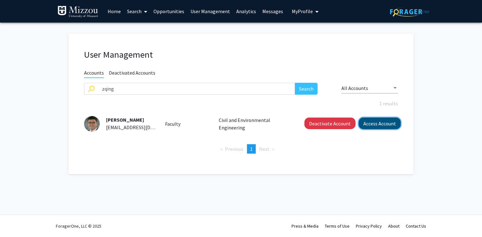
click at [384, 124] on button "Access Account" at bounding box center [380, 124] width 42 height 12
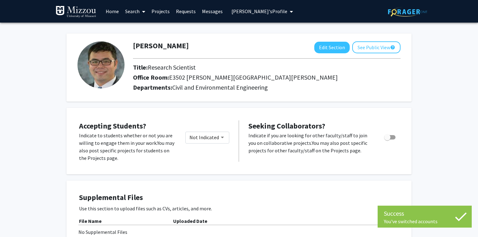
click at [251, 11] on span "[PERSON_NAME]'s Profile" at bounding box center [259, 11] width 56 height 6
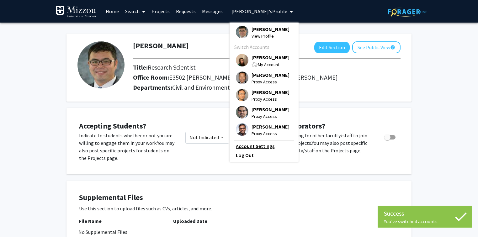
click at [255, 150] on link "Account Settings" at bounding box center [264, 146] width 56 height 8
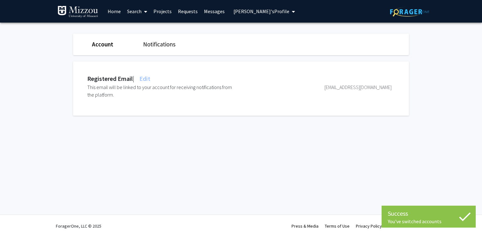
click at [150, 80] on span "Edit" at bounding box center [144, 79] width 12 height 8
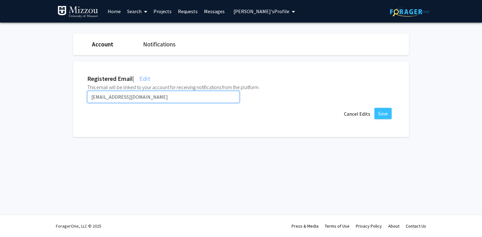
click at [145, 97] on input "[EMAIL_ADDRESS][DOMAIN_NAME]" at bounding box center [163, 97] width 152 height 12
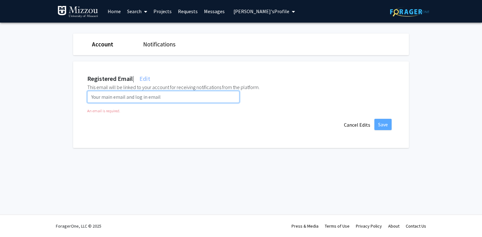
paste input "[EMAIL_ADDRESS][DOMAIN_NAME]"
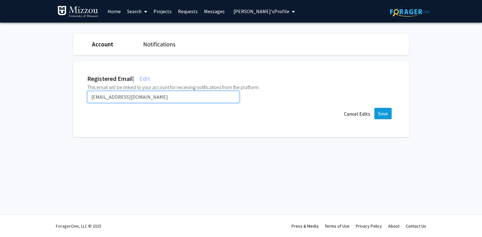
type input "[EMAIL_ADDRESS][DOMAIN_NAME]"
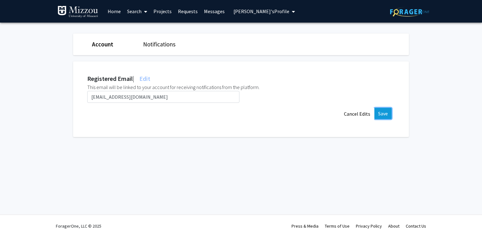
click at [386, 112] on button "Save" at bounding box center [382, 113] width 17 height 11
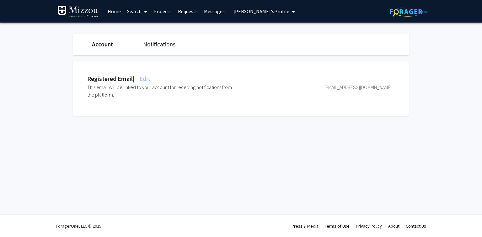
click at [237, 13] on span "[PERSON_NAME]'s Profile" at bounding box center [261, 11] width 56 height 6
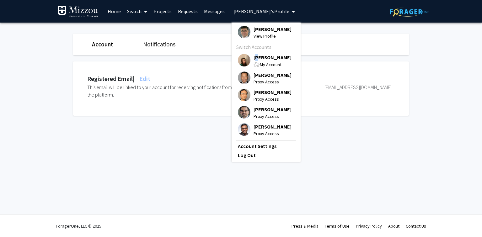
click at [255, 59] on span "[PERSON_NAME]" at bounding box center [272, 57] width 38 height 7
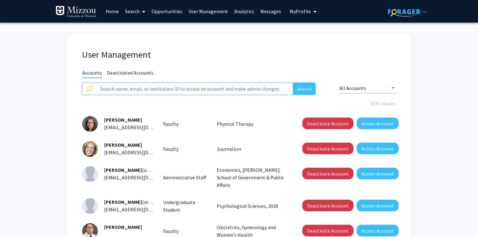
click at [193, 89] on input "text" at bounding box center [194, 89] width 197 height 12
paste input "jkereri"
type input "jkereri"
click at [293, 83] on button "Search" at bounding box center [304, 89] width 23 height 12
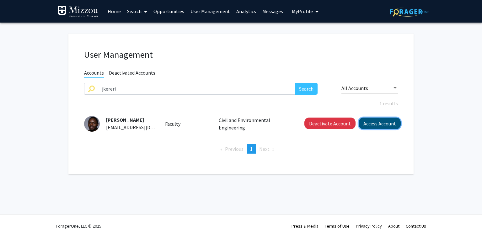
click at [393, 122] on button "Access Account" at bounding box center [380, 124] width 42 height 12
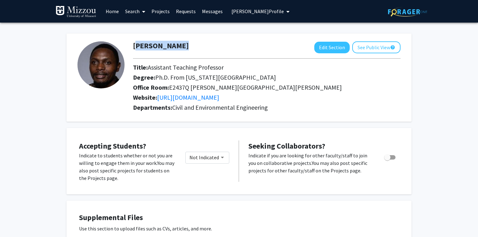
drag, startPoint x: 191, startPoint y: 42, endPoint x: 176, endPoint y: 48, distance: 16.5
click at [176, 48] on div "[PERSON_NAME] Edit Section See Public View help" at bounding box center [266, 47] width 277 height 12
copy h1 "[PERSON_NAME]"
click at [265, 11] on span "[PERSON_NAME] Profile" at bounding box center [257, 11] width 52 height 6
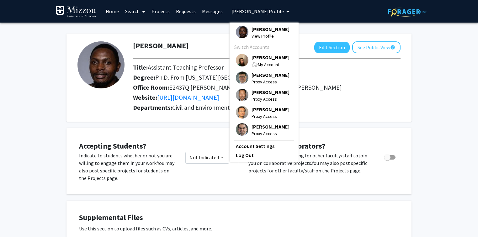
click at [260, 57] on span "[PERSON_NAME]" at bounding box center [271, 57] width 38 height 7
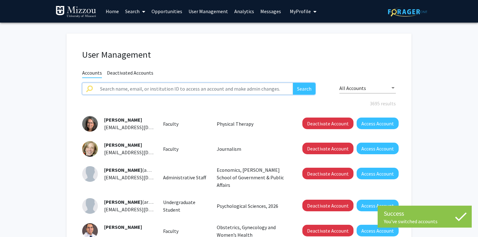
paste input "[PERSON_NAME]"
click at [303, 86] on button "Search" at bounding box center [304, 89] width 23 height 12
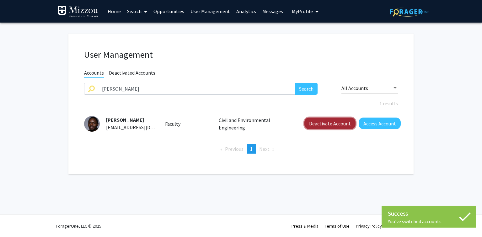
click at [342, 123] on button "Deactivate Account" at bounding box center [329, 124] width 51 height 12
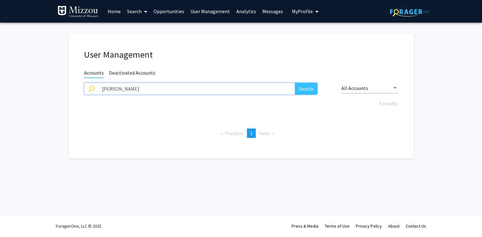
click at [132, 89] on input "[PERSON_NAME]" at bounding box center [196, 89] width 197 height 12
type input "J"
paste input "ogiraldo"
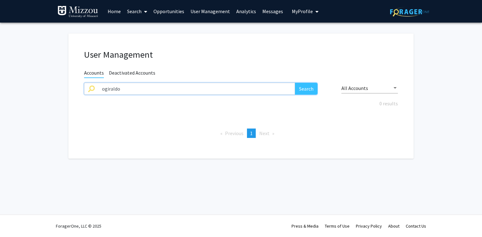
type input "ogiraldo"
click at [295, 83] on button "Search" at bounding box center [306, 89] width 23 height 12
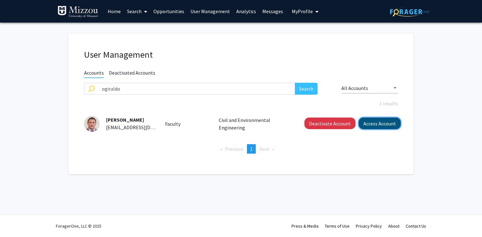
click at [367, 126] on button "Access Account" at bounding box center [380, 124] width 42 height 12
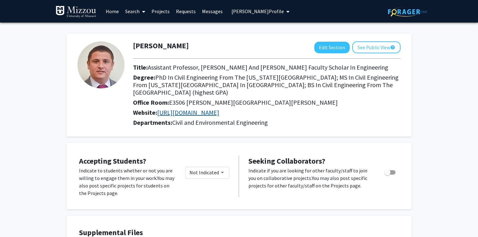
click at [218, 114] on link "[URL][DOMAIN_NAME]" at bounding box center [188, 113] width 62 height 8
click at [284, 11] on span "[PERSON_NAME] Profile" at bounding box center [257, 11] width 52 height 6
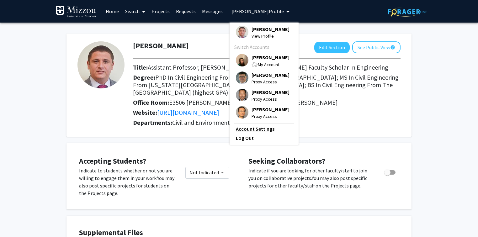
click at [264, 133] on link "Account Settings" at bounding box center [264, 129] width 56 height 8
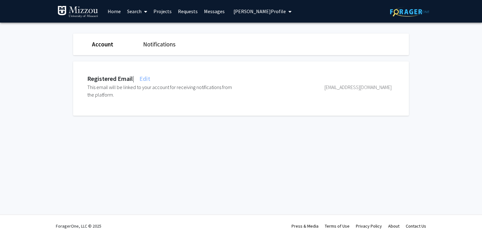
click at [148, 79] on span "Edit" at bounding box center [144, 79] width 12 height 8
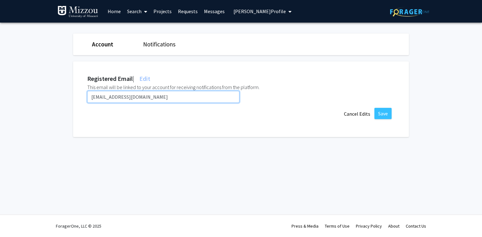
click at [147, 97] on input "[EMAIL_ADDRESS][DOMAIN_NAME]" at bounding box center [163, 97] width 152 height 12
click at [148, 97] on input "[EMAIL_ADDRESS][DOMAIN_NAME]" at bounding box center [163, 97] width 152 height 12
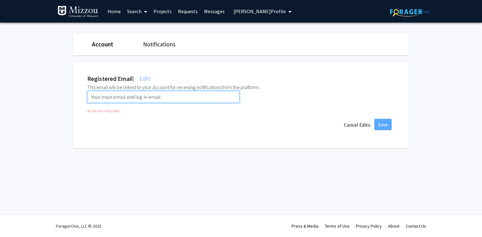
paste input "[EMAIL_ADDRESS][DOMAIN_NAME]"
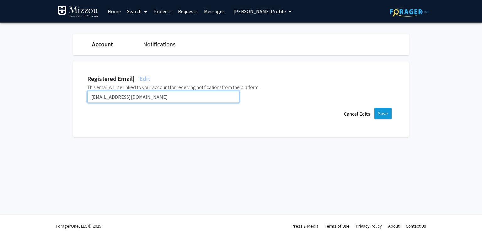
type input "[EMAIL_ADDRESS][DOMAIN_NAME]"
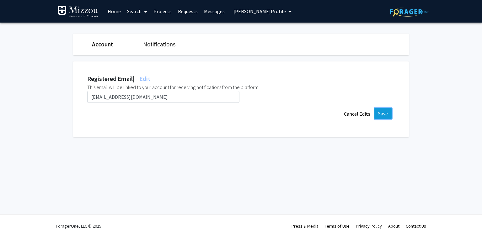
click at [384, 112] on button "Save" at bounding box center [382, 113] width 17 height 11
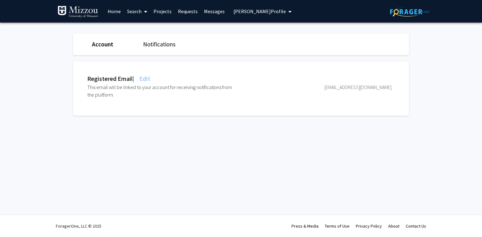
click at [286, 12] on span "[PERSON_NAME] Profile" at bounding box center [259, 11] width 52 height 6
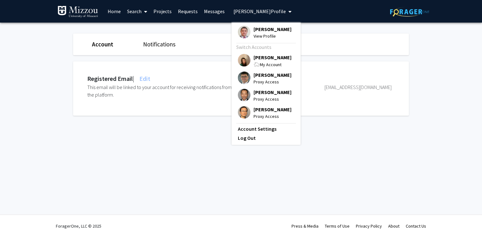
click at [274, 61] on span "[PERSON_NAME]" at bounding box center [272, 57] width 38 height 7
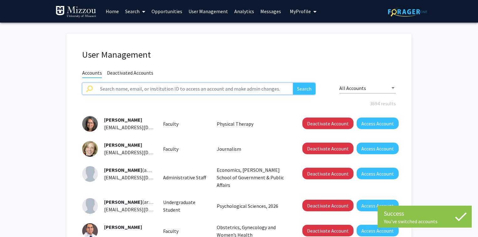
click at [226, 88] on input "text" at bounding box center [194, 89] width 197 height 12
paste input "elshazlim"
type input "elshazlim"
click at [293, 83] on button "Search" at bounding box center [304, 89] width 23 height 12
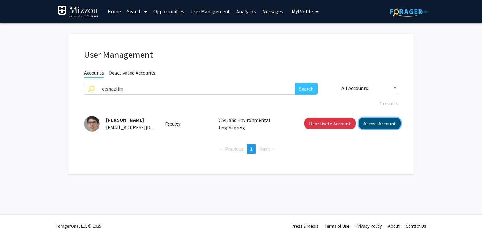
click at [370, 124] on button "Access Account" at bounding box center [380, 124] width 42 height 12
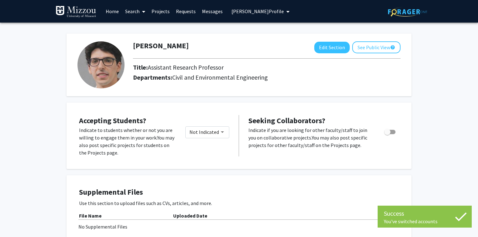
click at [271, 12] on span "[PERSON_NAME] Profile" at bounding box center [257, 11] width 52 height 6
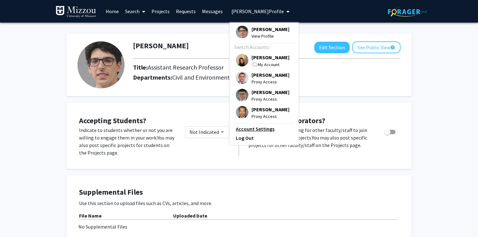
click at [259, 133] on link "Account Settings" at bounding box center [264, 129] width 56 height 8
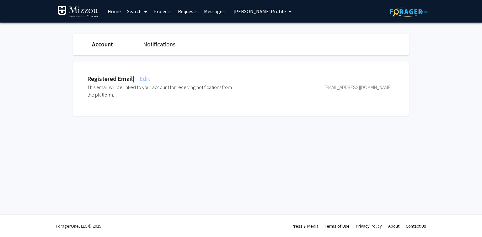
click at [148, 77] on span "Edit" at bounding box center [144, 79] width 12 height 8
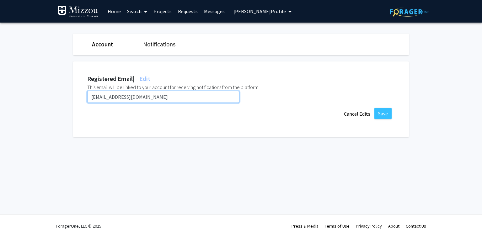
click at [150, 99] on input "[EMAIL_ADDRESS][DOMAIN_NAME]" at bounding box center [163, 97] width 152 height 12
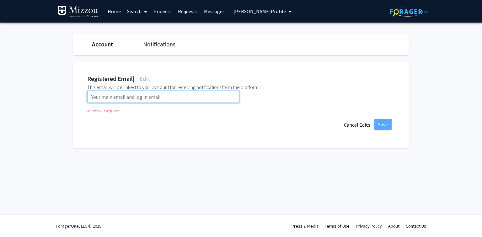
paste input "[EMAIL_ADDRESS][DOMAIN_NAME]"
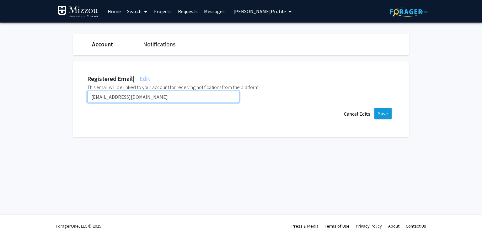
type input "[EMAIL_ADDRESS][DOMAIN_NAME]"
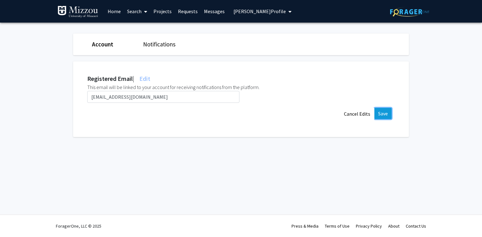
click at [383, 118] on button "Save" at bounding box center [382, 113] width 17 height 11
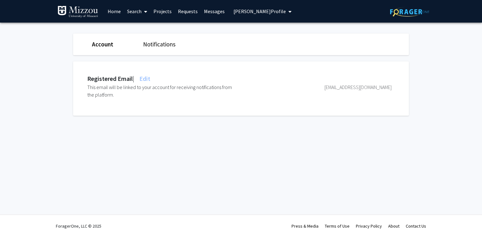
click at [242, 9] on span "[PERSON_NAME] Profile" at bounding box center [259, 11] width 52 height 6
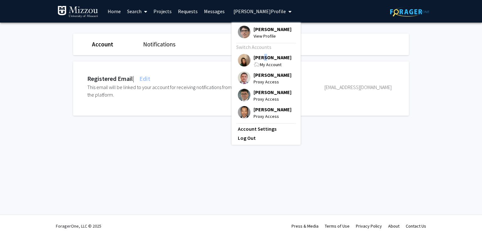
click at [262, 59] on span "[PERSON_NAME]" at bounding box center [272, 57] width 38 height 7
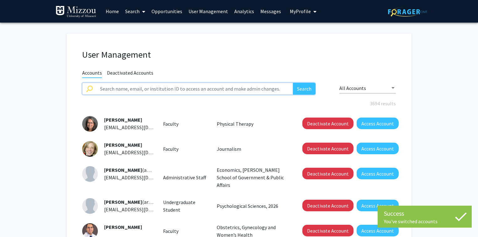
click at [209, 89] on input "text" at bounding box center [194, 89] width 197 height 12
type input "rzia"
click at [293, 83] on button "Search" at bounding box center [304, 89] width 23 height 12
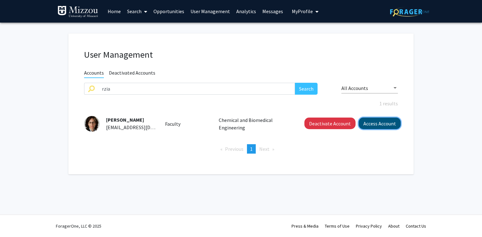
click at [378, 123] on button "Access Account" at bounding box center [380, 124] width 42 height 12
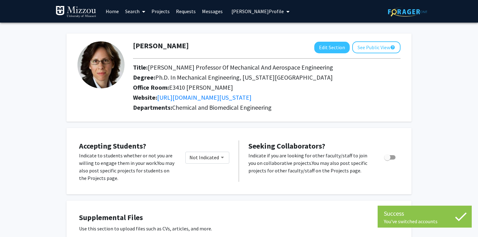
click at [232, 12] on span "[PERSON_NAME] Profile" at bounding box center [257, 11] width 52 height 6
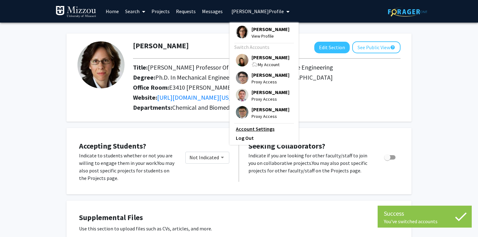
click at [245, 133] on link "Account Settings" at bounding box center [264, 129] width 56 height 8
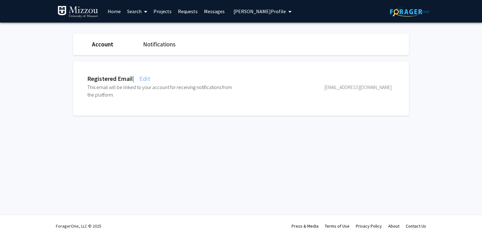
click at [150, 79] on span "Edit" at bounding box center [144, 79] width 12 height 8
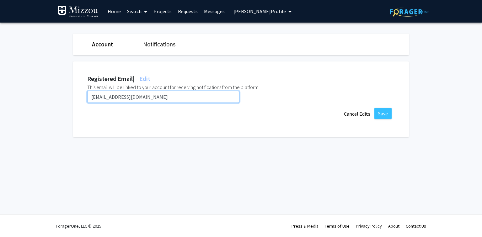
click at [147, 98] on input "[EMAIL_ADDRESS][DOMAIN_NAME]" at bounding box center [163, 97] width 152 height 12
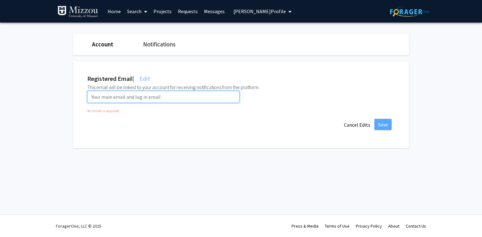
paste input "[EMAIL_ADDRESS][US_STATE][DOMAIN_NAME]"
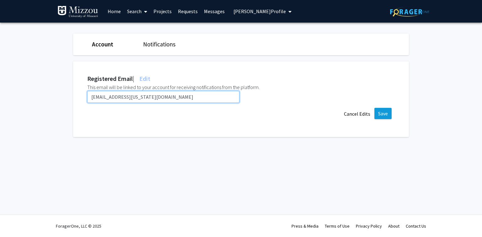
type input "[EMAIL_ADDRESS][US_STATE][DOMAIN_NAME]"
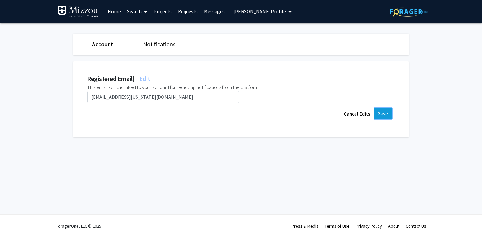
click at [385, 115] on button "Save" at bounding box center [382, 113] width 17 height 11
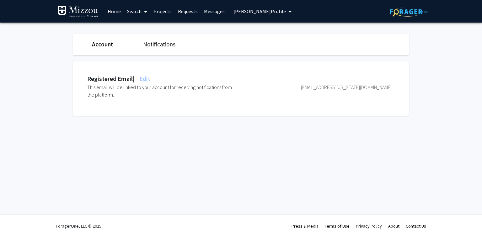
click at [269, 13] on span "[PERSON_NAME] Profile" at bounding box center [259, 11] width 52 height 6
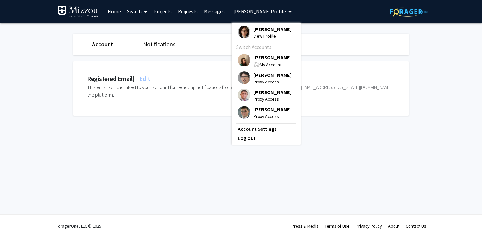
click at [264, 55] on span "[PERSON_NAME]" at bounding box center [272, 57] width 38 height 7
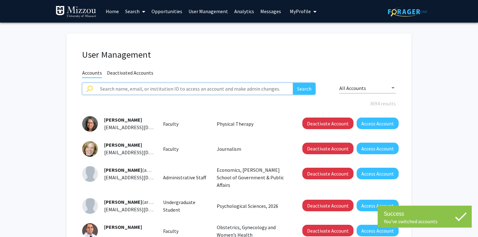
click at [204, 89] on input "text" at bounding box center [194, 89] width 197 height 12
paste input "yanzheng"
type input "yanzheng"
click at [293, 83] on button "Search" at bounding box center [304, 89] width 23 height 12
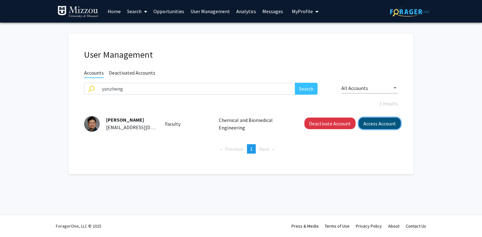
click at [375, 124] on button "Access Account" at bounding box center [380, 124] width 42 height 12
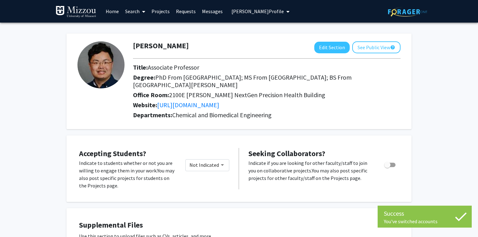
click at [253, 12] on span "[PERSON_NAME] Profile" at bounding box center [257, 11] width 52 height 6
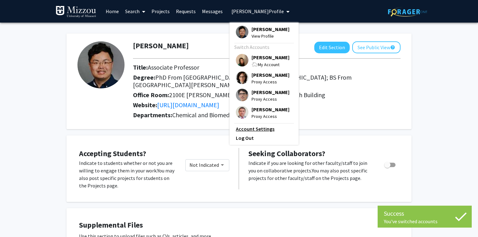
click at [252, 133] on link "Account Settings" at bounding box center [264, 129] width 56 height 8
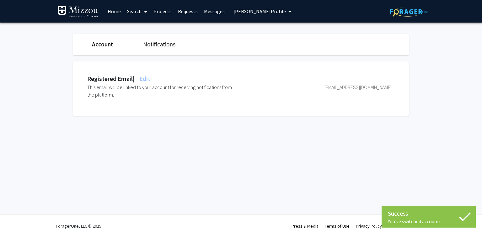
click at [150, 77] on span "Edit" at bounding box center [144, 79] width 12 height 8
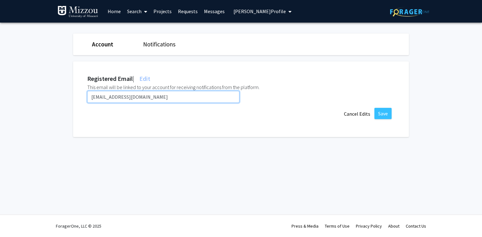
click at [148, 98] on input "[EMAIL_ADDRESS][DOMAIN_NAME]" at bounding box center [163, 97] width 152 height 12
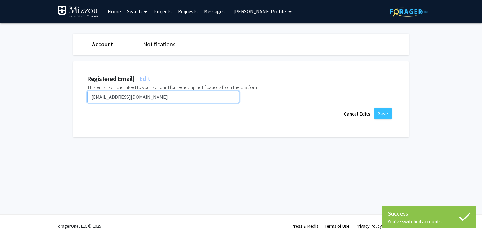
click at [148, 98] on input "[EMAIL_ADDRESS][DOMAIN_NAME]" at bounding box center [163, 97] width 152 height 12
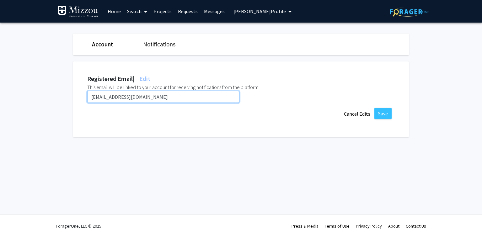
click at [148, 98] on input "[EMAIL_ADDRESS][DOMAIN_NAME]" at bounding box center [163, 97] width 152 height 12
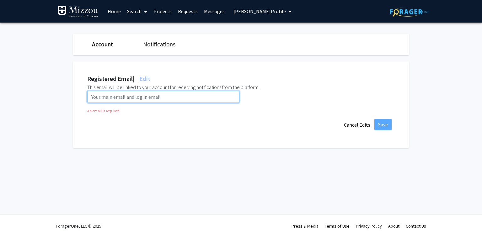
paste input "[EMAIL_ADDRESS][US_STATE][DOMAIN_NAME]"
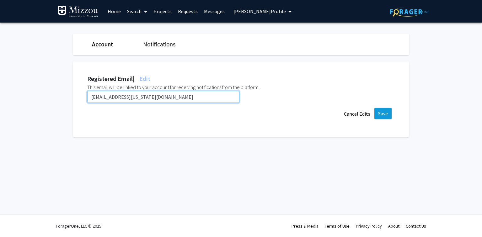
type input "[EMAIL_ADDRESS][US_STATE][DOMAIN_NAME]"
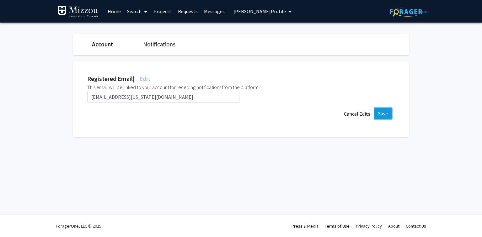
click at [385, 114] on button "Save" at bounding box center [382, 113] width 17 height 11
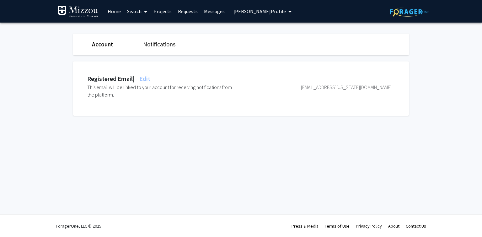
click at [247, 9] on span "[PERSON_NAME] Profile" at bounding box center [259, 11] width 52 height 6
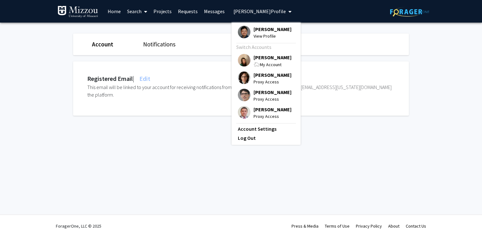
click at [256, 59] on span "[PERSON_NAME]" at bounding box center [272, 57] width 38 height 7
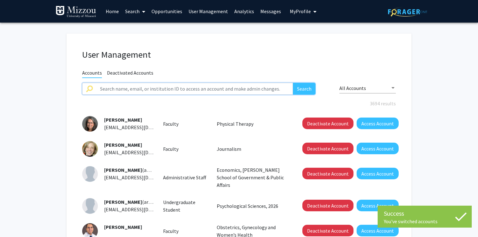
click at [202, 88] on input "text" at bounding box center [194, 89] width 197 height 12
type input "[PERSON_NAME].[PERSON_NAME]"
click at [293, 83] on button "Search" at bounding box center [304, 89] width 23 height 12
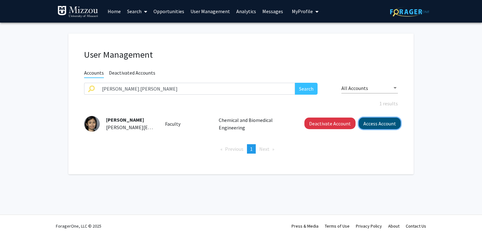
click at [363, 123] on button "Access Account" at bounding box center [380, 124] width 42 height 12
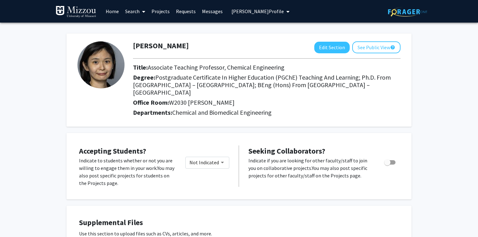
click at [246, 13] on span "[PERSON_NAME] Profile" at bounding box center [257, 11] width 52 height 6
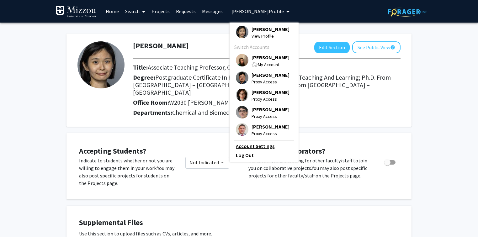
click at [264, 150] on link "Account Settings" at bounding box center [264, 146] width 56 height 8
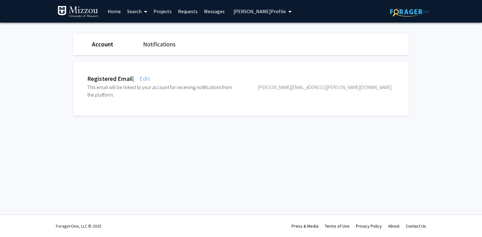
click at [150, 77] on span "Edit" at bounding box center [144, 79] width 12 height 8
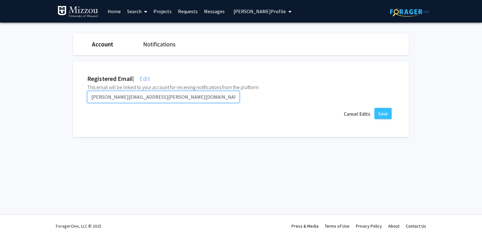
click at [141, 97] on input "[PERSON_NAME][EMAIL_ADDRESS][PERSON_NAME][DOMAIN_NAME]" at bounding box center [163, 97] width 152 height 12
type input "[PERSON_NAME][EMAIL_ADDRESS][PERSON_NAME][US_STATE][DOMAIN_NAME]"
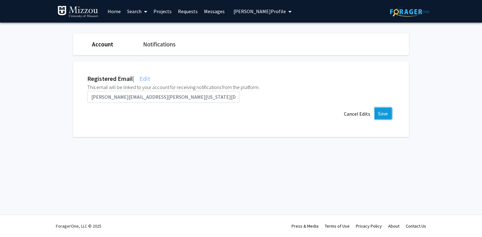
click at [387, 114] on button "Save" at bounding box center [382, 113] width 17 height 11
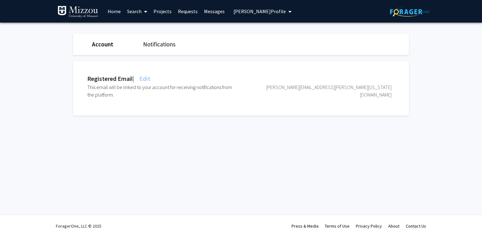
click at [268, 14] on span "[PERSON_NAME] Profile" at bounding box center [259, 11] width 52 height 6
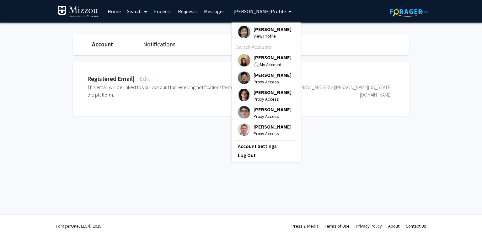
click at [263, 56] on span "[PERSON_NAME]" at bounding box center [272, 57] width 38 height 7
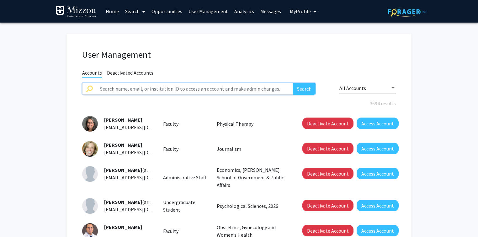
click at [101, 88] on input "text" at bounding box center [194, 89] width 197 height 12
type input "[PERSON_NAME]"
click at [293, 83] on button "Search" at bounding box center [304, 89] width 23 height 12
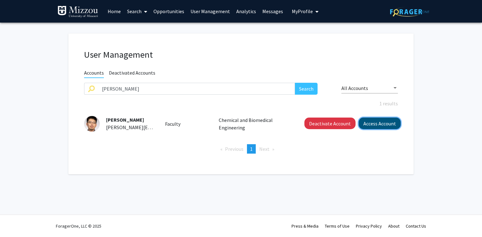
click at [366, 123] on button "Access Account" at bounding box center [380, 124] width 42 height 12
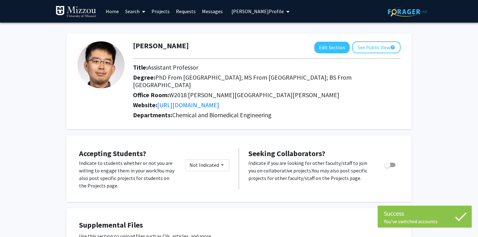
click at [247, 11] on span "[PERSON_NAME] Profile" at bounding box center [257, 11] width 52 height 6
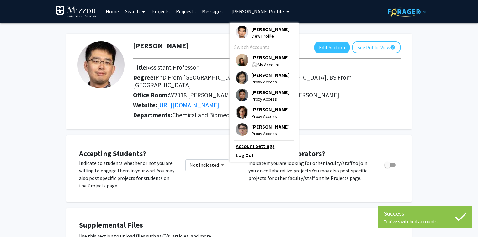
click at [258, 147] on link "Account Settings" at bounding box center [264, 146] width 56 height 8
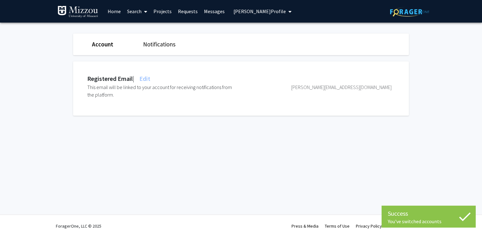
click at [150, 79] on span "Edit" at bounding box center [144, 79] width 12 height 8
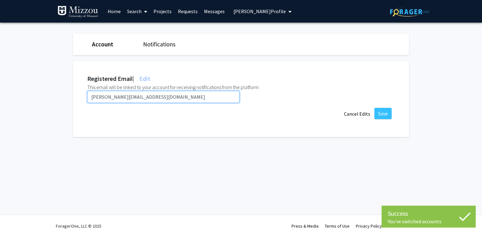
click at [149, 98] on input "[PERSON_NAME][EMAIL_ADDRESS][DOMAIN_NAME]" at bounding box center [163, 97] width 152 height 12
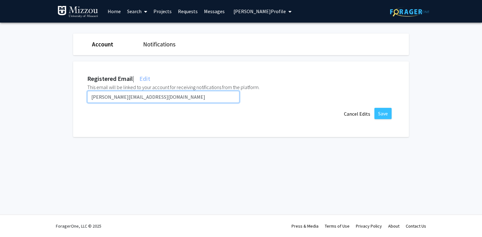
click at [149, 98] on input "[PERSON_NAME][EMAIL_ADDRESS][DOMAIN_NAME]" at bounding box center [163, 97] width 152 height 12
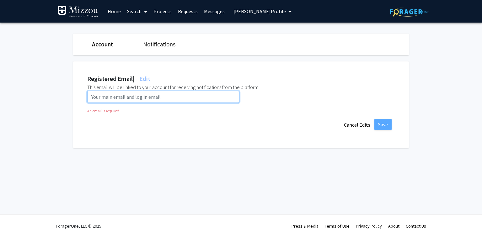
paste input "[EMAIL_ADDRESS][DOMAIN_NAME]"
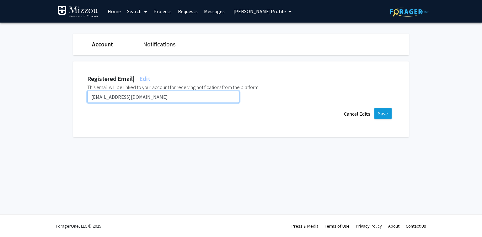
type input "[EMAIL_ADDRESS][DOMAIN_NAME]"
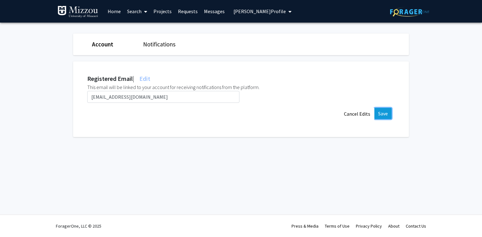
click at [382, 114] on button "Save" at bounding box center [382, 113] width 17 height 11
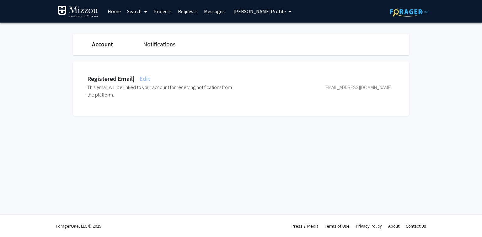
click at [249, 10] on span "[PERSON_NAME] Profile" at bounding box center [259, 11] width 52 height 6
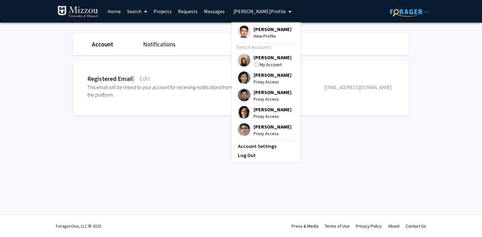
click at [263, 58] on span "[PERSON_NAME]" at bounding box center [272, 57] width 38 height 7
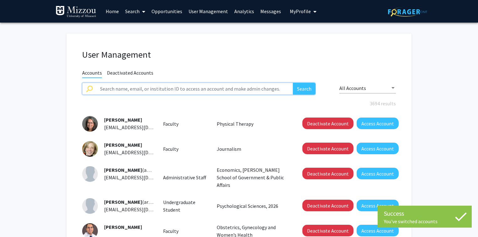
click at [195, 90] on input "text" at bounding box center [194, 89] width 197 height 12
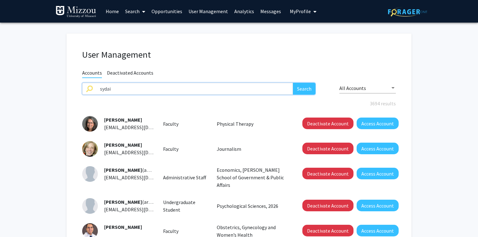
type input "sydai"
click at [293, 83] on button "Search" at bounding box center [304, 89] width 23 height 12
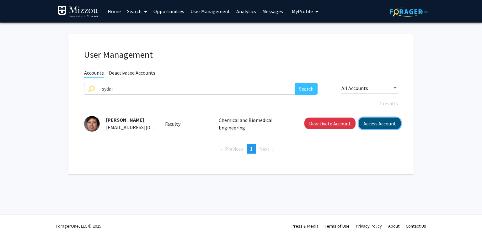
click at [374, 122] on button "Access Account" at bounding box center [380, 124] width 42 height 12
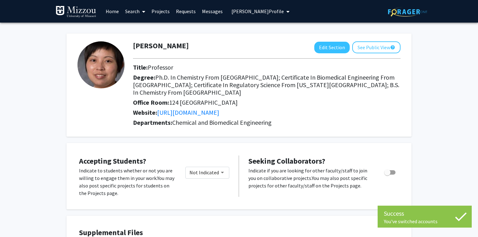
click at [261, 12] on span "[PERSON_NAME] Profile" at bounding box center [257, 11] width 52 height 6
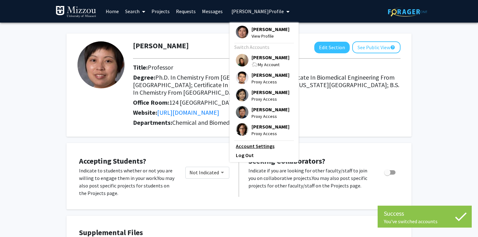
click at [261, 149] on link "Account Settings" at bounding box center [264, 146] width 56 height 8
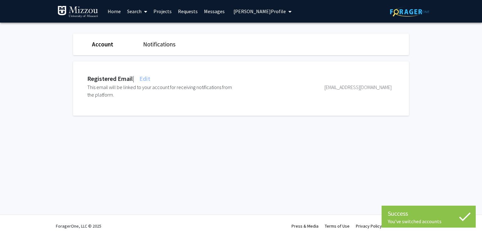
click at [149, 82] on div "Registered Email | Edit" at bounding box center [118, 78] width 63 height 9
click at [149, 78] on span "Edit" at bounding box center [144, 79] width 12 height 8
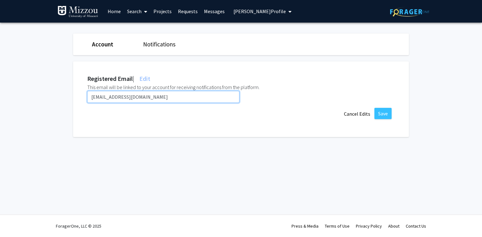
click at [146, 95] on input "[EMAIL_ADDRESS][DOMAIN_NAME]" at bounding box center [163, 97] width 152 height 12
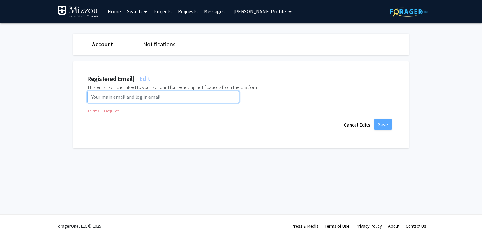
paste input "[EMAIL_ADDRESS][US_STATE][DOMAIN_NAME]"
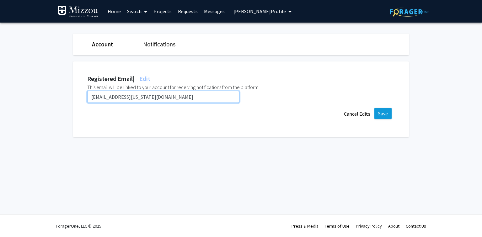
type input "[EMAIL_ADDRESS][US_STATE][DOMAIN_NAME]"
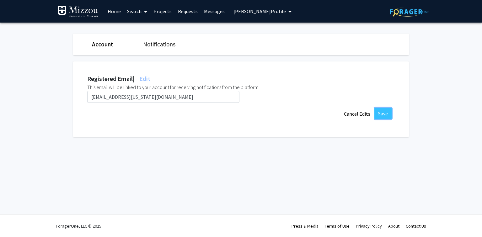
click at [380, 110] on button "Save" at bounding box center [382, 113] width 17 height 11
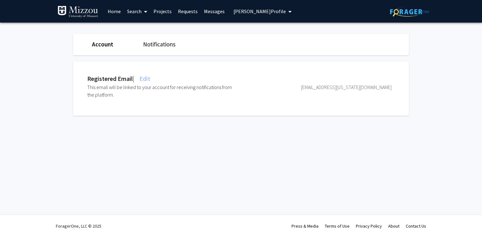
click at [248, 13] on span "[PERSON_NAME] Profile" at bounding box center [259, 11] width 52 height 6
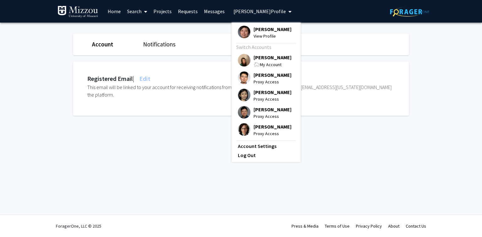
click at [256, 56] on span "[PERSON_NAME]" at bounding box center [272, 57] width 38 height 7
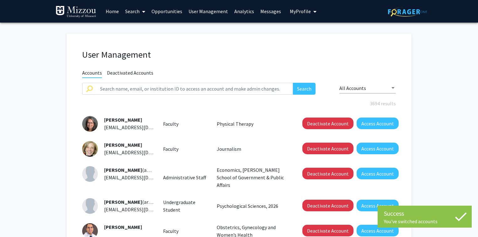
click at [241, 54] on h1 "User Management" at bounding box center [239, 54] width 314 height 11
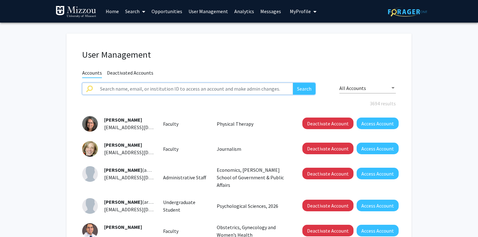
click at [136, 90] on input "text" at bounding box center [194, 89] width 197 height 12
paste input "spchristensen"
type input "spchristensen"
click at [293, 83] on button "Search" at bounding box center [304, 89] width 23 height 12
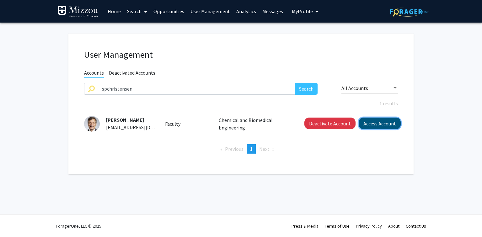
click at [375, 125] on button "Access Account" at bounding box center [380, 124] width 42 height 12
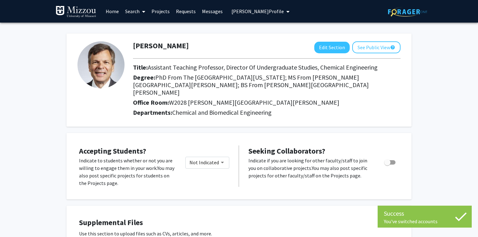
click at [268, 13] on span "[PERSON_NAME] Profile" at bounding box center [257, 11] width 52 height 6
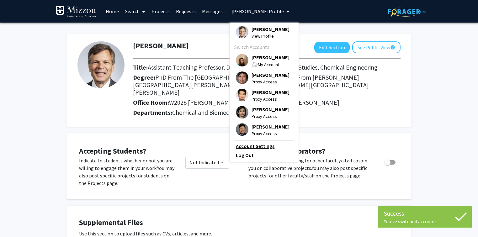
click at [263, 147] on link "Account Settings" at bounding box center [264, 146] width 56 height 8
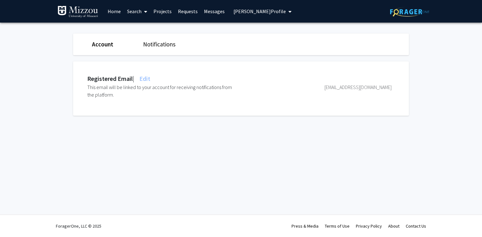
click at [150, 77] on span "Edit" at bounding box center [144, 79] width 12 height 8
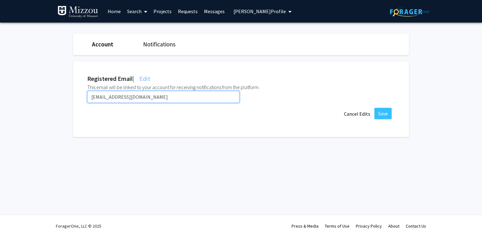
click at [158, 96] on input "[EMAIL_ADDRESS][DOMAIN_NAME]" at bounding box center [163, 97] width 152 height 12
click at [157, 96] on input "[EMAIL_ADDRESS][DOMAIN_NAME]" at bounding box center [163, 97] width 152 height 12
click at [159, 97] on input "[EMAIL_ADDRESS][DOMAIN_NAME]" at bounding box center [163, 97] width 152 height 12
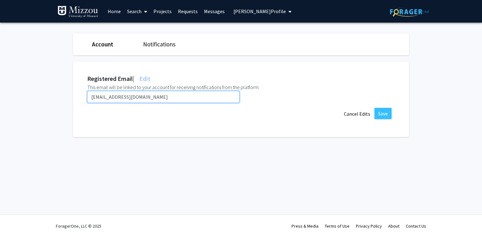
click at [159, 97] on input "[EMAIL_ADDRESS][DOMAIN_NAME]" at bounding box center [163, 97] width 152 height 12
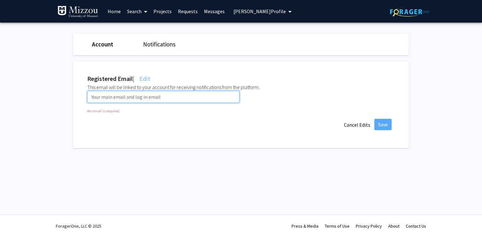
paste input "[EMAIL_ADDRESS][DOMAIN_NAME]"
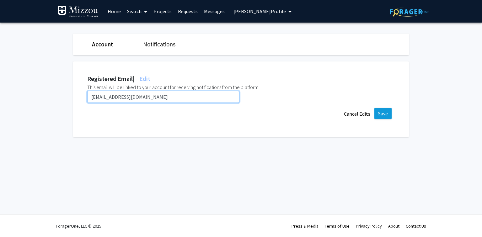
type input "[EMAIL_ADDRESS][DOMAIN_NAME]"
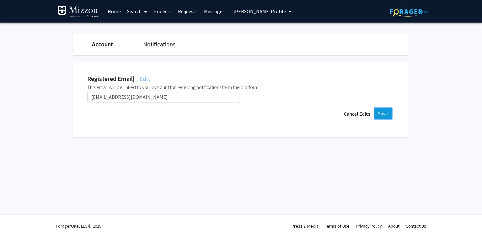
click at [380, 114] on button "Save" at bounding box center [382, 113] width 17 height 11
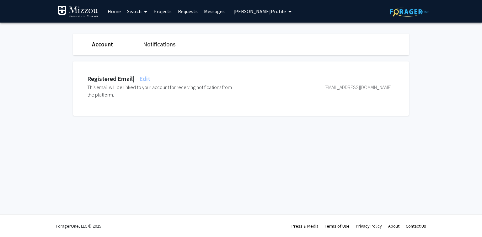
click at [146, 80] on span "Edit" at bounding box center [144, 79] width 12 height 8
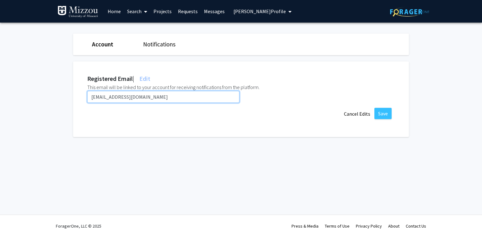
click at [148, 97] on input "[EMAIL_ADDRESS][DOMAIN_NAME]" at bounding box center [163, 97] width 152 height 12
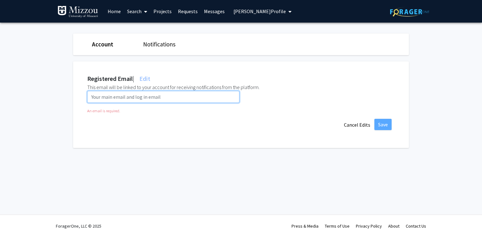
paste input "[EMAIL_ADDRESS][US_STATE][DOMAIN_NAME]"
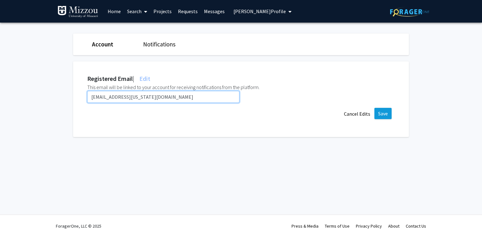
type input "[EMAIL_ADDRESS][US_STATE][DOMAIN_NAME]"
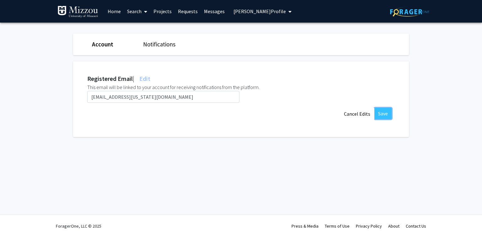
click at [383, 115] on button "Save" at bounding box center [382, 113] width 17 height 11
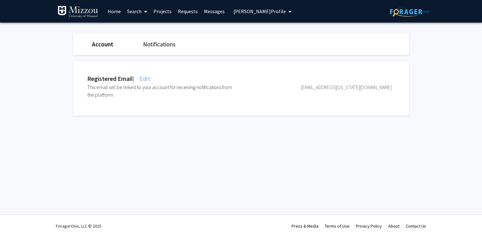
click at [239, 9] on span "[PERSON_NAME] Profile" at bounding box center [259, 11] width 52 height 6
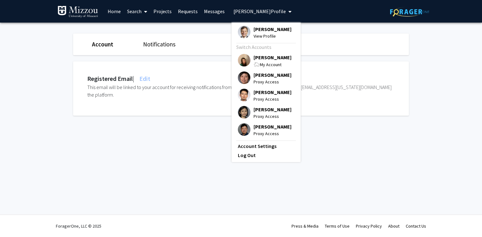
click at [256, 57] on span "[PERSON_NAME]" at bounding box center [272, 57] width 38 height 7
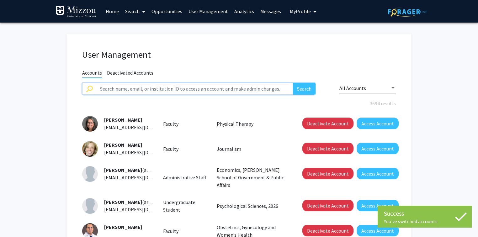
click at [207, 91] on input "text" at bounding box center [194, 89] width 197 height 12
type input "kmsadler"
click at [293, 83] on button "Search" at bounding box center [304, 89] width 23 height 12
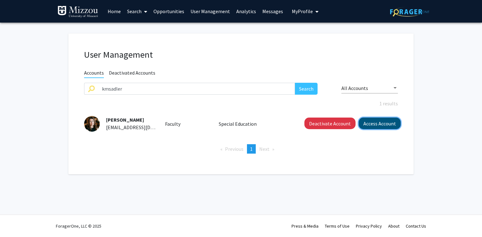
click at [381, 122] on button "Access Account" at bounding box center [380, 124] width 42 height 12
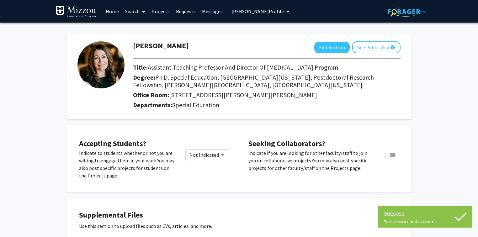
click at [259, 11] on span "[PERSON_NAME] Profile" at bounding box center [257, 11] width 52 height 6
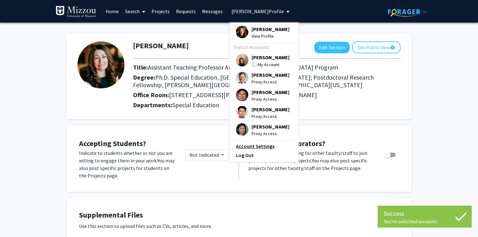
click at [253, 149] on link "Account Settings" at bounding box center [264, 146] width 56 height 8
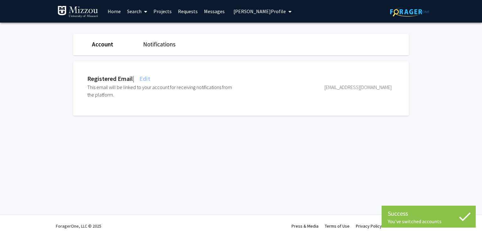
click at [149, 78] on span "Edit" at bounding box center [144, 79] width 12 height 8
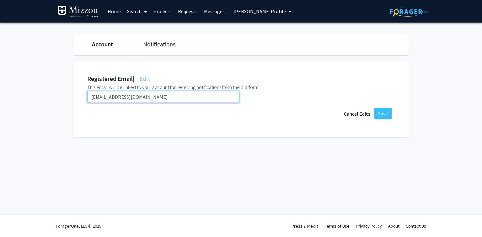
click at [159, 97] on input "[EMAIL_ADDRESS][DOMAIN_NAME]" at bounding box center [163, 97] width 152 height 12
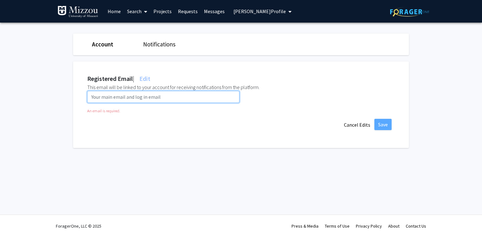
paste input "[EMAIL_ADDRESS][DOMAIN_NAME]"
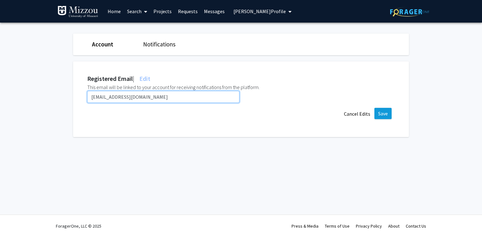
type input "[EMAIL_ADDRESS][DOMAIN_NAME]"
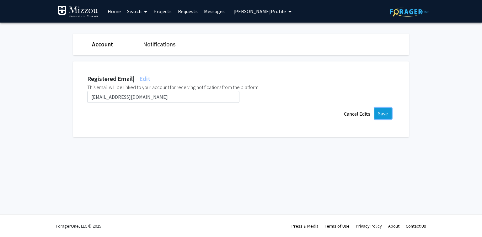
click at [380, 117] on button "Save" at bounding box center [382, 113] width 17 height 11
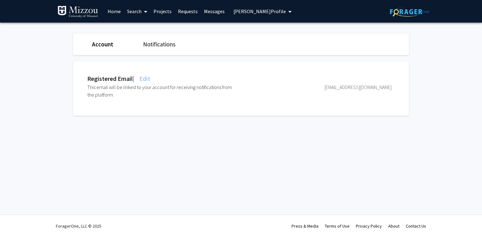
click at [237, 12] on span "[PERSON_NAME] Profile" at bounding box center [259, 11] width 52 height 6
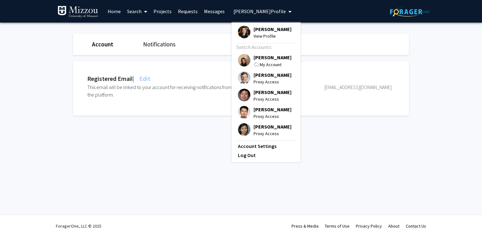
click at [255, 59] on span "[PERSON_NAME]" at bounding box center [272, 57] width 38 height 7
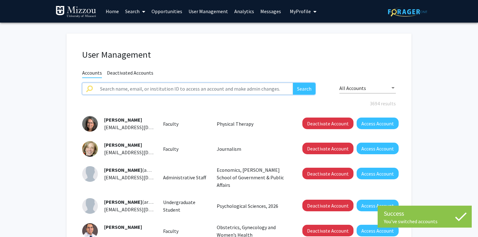
click at [206, 90] on input "text" at bounding box center [194, 89] width 197 height 12
paste input "rodriguesjm"
click at [293, 83] on button "Search" at bounding box center [304, 89] width 23 height 12
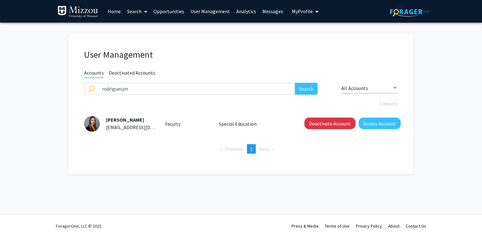
drag, startPoint x: 146, startPoint y: 119, endPoint x: 108, endPoint y: 118, distance: 38.6
click at [106, 119] on div "[PERSON_NAME] [PERSON_NAME][EMAIL_ADDRESS][DOMAIN_NAME]" at bounding box center [128, 123] width 56 height 15
copy span "[PERSON_NAME]"
click at [324, 121] on button "Deactivate Account" at bounding box center [329, 124] width 51 height 12
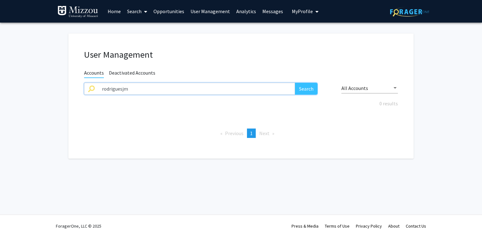
click at [157, 89] on input "rodriguesjm" at bounding box center [196, 89] width 197 height 12
type input "bmason"
click at [295, 83] on button "Search" at bounding box center [306, 89] width 23 height 12
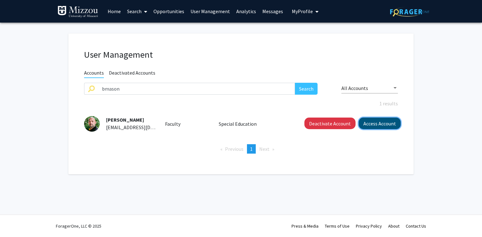
click at [386, 123] on button "Access Account" at bounding box center [380, 124] width 42 height 12
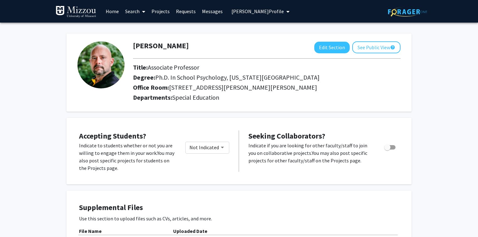
click at [238, 12] on span "[PERSON_NAME] Profile" at bounding box center [257, 11] width 52 height 6
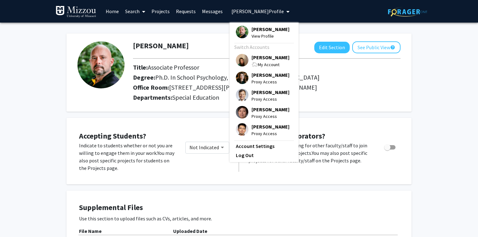
click at [262, 147] on link "Account Settings" at bounding box center [264, 146] width 56 height 8
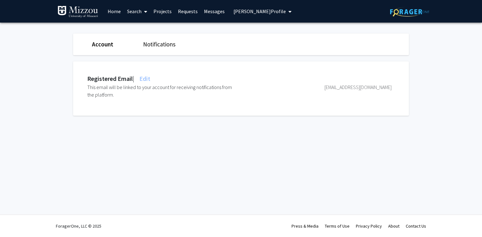
click at [149, 77] on span "Edit" at bounding box center [144, 79] width 12 height 8
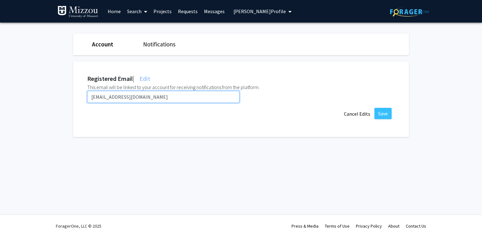
click at [146, 95] on input "[EMAIL_ADDRESS][DOMAIN_NAME]" at bounding box center [163, 97] width 152 height 12
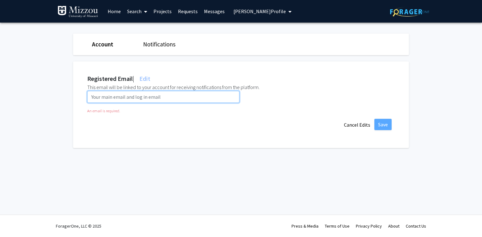
paste input "[EMAIL_ADDRESS][DOMAIN_NAME]"
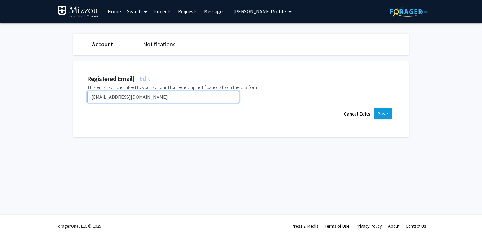
type input "[EMAIL_ADDRESS][DOMAIN_NAME]"
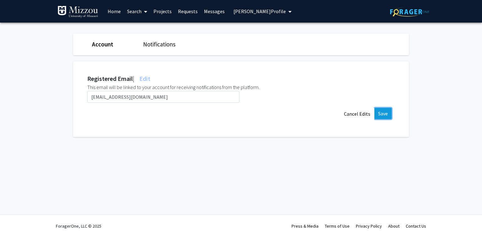
click at [385, 112] on button "Save" at bounding box center [382, 113] width 17 height 11
